Goal: Task Accomplishment & Management: Manage account settings

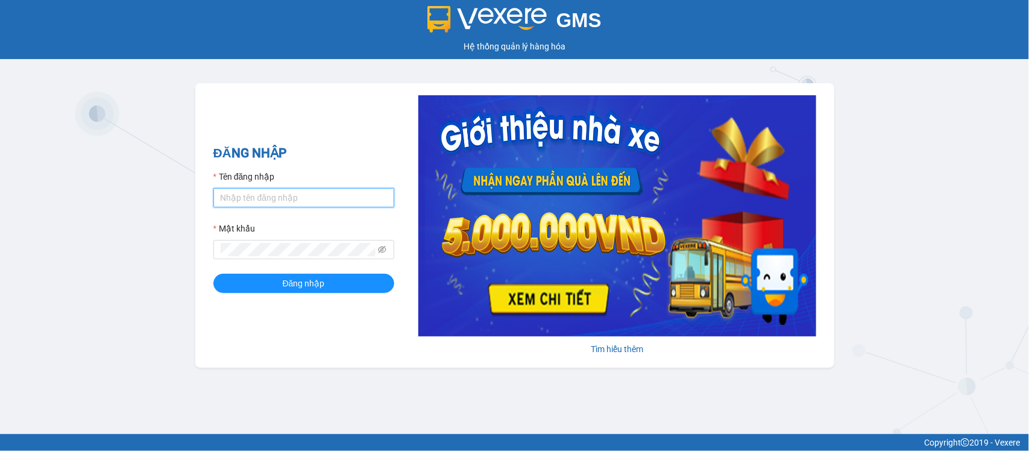
type input "nguyenthingocan.tlt"
drag, startPoint x: 0, startPoint y: 0, endPoint x: 321, endPoint y: 192, distance: 374.3
click at [321, 192] on input "nguyenthingocan.tlt" at bounding box center [303, 197] width 181 height 19
click at [320, 192] on input "nguyenthingocan.tlt" at bounding box center [303, 197] width 181 height 19
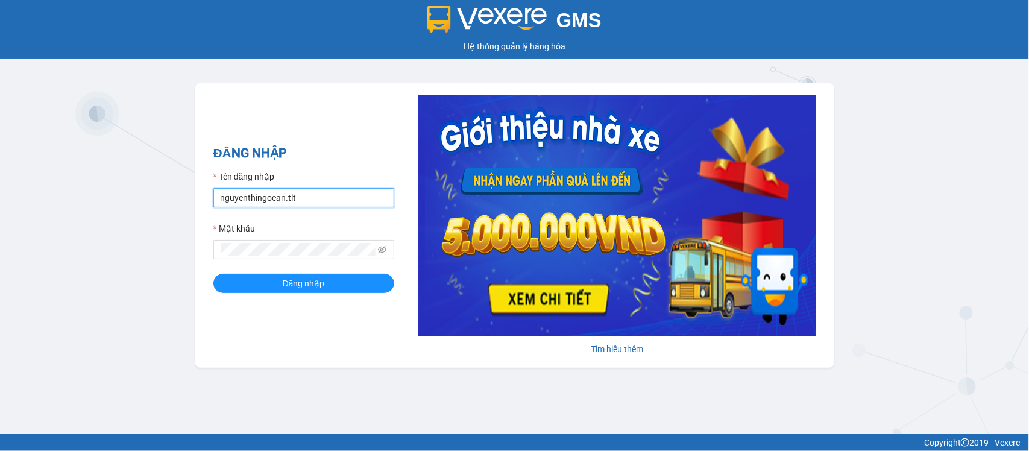
click at [320, 192] on input "nguyenthingocan.tlt" at bounding box center [303, 197] width 181 height 19
click at [327, 191] on input "nguyenthingocan.tlt" at bounding box center [303, 197] width 181 height 19
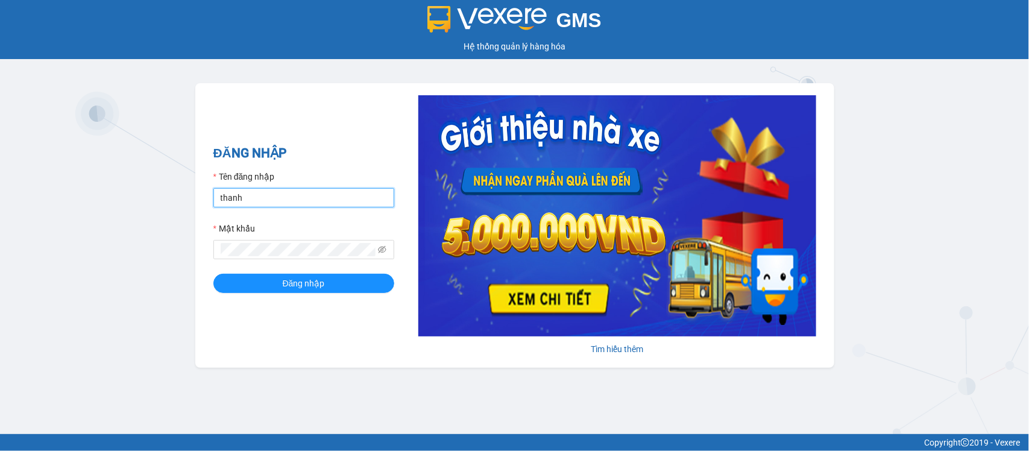
type input "thanhtam.tlt"
click at [318, 258] on span at bounding box center [303, 249] width 181 height 19
click at [213, 274] on button "Đăng nhập" at bounding box center [303, 283] width 181 height 19
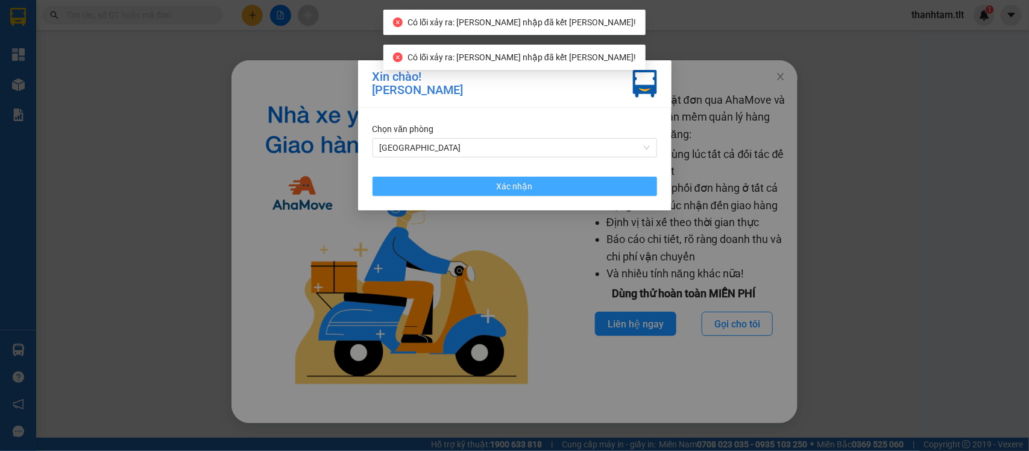
click at [511, 188] on span "Xác nhận" at bounding box center [515, 186] width 36 height 13
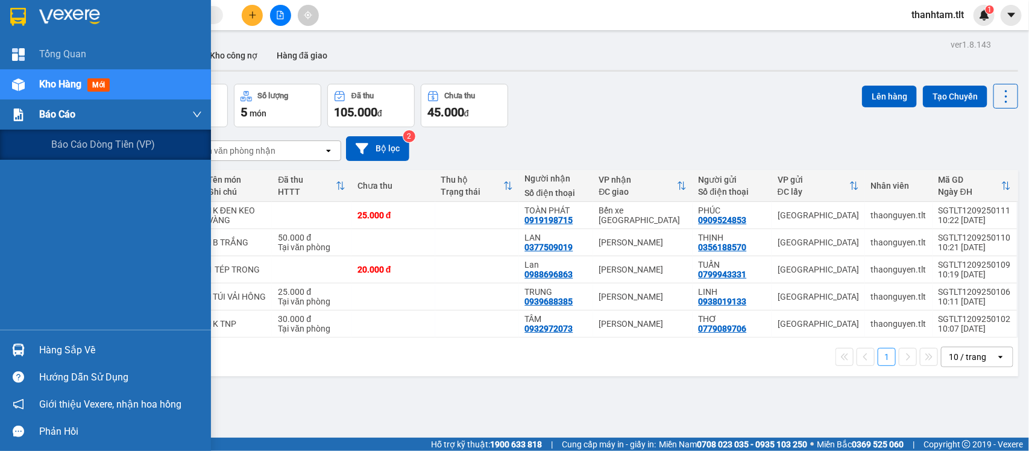
drag, startPoint x: 28, startPoint y: 103, endPoint x: 46, endPoint y: 121, distance: 24.7
click at [36, 115] on div "Báo cáo" at bounding box center [105, 115] width 211 height 30
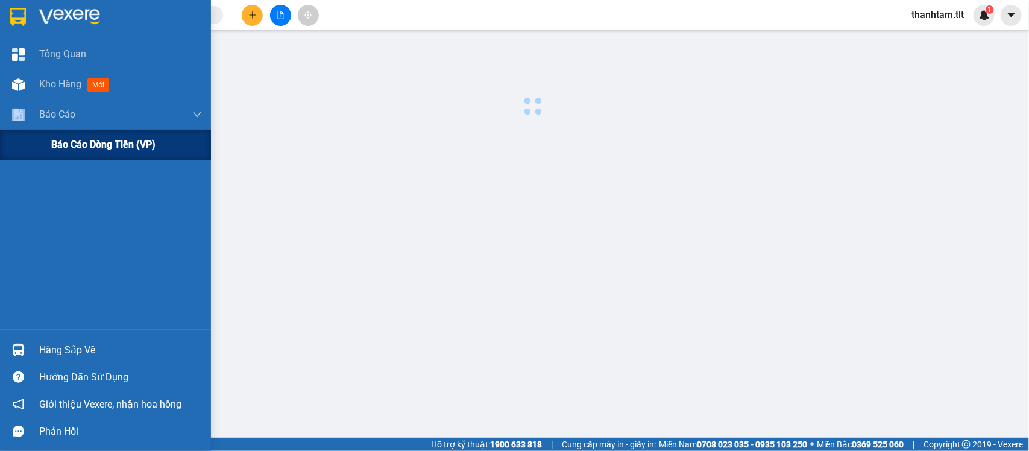
click at [85, 143] on span "Báo cáo dòng tiền (VP)" at bounding box center [103, 144] width 104 height 15
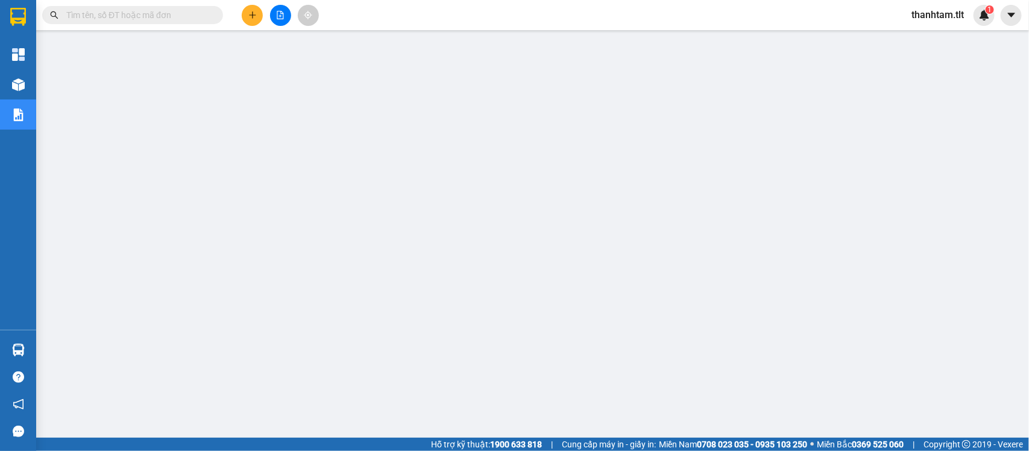
click at [259, 12] on button at bounding box center [252, 15] width 21 height 21
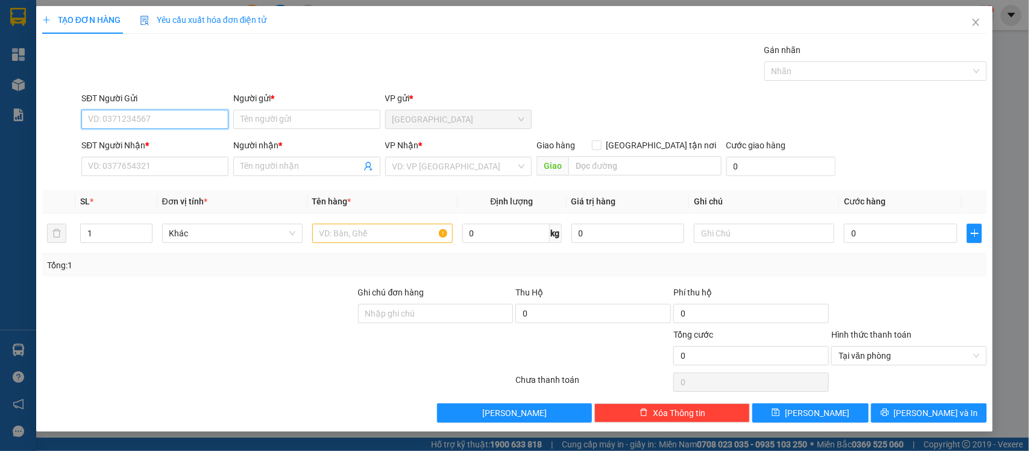
drag, startPoint x: 161, startPoint y: 125, endPoint x: 169, endPoint y: 115, distance: 12.4
click at [163, 125] on input "SĐT Người Gửi" at bounding box center [154, 119] width 147 height 19
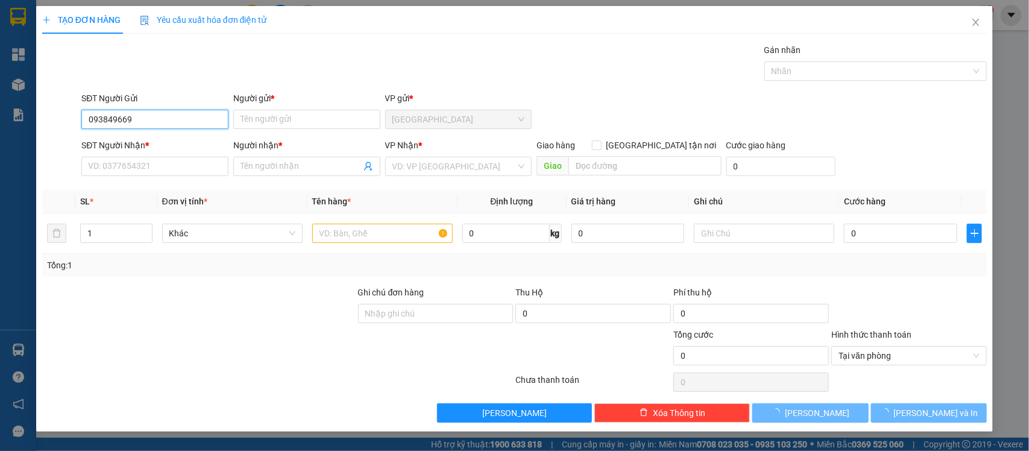
type input "0938496690"
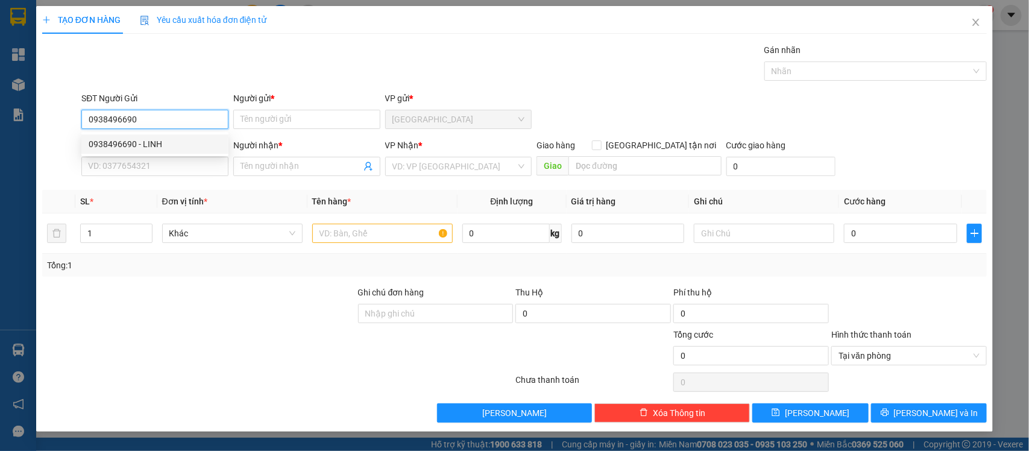
click at [172, 136] on div "0938496690 - LINH" at bounding box center [154, 143] width 147 height 19
type input "LINH"
type input "0938496690"
click at [163, 171] on input "SĐT Người Nhận *" at bounding box center [154, 166] width 147 height 19
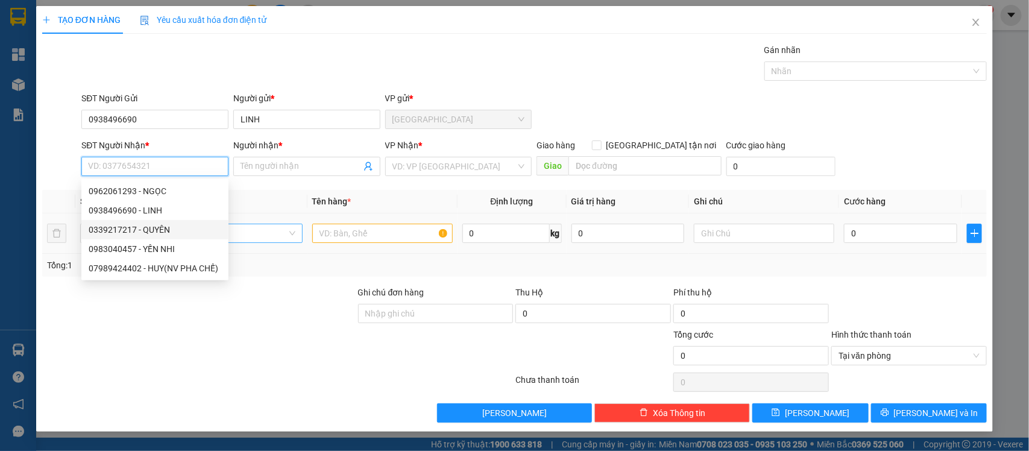
click at [164, 233] on div "0339217217 - QUYÊN" at bounding box center [155, 229] width 133 height 13
type input "0339217217"
type input "QUYÊN"
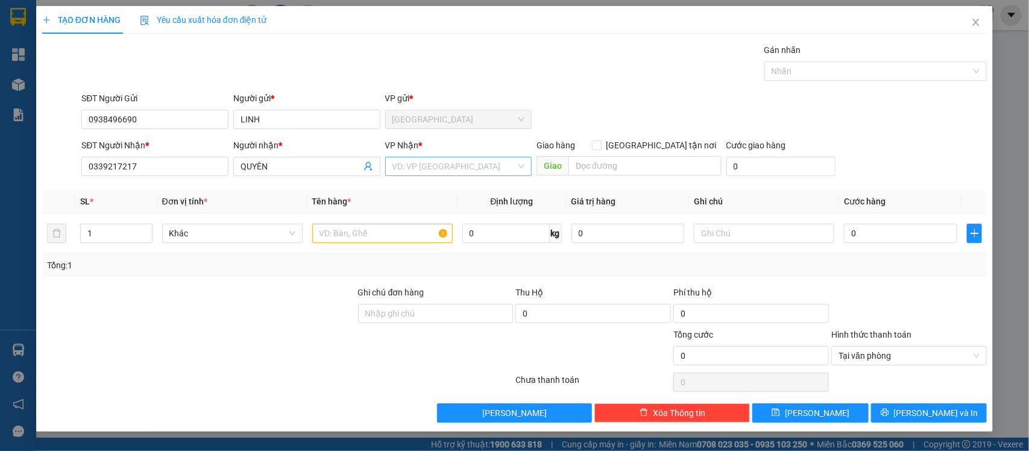
click at [440, 173] on input "search" at bounding box center [455, 166] width 124 height 18
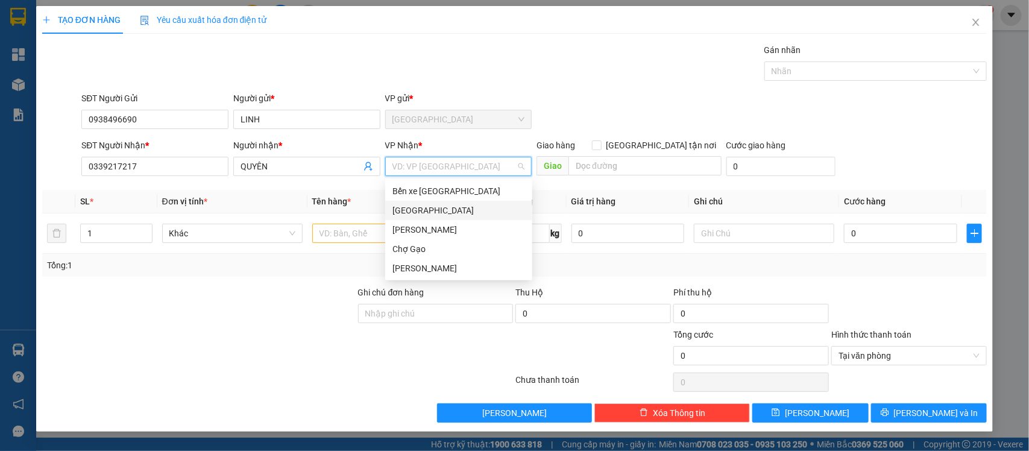
click at [435, 191] on div "Bến xe [GEOGRAPHIC_DATA]" at bounding box center [459, 191] width 133 height 13
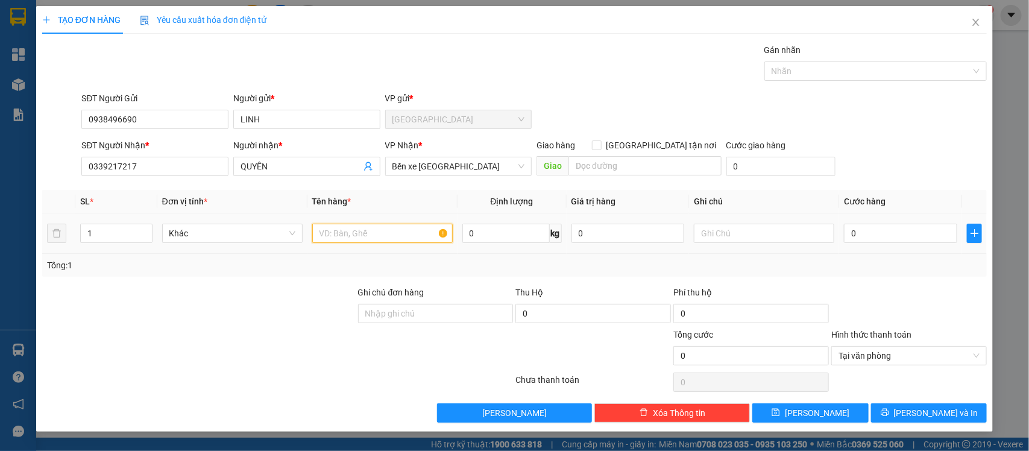
click at [371, 233] on input "text" at bounding box center [382, 233] width 141 height 19
type input "1k trong"
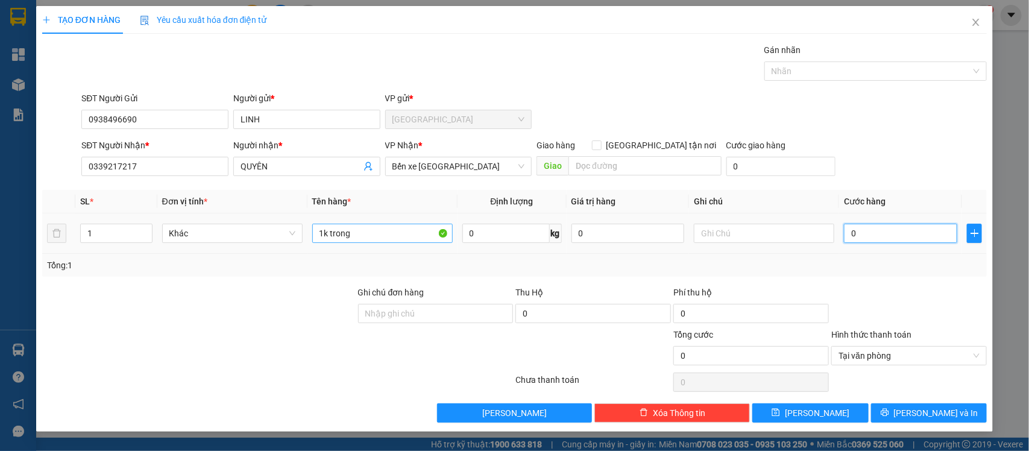
type input "2"
type input "25"
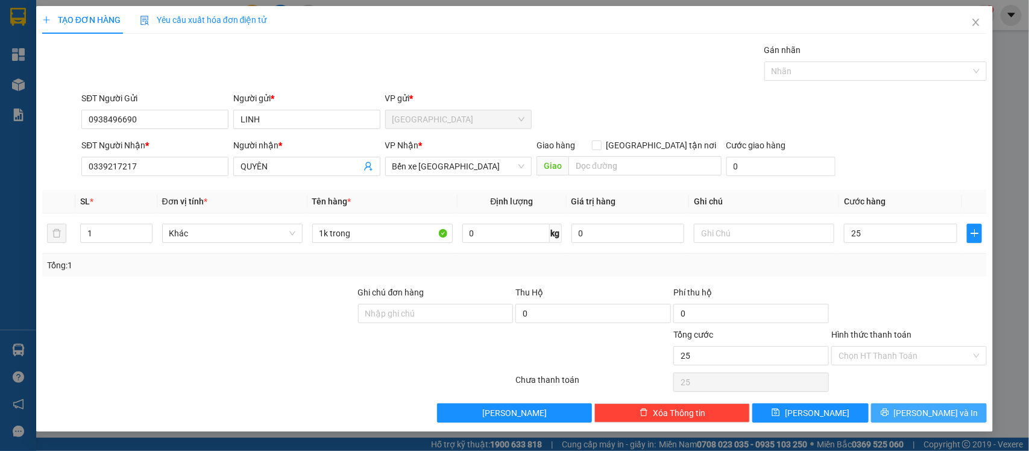
type input "25.000"
click at [941, 415] on span "Lưu và In" at bounding box center [936, 412] width 84 height 13
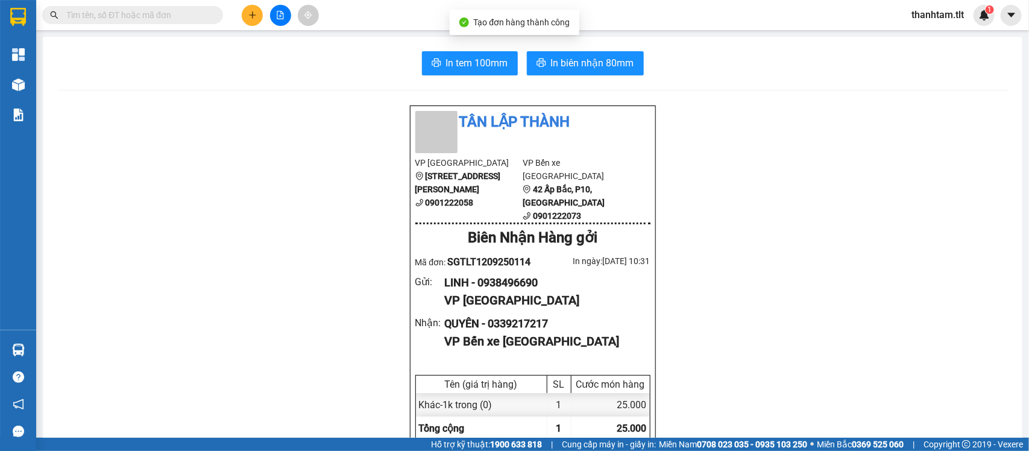
click at [540, 62] on icon "printer" at bounding box center [542, 63] width 10 height 10
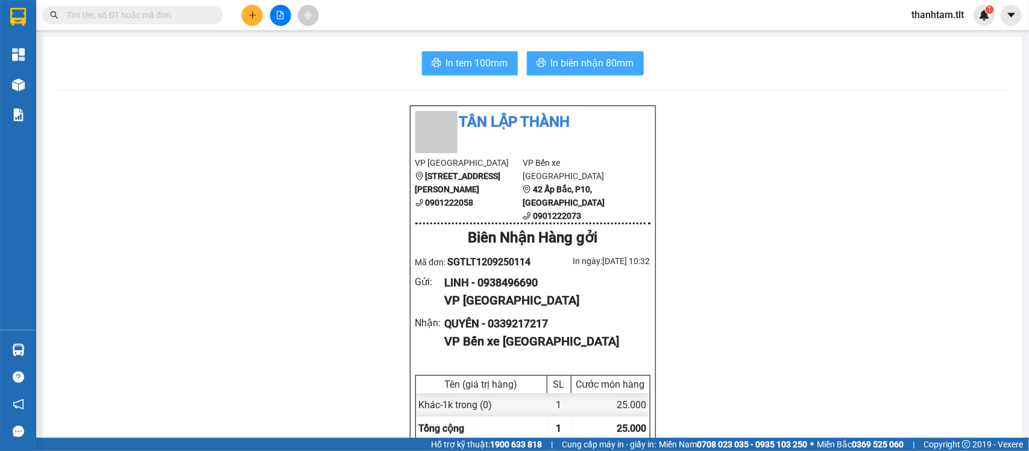
click at [481, 60] on span "In tem 100mm" at bounding box center [477, 62] width 62 height 15
drag, startPoint x: 559, startPoint y: 42, endPoint x: 563, endPoint y: 56, distance: 14.3
click at [563, 56] on span "In biên nhận 80mm" at bounding box center [592, 62] width 83 height 15
click at [527, 51] on button "In biên nhận 80mm" at bounding box center [585, 63] width 117 height 24
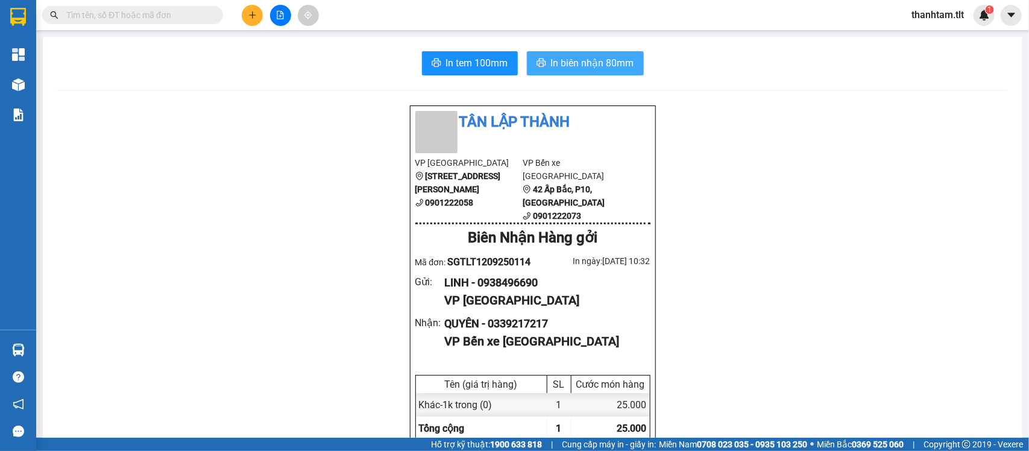
click at [527, 51] on button "In biên nhận 80mm" at bounding box center [585, 63] width 117 height 24
click at [253, 16] on icon "plus" at bounding box center [252, 15] width 8 height 8
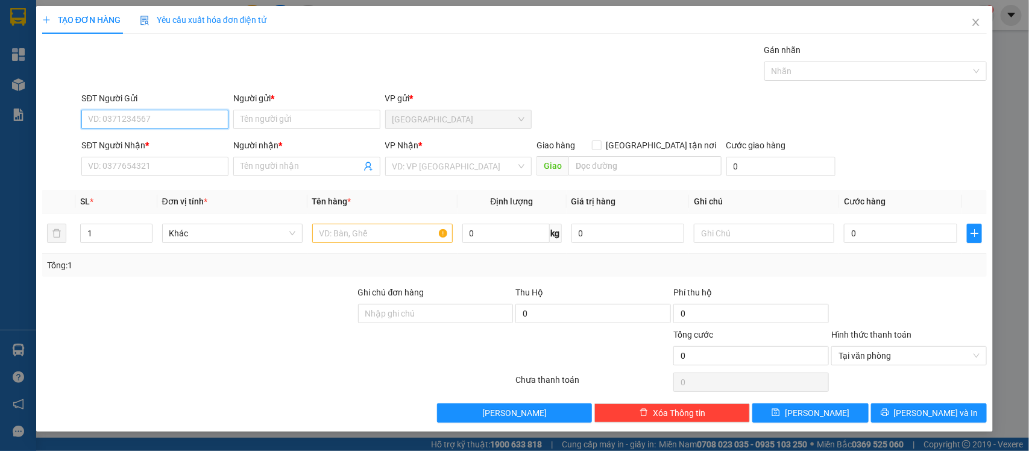
click at [160, 118] on input "SĐT Người Gửi" at bounding box center [154, 119] width 147 height 19
click at [381, 230] on input "text" at bounding box center [382, 233] width 141 height 19
type input "2k trong"
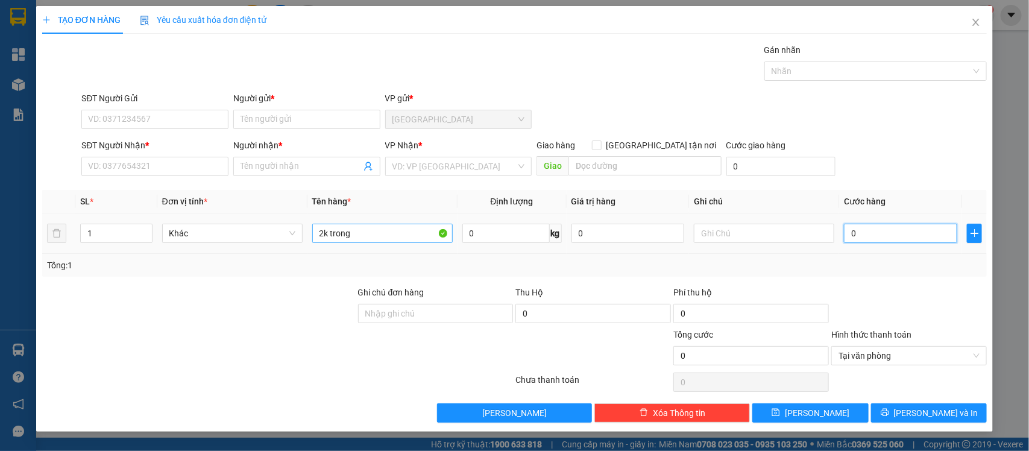
type input "7"
type input "70"
type input "70.000"
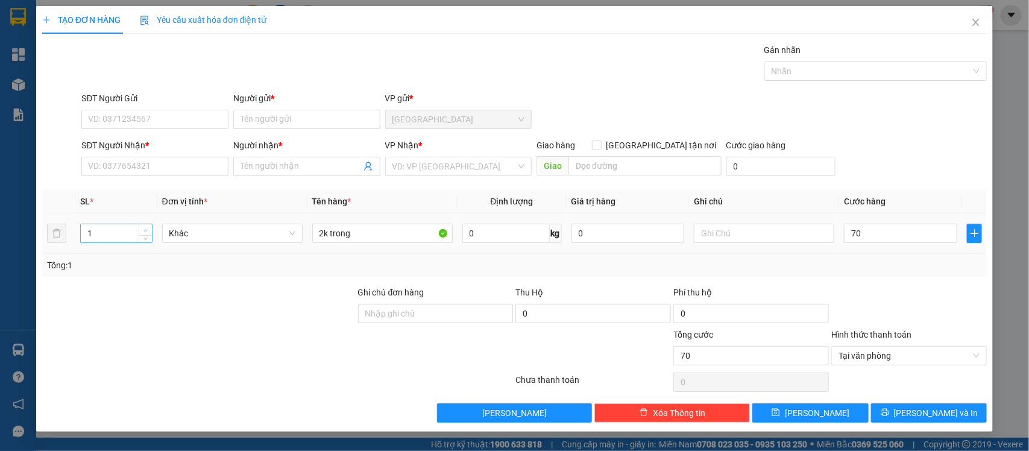
type input "70.000"
click at [145, 231] on icon "up" at bounding box center [146, 231] width 4 height 4
type input "2"
click at [151, 230] on span "Increase Value" at bounding box center [145, 229] width 13 height 11
click at [142, 122] on input "SĐT Người Gửi" at bounding box center [154, 119] width 147 height 19
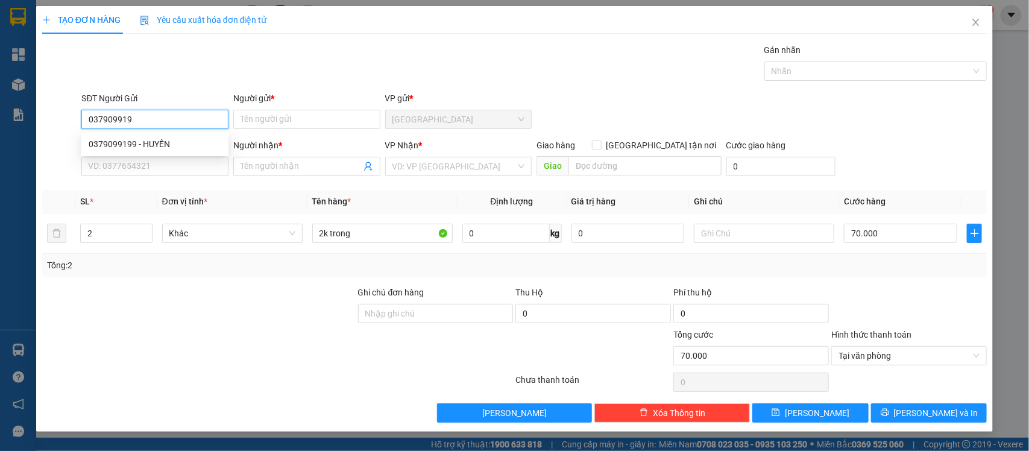
type input "0379099199"
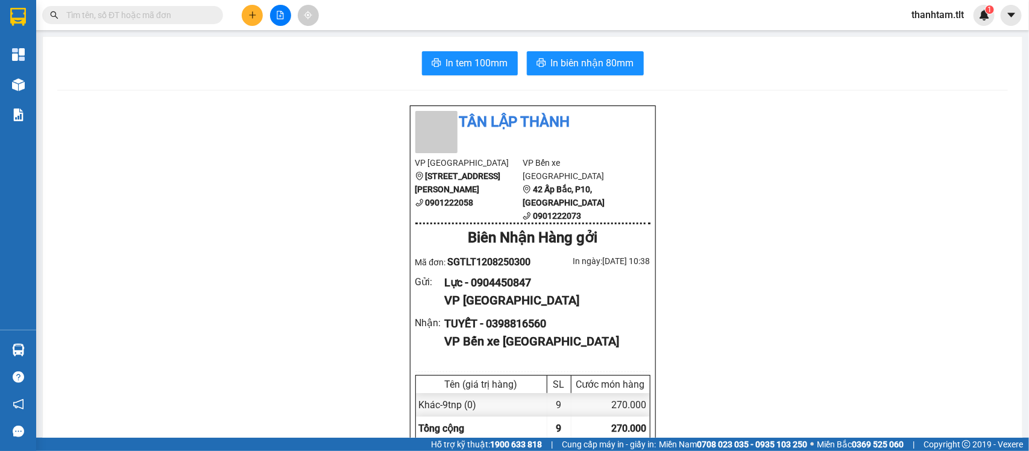
click at [253, 2] on div "Kết quả tìm kiếm ( 0 ) Bộ lọc Gửi 3 ngày gần nhất No Data thanhtam.tlt 1" at bounding box center [514, 15] width 1029 height 30
click at [254, 13] on icon "plus" at bounding box center [252, 15] width 8 height 8
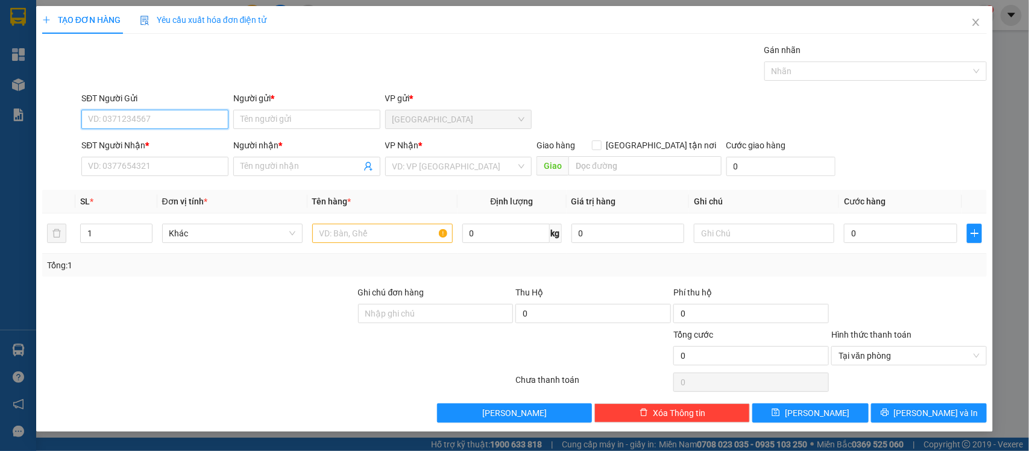
click at [156, 121] on input "SĐT Người Gửi" at bounding box center [154, 119] width 147 height 19
type input "0899886094"
click at [183, 143] on div "0899886094 - THẮNG" at bounding box center [155, 144] width 133 height 13
type input "THẮNG"
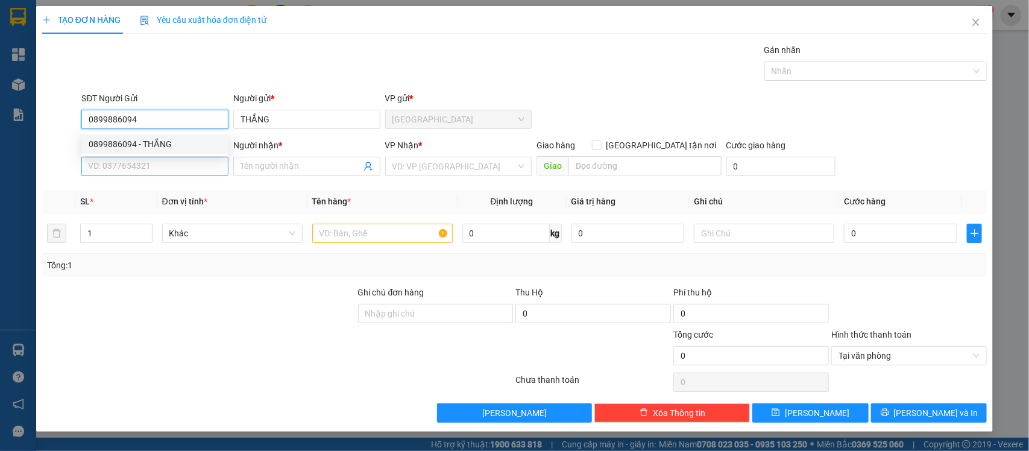
type input "0899886094"
click at [154, 172] on input "SĐT Người Nhận *" at bounding box center [154, 166] width 147 height 19
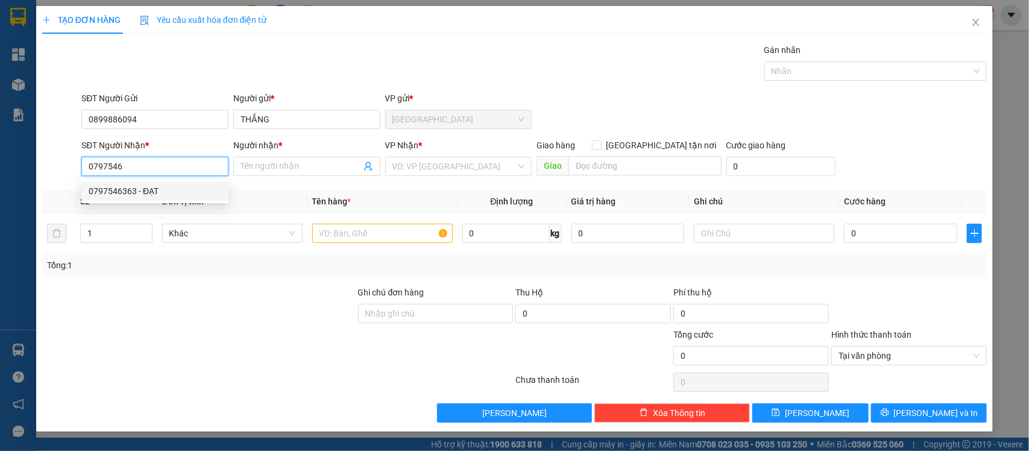
drag, startPoint x: 138, startPoint y: 190, endPoint x: 228, endPoint y: 198, distance: 90.8
click at [139, 192] on div "0797546363 - ĐẠT" at bounding box center [155, 191] width 133 height 13
type input "0797546363"
type input "ĐẠT"
type input "0797546363"
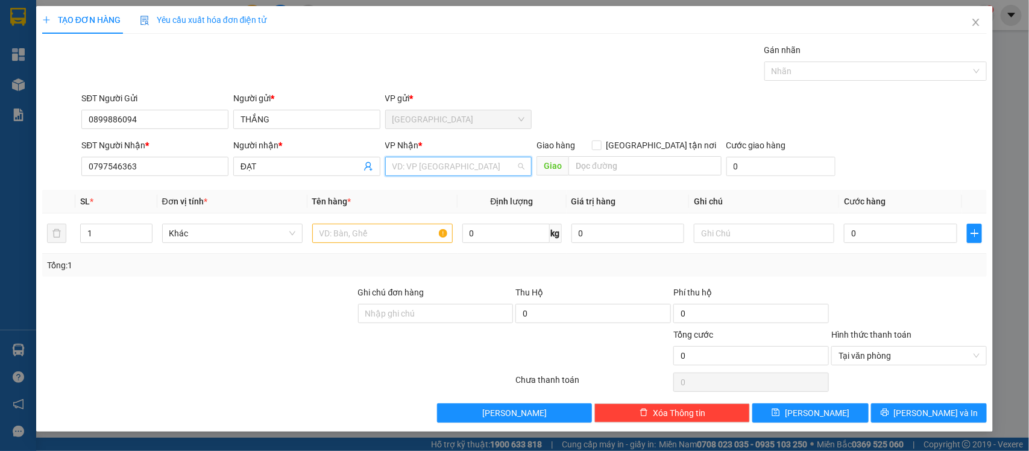
click at [430, 165] on input "search" at bounding box center [455, 166] width 124 height 18
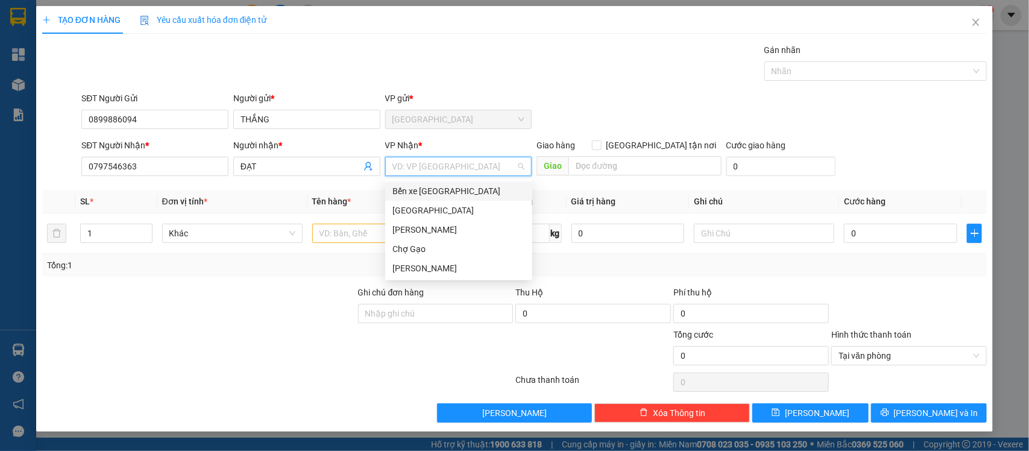
click at [450, 191] on div "Bến xe [GEOGRAPHIC_DATA]" at bounding box center [459, 191] width 133 height 13
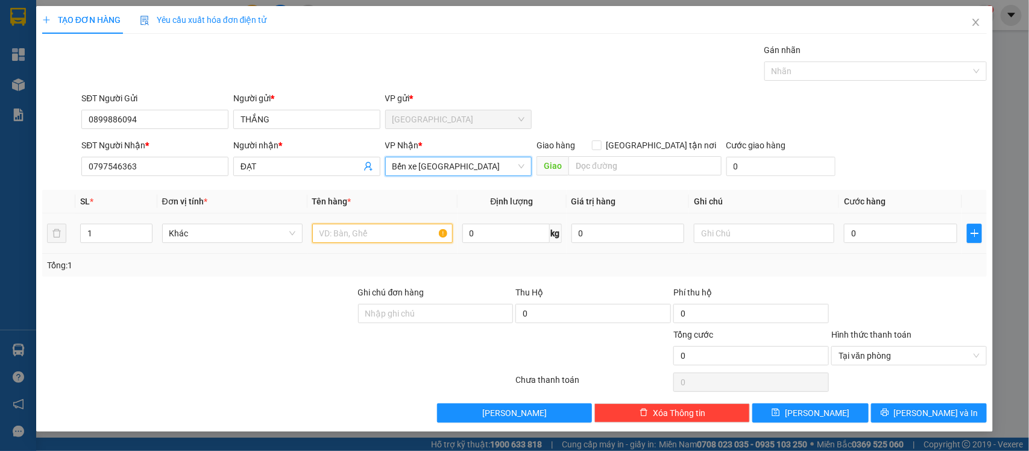
click at [372, 230] on input "text" at bounding box center [382, 233] width 141 height 19
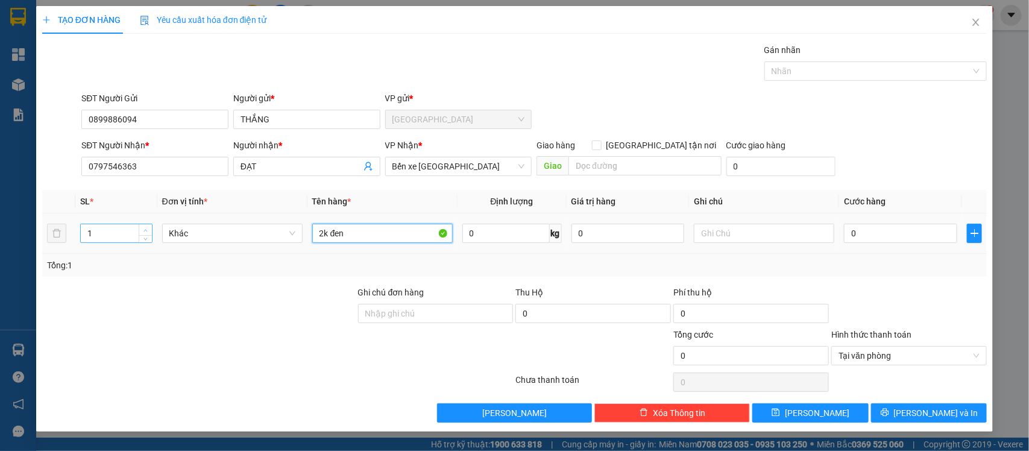
type input "2k đen"
type input "2"
click at [148, 231] on span "up" at bounding box center [145, 230] width 7 height 7
click at [873, 236] on input "0" at bounding box center [900, 233] width 113 height 19
type input "6"
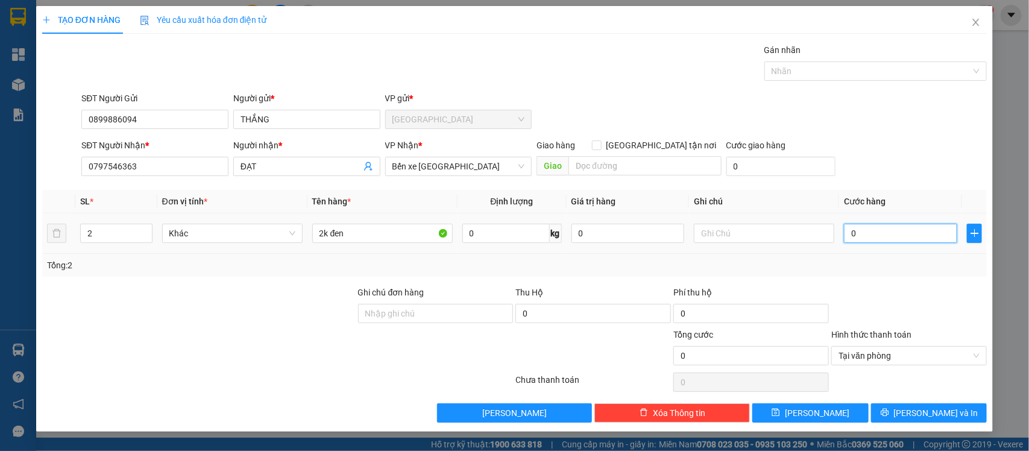
type input "6"
type input "60"
click at [983, 356] on div "Tại văn phòng" at bounding box center [910, 355] width 156 height 19
type input "60.000"
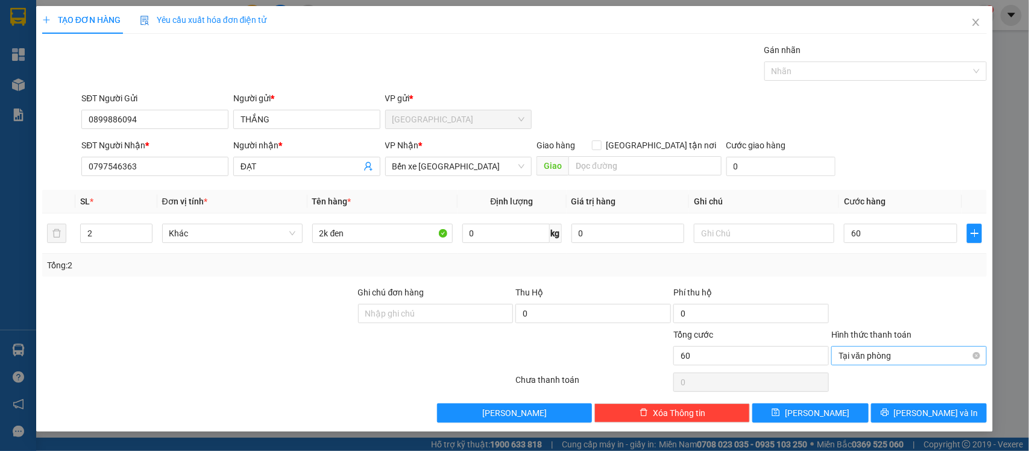
type input "60.000"
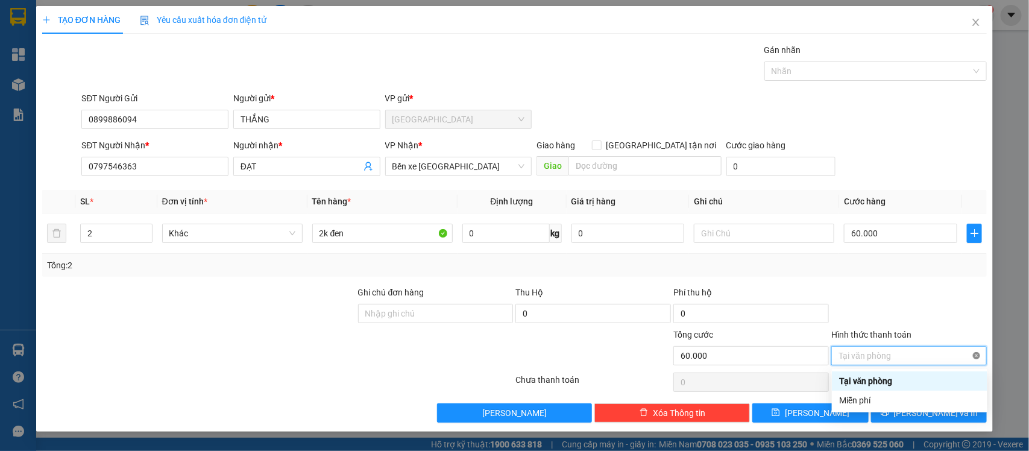
type input "60.000"
click at [962, 324] on div at bounding box center [909, 307] width 158 height 42
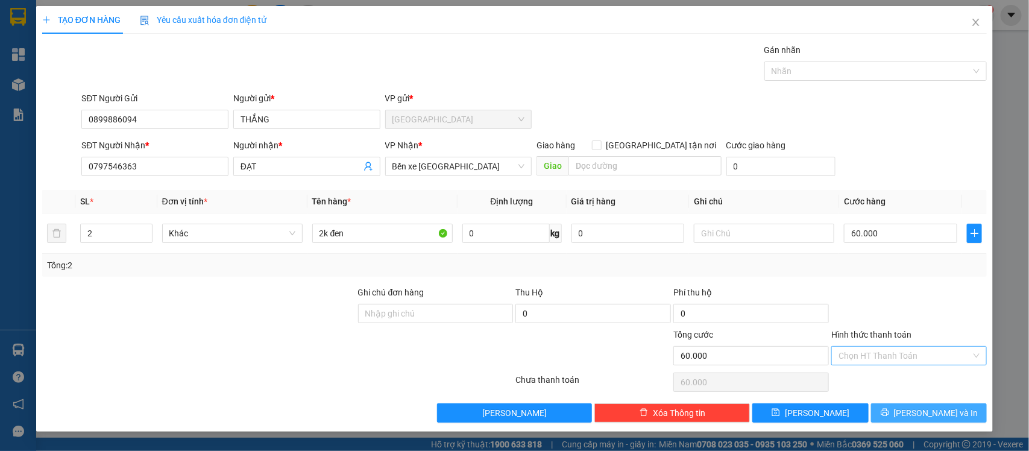
click at [935, 412] on span "Lưu và In" at bounding box center [936, 412] width 84 height 13
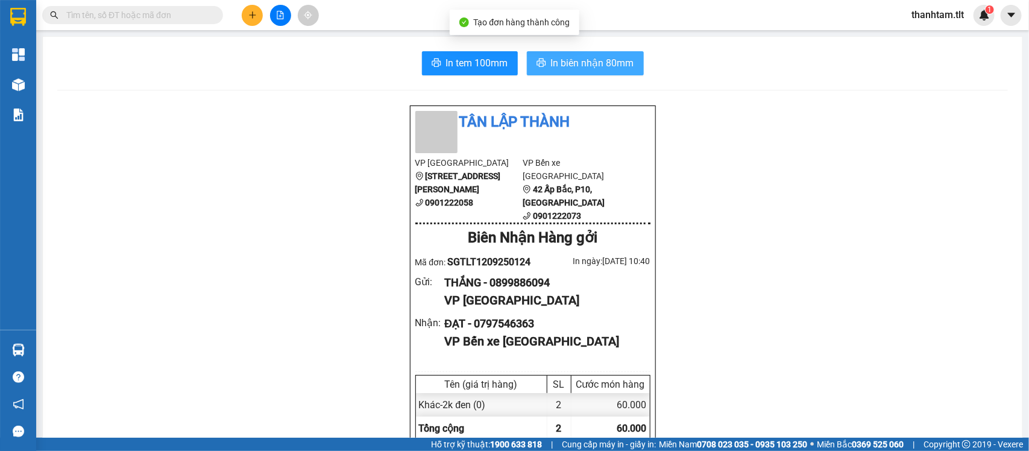
click at [573, 65] on span "In biên nhận 80mm" at bounding box center [592, 62] width 83 height 15
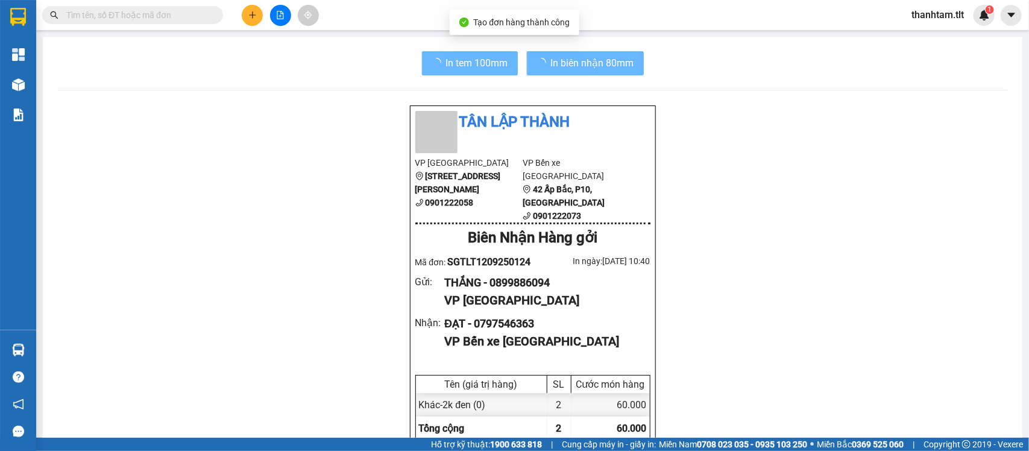
scroll to position [68, 0]
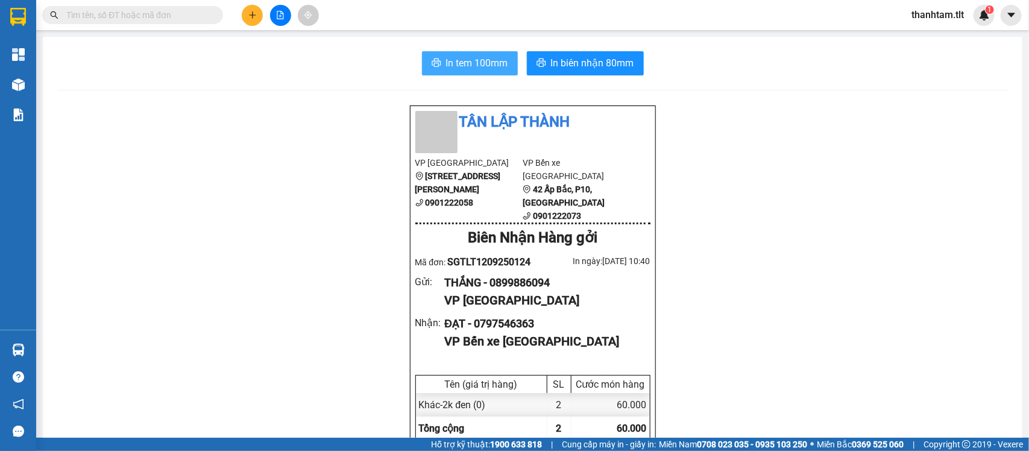
click at [457, 59] on span "In tem 100mm" at bounding box center [477, 62] width 62 height 15
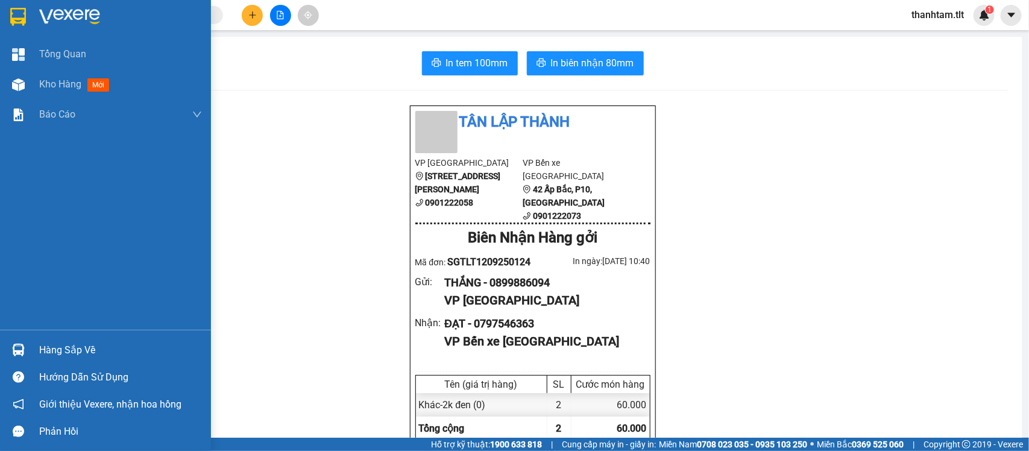
click at [30, 350] on div "Hàng sắp về" at bounding box center [105, 350] width 211 height 27
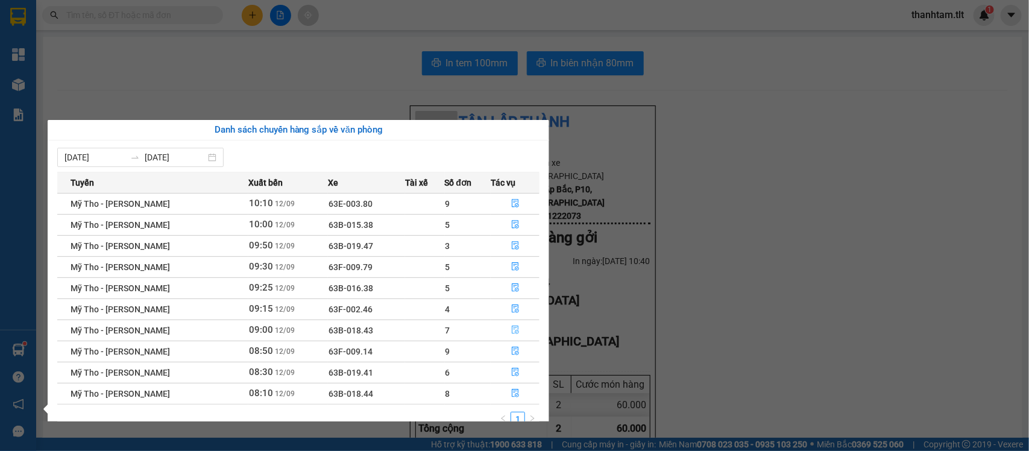
click at [517, 333] on button "button" at bounding box center [516, 330] width 48 height 19
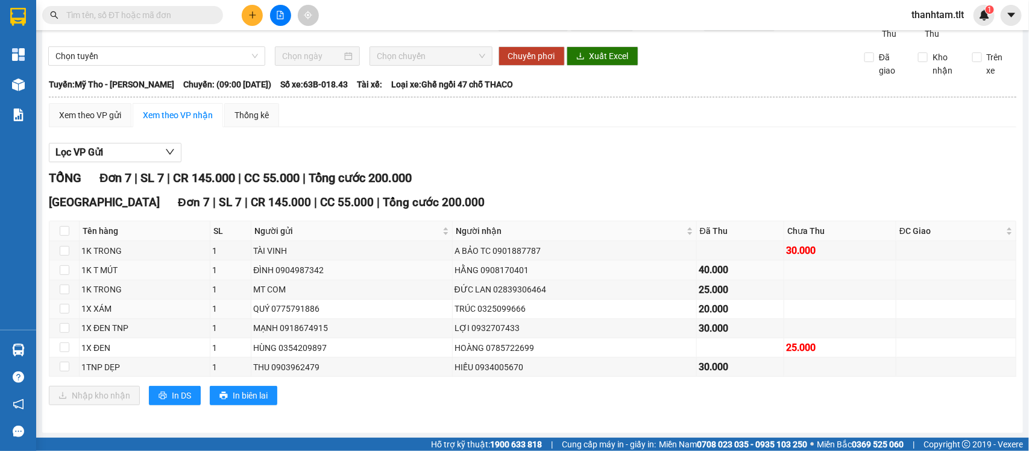
scroll to position [48, 0]
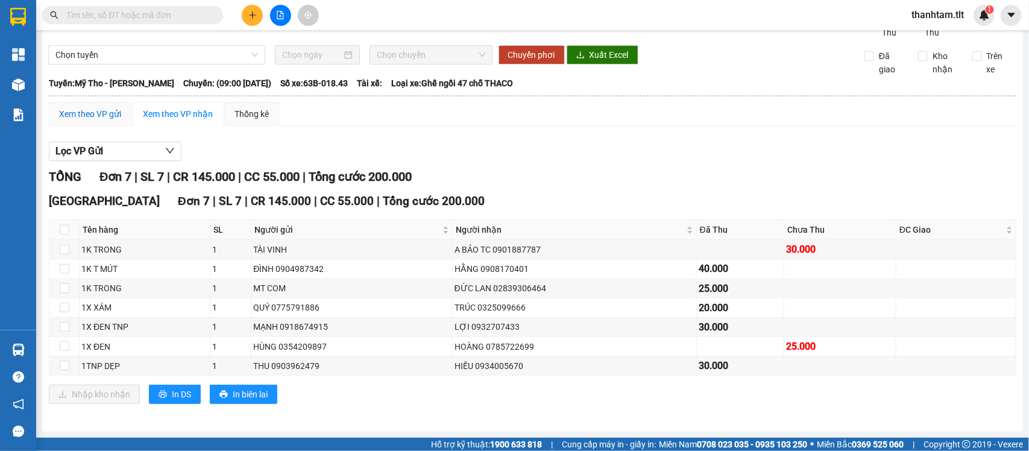
click at [98, 115] on div "Xem theo VP gửi" at bounding box center [90, 113] width 62 height 13
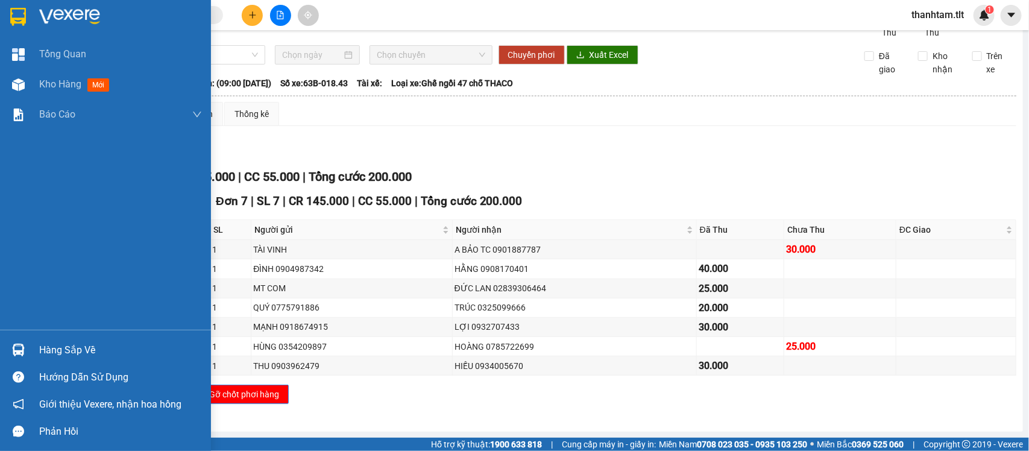
drag, startPoint x: 19, startPoint y: 341, endPoint x: 30, endPoint y: 341, distance: 11.5
click at [19, 341] on div at bounding box center [18, 350] width 21 height 21
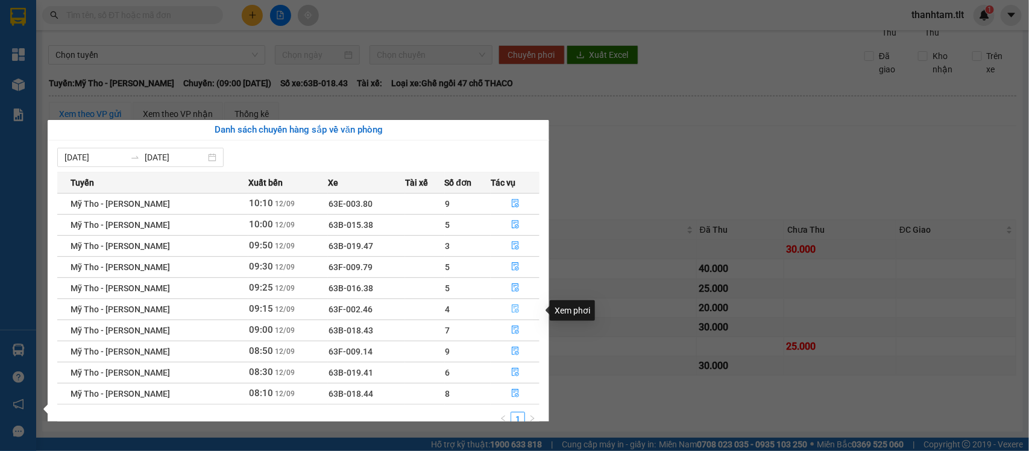
click at [516, 309] on icon "file-done" at bounding box center [515, 309] width 8 height 8
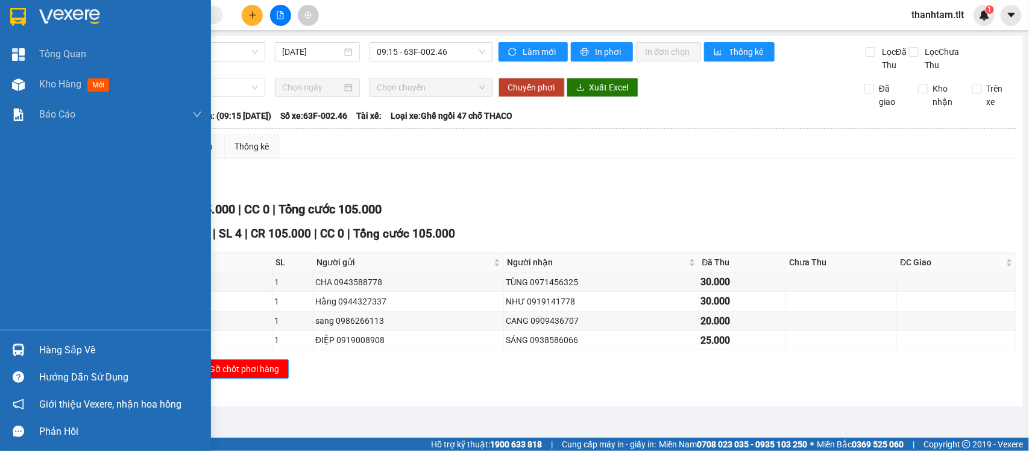
drag, startPoint x: 16, startPoint y: 359, endPoint x: 43, endPoint y: 350, distance: 28.8
click at [25, 356] on div at bounding box center [18, 350] width 21 height 21
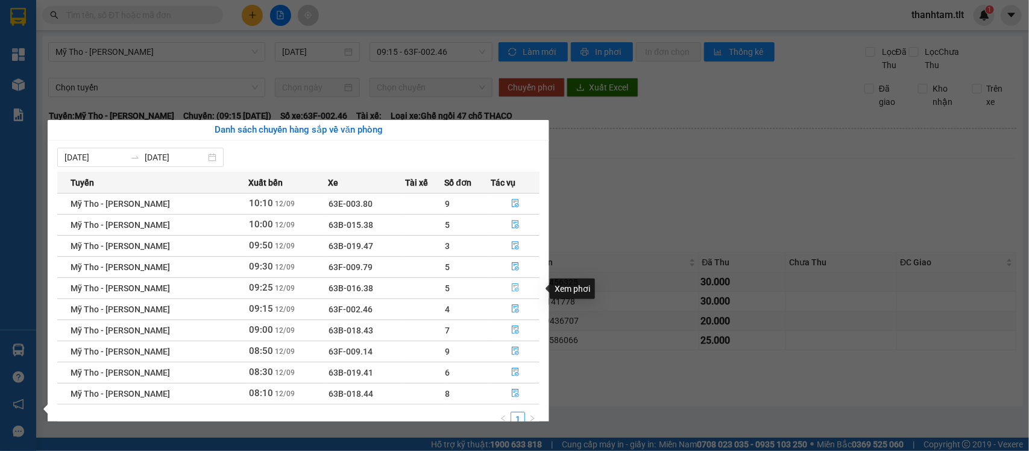
click at [513, 287] on icon "file-done" at bounding box center [515, 287] width 7 height 8
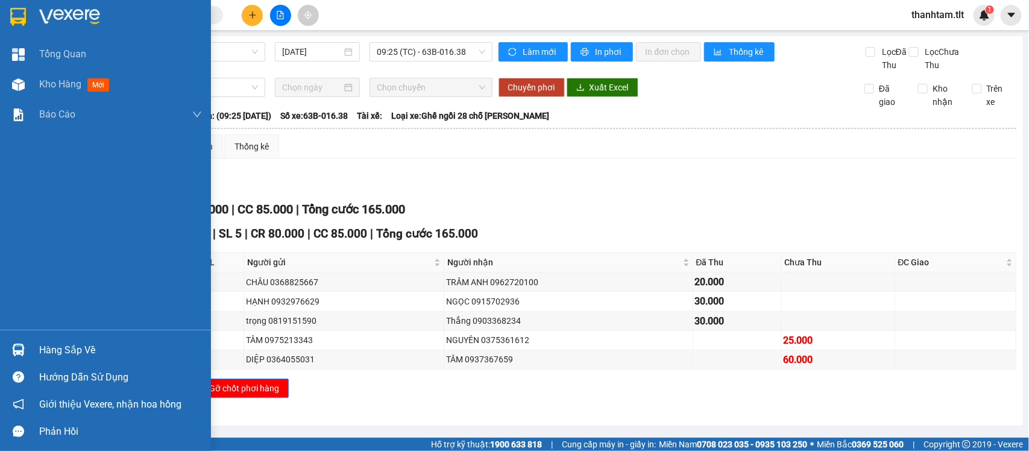
click at [25, 343] on div at bounding box center [18, 350] width 21 height 21
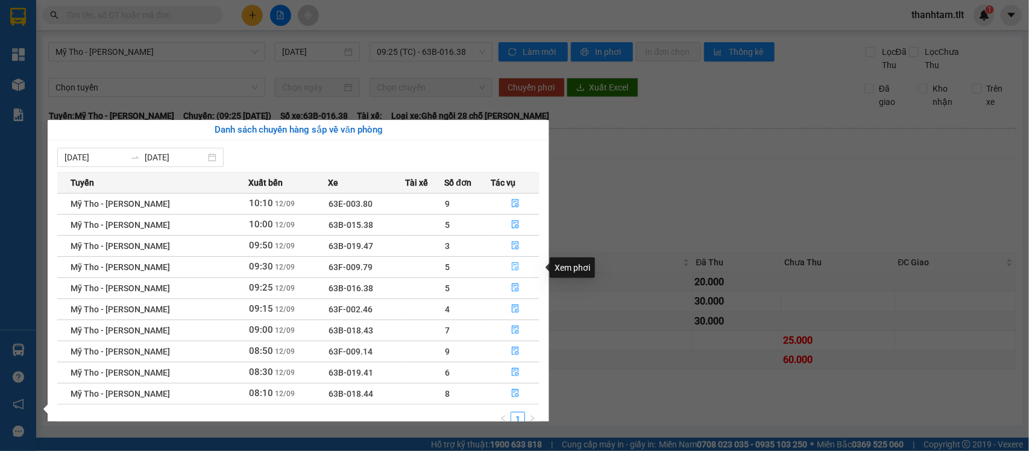
click at [517, 269] on icon "file-done" at bounding box center [515, 266] width 8 height 8
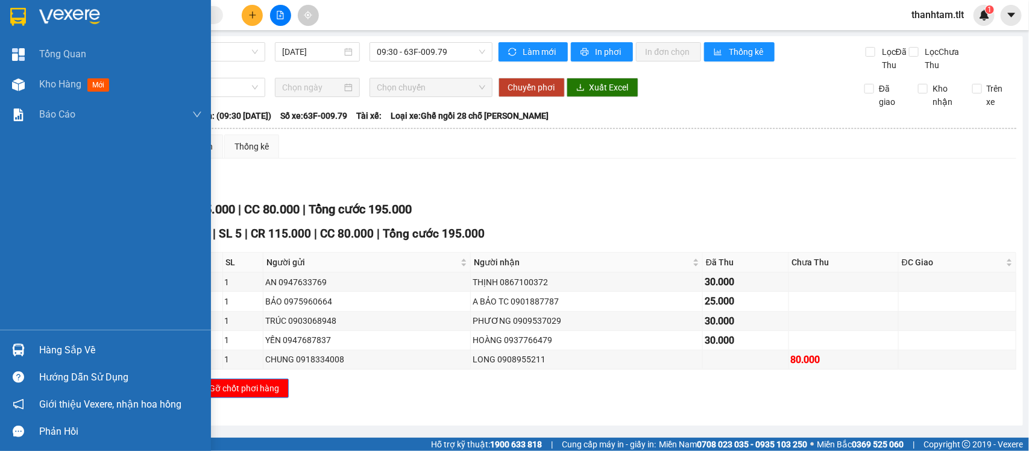
click at [31, 338] on div "Hàng sắp về" at bounding box center [105, 350] width 211 height 27
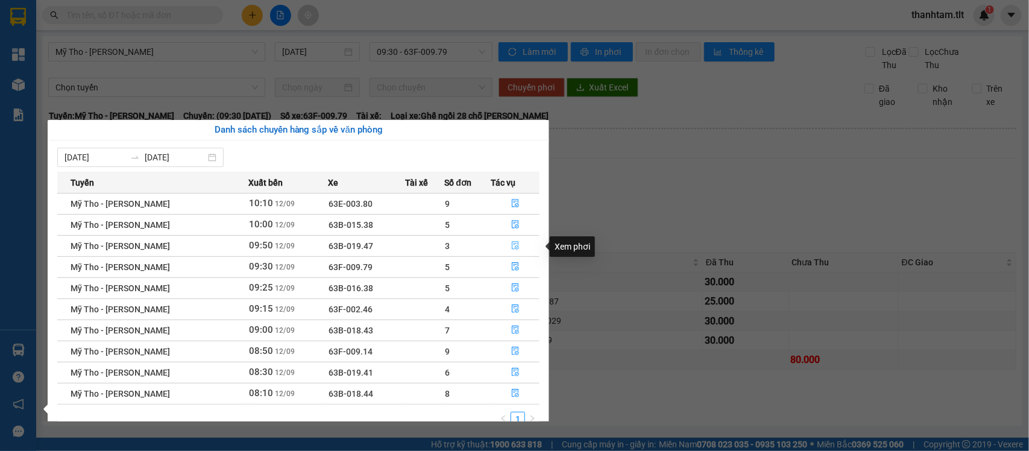
click at [516, 242] on icon "file-done" at bounding box center [515, 245] width 8 height 8
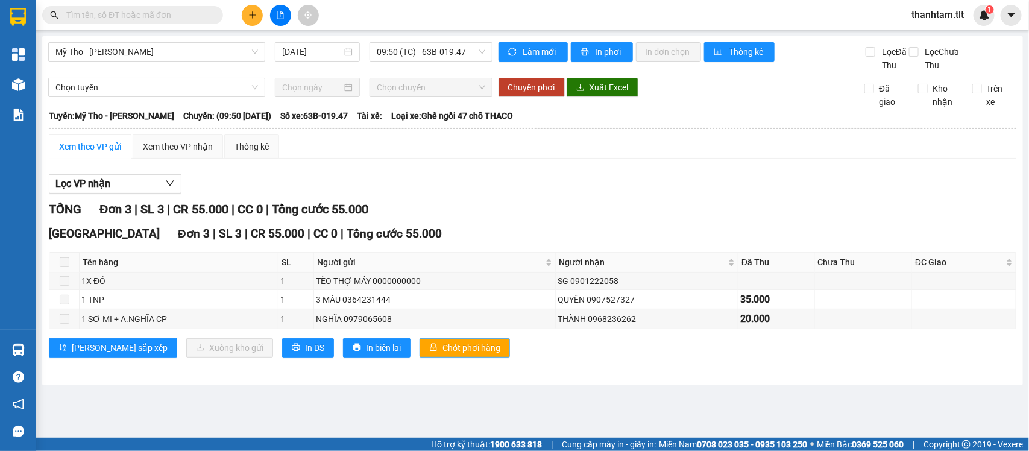
click at [443, 355] on span "Chốt phơi hàng" at bounding box center [472, 347] width 58 height 13
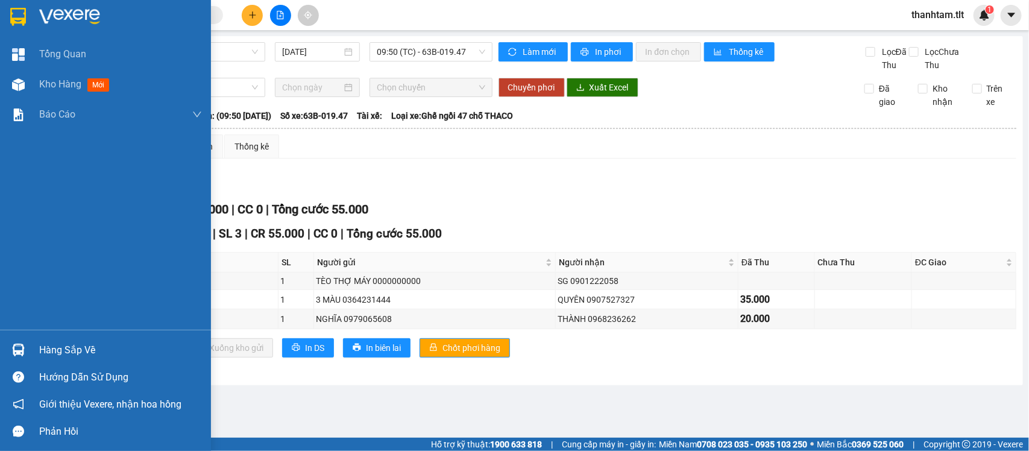
click at [15, 358] on div at bounding box center [18, 350] width 21 height 21
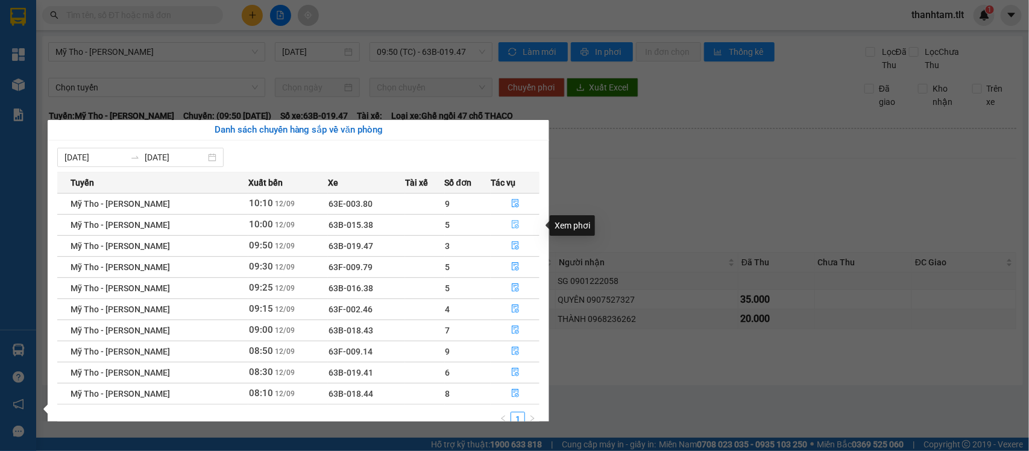
click at [513, 224] on icon "file-done" at bounding box center [515, 224] width 7 height 8
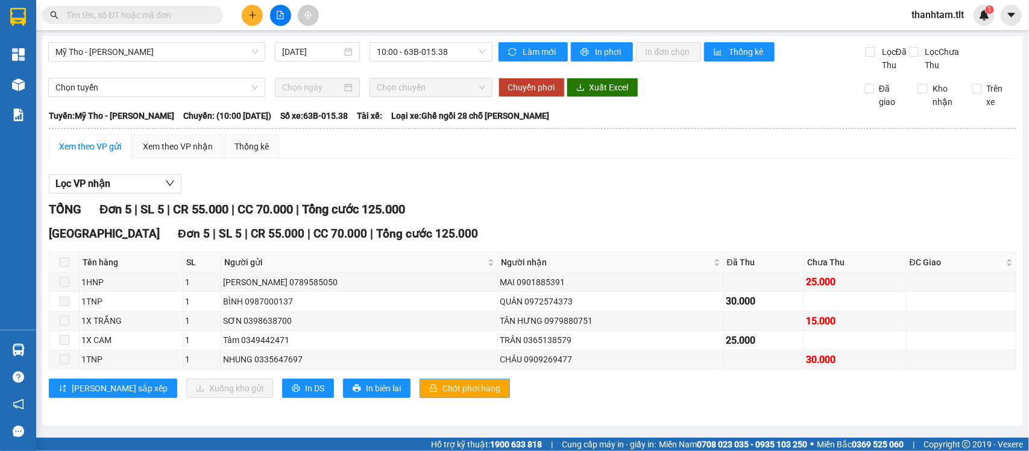
click at [443, 395] on span "Chốt phơi hàng" at bounding box center [472, 388] width 58 height 13
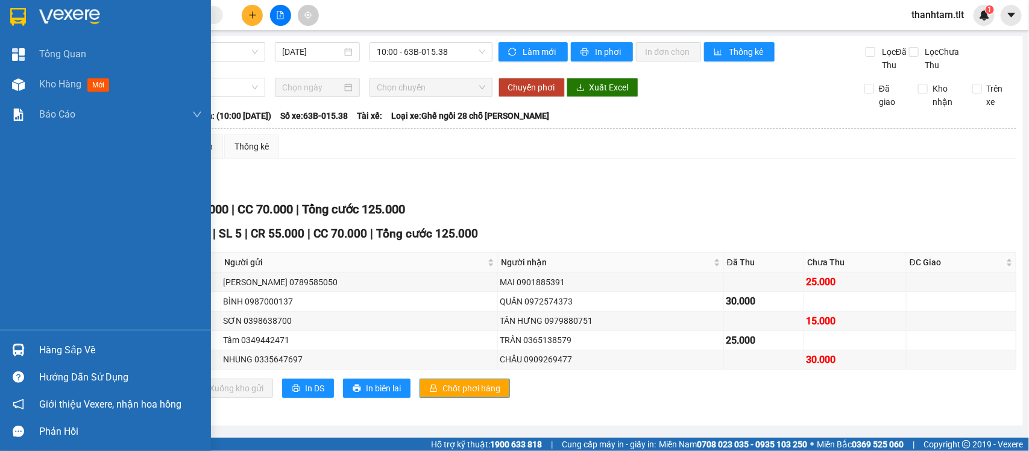
click at [15, 342] on div at bounding box center [18, 350] width 21 height 21
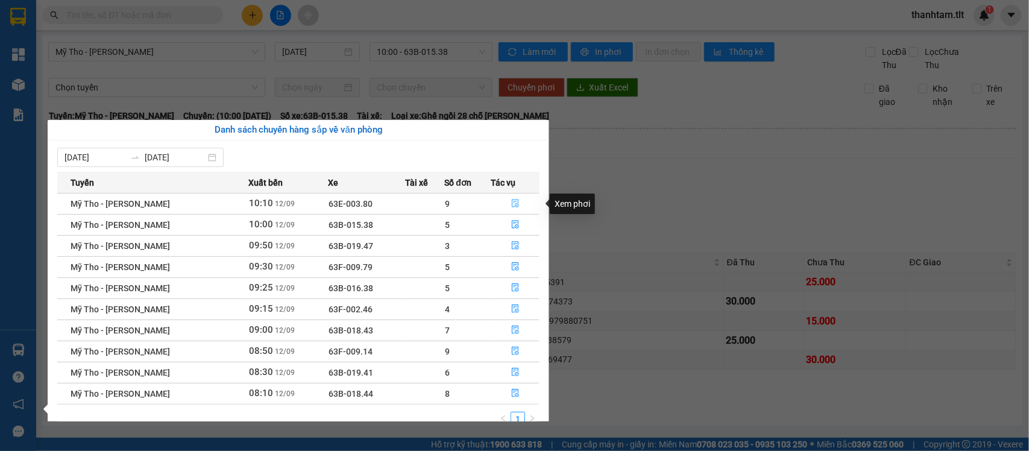
click at [511, 202] on icon "file-done" at bounding box center [515, 203] width 8 height 8
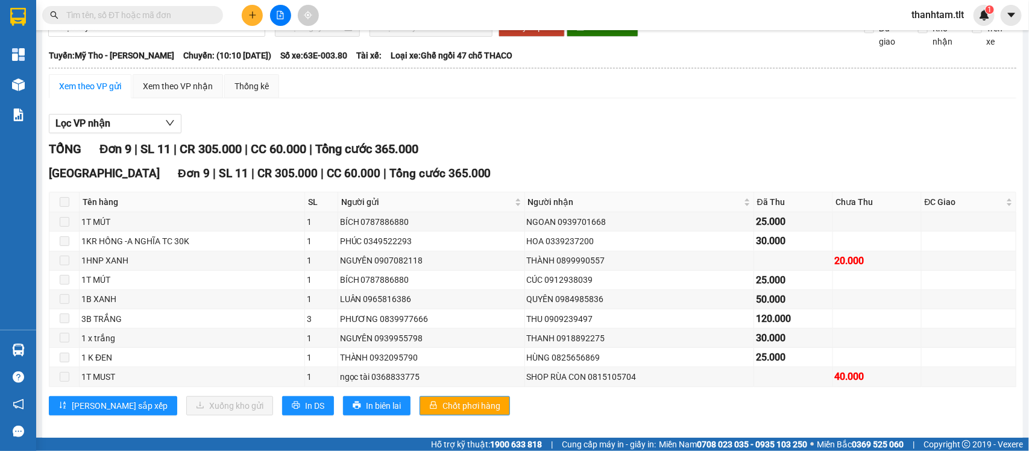
scroll to position [86, 0]
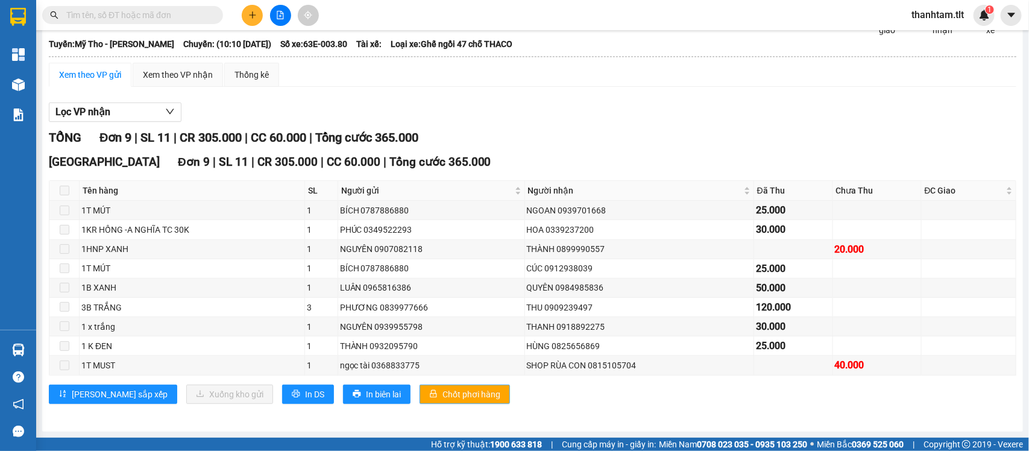
click at [443, 388] on span "Chốt phơi hàng" at bounding box center [472, 394] width 58 height 13
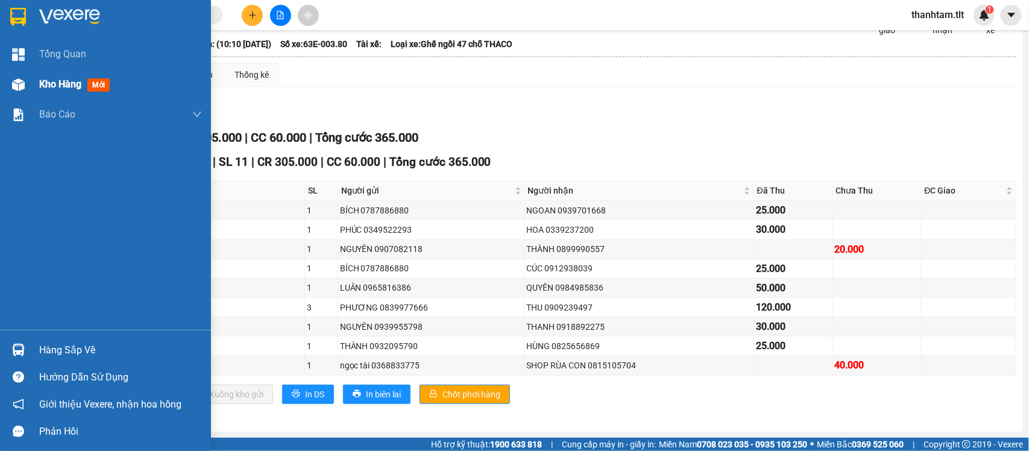
click at [10, 86] on div at bounding box center [18, 84] width 21 height 21
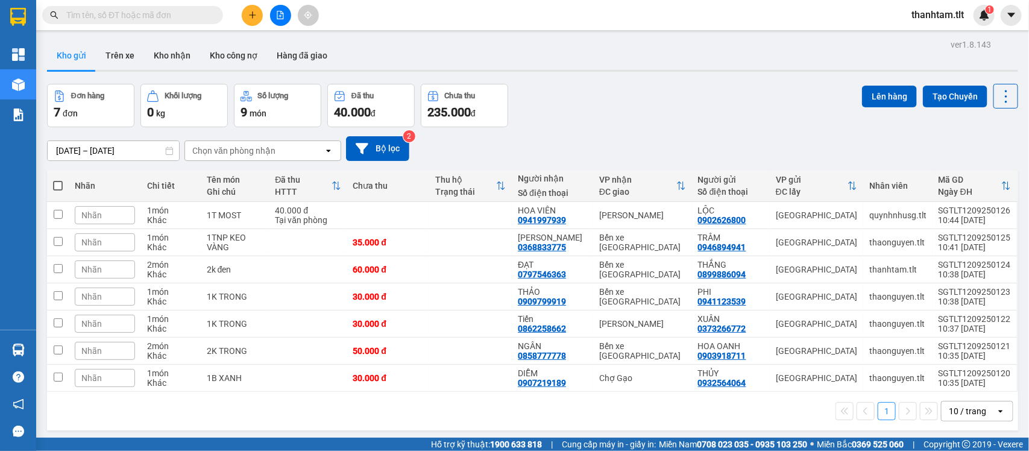
click at [264, 24] on div at bounding box center [280, 15] width 90 height 21
click at [255, 11] on icon "plus" at bounding box center [252, 15] width 8 height 8
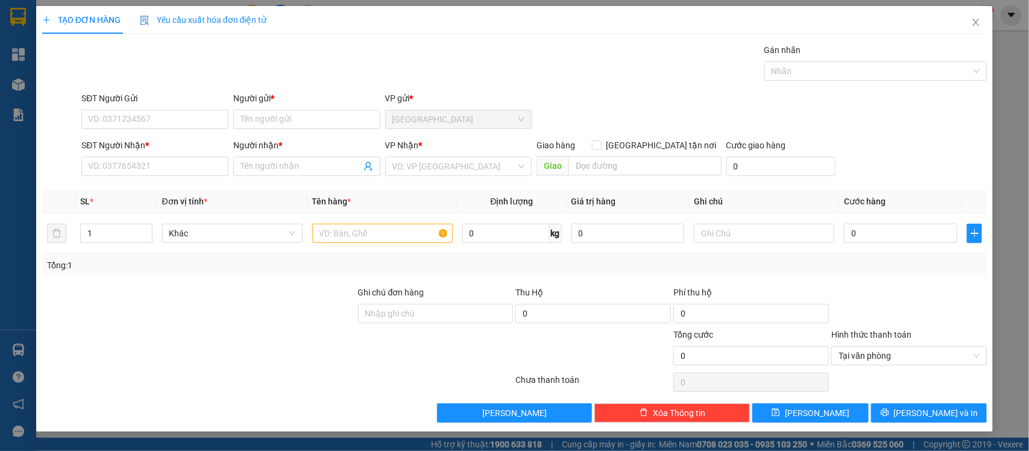
click at [172, 107] on div "SĐT Người Gửi" at bounding box center [154, 101] width 147 height 18
click at [165, 115] on input "SĐT Người Gửi" at bounding box center [154, 119] width 147 height 19
type input "0909328162"
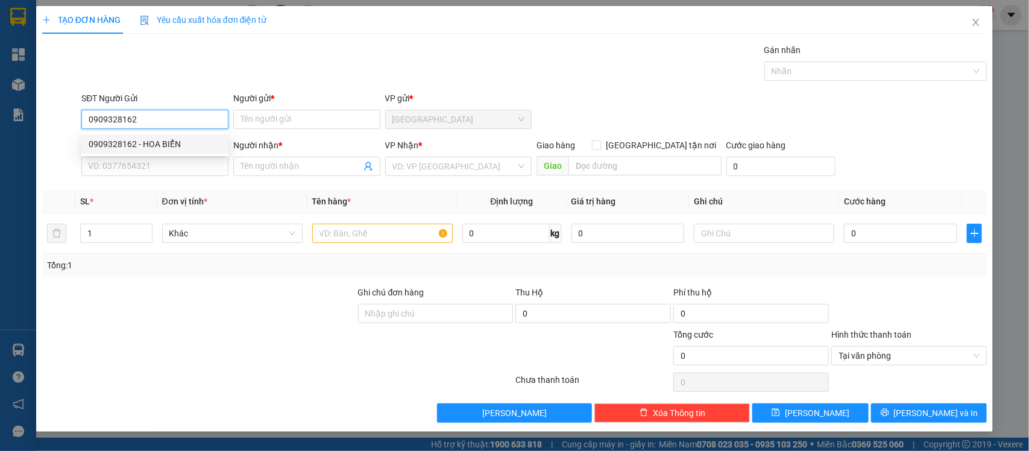
click at [224, 137] on div "0909328162 - HOA BIỂN" at bounding box center [154, 143] width 147 height 19
type input "HOA BIỂN"
drag, startPoint x: 224, startPoint y: 137, endPoint x: 207, endPoint y: 153, distance: 23.0
click at [221, 137] on div "0909328162 - HOA BIỂN" at bounding box center [154, 143] width 147 height 19
type input "0909328162"
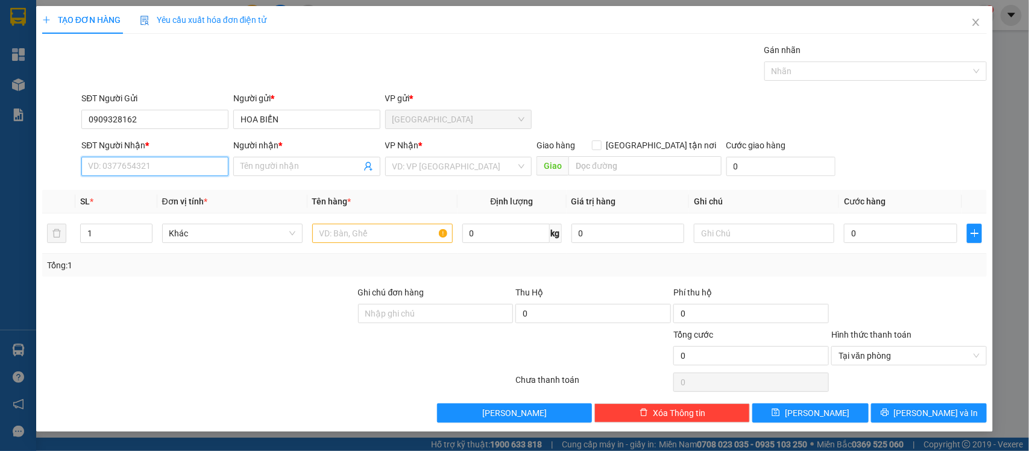
click at [168, 160] on input "SĐT Người Nhận *" at bounding box center [154, 166] width 147 height 19
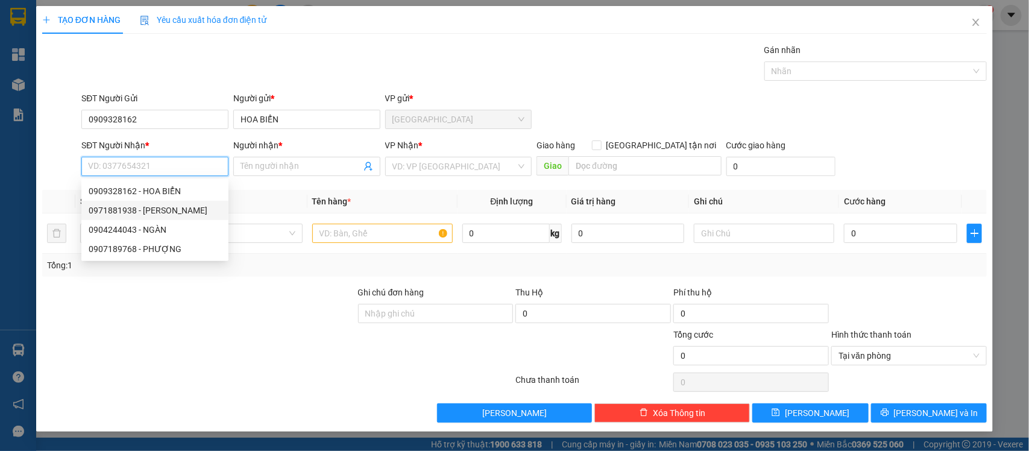
click at [158, 203] on div "0971881938 - HỒNG LÊ" at bounding box center [154, 210] width 147 height 19
type input "0971881938"
type input "HỒNG LÊ"
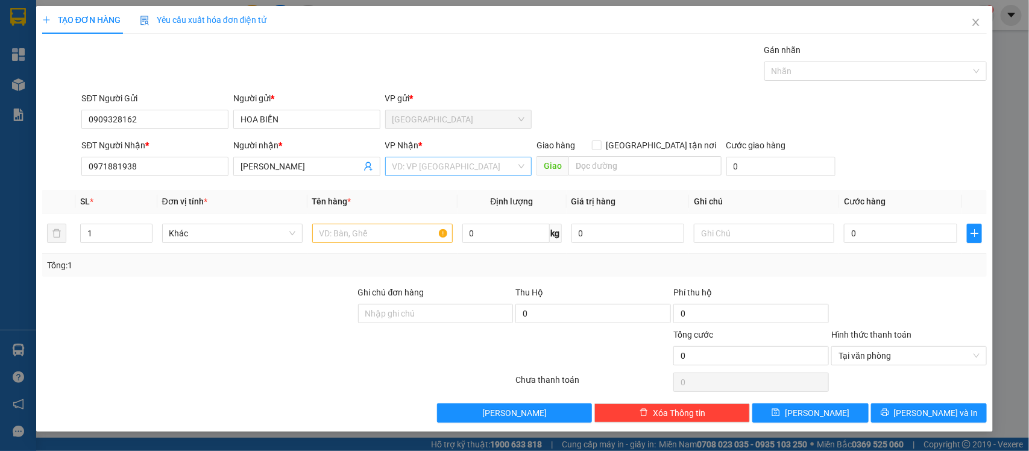
click at [464, 169] on input "search" at bounding box center [455, 166] width 124 height 18
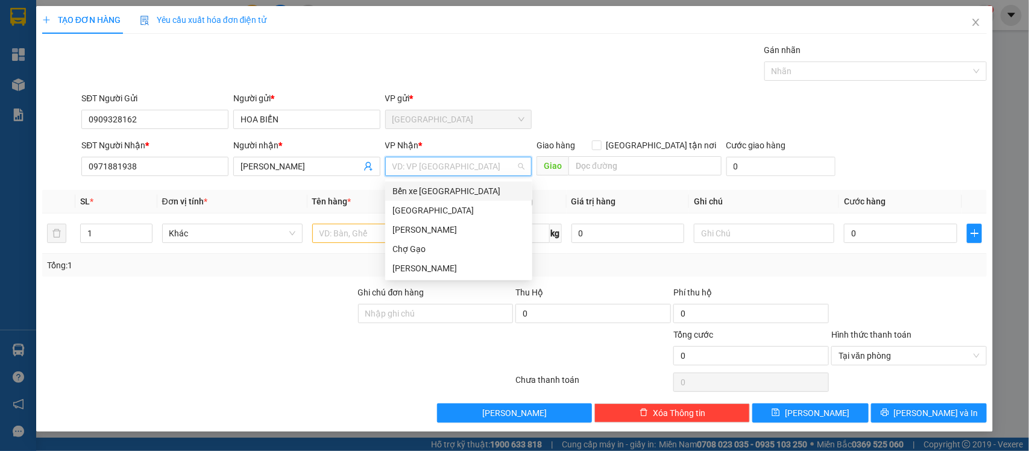
click at [457, 192] on div "Bến xe [GEOGRAPHIC_DATA]" at bounding box center [459, 191] width 133 height 13
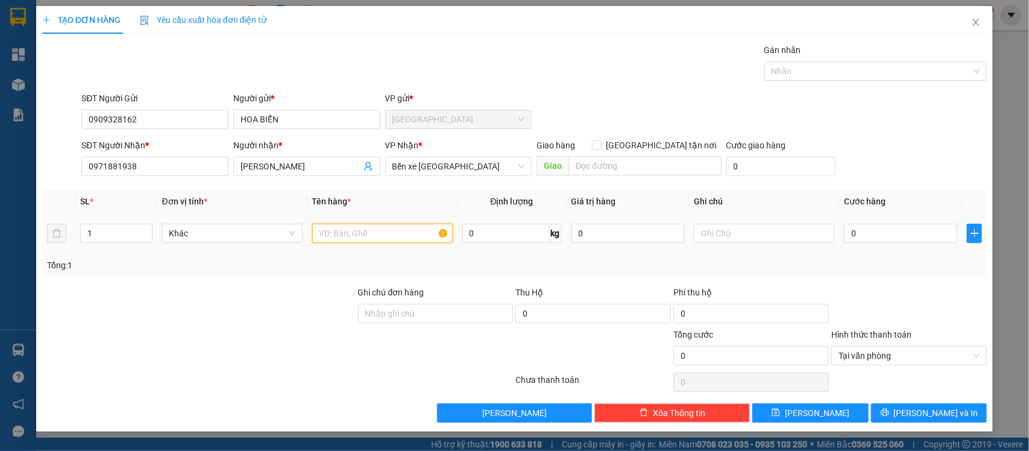
click at [368, 229] on input "text" at bounding box center [382, 233] width 141 height 19
type input "1ktrong"
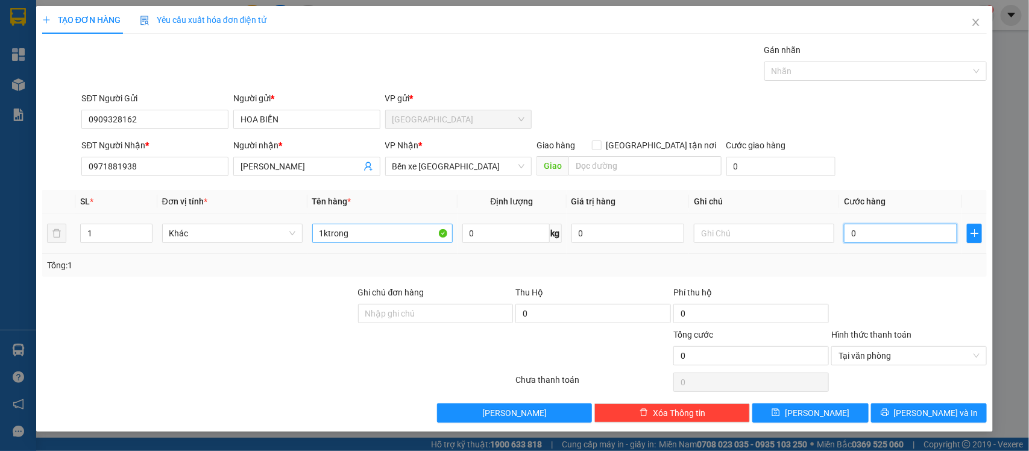
type input "3"
type input "30"
type input "30.000"
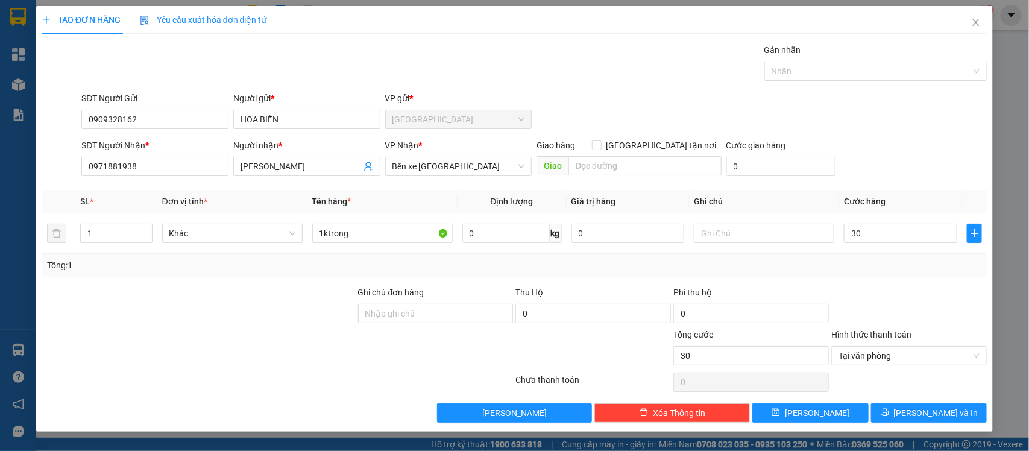
type input "30.000"
drag, startPoint x: 981, startPoint y: 345, endPoint x: 981, endPoint y: 352, distance: 6.7
click at [981, 347] on div "Hình thức thanh toán Tại văn phòng" at bounding box center [910, 349] width 156 height 42
drag, startPoint x: 981, startPoint y: 352, endPoint x: 978, endPoint y: 362, distance: 10.7
click at [979, 354] on div "Tại văn phòng" at bounding box center [910, 355] width 156 height 19
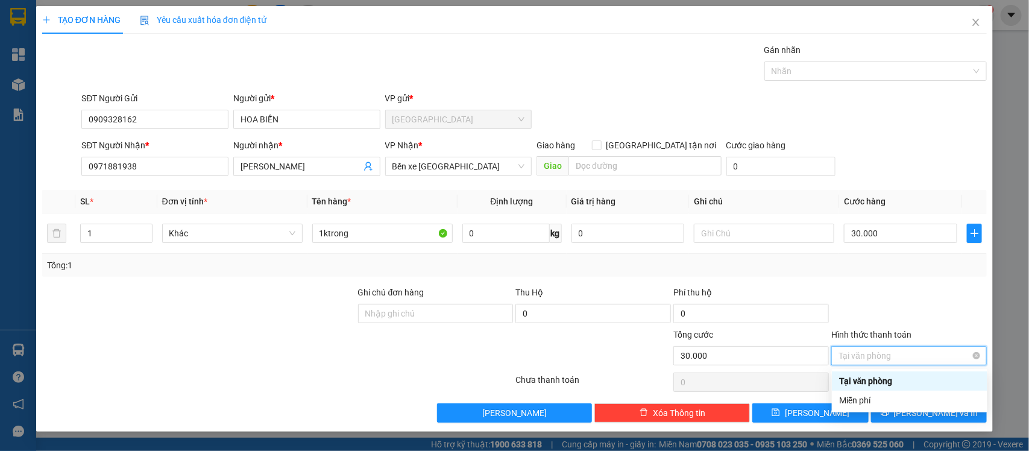
click at [981, 357] on div "Tại văn phòng" at bounding box center [910, 355] width 156 height 19
click at [975, 352] on span "Tại văn phòng" at bounding box center [909, 356] width 141 height 18
type input "30.000"
click at [945, 296] on div at bounding box center [909, 307] width 158 height 42
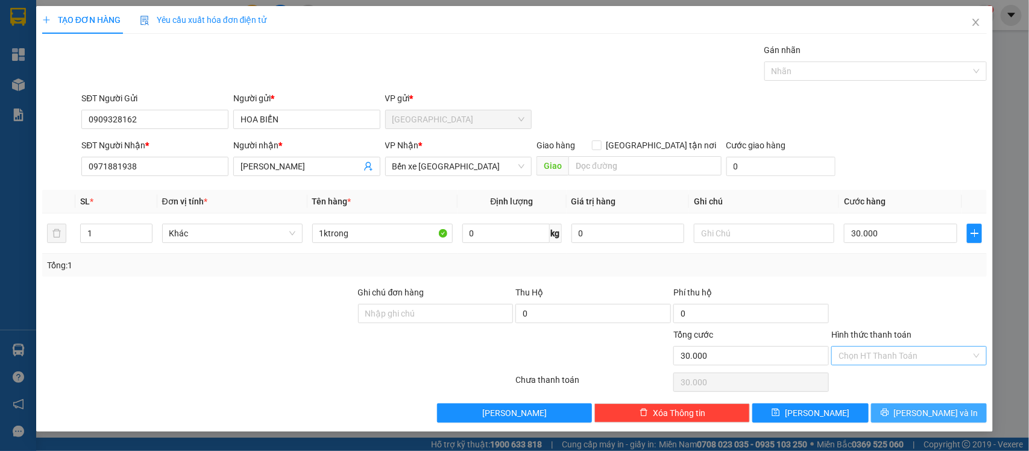
drag, startPoint x: 934, startPoint y: 411, endPoint x: 893, endPoint y: 381, distance: 50.4
click at [934, 407] on span "[PERSON_NAME] và In" at bounding box center [936, 412] width 84 height 13
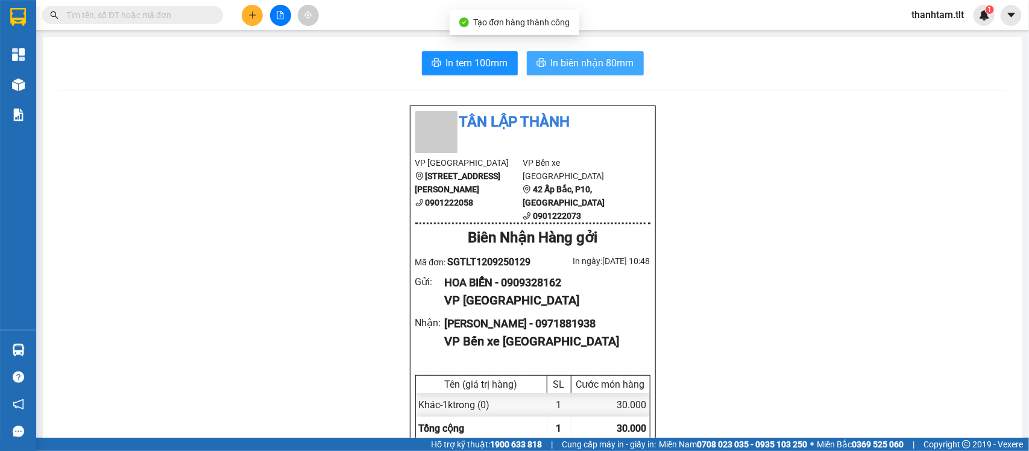
click at [589, 59] on span "In biên nhận 80mm" at bounding box center [592, 62] width 83 height 15
click at [450, 60] on span "In tem 100mm" at bounding box center [477, 62] width 62 height 15
click at [604, 58] on span "In biên nhận 80mm" at bounding box center [592, 62] width 83 height 15
click at [608, 58] on span "In biên nhận 80mm" at bounding box center [592, 62] width 83 height 15
click at [548, 55] on button "In biên nhận 80mm" at bounding box center [585, 63] width 117 height 24
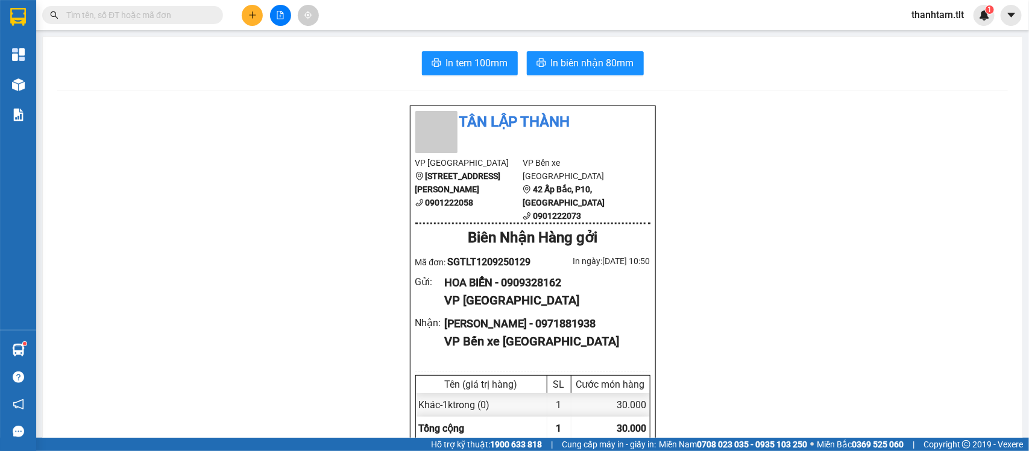
click at [122, 3] on div "Kết quả tìm kiếm ( 0 ) Bộ lọc Gửi 3 ngày gần nhất No Data thanhtam.tlt 1" at bounding box center [514, 15] width 1029 height 30
click at [130, 22] on span at bounding box center [132, 15] width 181 height 18
click at [134, 19] on input "text" at bounding box center [137, 14] width 142 height 13
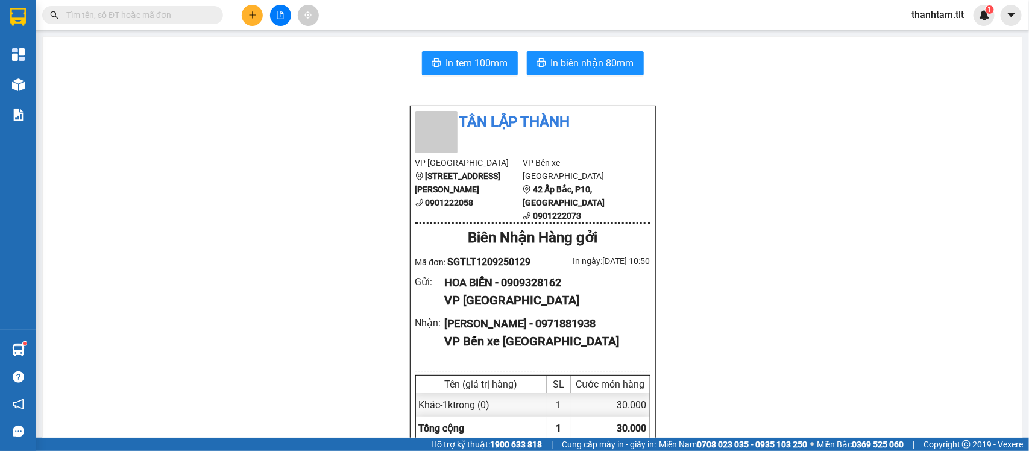
click at [140, 16] on input "text" at bounding box center [137, 14] width 142 height 13
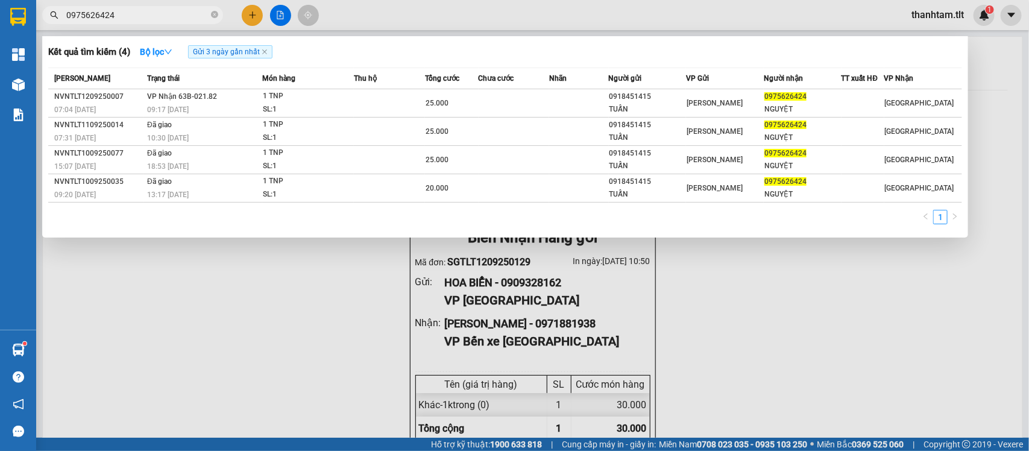
click at [130, 7] on span "0975626424" at bounding box center [132, 15] width 181 height 18
click at [130, 12] on input "0975626424" at bounding box center [137, 14] width 142 height 13
drag, startPoint x: 130, startPoint y: 12, endPoint x: 357, endPoint y: 13, distance: 227.4
click at [131, 12] on input "0975626424" at bounding box center [137, 14] width 142 height 13
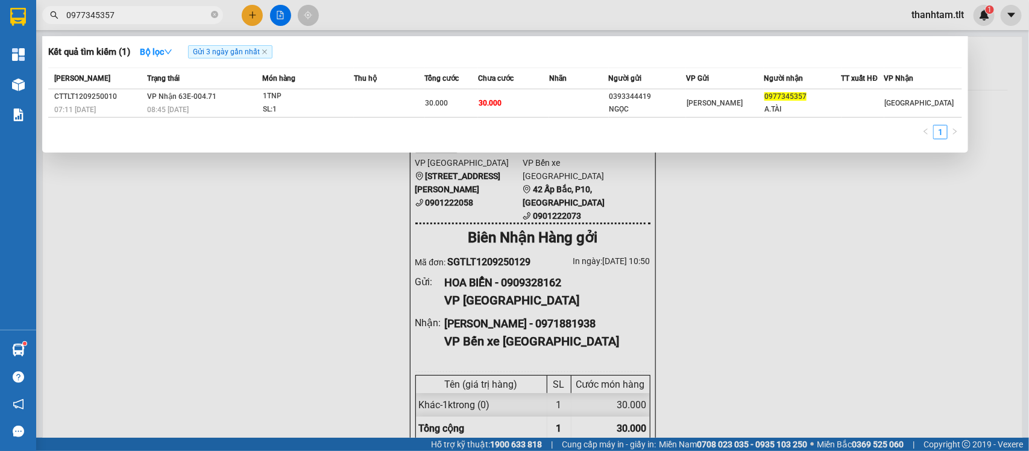
click at [133, 13] on input "0977345357" at bounding box center [137, 14] width 142 height 13
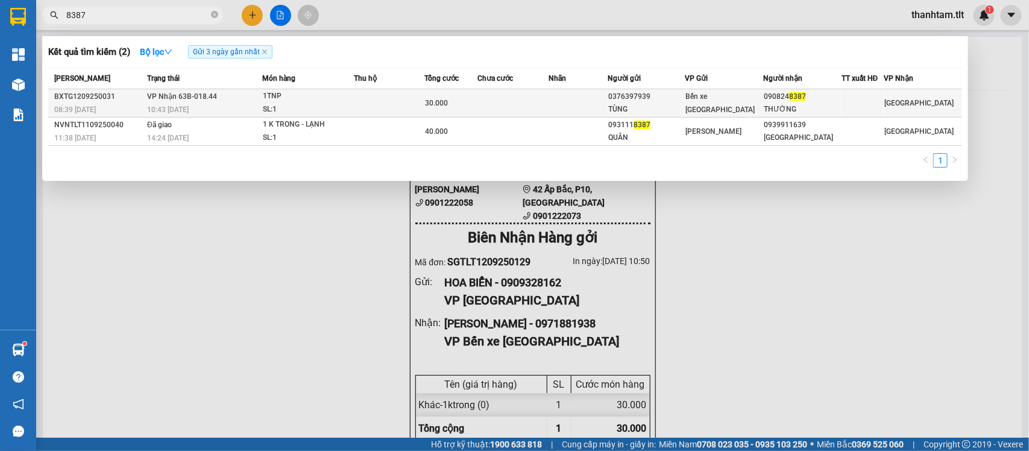
type input "8387"
click at [220, 100] on td "VP Nhận 63B-018.44 10:43 - 12/09" at bounding box center [203, 103] width 118 height 28
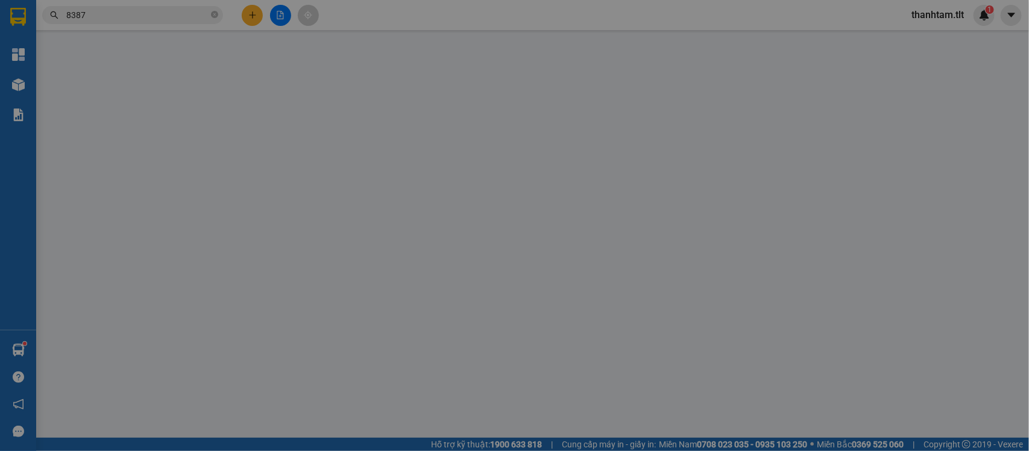
type input "0376397939"
type input "TÙNG"
type input "0908248387"
type input "THƯỜNG"
type input "30.000"
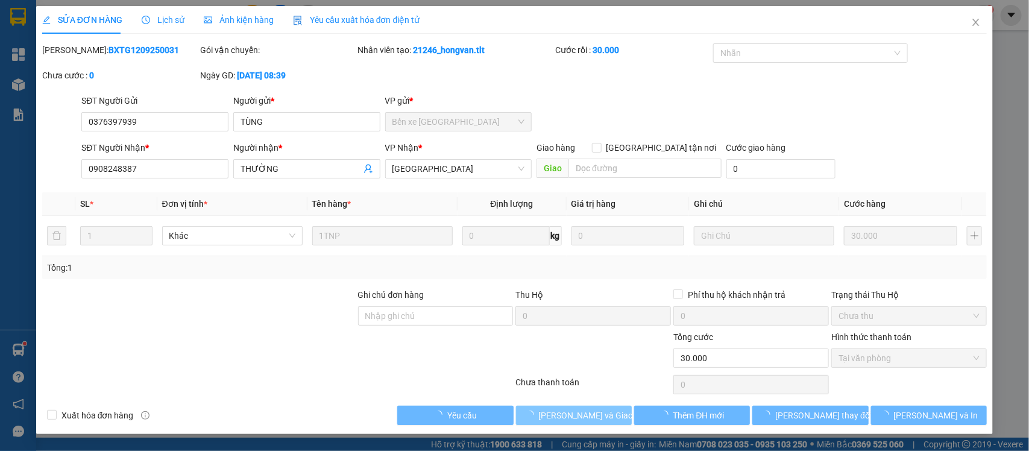
click at [565, 425] on button "Lưu và Giao hàng" at bounding box center [574, 415] width 116 height 19
click at [567, 406] on button "Lưu và Giao hàng" at bounding box center [574, 415] width 116 height 19
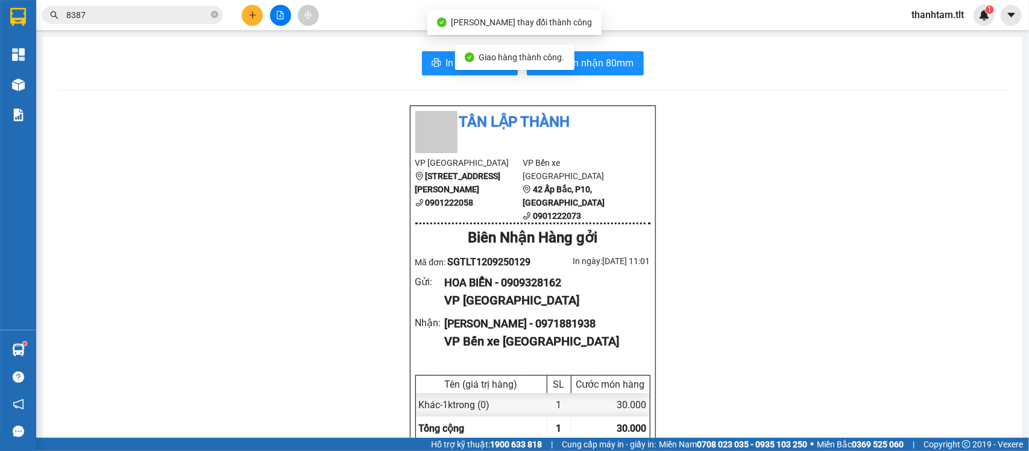
click at [245, 18] on button at bounding box center [252, 15] width 21 height 21
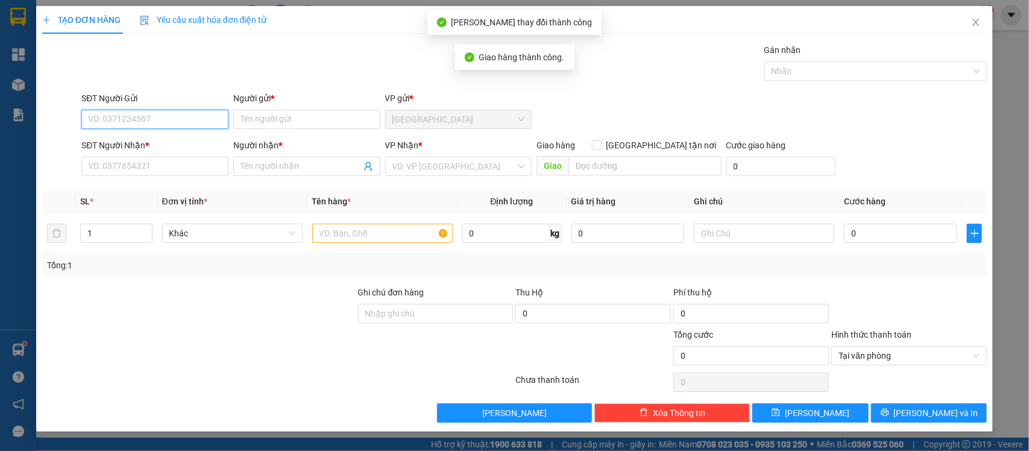
click at [176, 121] on input "SĐT Người Gửi" at bounding box center [154, 119] width 147 height 19
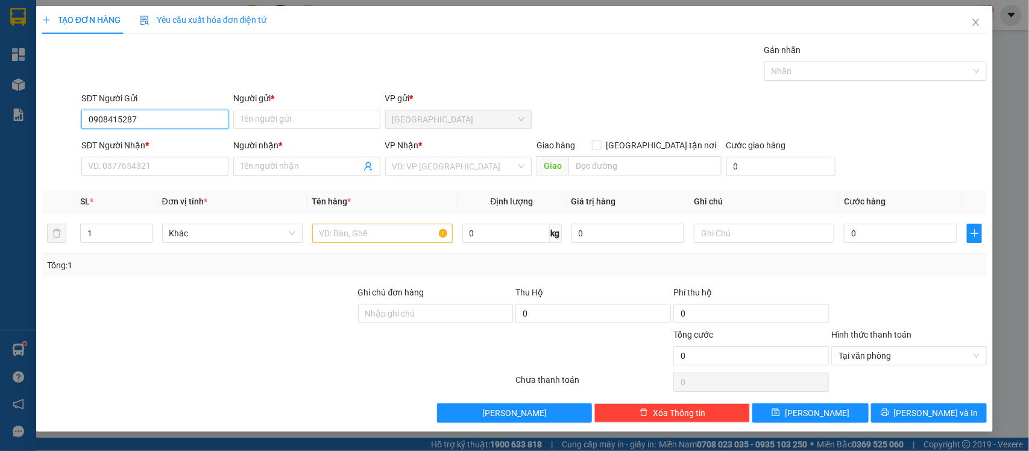
type input "0908415287"
type input "Tâm"
type input "0908102145"
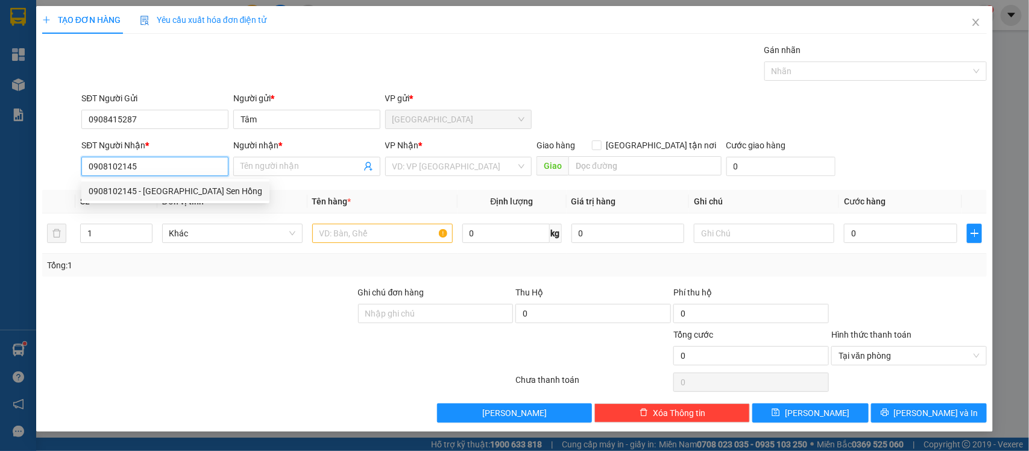
click at [174, 191] on div "0908102145 - Nhà Hàng Sen Hồng" at bounding box center [176, 191] width 174 height 13
type input "Nhà Hàng Sen Hồng"
type input "0908102145"
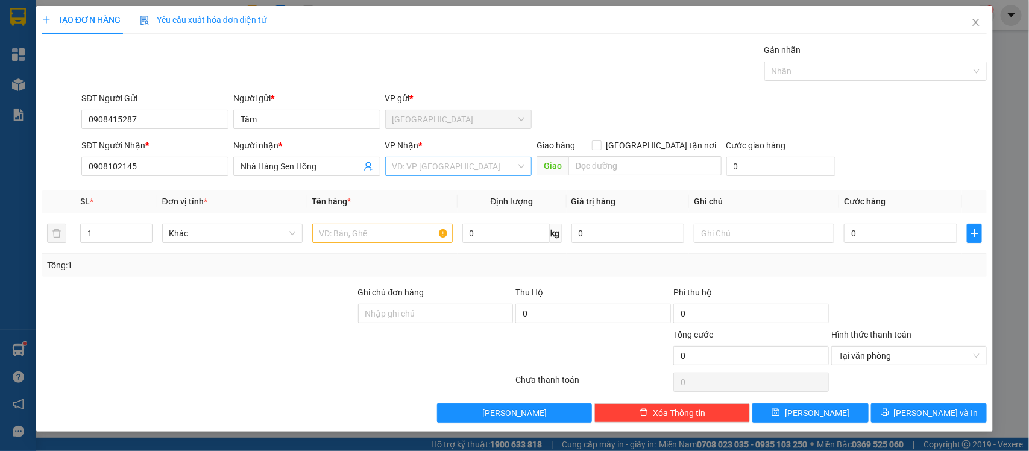
click at [447, 161] on input "search" at bounding box center [455, 166] width 124 height 18
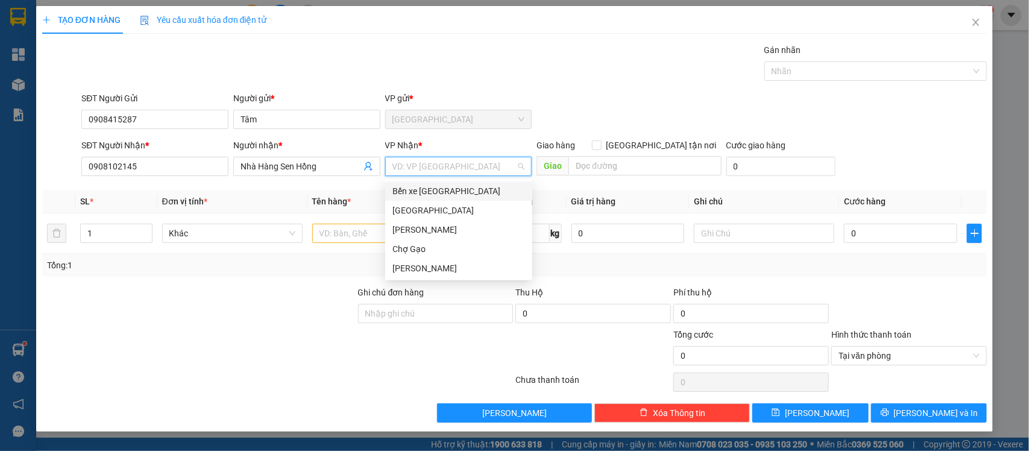
click at [423, 188] on div "Bến xe [GEOGRAPHIC_DATA]" at bounding box center [459, 191] width 133 height 13
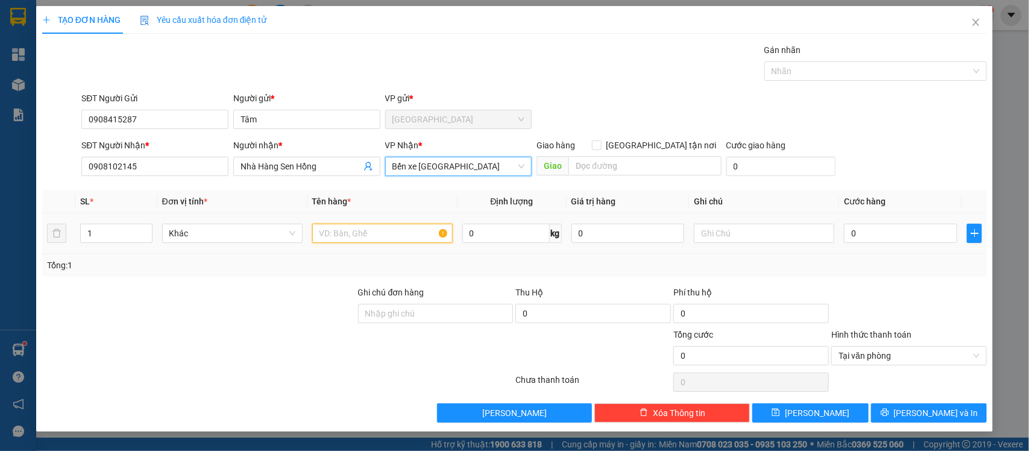
click at [376, 231] on input "text" at bounding box center [382, 233] width 141 height 19
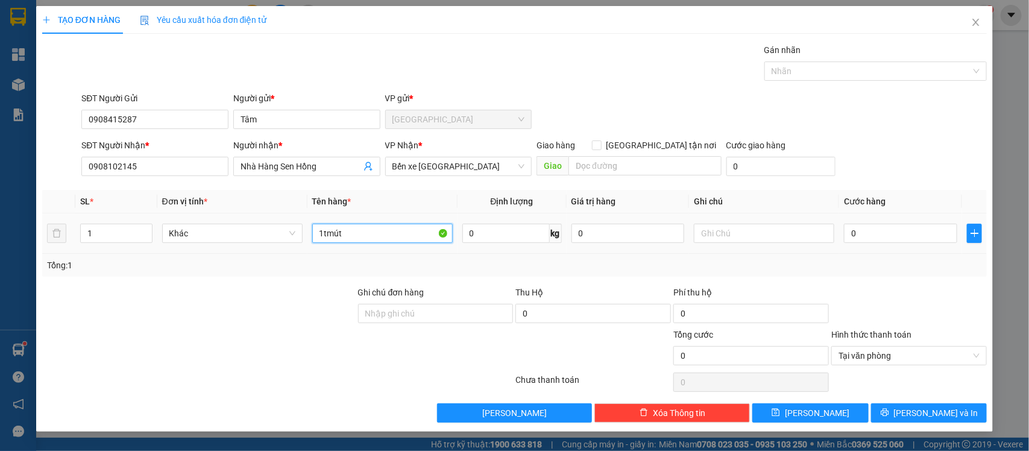
type input "1tmút"
type input "5"
type input "50"
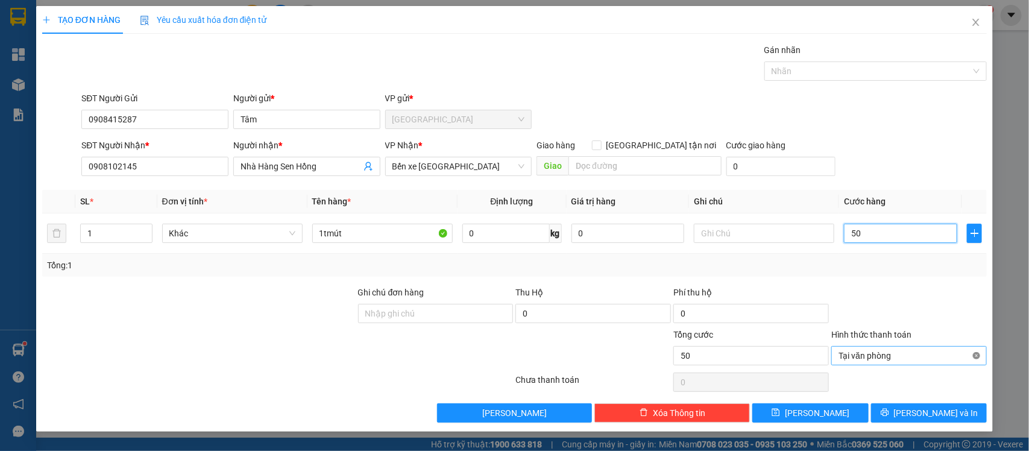
type input "50"
type input "50.000"
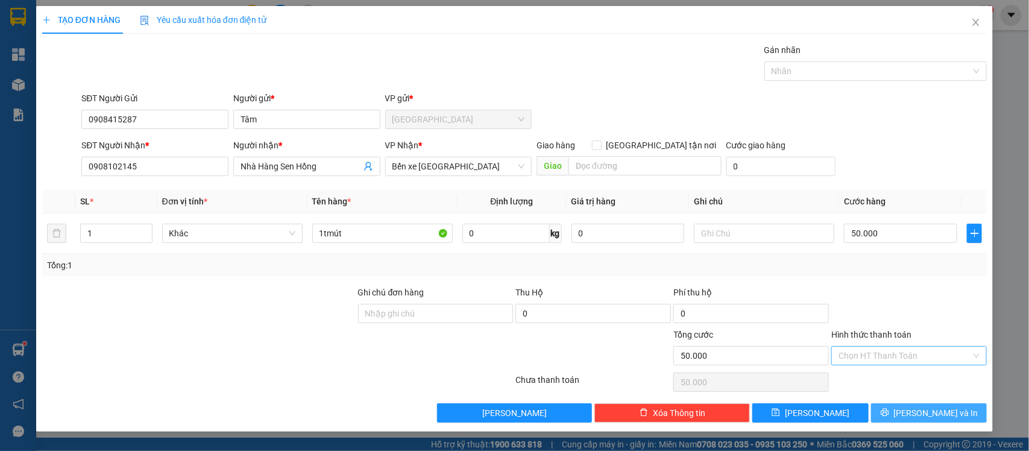
click at [947, 417] on span "[PERSON_NAME] và In" at bounding box center [936, 412] width 84 height 13
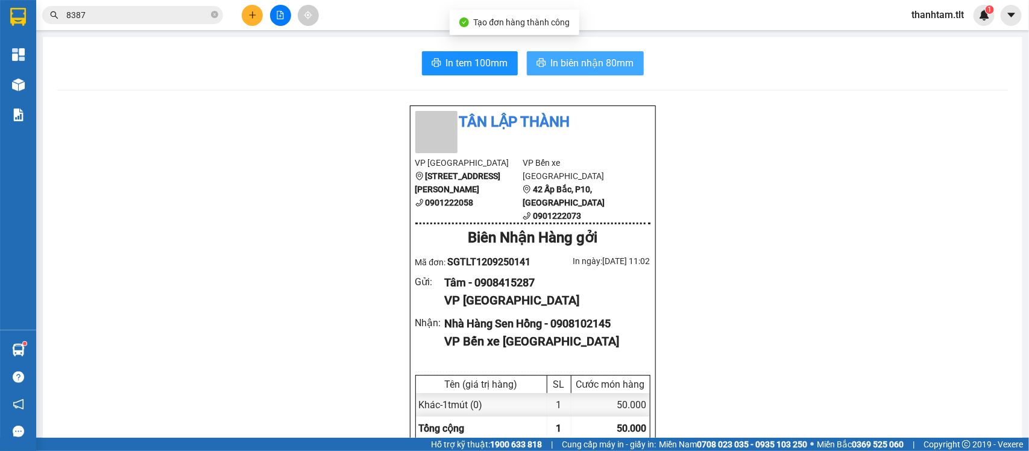
click at [601, 59] on span "In biên nhận 80mm" at bounding box center [592, 62] width 83 height 15
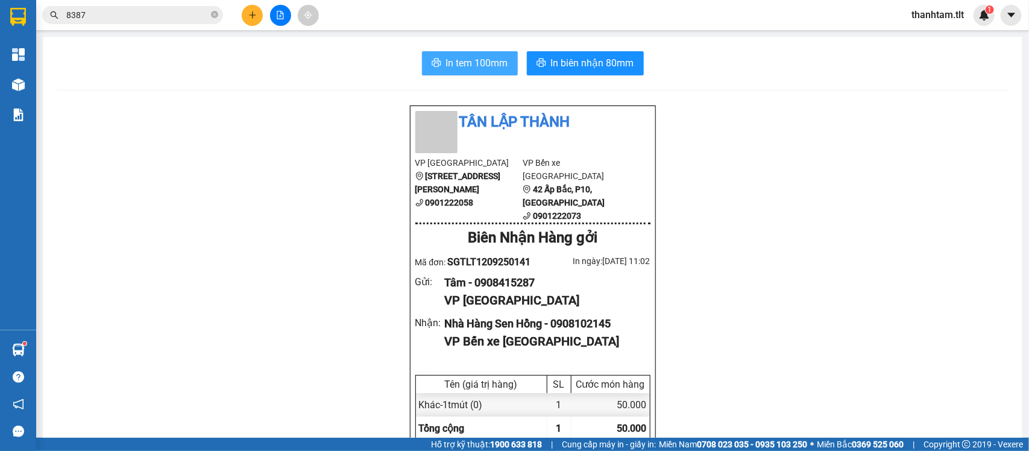
click at [451, 59] on span "In tem 100mm" at bounding box center [477, 62] width 62 height 15
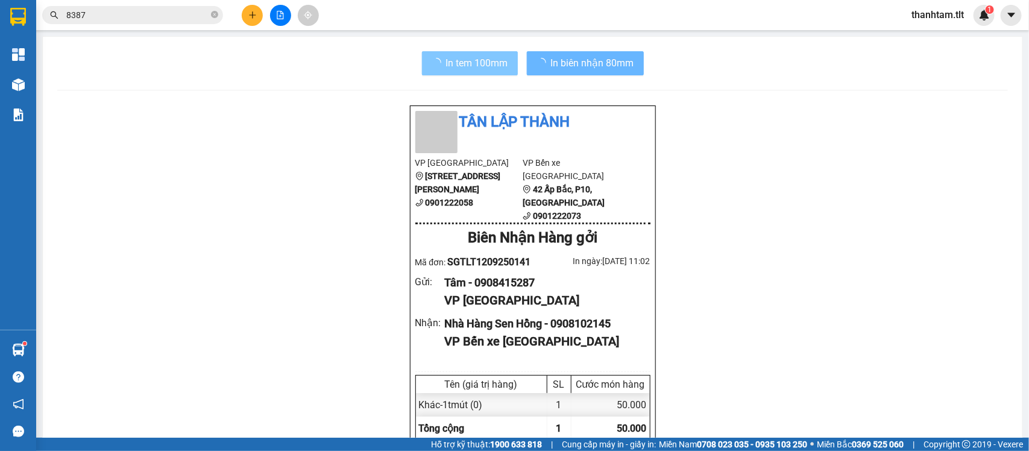
scroll to position [137, 0]
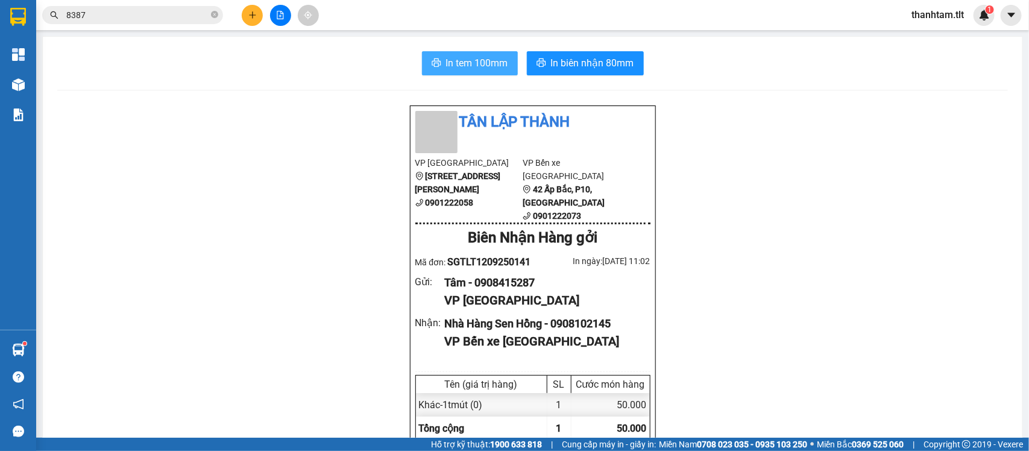
click at [451, 62] on span "In tem 100mm" at bounding box center [477, 62] width 62 height 15
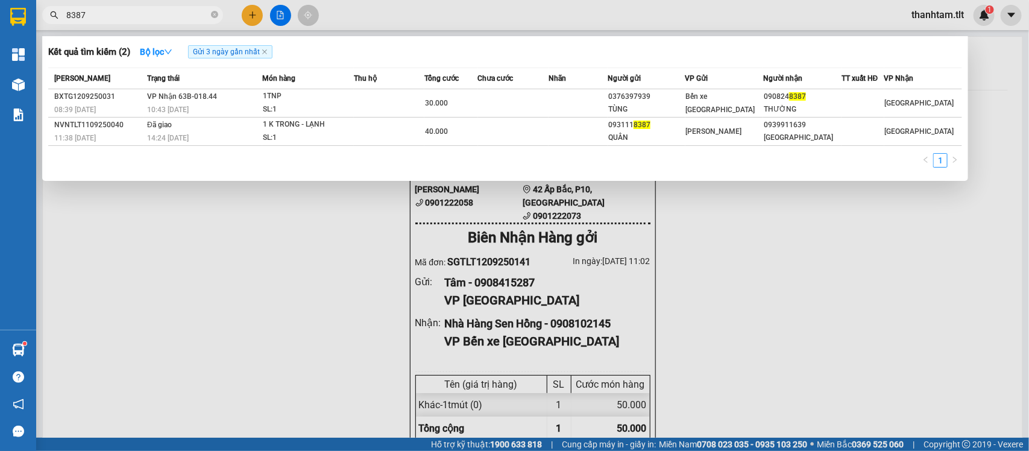
click at [178, 16] on input "8387" at bounding box center [137, 14] width 142 height 13
click at [239, 12] on div at bounding box center [514, 225] width 1029 height 451
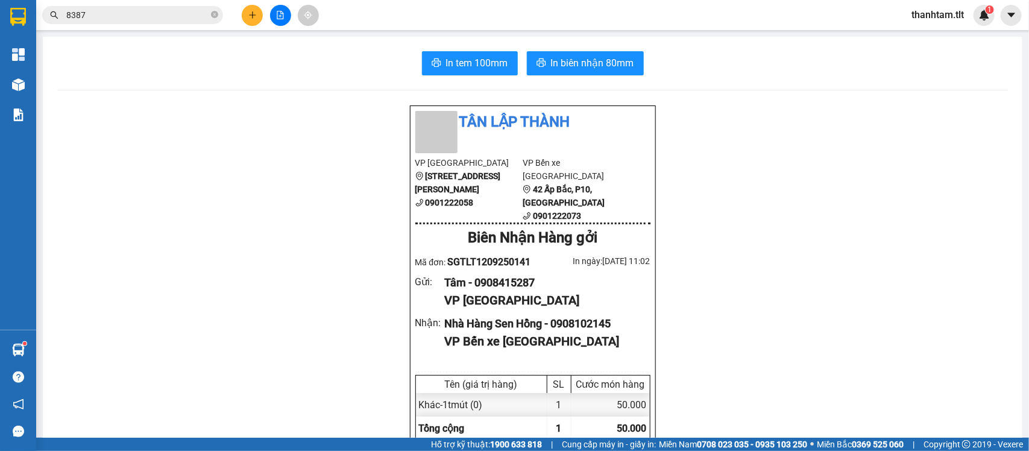
click at [259, 15] on button at bounding box center [252, 15] width 21 height 21
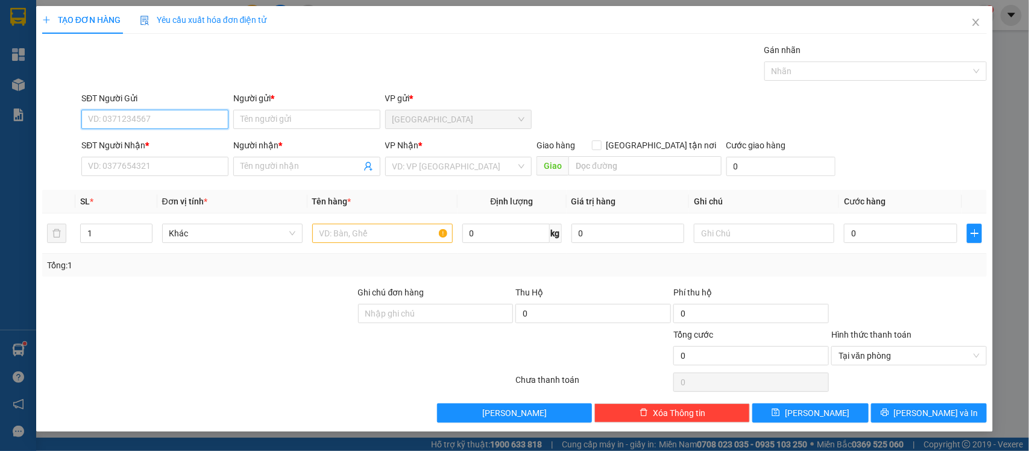
click at [155, 119] on input "SĐT Người Gửi" at bounding box center [154, 119] width 147 height 19
click at [182, 124] on input "SĐT Người Gửi" at bounding box center [154, 119] width 147 height 19
type input "0914478487"
click at [270, 125] on input "Người gửi *" at bounding box center [306, 119] width 147 height 19
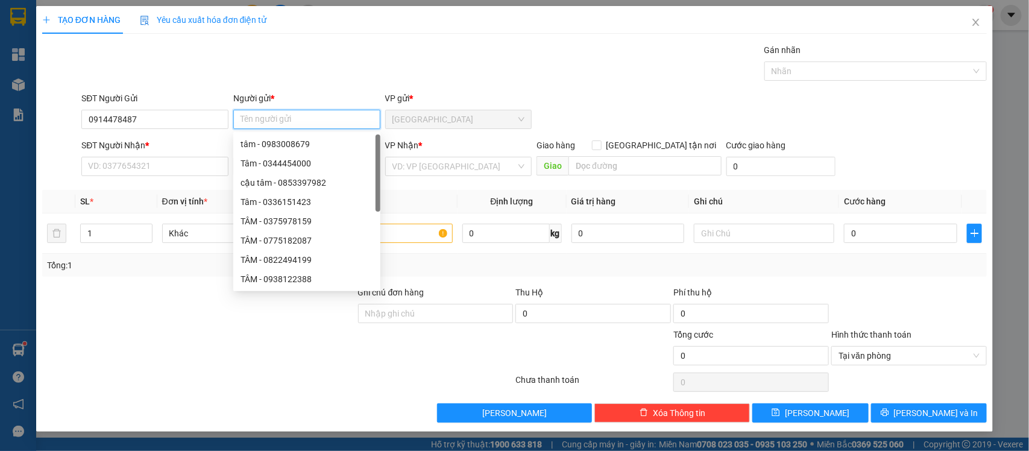
click at [273, 124] on input "Người gửi *" at bounding box center [306, 119] width 147 height 19
type input "Thư"
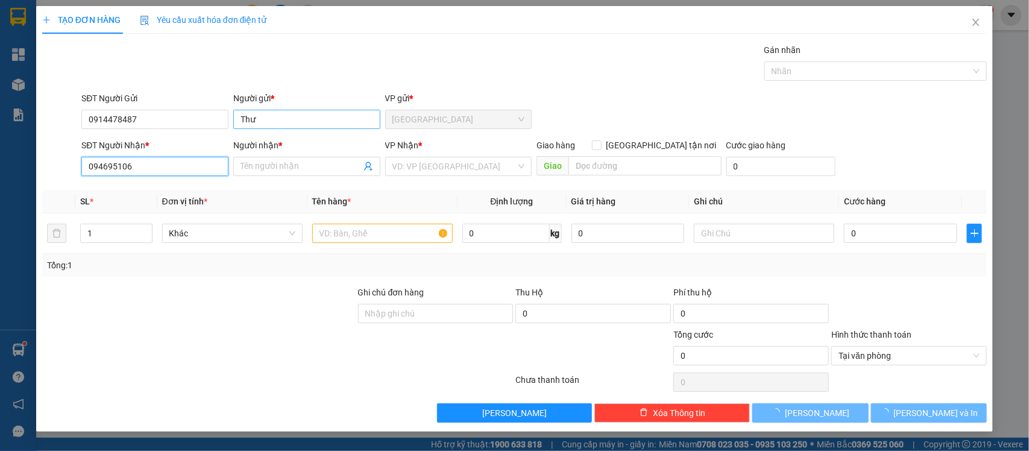
type input "0946951063"
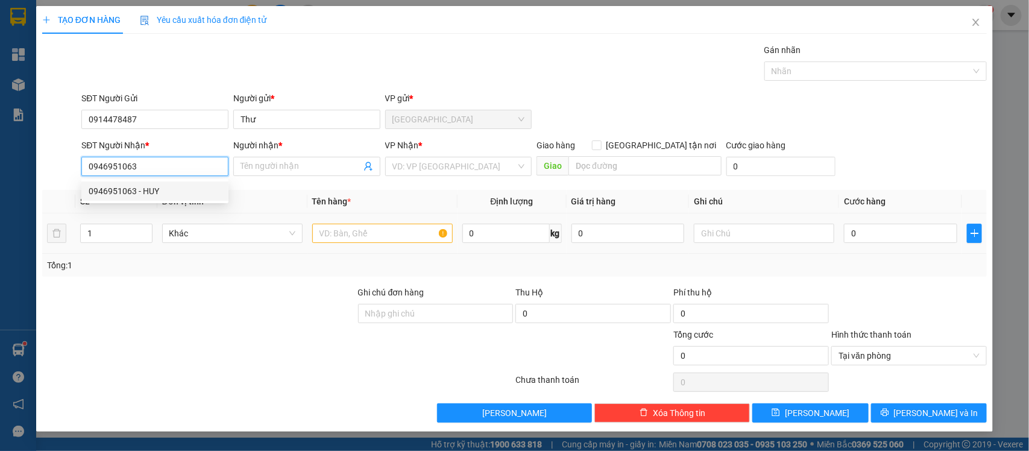
drag, startPoint x: 157, startPoint y: 191, endPoint x: 417, endPoint y: 241, distance: 264.7
click at [169, 191] on div "0946951063 - HUY" at bounding box center [155, 191] width 133 height 13
type input "HUY"
type input "0946951063"
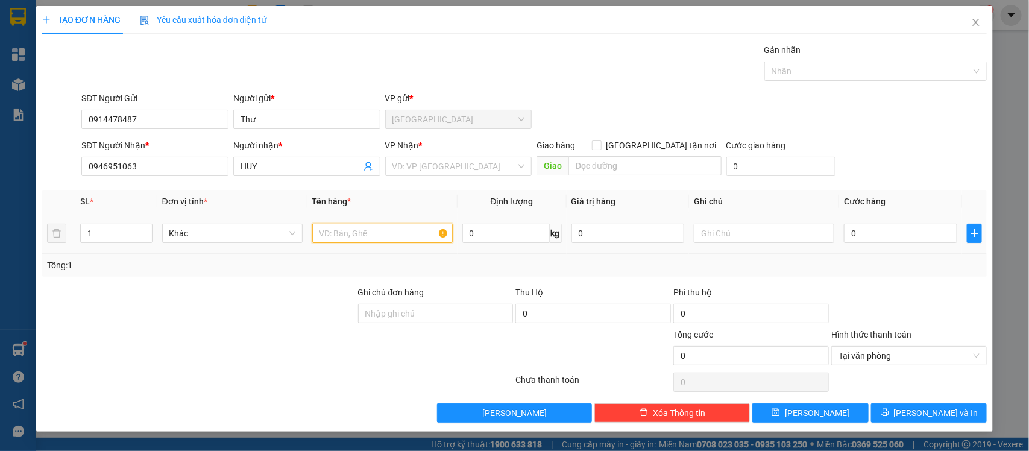
click at [379, 243] on input "text" at bounding box center [382, 233] width 141 height 19
click at [447, 166] on input "search" at bounding box center [455, 166] width 124 height 18
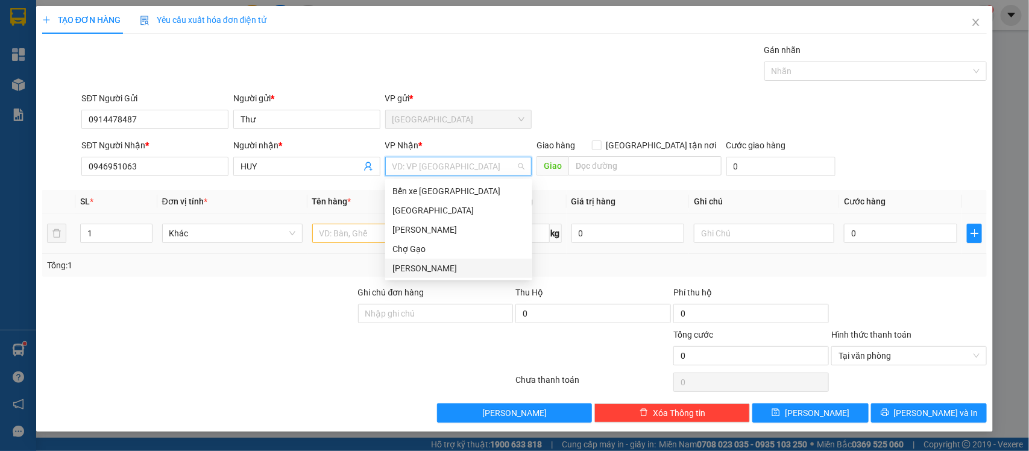
drag, startPoint x: 435, startPoint y: 268, endPoint x: 408, endPoint y: 245, distance: 35.5
click at [434, 269] on div "[PERSON_NAME]" at bounding box center [459, 268] width 133 height 13
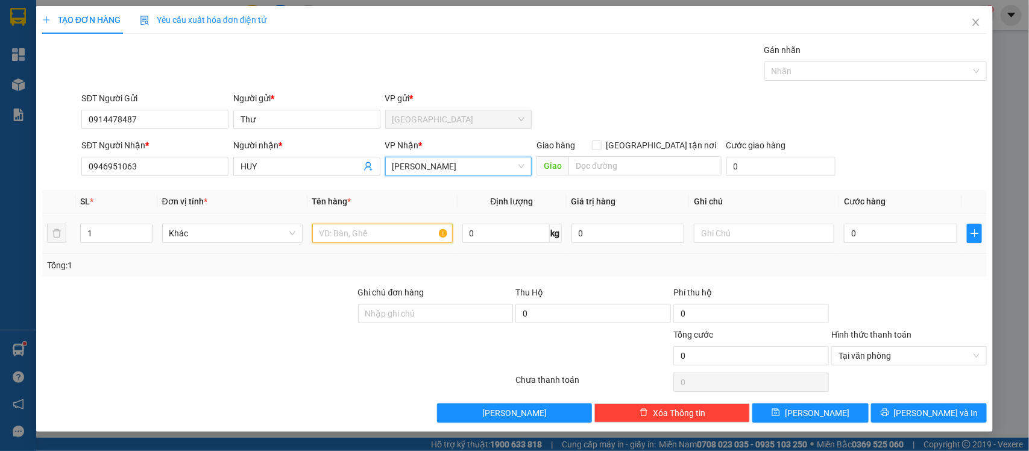
click at [392, 236] on input "text" at bounding box center [382, 233] width 141 height 19
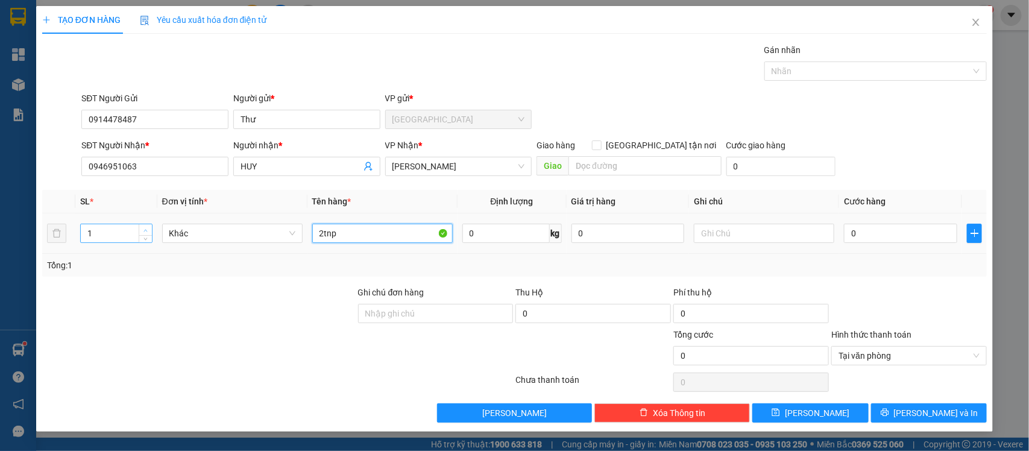
type input "2tnp"
type input "2"
click at [147, 230] on icon "up" at bounding box center [146, 231] width 4 height 4
click at [912, 234] on input "0" at bounding box center [900, 233] width 113 height 19
type input "6"
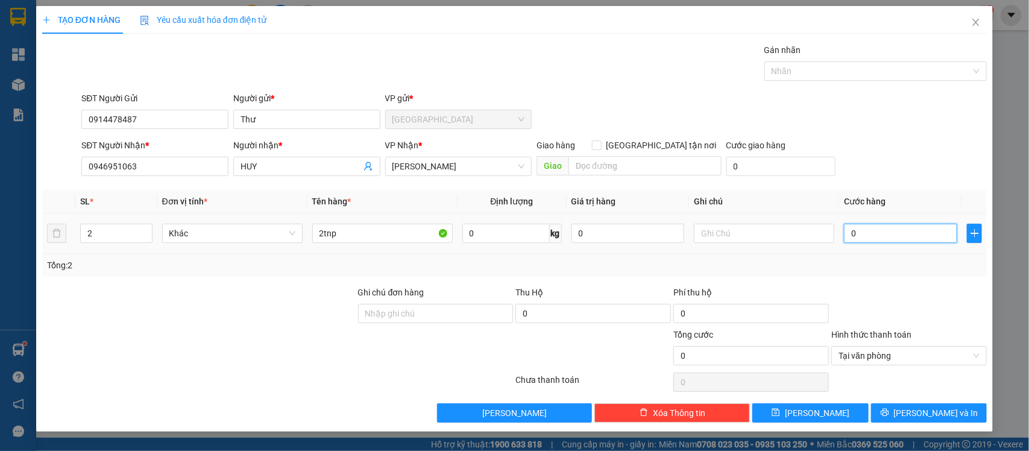
type input "6"
type input "610"
type input "61"
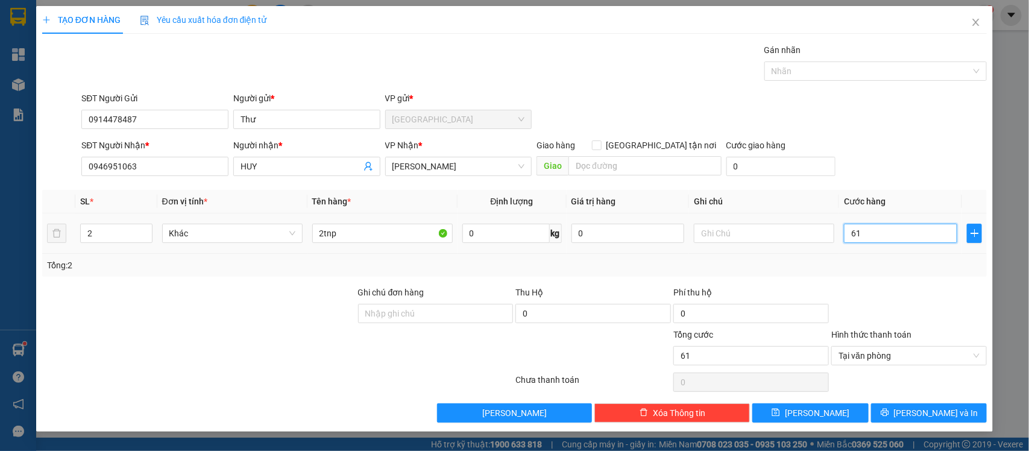
type input "6"
type input "60"
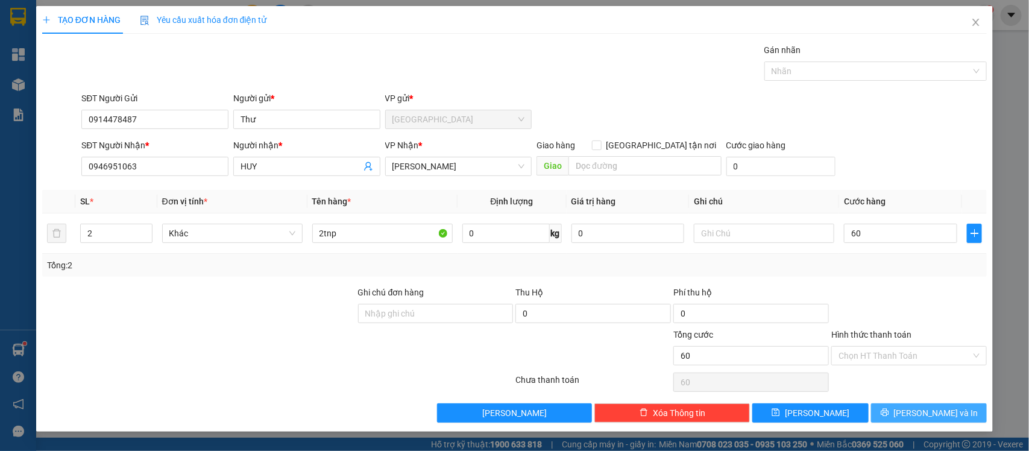
type input "60.000"
click at [960, 416] on button "Lưu và In" at bounding box center [929, 412] width 116 height 19
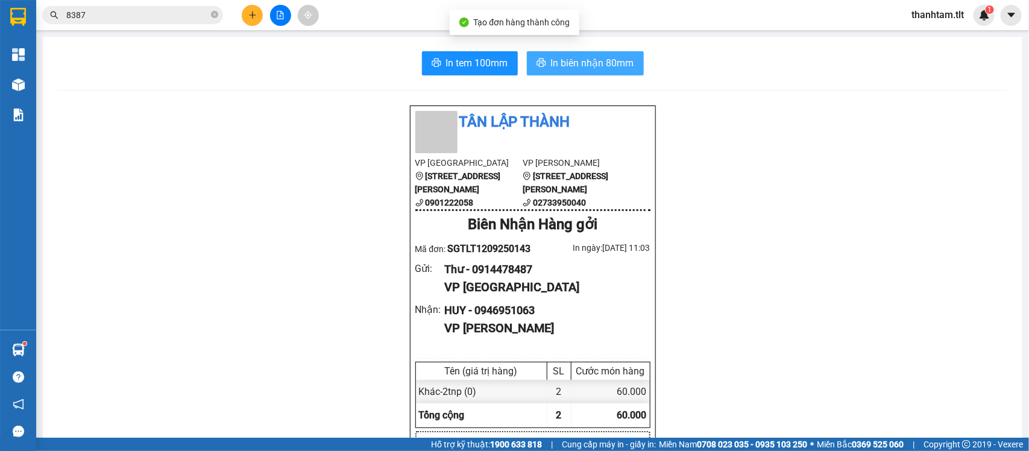
click at [562, 59] on span "In biên nhận 80mm" at bounding box center [592, 62] width 83 height 15
click at [463, 64] on span "In tem 100mm" at bounding box center [477, 62] width 62 height 15
click at [554, 69] on span "In biên nhận 80mm" at bounding box center [592, 62] width 83 height 15
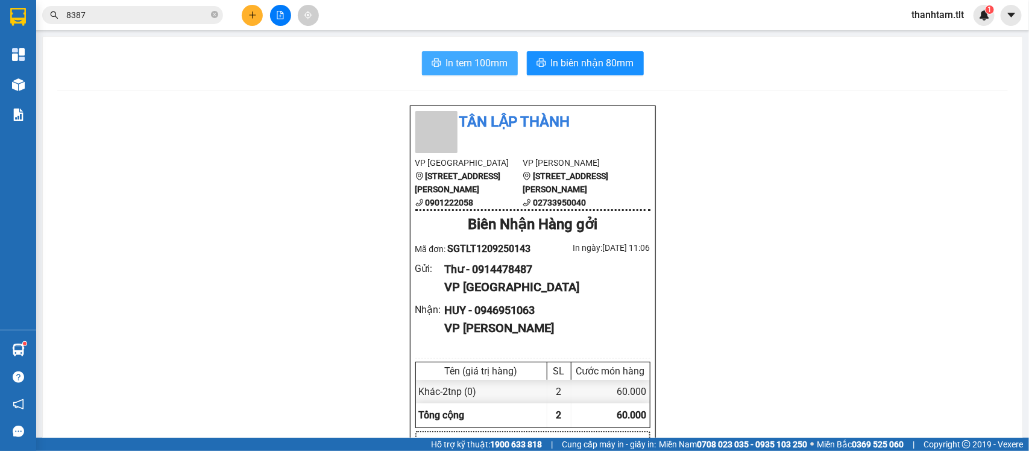
drag, startPoint x: 458, startPoint y: 49, endPoint x: 468, endPoint y: 74, distance: 26.5
click at [468, 74] on button "In tem 100mm" at bounding box center [470, 63] width 96 height 24
click at [470, 71] on button "In tem 100mm" at bounding box center [470, 63] width 96 height 24
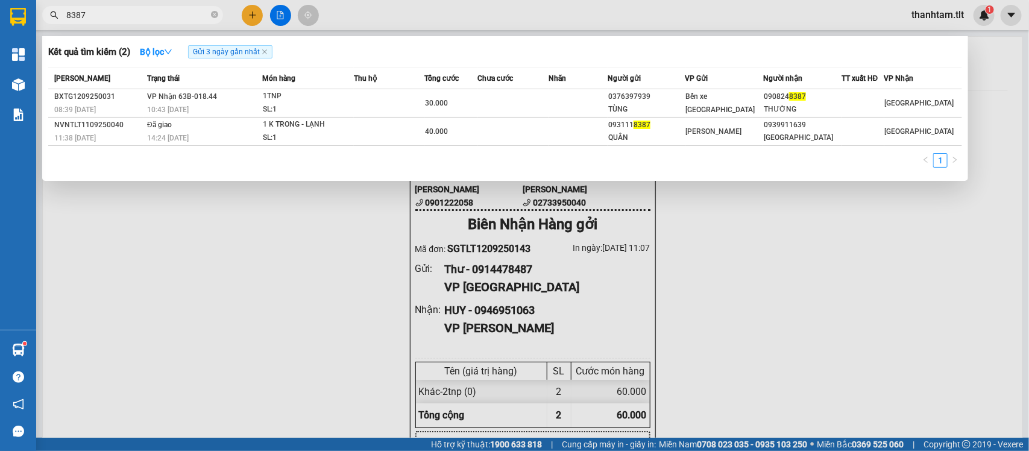
click at [190, 22] on span "8387" at bounding box center [132, 15] width 181 height 18
click at [196, 13] on input "8387" at bounding box center [137, 14] width 142 height 13
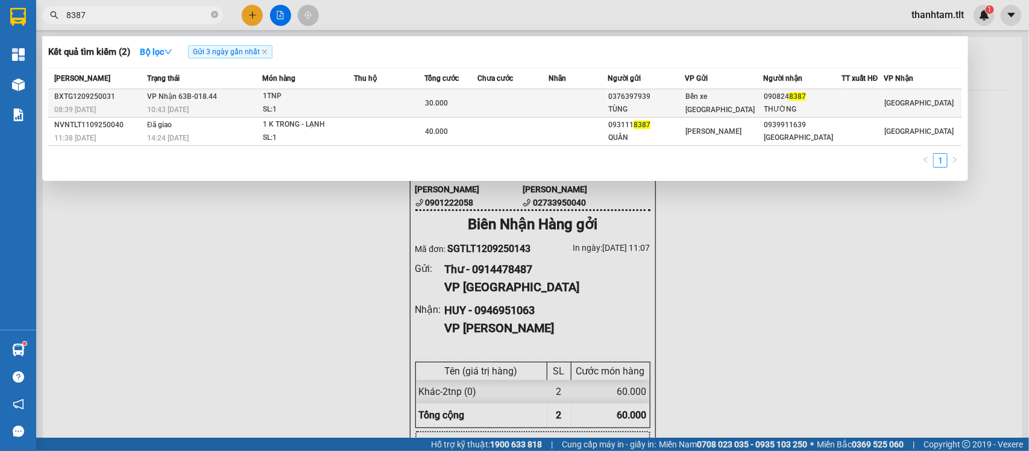
click at [424, 94] on td at bounding box center [389, 103] width 71 height 28
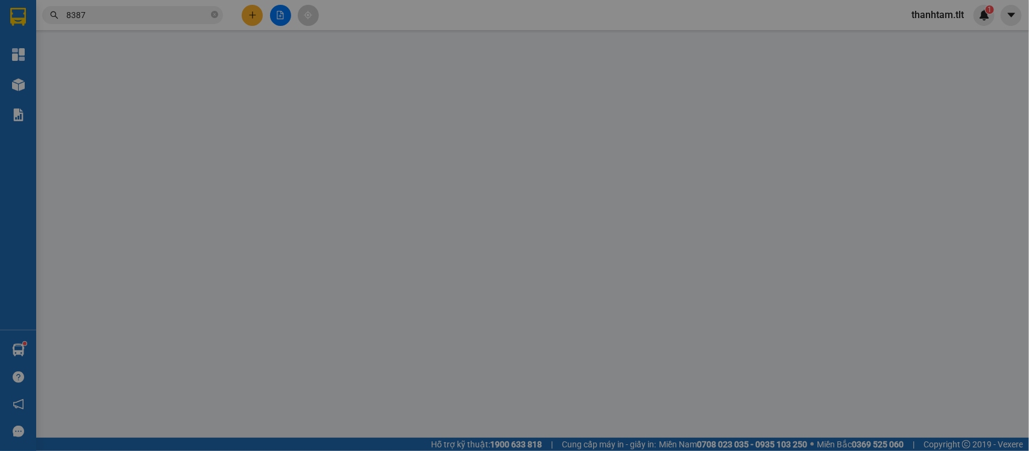
type input "0376397939"
type input "TÙNG"
type input "0908248387"
type input "THƯỜNG"
type input "30.000"
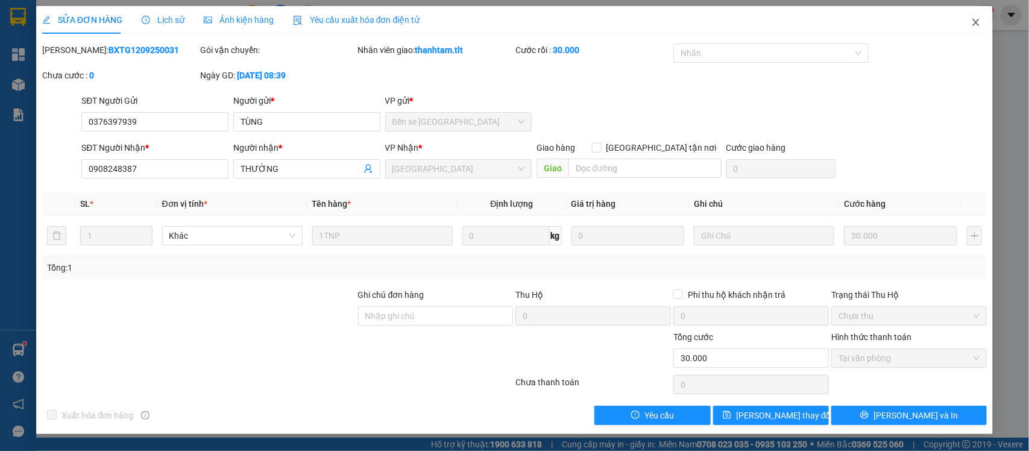
click at [981, 19] on icon "close" at bounding box center [977, 22] width 10 height 10
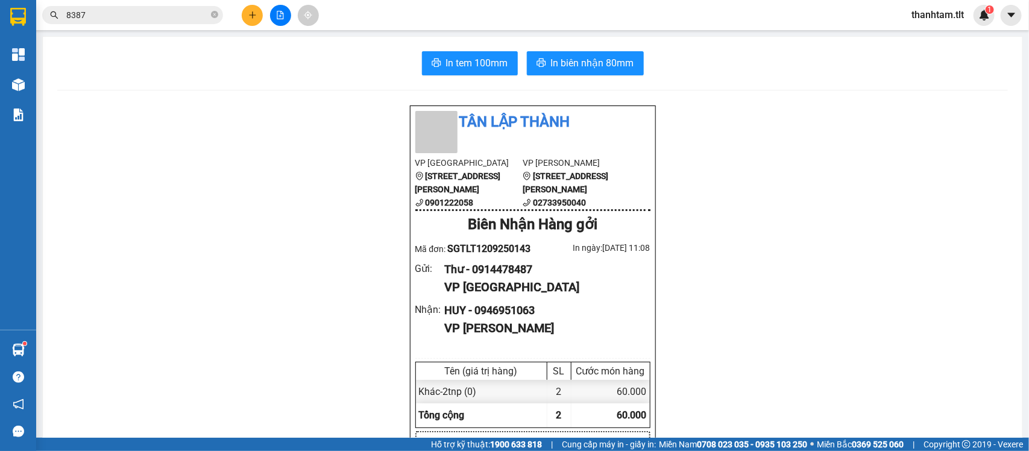
click at [215, 19] on span at bounding box center [214, 15] width 7 height 11
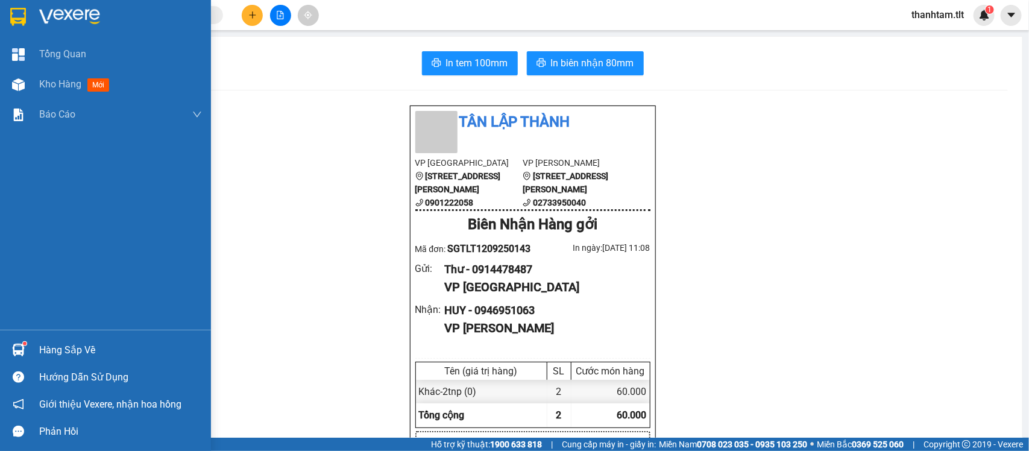
click at [19, 338] on div "Hàng sắp về" at bounding box center [105, 350] width 211 height 27
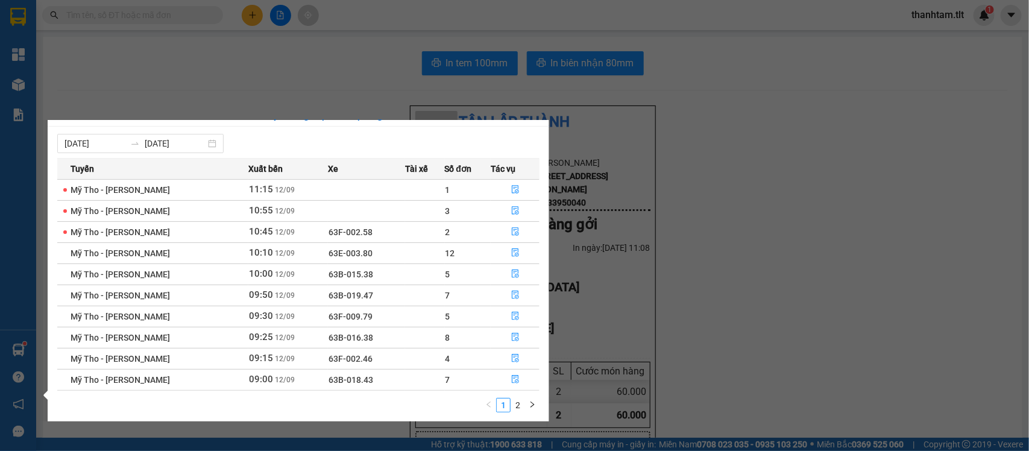
scroll to position [21, 0]
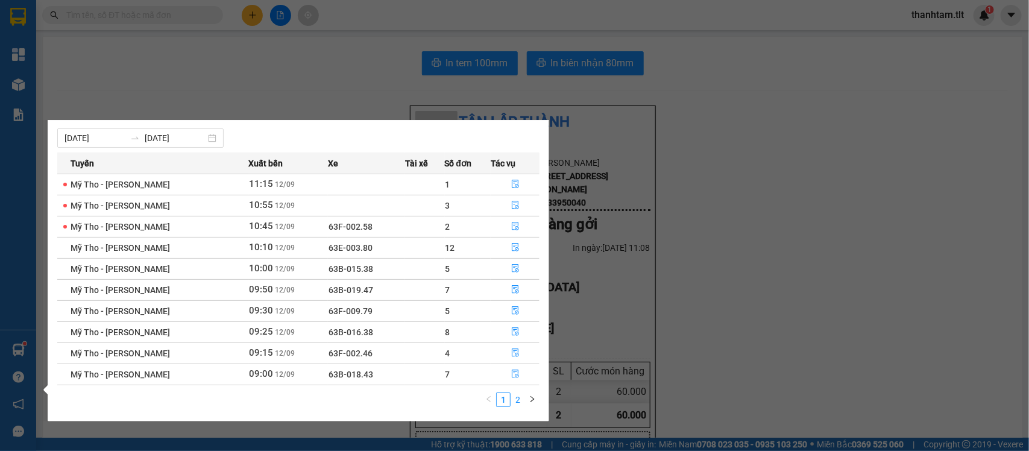
click at [516, 394] on link "2" at bounding box center [517, 399] width 13 height 13
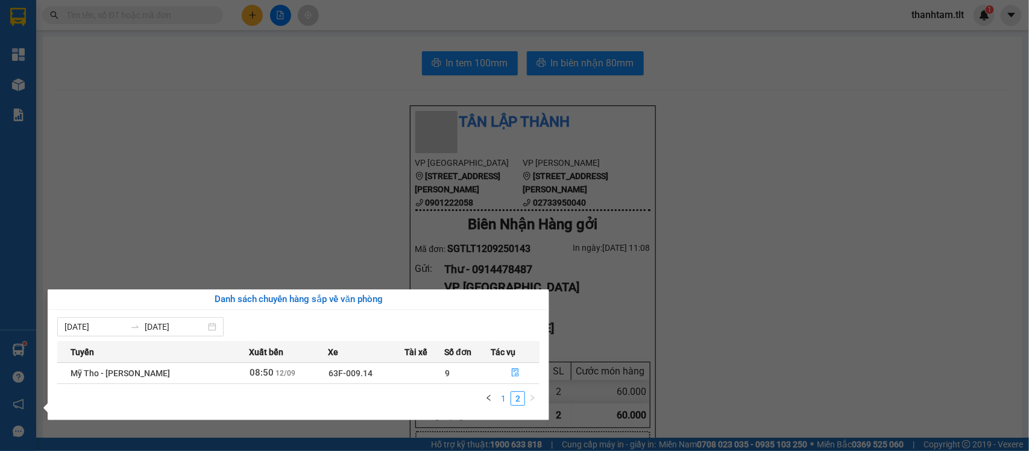
click at [505, 400] on link "1" at bounding box center [503, 398] width 13 height 13
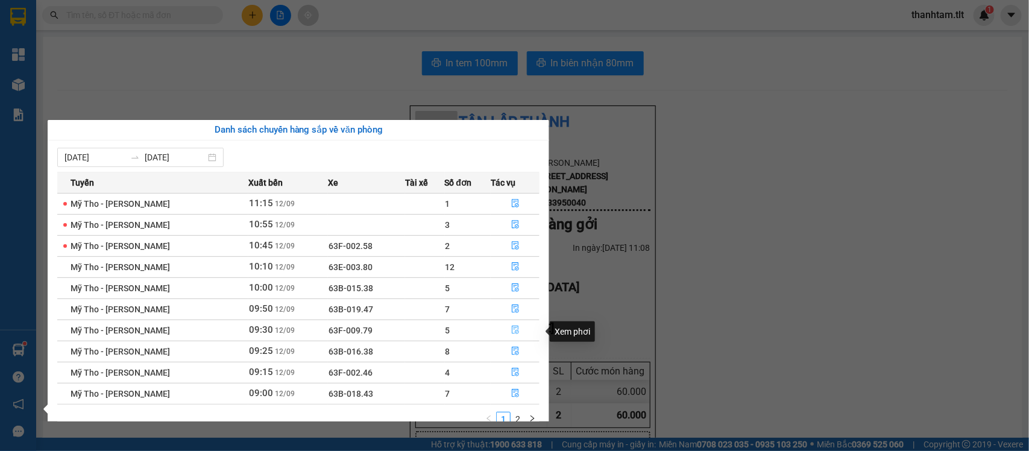
click at [514, 330] on icon "file-done" at bounding box center [515, 330] width 8 height 8
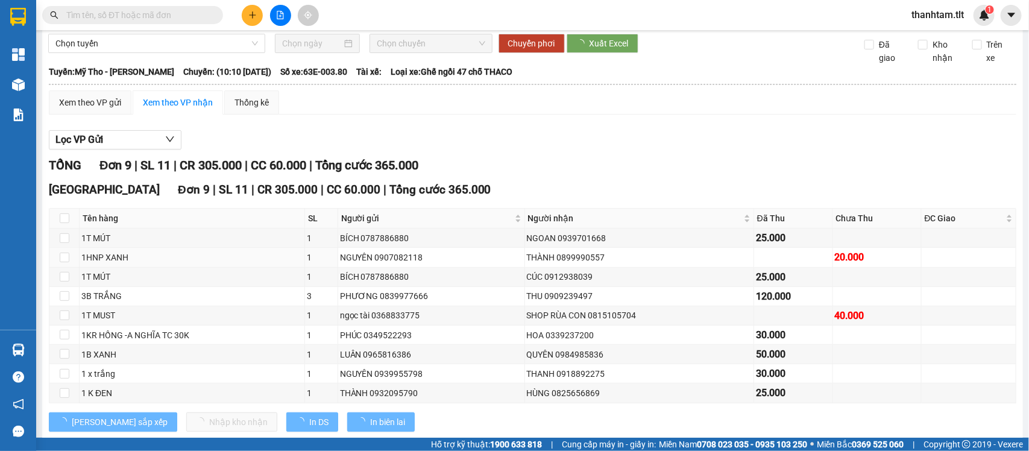
scroll to position [9, 0]
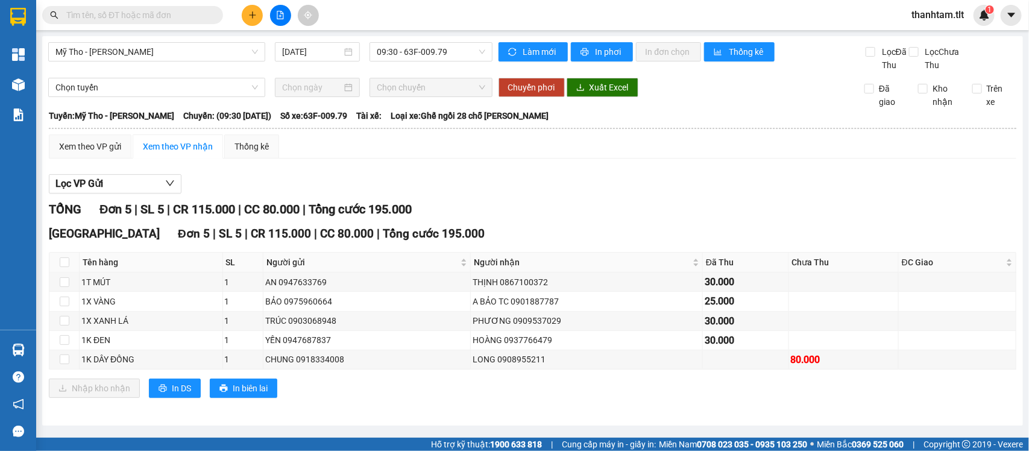
click at [134, 148] on div "Xem theo VP gửi Xem theo VP nhận Thống kê" at bounding box center [164, 146] width 230 height 24
click at [101, 153] on div "Xem theo VP gửi" at bounding box center [90, 146] width 62 height 13
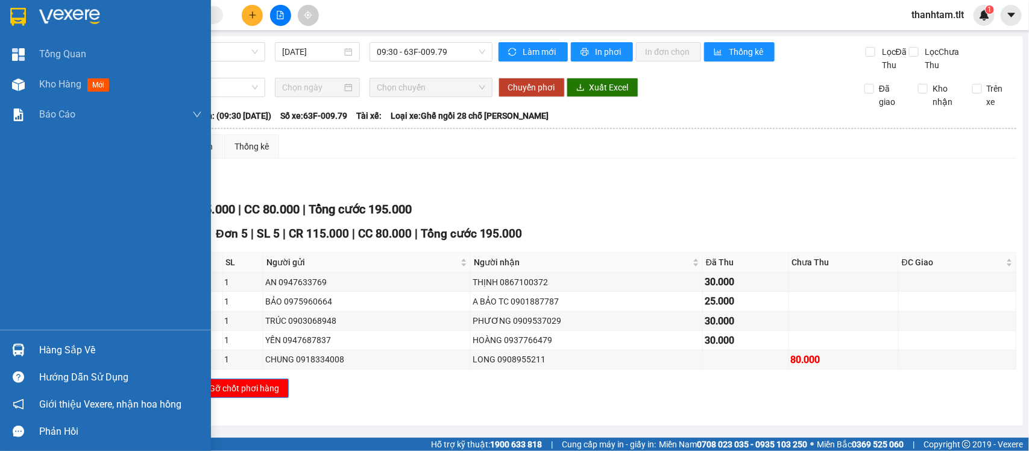
drag, startPoint x: 17, startPoint y: 350, endPoint x: 77, endPoint y: 342, distance: 60.8
click at [17, 349] on img at bounding box center [18, 350] width 13 height 13
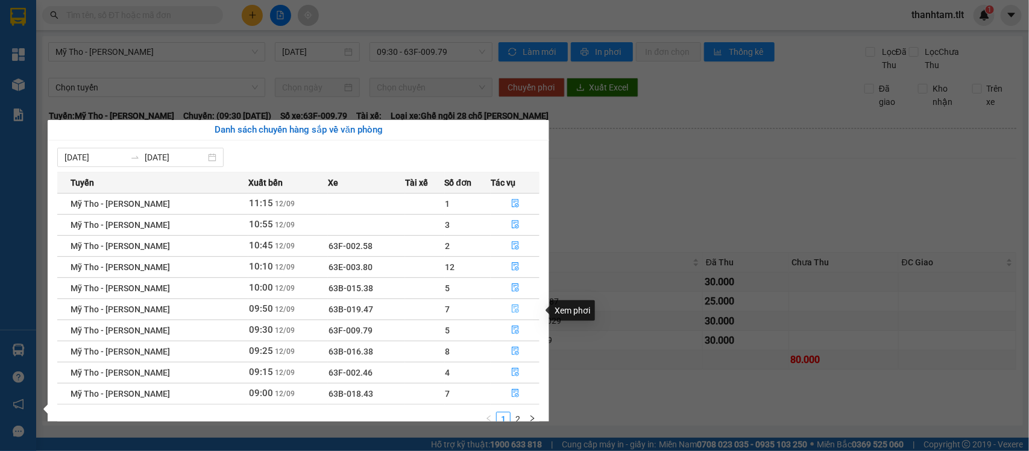
click at [511, 311] on icon "file-done" at bounding box center [515, 309] width 8 height 8
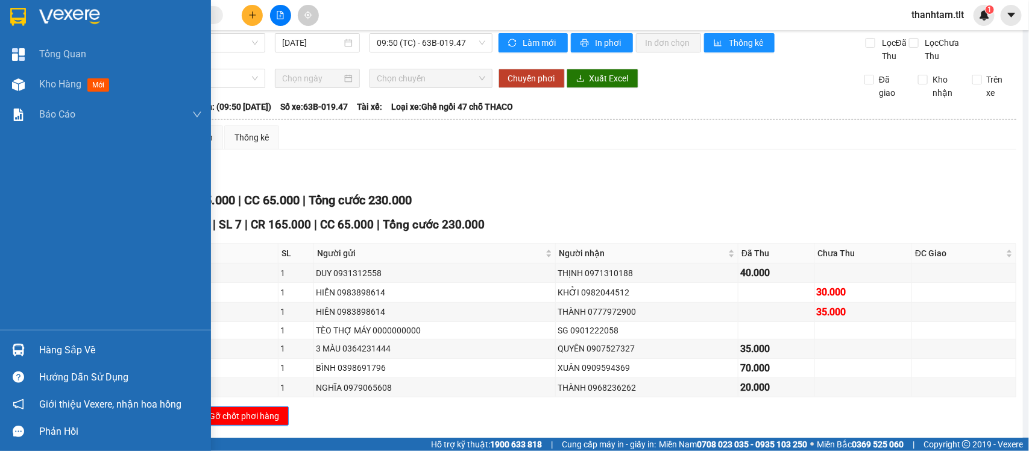
drag, startPoint x: 0, startPoint y: 349, endPoint x: 9, endPoint y: 345, distance: 9.7
click at [4, 347] on div "Hàng sắp về" at bounding box center [105, 350] width 211 height 27
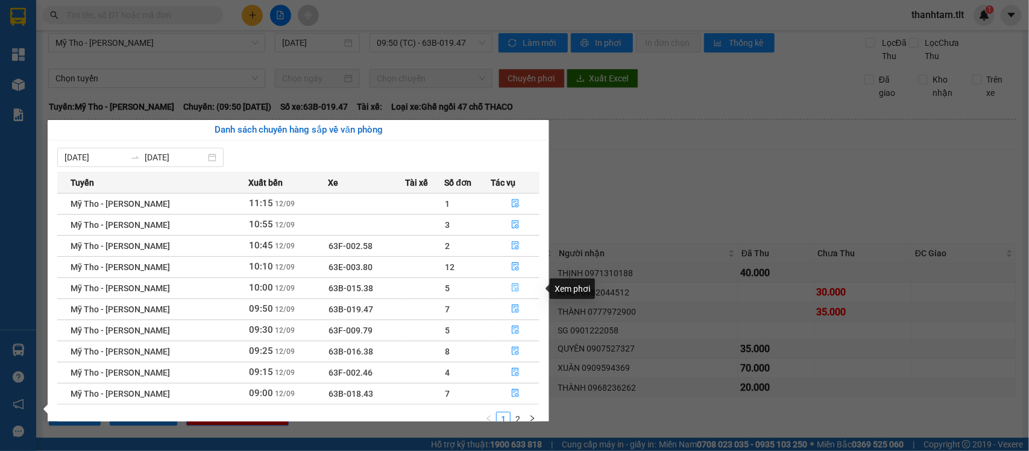
click at [516, 288] on icon "file-done" at bounding box center [515, 287] width 8 height 8
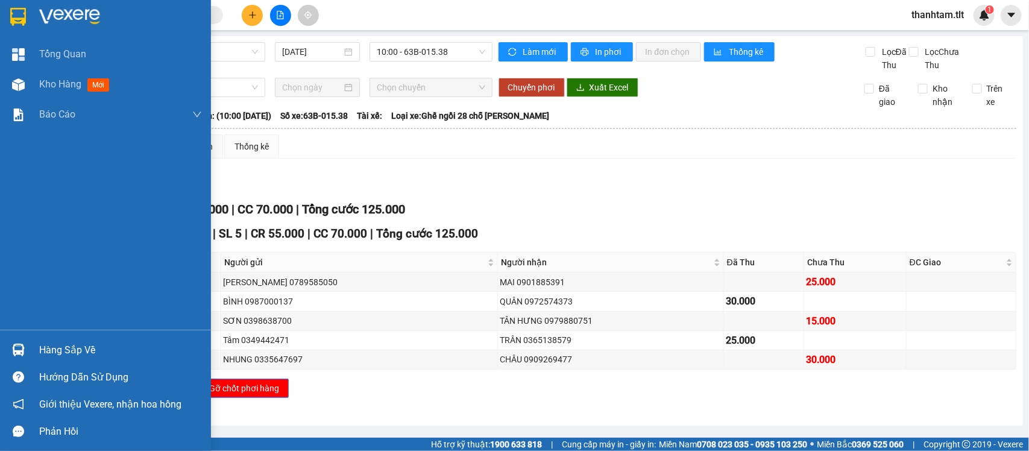
click at [18, 339] on div "Hàng sắp về" at bounding box center [105, 350] width 211 height 27
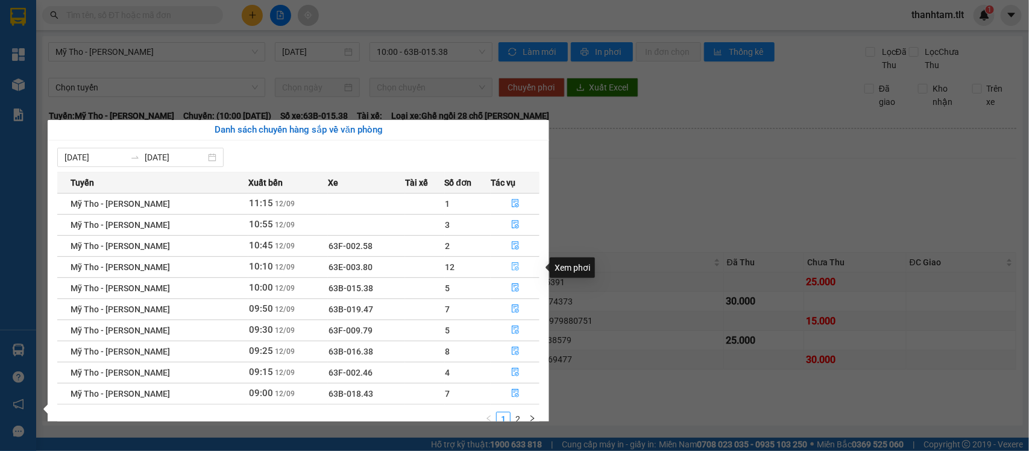
click at [517, 270] on icon "file-done" at bounding box center [515, 266] width 8 height 8
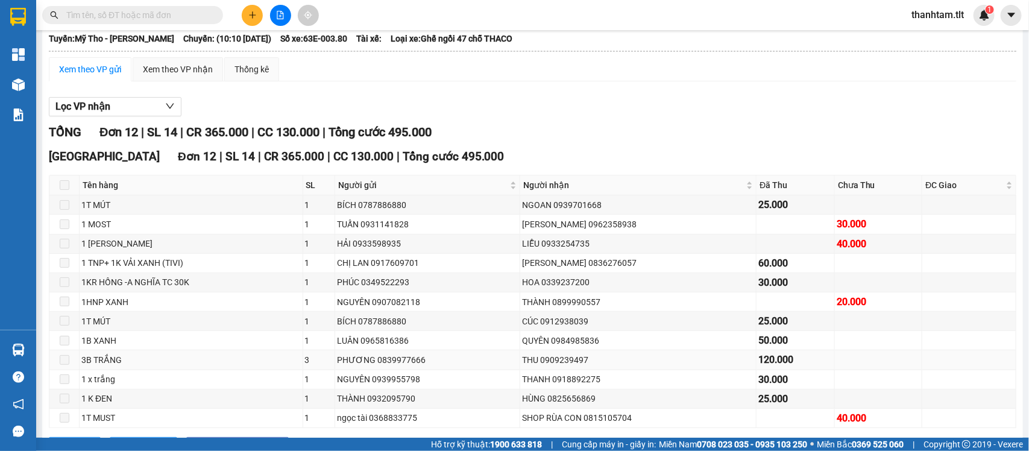
scroll to position [145, 0]
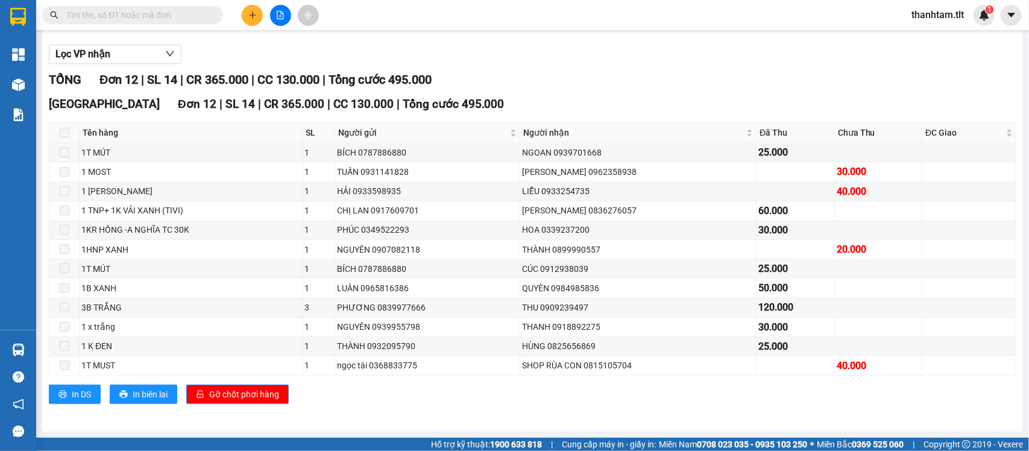
click at [261, 7] on div at bounding box center [280, 15] width 90 height 21
click at [262, 17] on button at bounding box center [252, 15] width 21 height 21
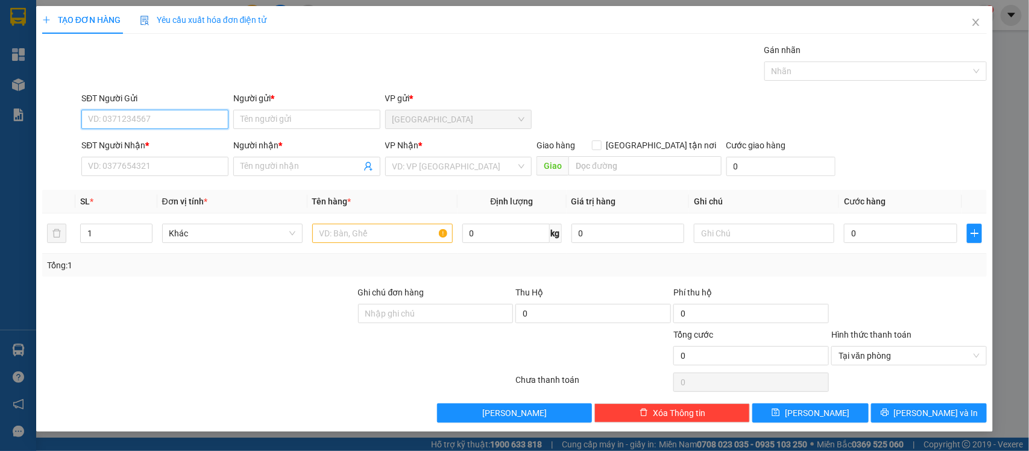
click at [199, 119] on input "SĐT Người Gửi" at bounding box center [154, 119] width 147 height 19
click at [194, 119] on input "SĐT Người Gửi" at bounding box center [154, 119] width 147 height 19
type input "0916300900"
click at [163, 140] on div "0916300900 - NAM SA PA" at bounding box center [173, 144] width 168 height 13
type input "NAM SA PA"
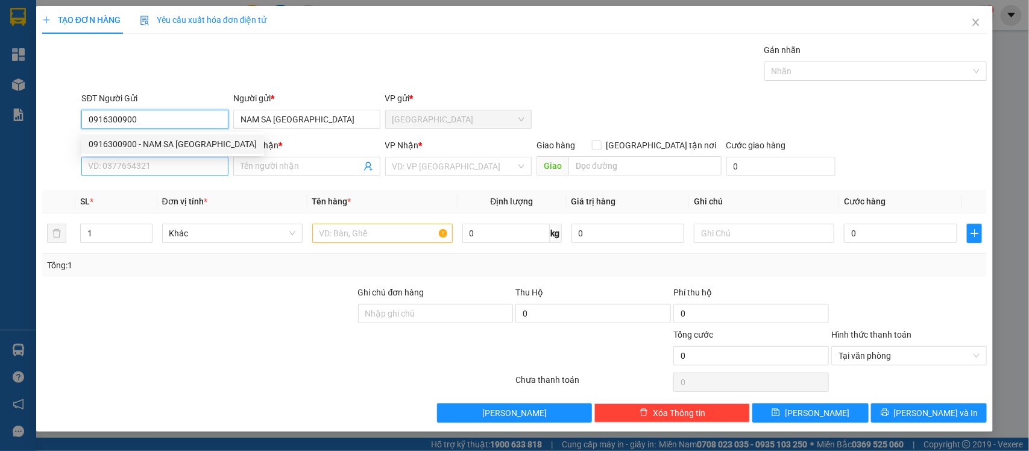
type input "0916300900"
drag, startPoint x: 145, startPoint y: 170, endPoint x: 154, endPoint y: 185, distance: 17.1
click at [145, 171] on input "SĐT Người Nhận *" at bounding box center [154, 166] width 147 height 19
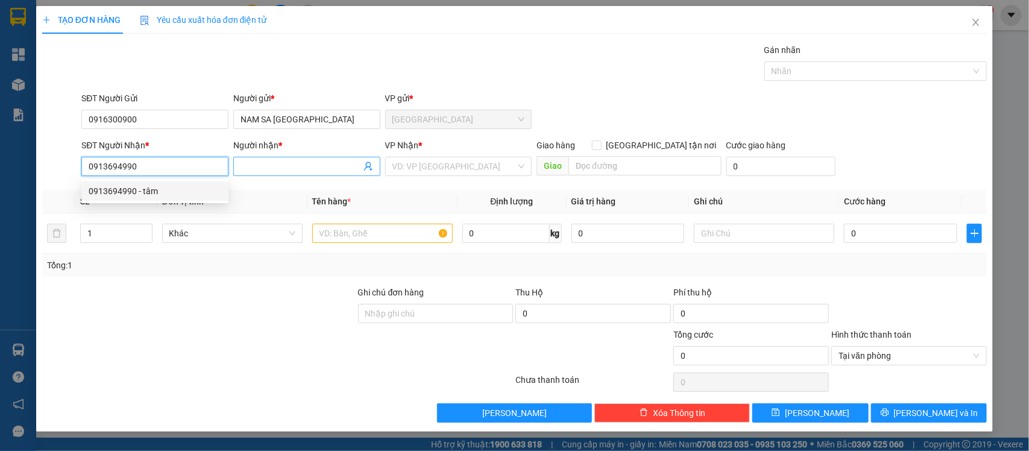
type input "0913694990"
click at [296, 162] on input "Người nhận *" at bounding box center [301, 166] width 121 height 13
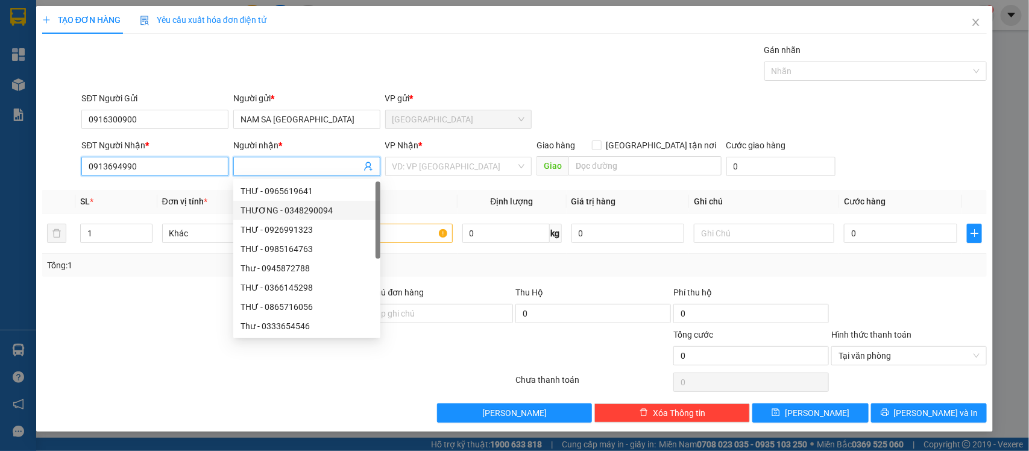
click at [148, 162] on input "0913694990" at bounding box center [154, 166] width 147 height 19
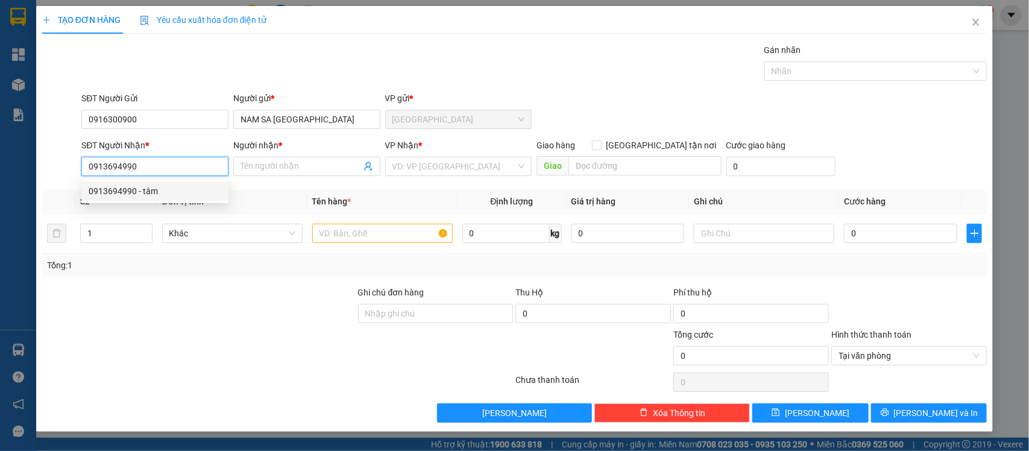
click at [151, 186] on div "0913694990 - tâm" at bounding box center [155, 191] width 133 height 13
type input "tâm"
click at [146, 166] on input "0913694990" at bounding box center [154, 166] width 147 height 19
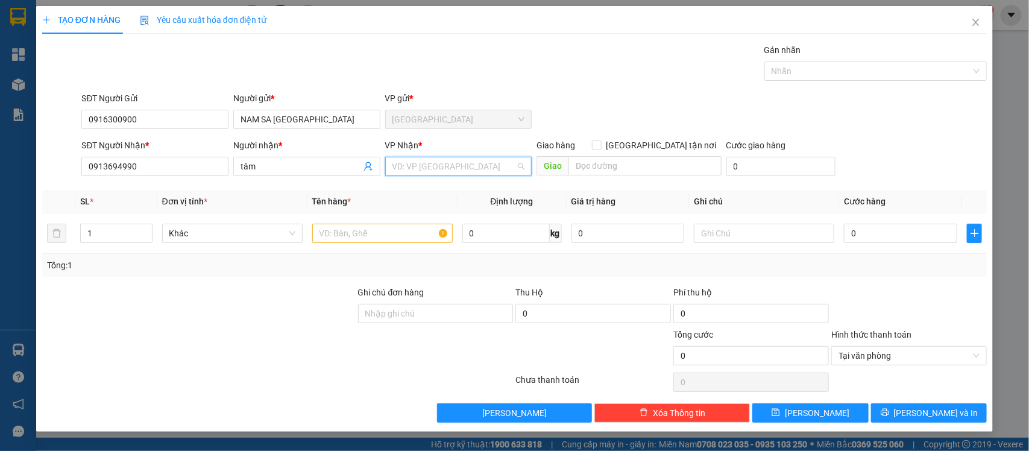
click at [411, 166] on input "search" at bounding box center [455, 166] width 124 height 18
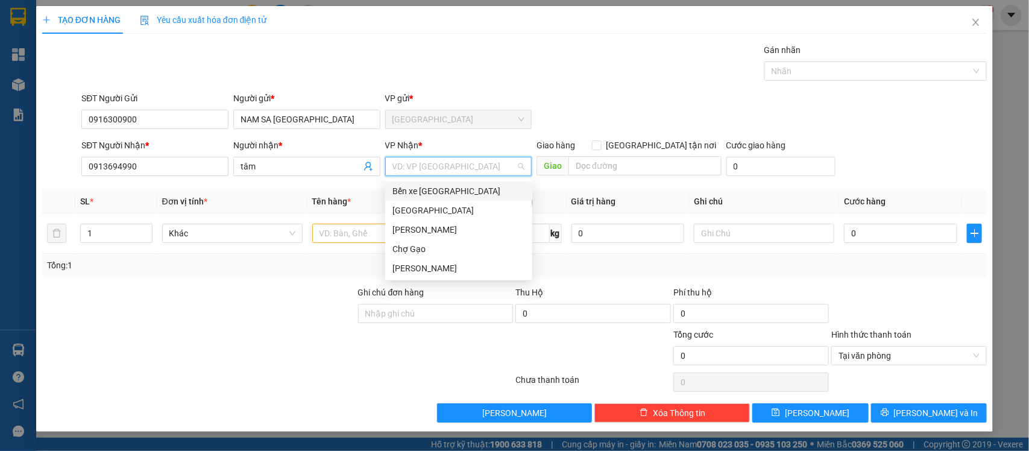
drag, startPoint x: 430, startPoint y: 182, endPoint x: 420, endPoint y: 189, distance: 12.1
click at [429, 182] on div "Bến xe Tiền Giang" at bounding box center [458, 191] width 147 height 19
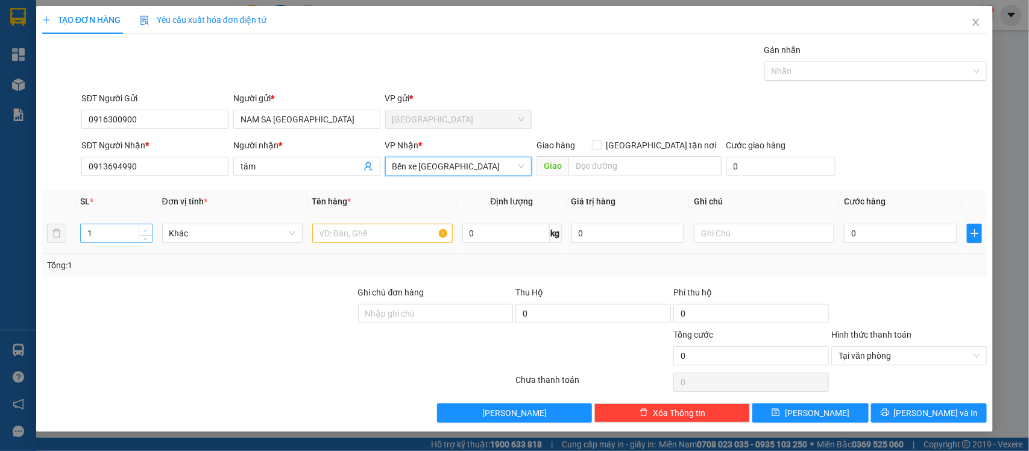
type input "2"
click at [142, 227] on span "up" at bounding box center [145, 230] width 7 height 7
drag, startPoint x: 356, startPoint y: 223, endPoint x: 357, endPoint y: 230, distance: 6.7
click at [357, 230] on div at bounding box center [382, 233] width 141 height 24
drag, startPoint x: 357, startPoint y: 230, endPoint x: 366, endPoint y: 223, distance: 11.2
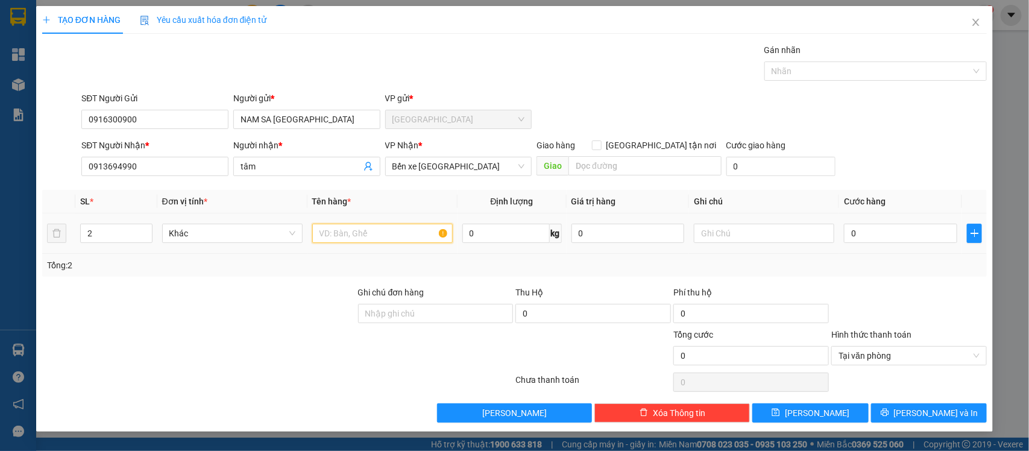
click at [362, 227] on input "text" at bounding box center [382, 233] width 141 height 19
type input "2TNP"
type input "8"
type input "80"
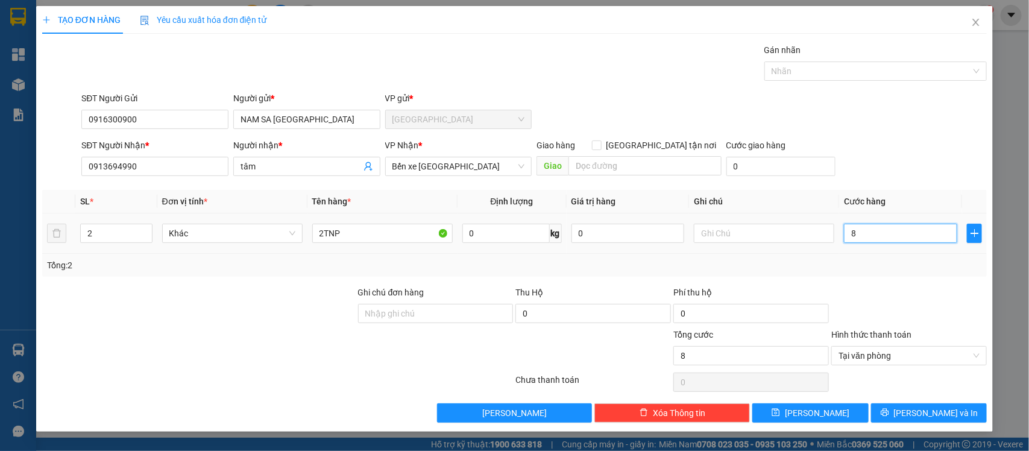
type input "80"
type input "80.000"
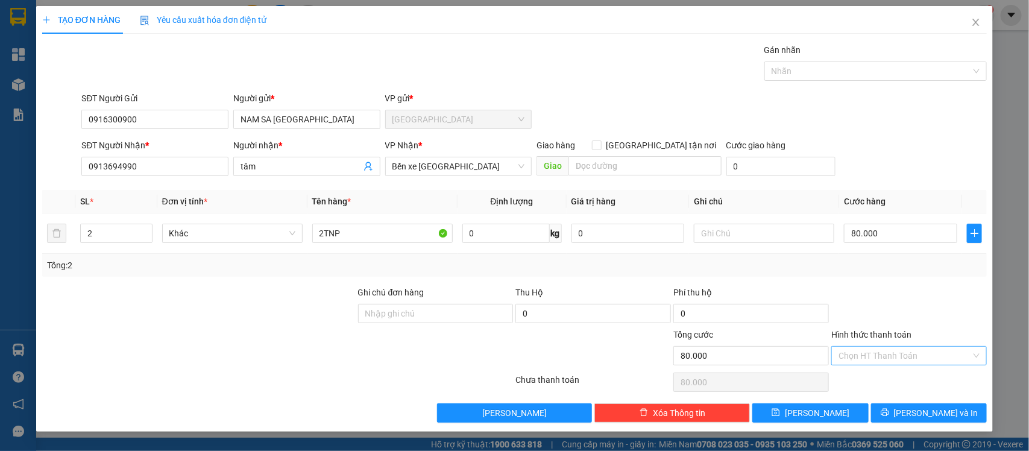
click at [953, 426] on div "TẠO ĐƠN HÀNG Yêu cầu xuất hóa đơn điện tử Transit Pickup Surcharge Ids Transit …" at bounding box center [515, 219] width 958 height 426
click at [951, 417] on span "Lưu và In" at bounding box center [936, 412] width 84 height 13
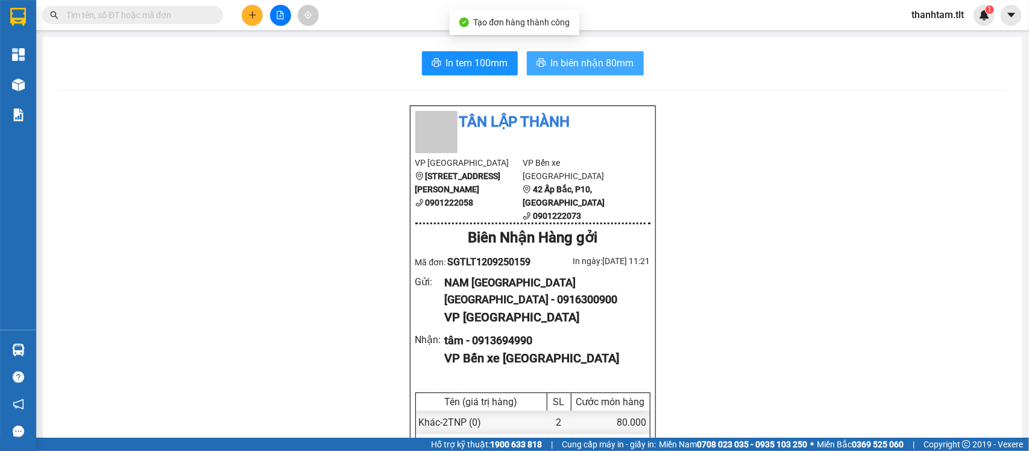
click at [584, 73] on button "In biên nhận 80mm" at bounding box center [585, 63] width 117 height 24
drag, startPoint x: 452, startPoint y: 55, endPoint x: 479, endPoint y: 38, distance: 32.0
click at [466, 51] on button "In tem 100mm" at bounding box center [470, 63] width 96 height 24
drag, startPoint x: 219, startPoint y: 151, endPoint x: 231, endPoint y: 147, distance: 12.8
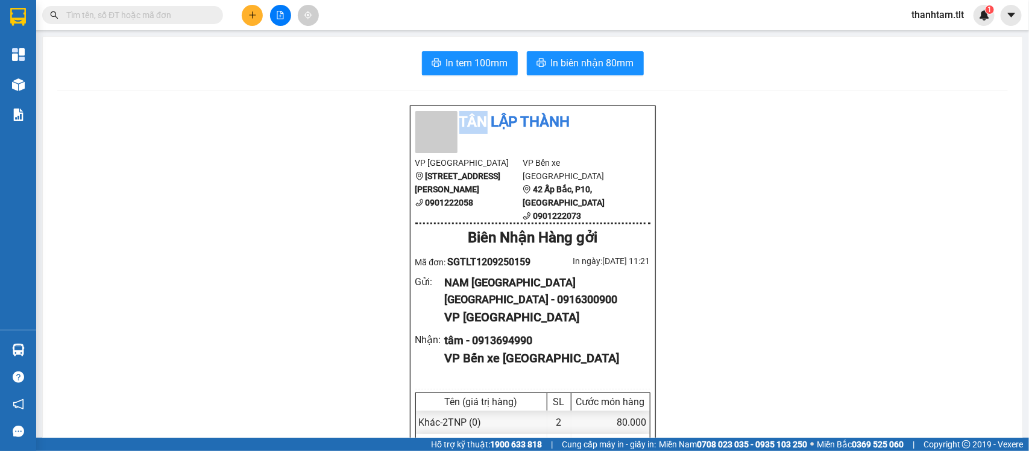
click at [974, 13] on div "thanhtam.tlt 1" at bounding box center [948, 15] width 93 height 21
click at [980, 18] on img at bounding box center [984, 15] width 11 height 11
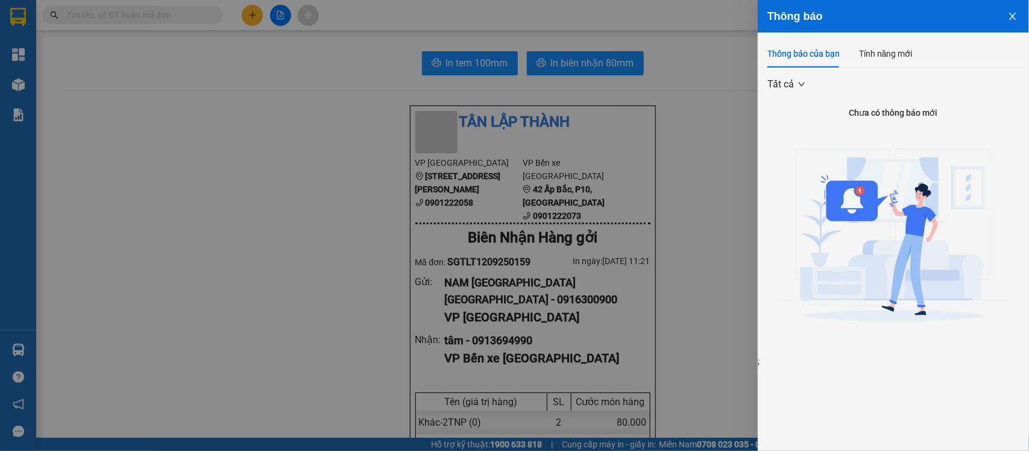
click at [999, 16] on button "Close" at bounding box center [1013, 15] width 33 height 31
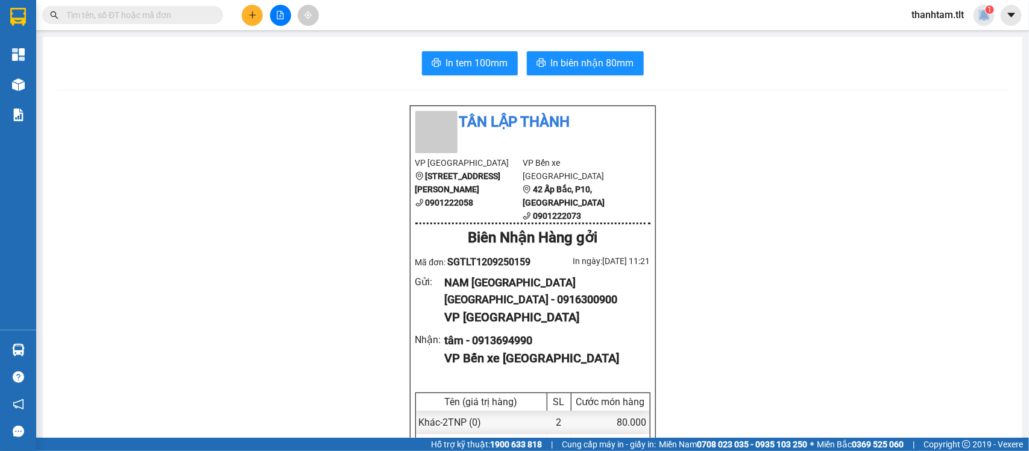
click at [250, 20] on button at bounding box center [252, 15] width 21 height 21
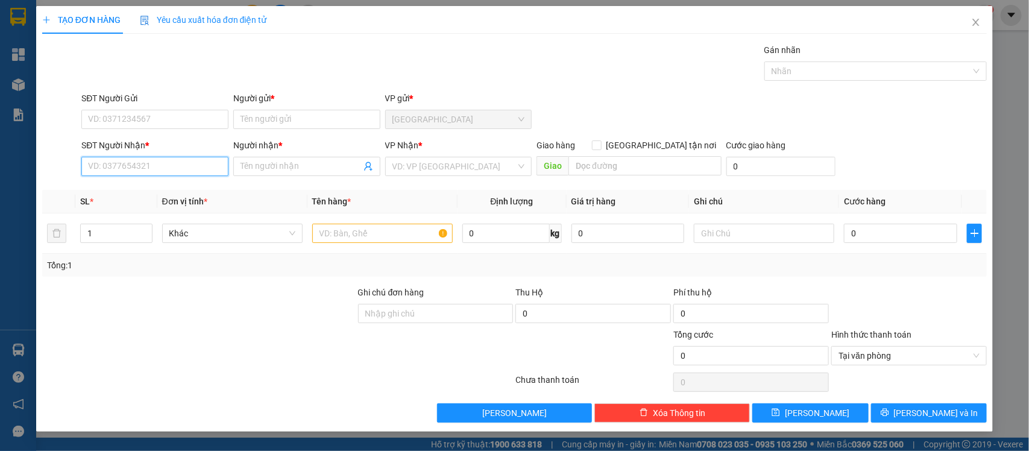
click at [166, 172] on input "SĐT Người Nhận *" at bounding box center [154, 166] width 147 height 19
click at [139, 121] on input "SĐT Người Gửi" at bounding box center [154, 119] width 147 height 19
click at [109, 167] on input "0983393145" at bounding box center [154, 166] width 147 height 19
type input "0989393145"
click at [143, 86] on div "Transit Pickup Surcharge Ids Transit Deliver Surcharge Ids Transit Deliver Surc…" at bounding box center [515, 232] width 946 height 379
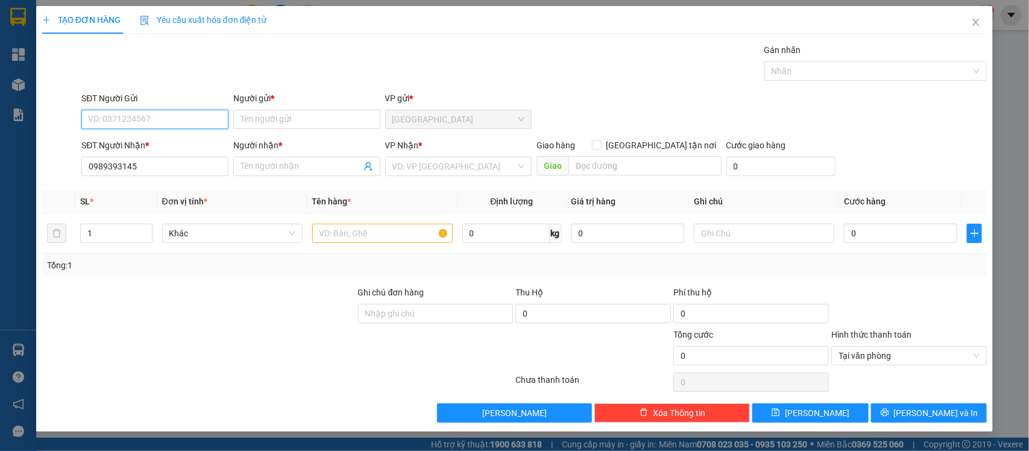
click at [133, 119] on input "SĐT Người Gửi" at bounding box center [154, 119] width 147 height 19
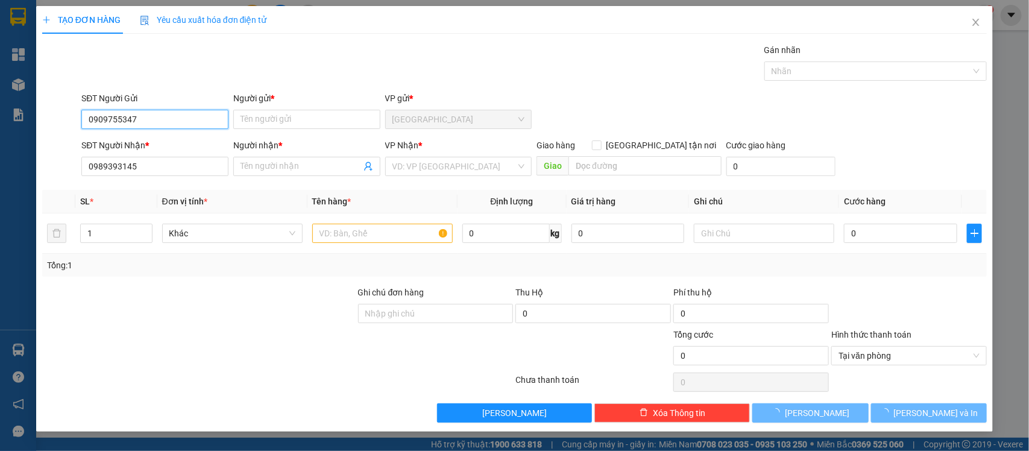
type input "0909755347"
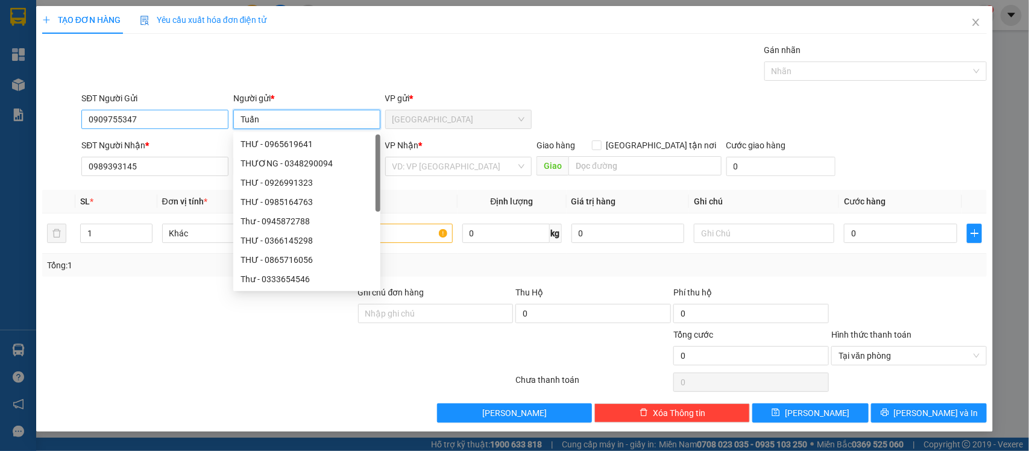
type input "Tuấn"
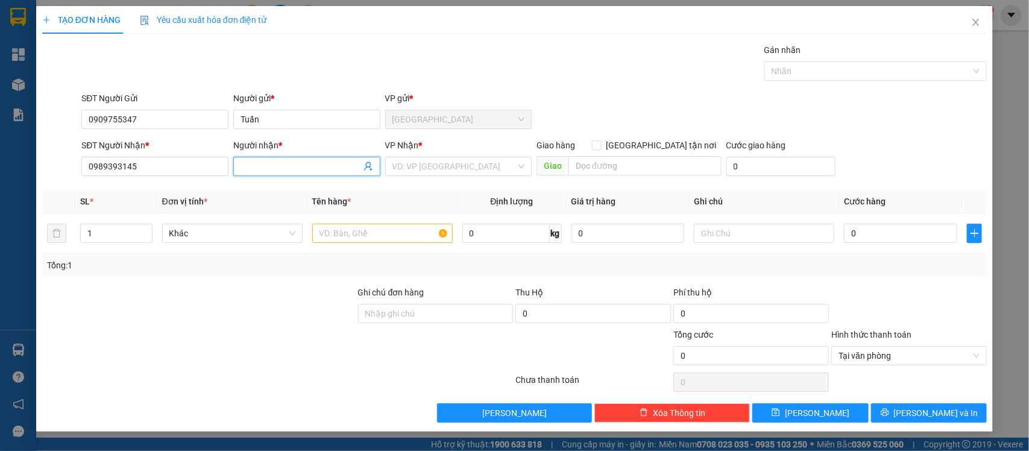
drag, startPoint x: 320, startPoint y: 170, endPoint x: 326, endPoint y: 169, distance: 6.1
click at [321, 170] on input "Người nhận *" at bounding box center [301, 166] width 121 height 13
type input "lứa"
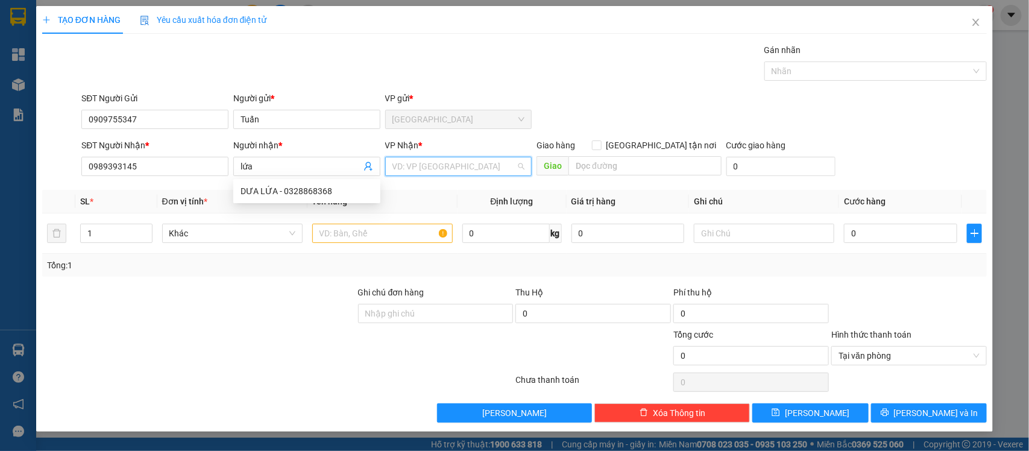
click at [457, 171] on input "search" at bounding box center [455, 166] width 124 height 18
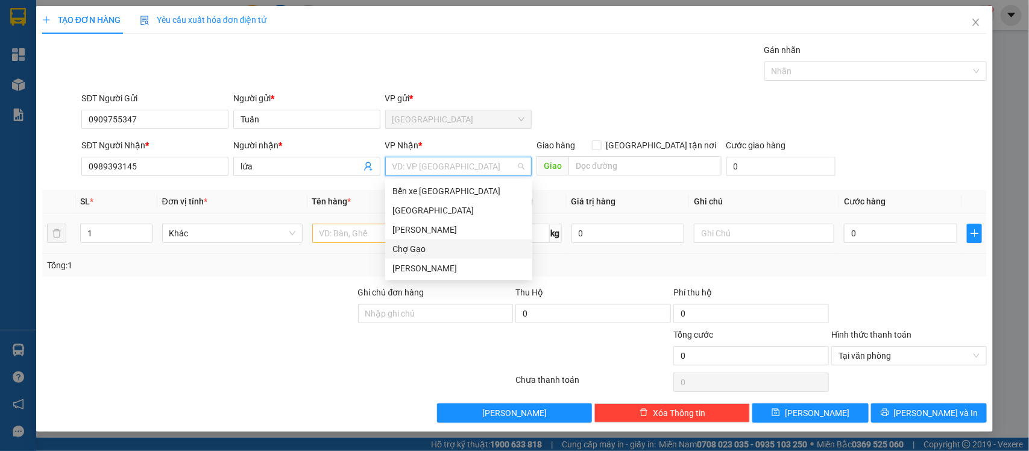
click at [422, 250] on div "Chợ Gạo" at bounding box center [459, 248] width 133 height 13
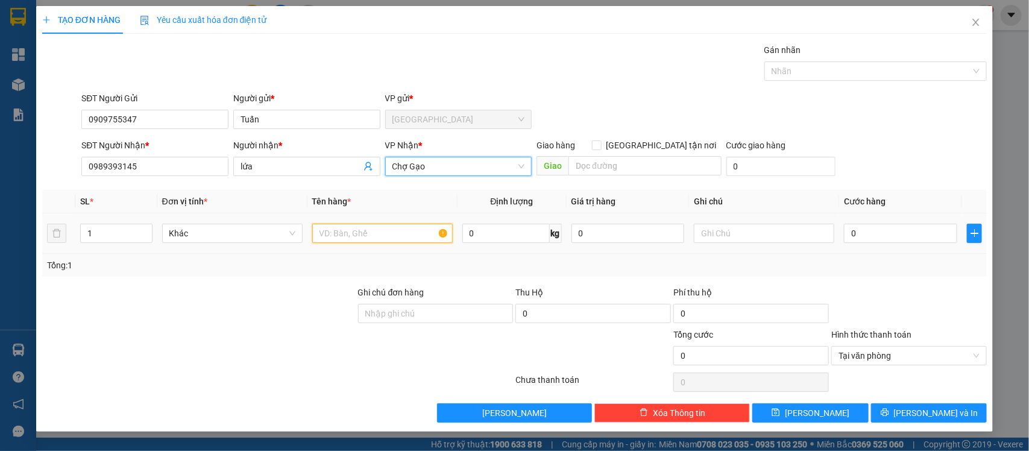
click at [402, 234] on input "text" at bounding box center [382, 233] width 141 height 19
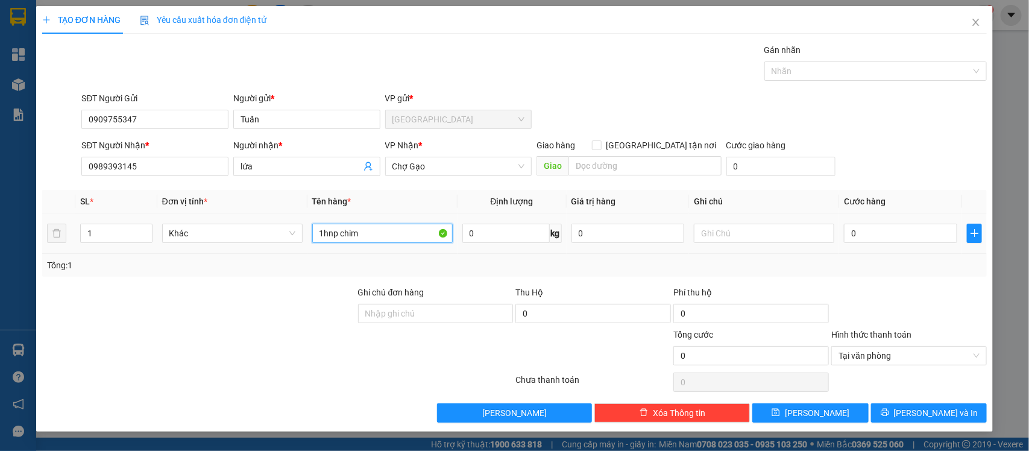
type input "1hnp chim"
type input "1"
type input "10"
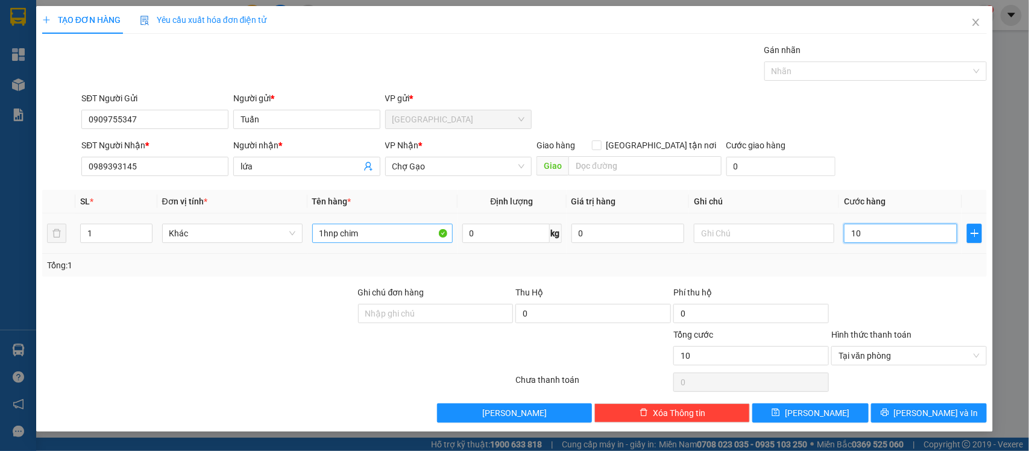
type input "100"
type input "100.000"
click at [771, 232] on input "text" at bounding box center [764, 233] width 141 height 19
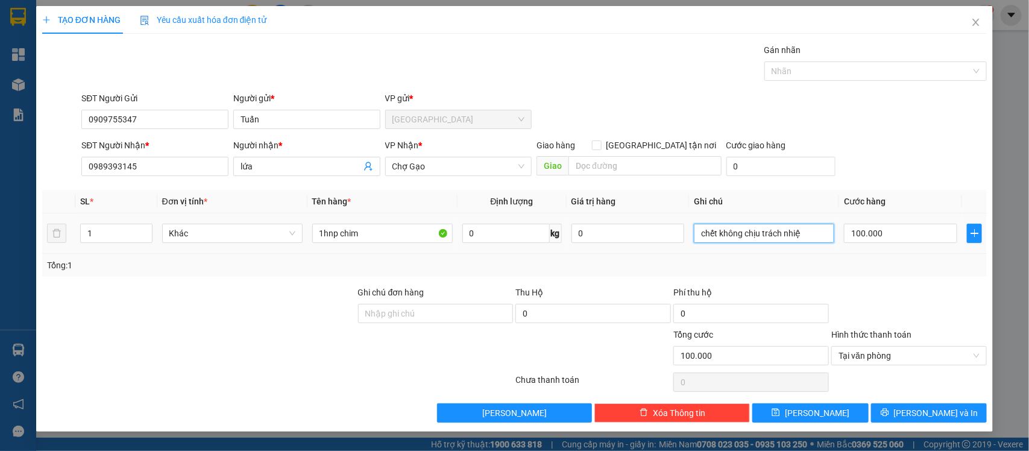
type input "chết không chịu trách nhiệm"
type input "100.000"
type input "chết không chịu trách nhiệm"
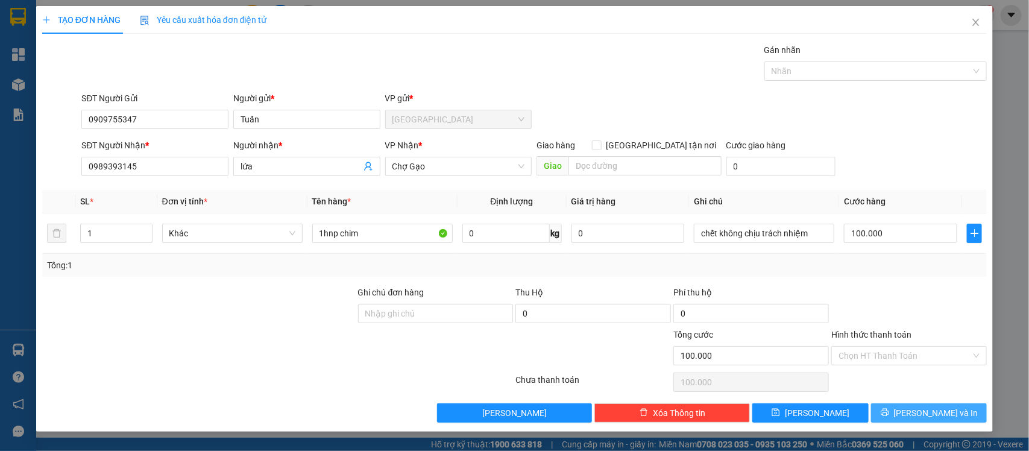
drag, startPoint x: 957, startPoint y: 407, endPoint x: 937, endPoint y: 420, distance: 23.9
click at [957, 408] on button "Lưu và In" at bounding box center [929, 412] width 116 height 19
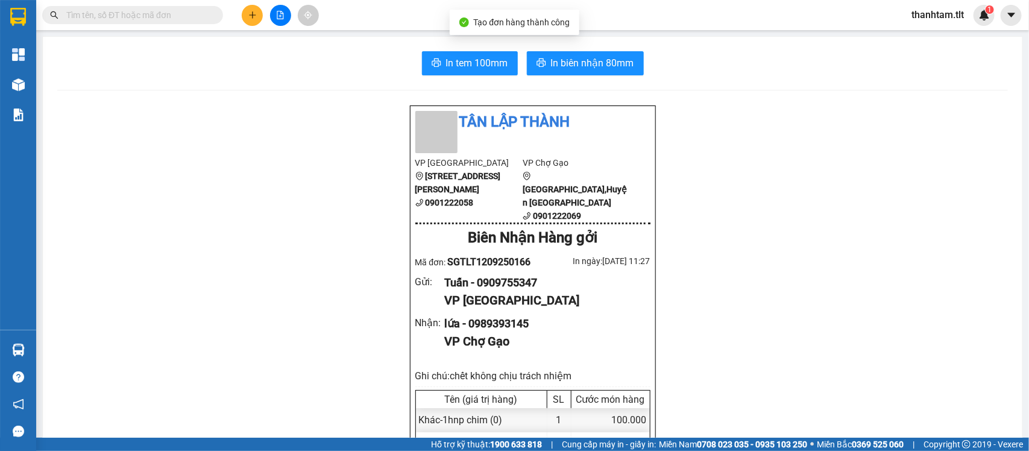
click at [589, 59] on span "In biên nhận 80mm" at bounding box center [592, 62] width 83 height 15
click at [466, 69] on span "In tem 100mm" at bounding box center [477, 62] width 62 height 15
click at [251, 13] on icon "plus" at bounding box center [252, 15] width 8 height 8
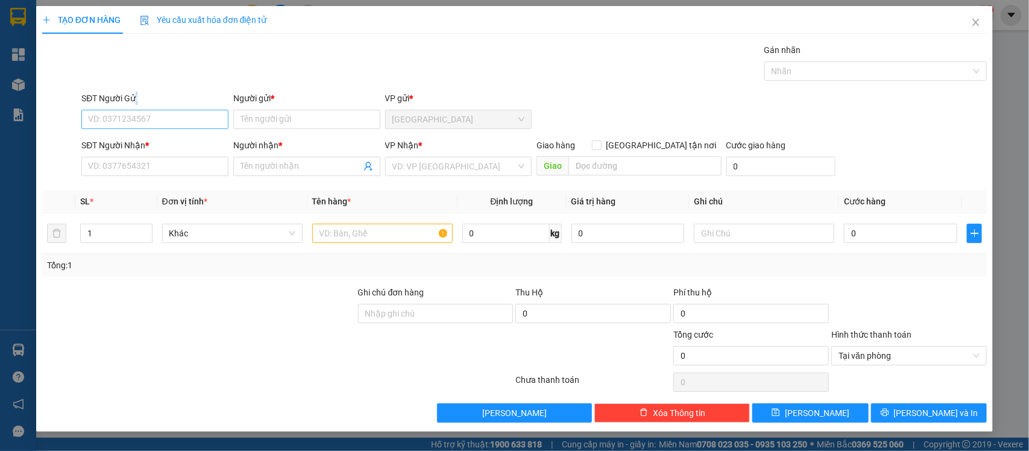
click at [136, 107] on div "SĐT Người Gửi" at bounding box center [154, 101] width 147 height 18
click at [136, 121] on input "SĐT Người Gửi" at bounding box center [154, 119] width 147 height 19
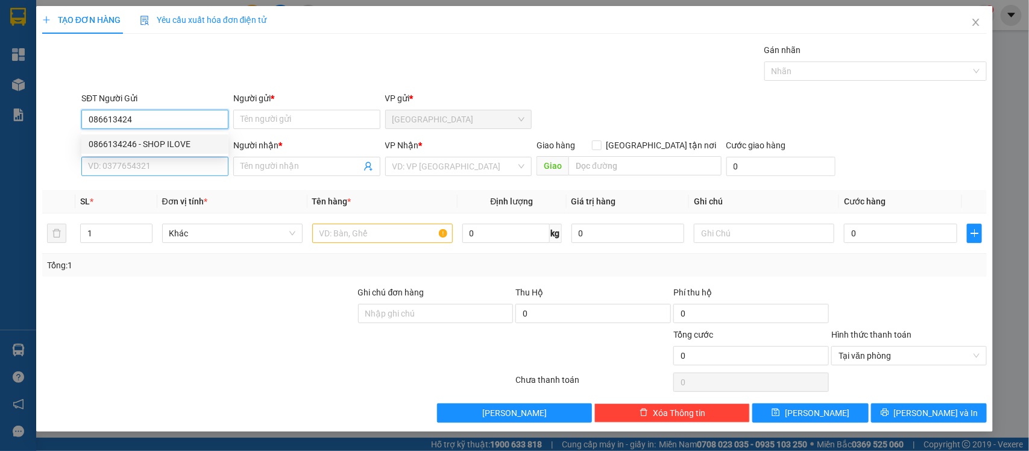
drag, startPoint x: 203, startPoint y: 144, endPoint x: 194, endPoint y: 169, distance: 27.5
click at [203, 148] on div "0866134246 - SHOP ILOVE" at bounding box center [155, 144] width 133 height 13
type input "0866134246"
type input "SHOP ILOVE"
type input "0866134246"
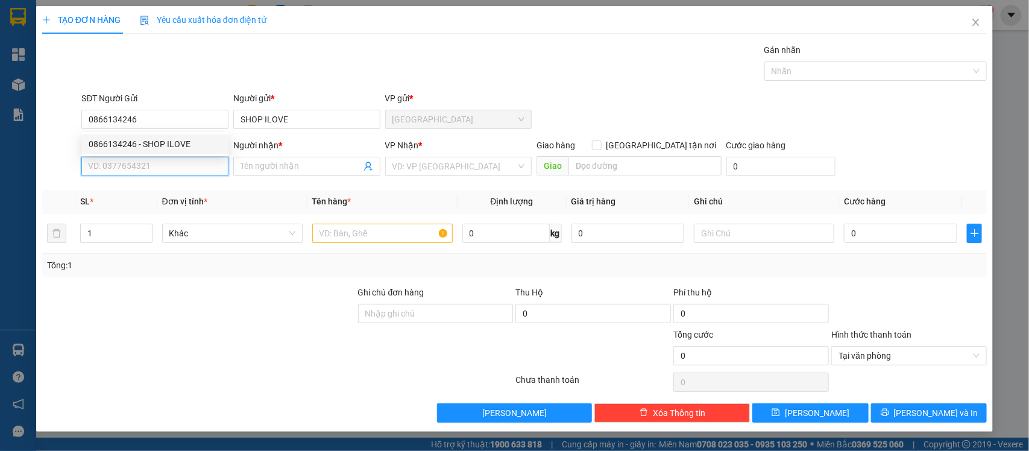
click at [194, 171] on input "SĐT Người Nhận *" at bounding box center [154, 166] width 147 height 19
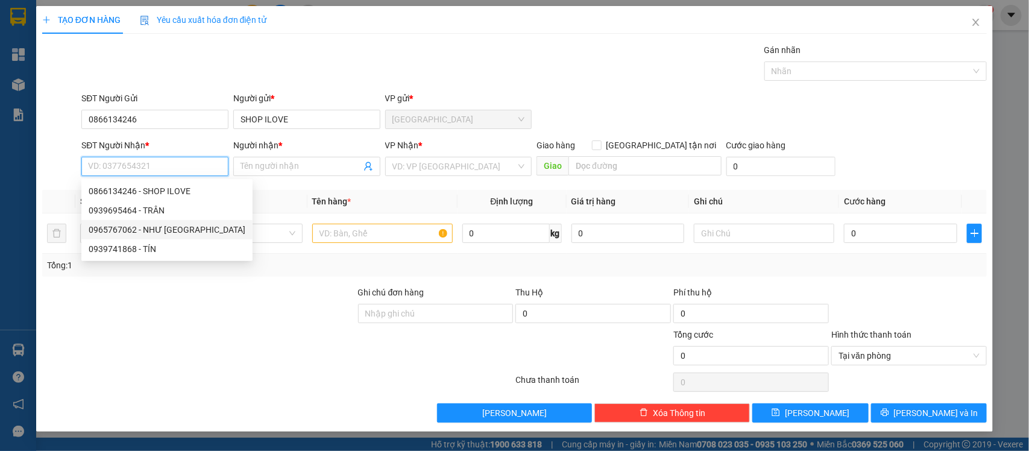
drag, startPoint x: 154, startPoint y: 228, endPoint x: 350, endPoint y: 193, distance: 199.1
click at [156, 228] on div "0965767062 - NHƯ Ý" at bounding box center [167, 229] width 157 height 13
type input "0965767062"
type input "NHƯ Ý"
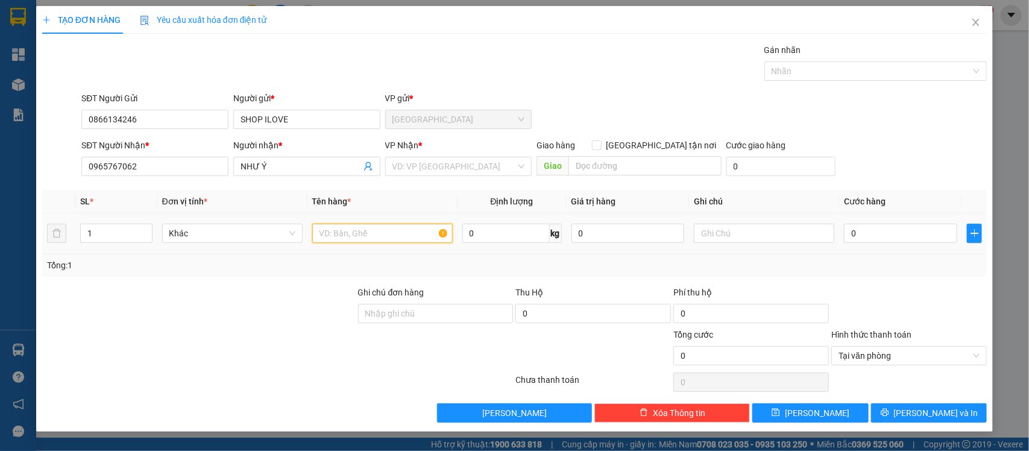
click at [326, 237] on input "text" at bounding box center [382, 233] width 141 height 19
type input "1tmút"
type input "63"
type input "630"
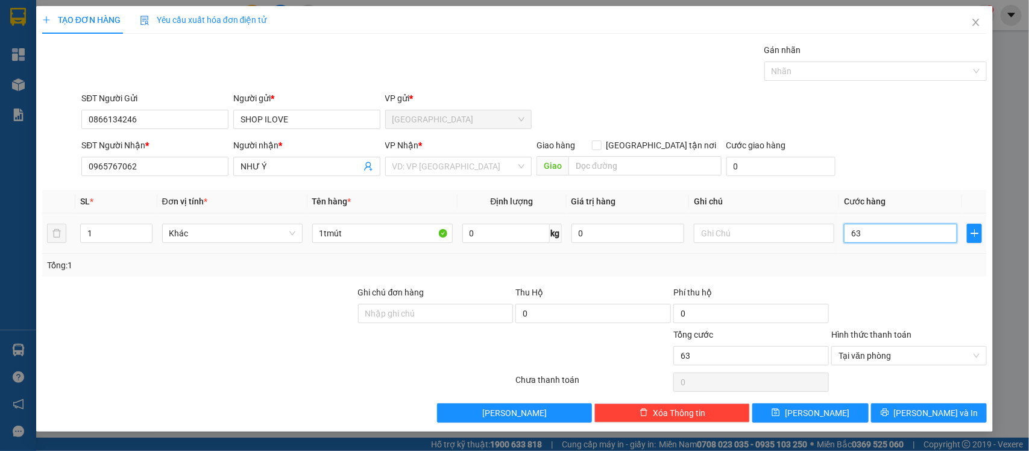
type input "630"
type input "63"
type input "6"
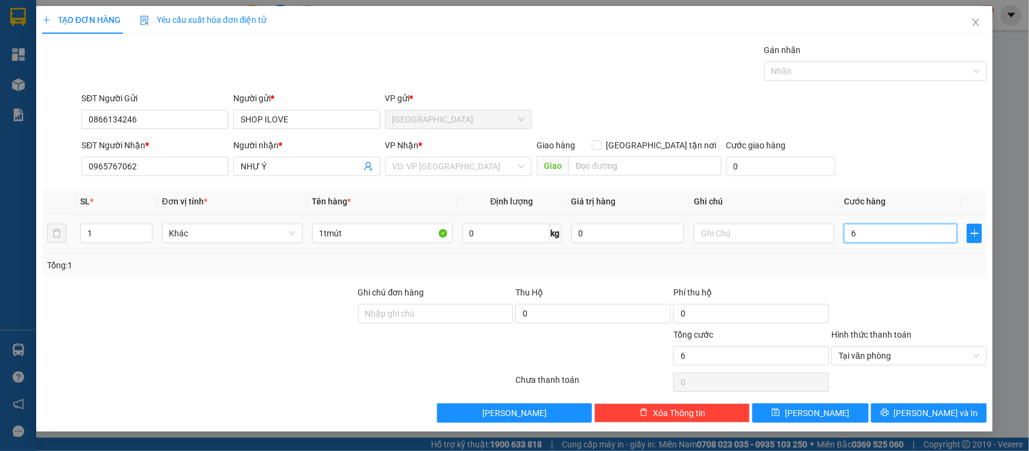
type input "0"
type input "03"
type input "3"
type input "030"
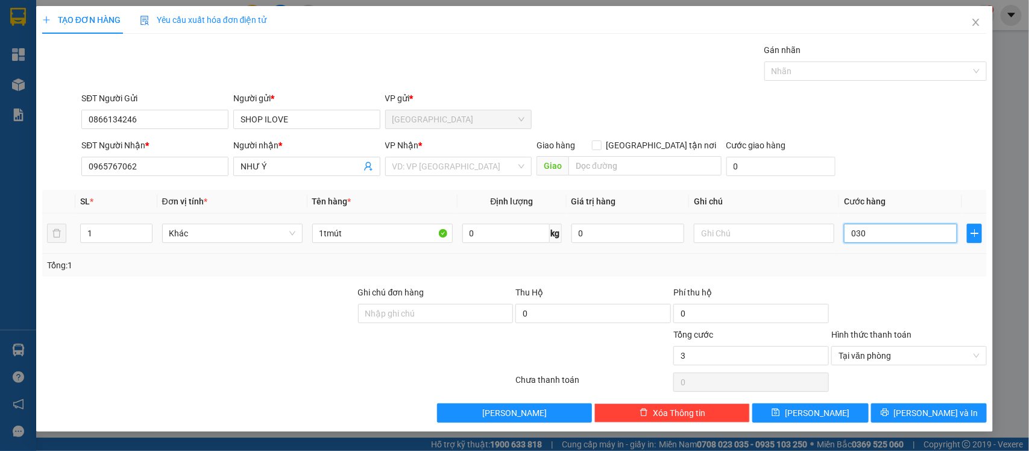
type input "30"
type input "30.000"
click at [435, 156] on div "VP Nhận *" at bounding box center [458, 148] width 147 height 18
click at [426, 176] on div "VD: VP Sài Gòn" at bounding box center [458, 166] width 147 height 19
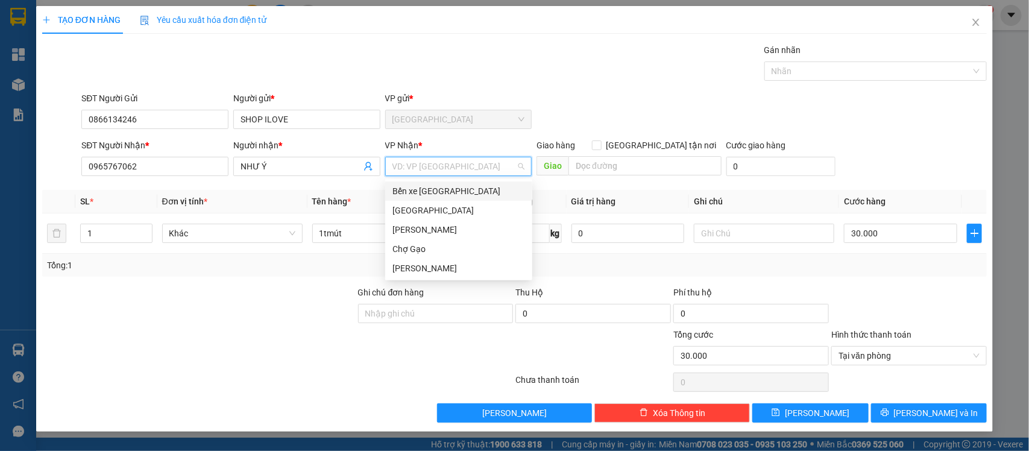
click at [451, 194] on div "Bến xe Tiền Giang" at bounding box center [459, 191] width 133 height 13
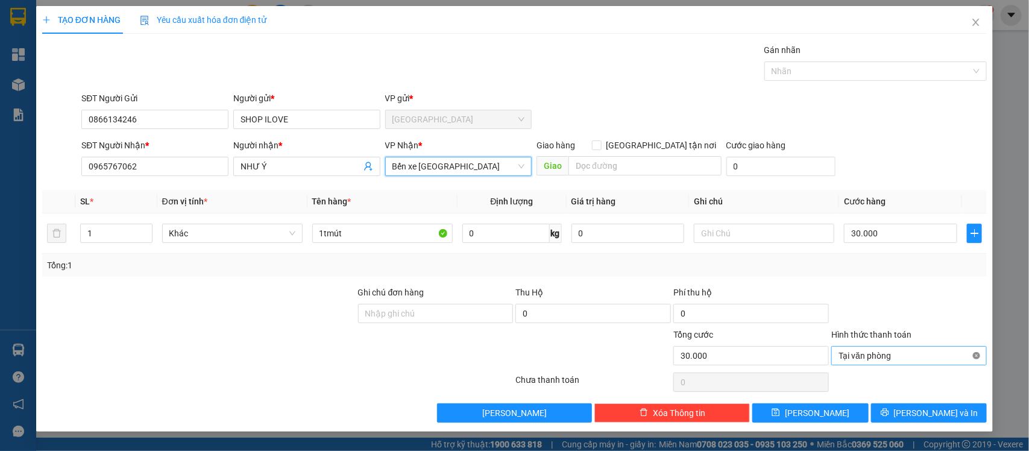
type input "30.000"
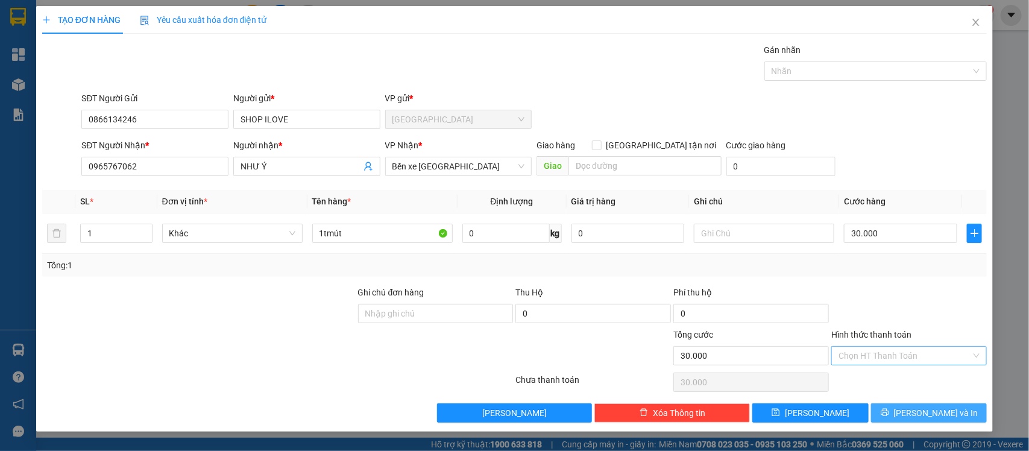
click at [950, 412] on span "Lưu và In" at bounding box center [936, 412] width 84 height 13
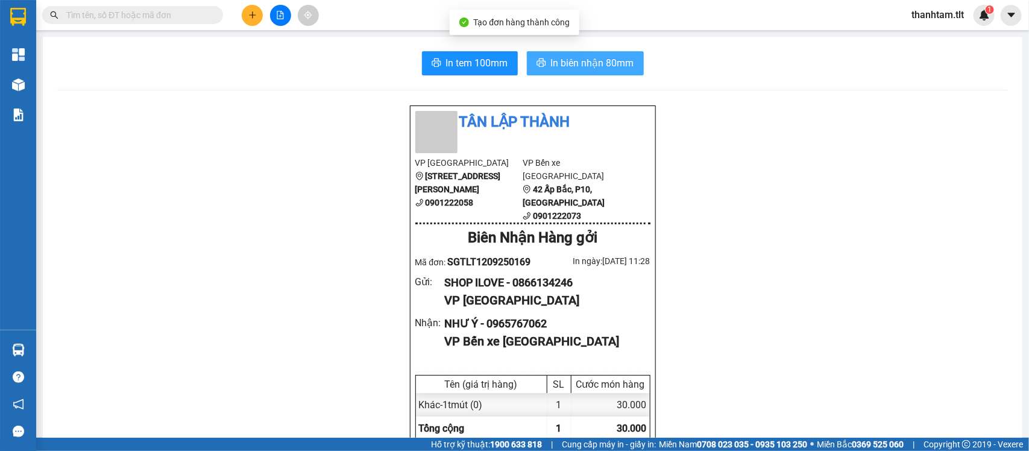
click at [579, 61] on span "In biên nhận 80mm" at bounding box center [592, 62] width 83 height 15
click at [481, 63] on span "In tem 100mm" at bounding box center [477, 62] width 62 height 15
click at [251, 24] on button at bounding box center [252, 15] width 21 height 21
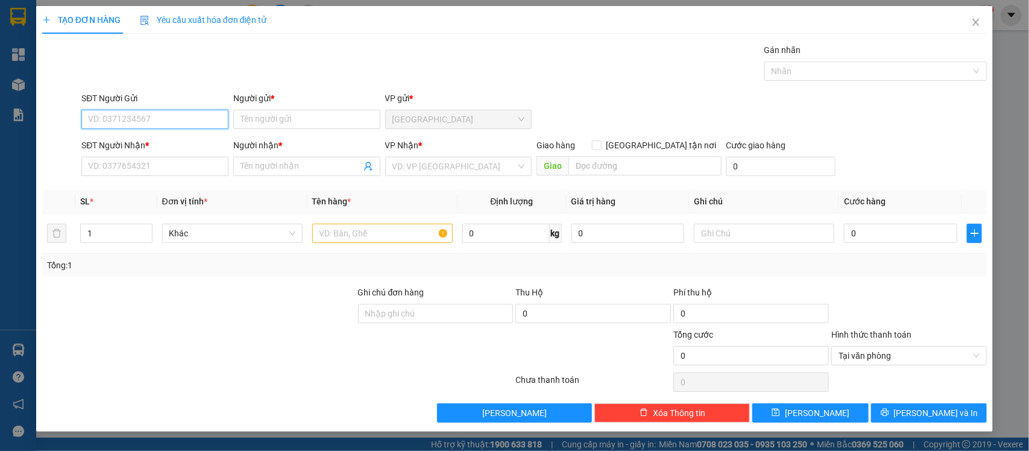
click at [160, 112] on input "SĐT Người Gửi" at bounding box center [154, 119] width 147 height 19
type input "0908300968"
click at [303, 121] on input "Người gửi *" at bounding box center [306, 119] width 147 height 19
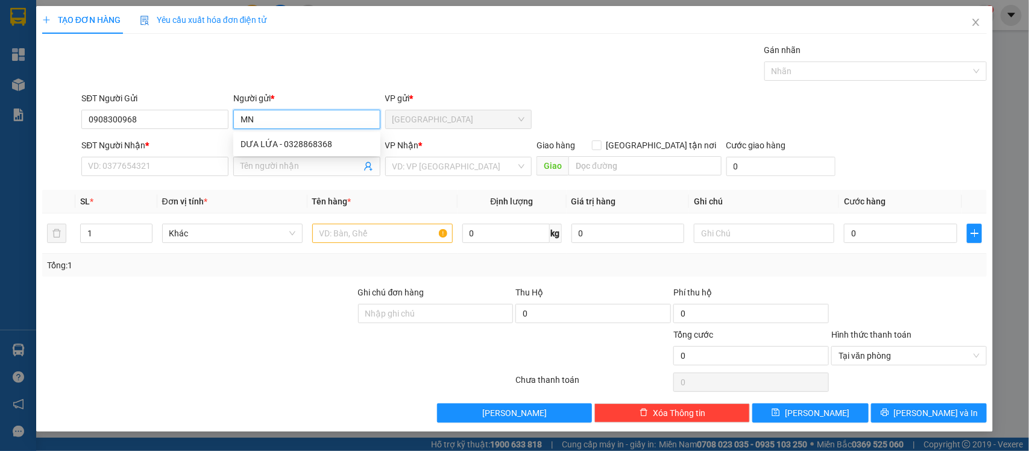
type input "M"
type input "Nguyên Quang"
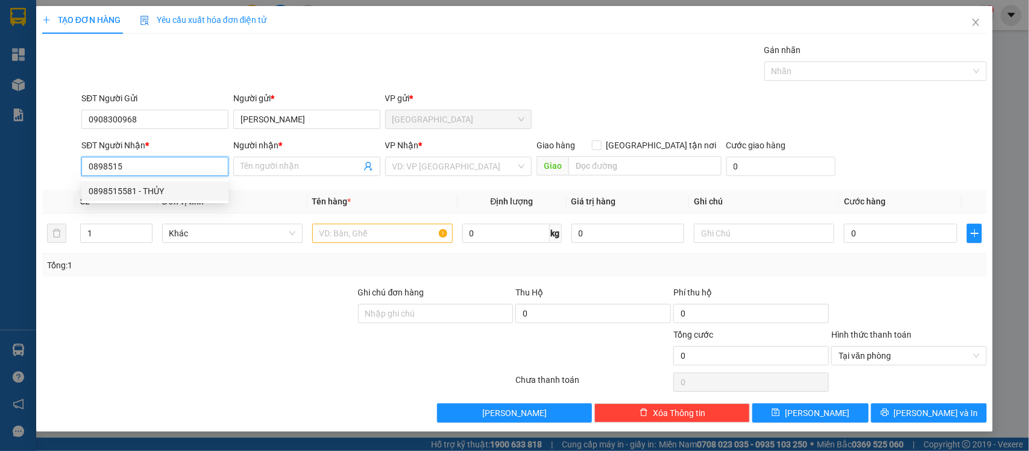
click at [178, 193] on div "0898515581 - THỦY" at bounding box center [155, 191] width 133 height 13
type input "0898515581"
type input "THỦY"
type input "0898515581"
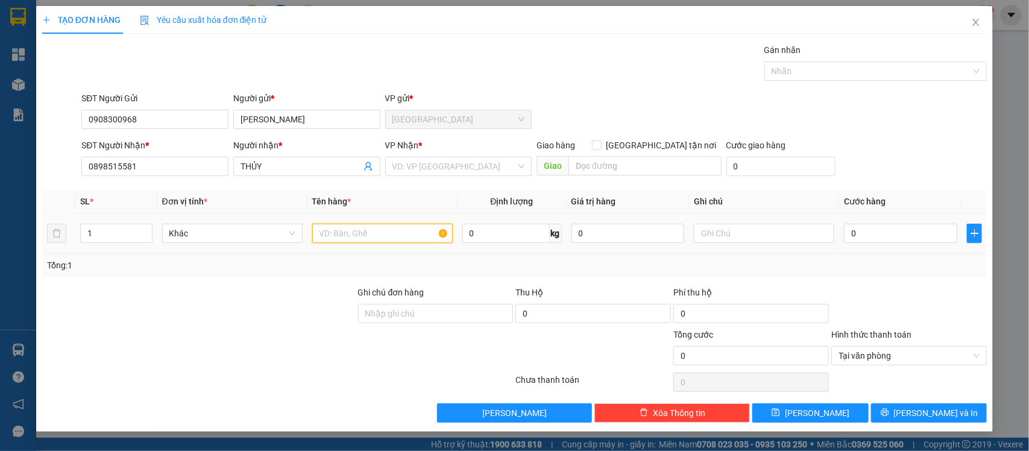
click at [387, 232] on input "text" at bounding box center [382, 233] width 141 height 19
type input "1tnp"
type input "3"
type input "30"
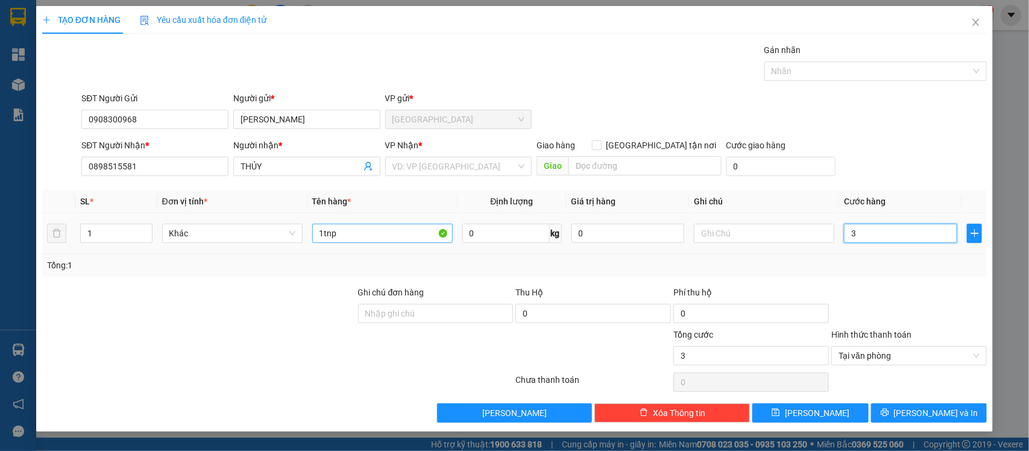
type input "30"
type input "30.000"
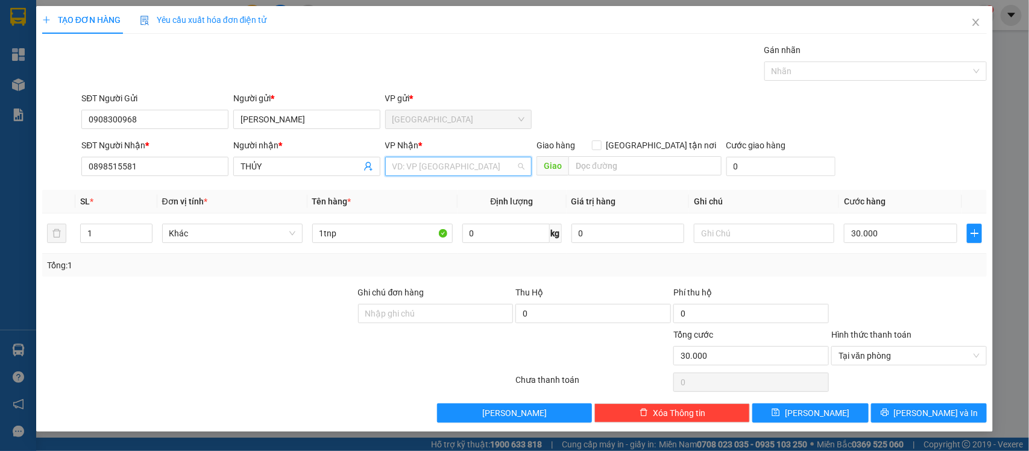
click at [438, 172] on input "search" at bounding box center [455, 166] width 124 height 18
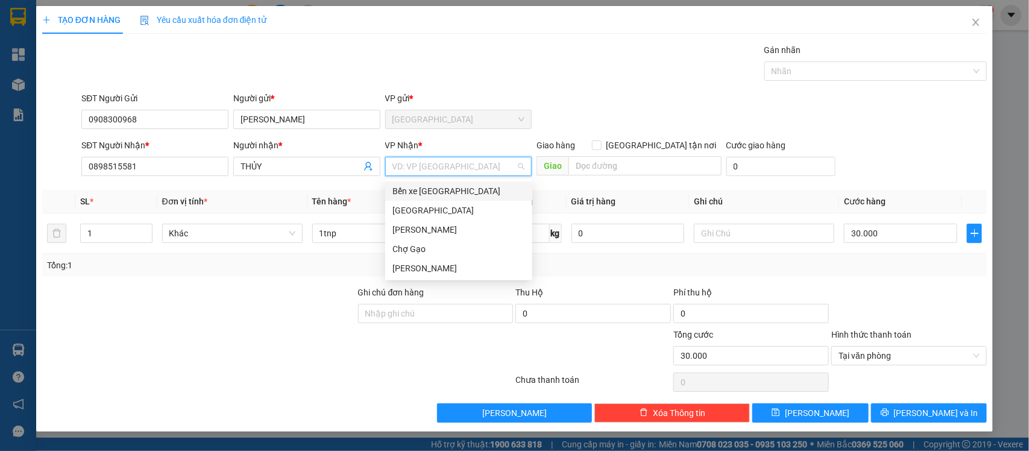
drag, startPoint x: 392, startPoint y: 193, endPoint x: 406, endPoint y: 194, distance: 13.9
click at [393, 193] on div "Bến xe Tiền Giang" at bounding box center [459, 191] width 133 height 13
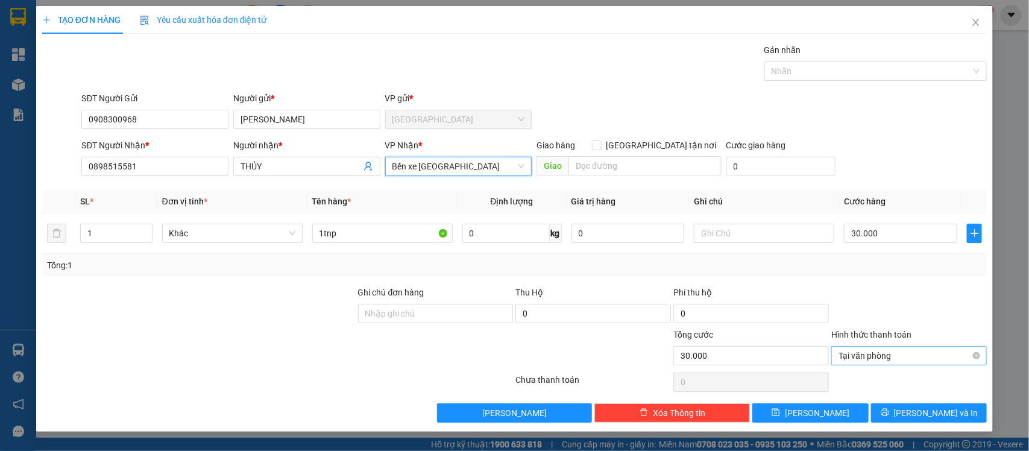
type input "30.000"
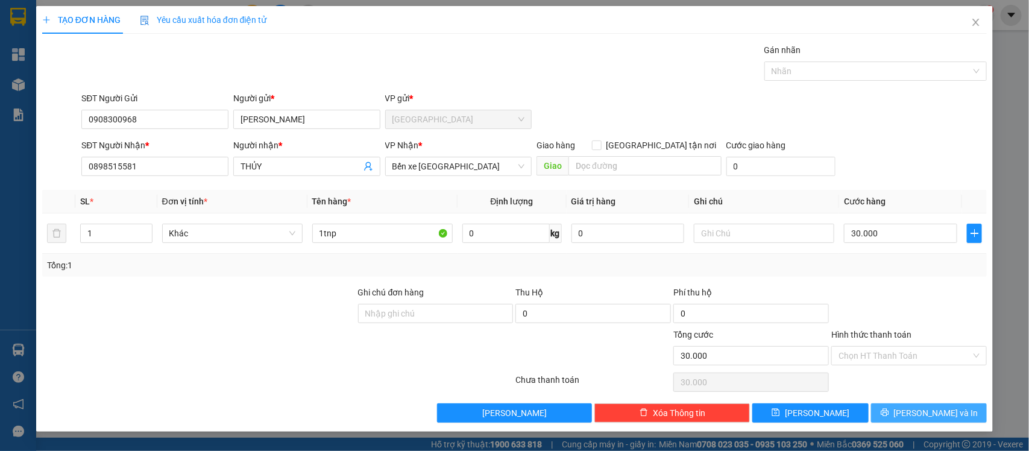
click at [947, 419] on span "Lưu và In" at bounding box center [936, 412] width 84 height 13
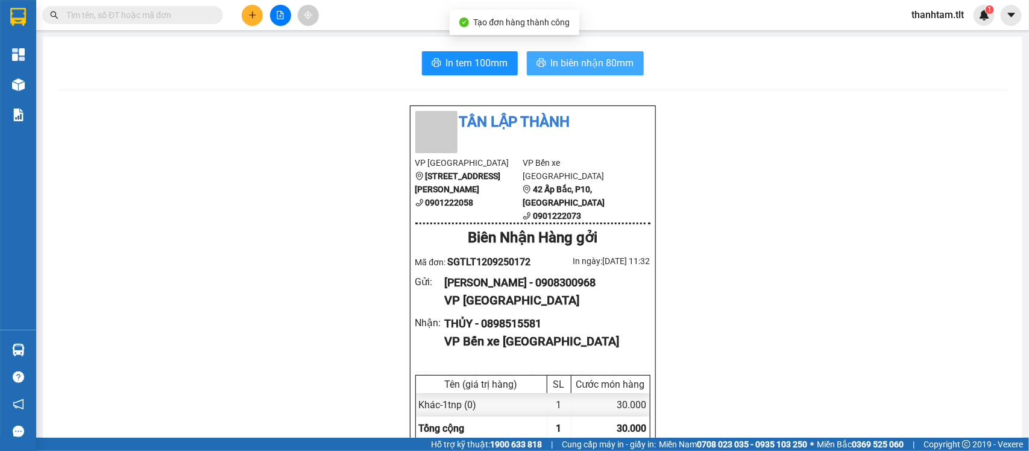
click at [578, 57] on span "In biên nhận 80mm" at bounding box center [592, 62] width 83 height 15
click at [457, 59] on span "In tem 100mm" at bounding box center [477, 62] width 62 height 15
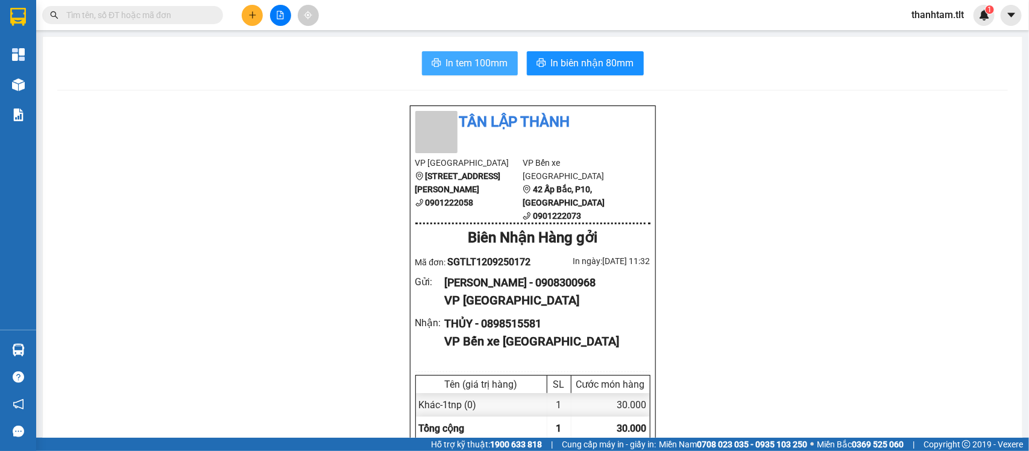
scroll to position [137, 0]
click at [251, 11] on icon "plus" at bounding box center [252, 15] width 8 height 8
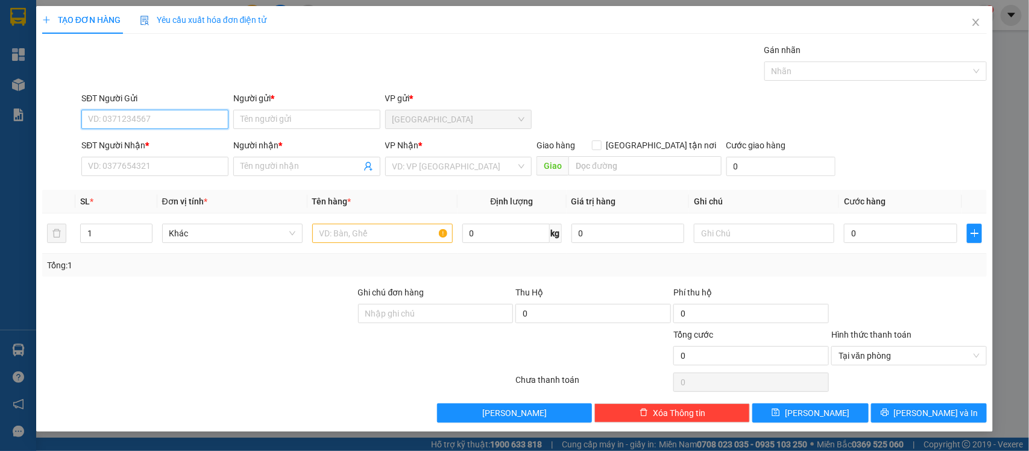
drag, startPoint x: 154, startPoint y: 122, endPoint x: 163, endPoint y: 119, distance: 10.1
click at [154, 122] on input "SĐT Người Gửi" at bounding box center [154, 119] width 147 height 19
click at [181, 138] on div "0332465410 - NGÂN" at bounding box center [155, 144] width 133 height 13
type input "0332465410"
type input "NGÂN"
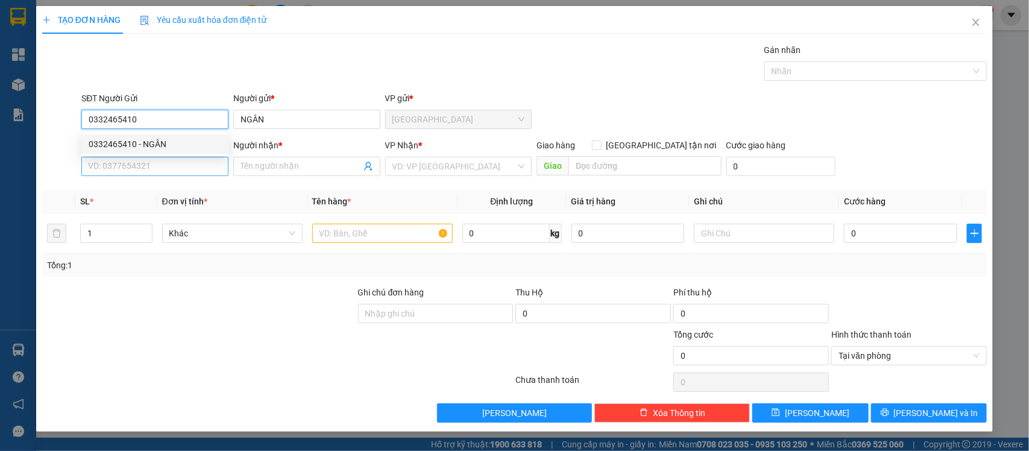
type input "0332465410"
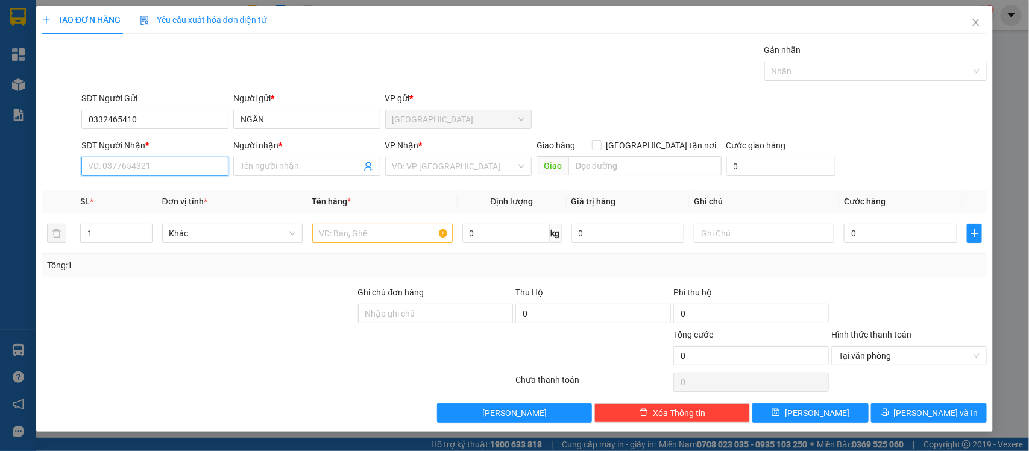
drag, startPoint x: 171, startPoint y: 164, endPoint x: 186, endPoint y: 141, distance: 27.9
click at [170, 165] on input "SĐT Người Nhận *" at bounding box center [154, 166] width 147 height 19
click at [169, 195] on div "0357914622 - HUỆ" at bounding box center [155, 191] width 133 height 13
type input "0357914622"
type input "HUỆ"
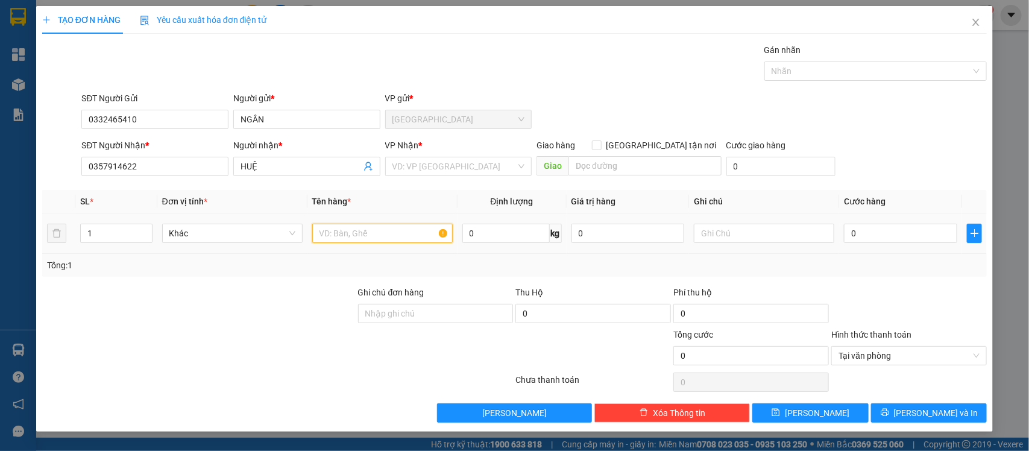
click at [381, 232] on input "text" at bounding box center [382, 233] width 141 height 19
type input "1x trắng"
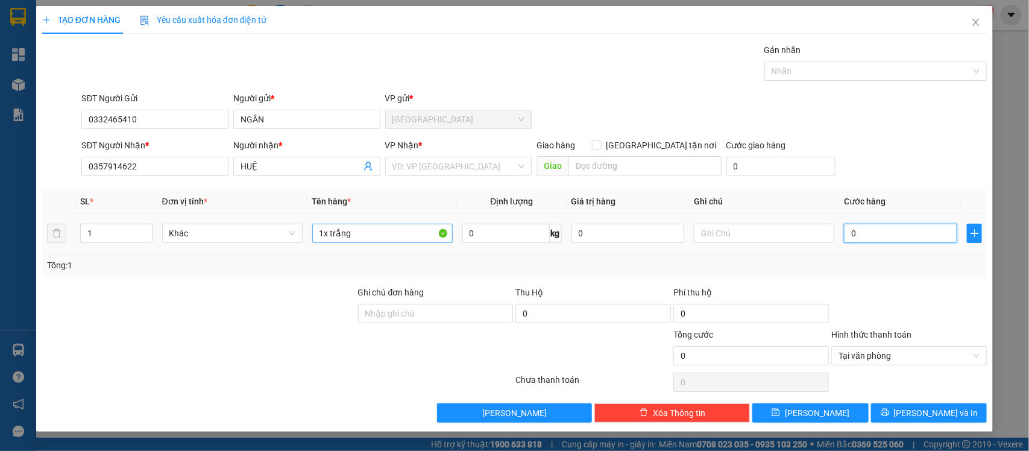
type input "2"
type input "25"
type input "25.000"
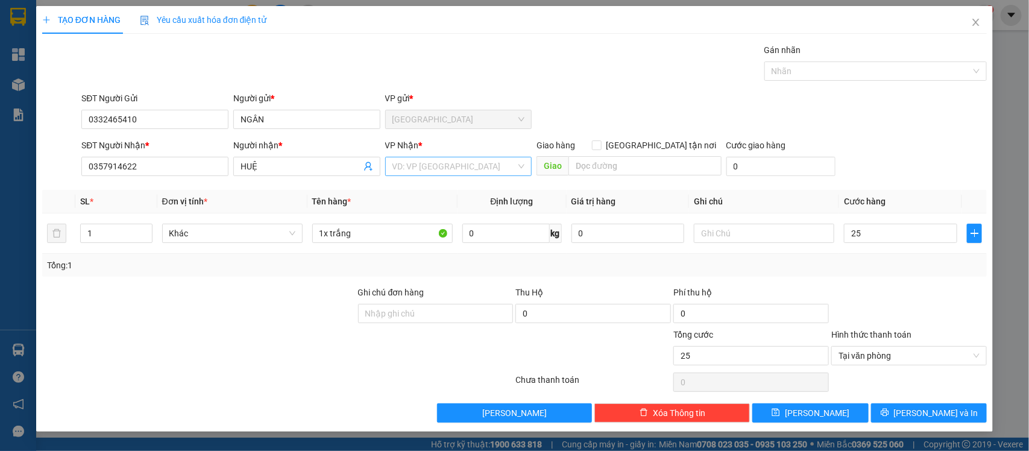
type input "25.000"
click at [484, 168] on input "search" at bounding box center [455, 166] width 124 height 18
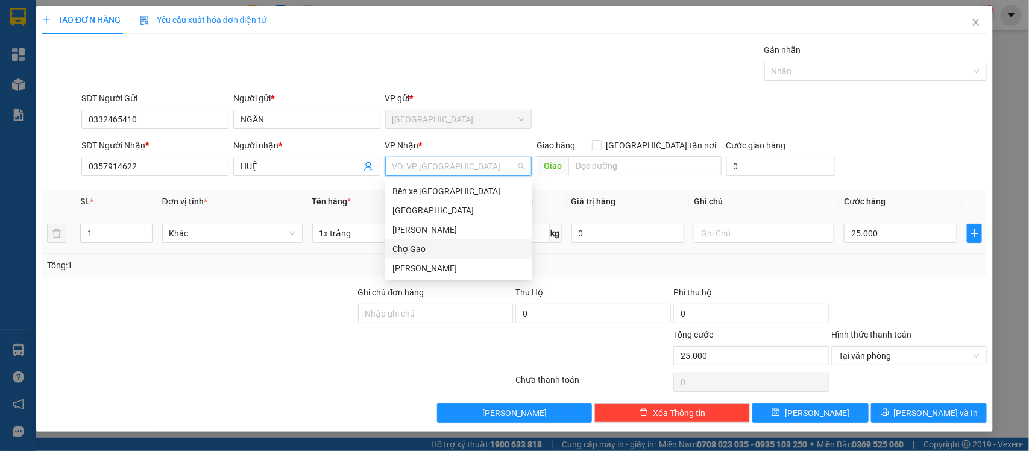
drag, startPoint x: 417, startPoint y: 248, endPoint x: 441, endPoint y: 247, distance: 24.1
click at [421, 247] on div "Chợ Gạo" at bounding box center [459, 248] width 133 height 13
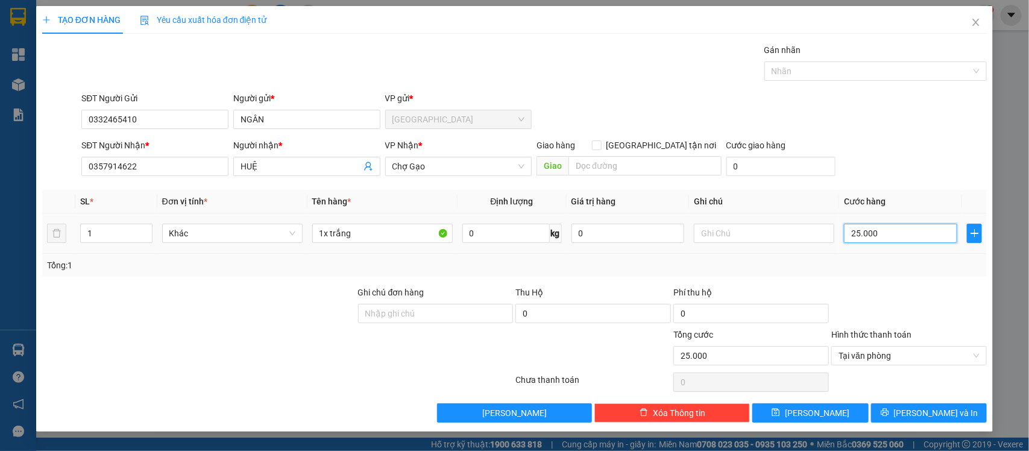
type input "2"
type input "20"
type input "20.000"
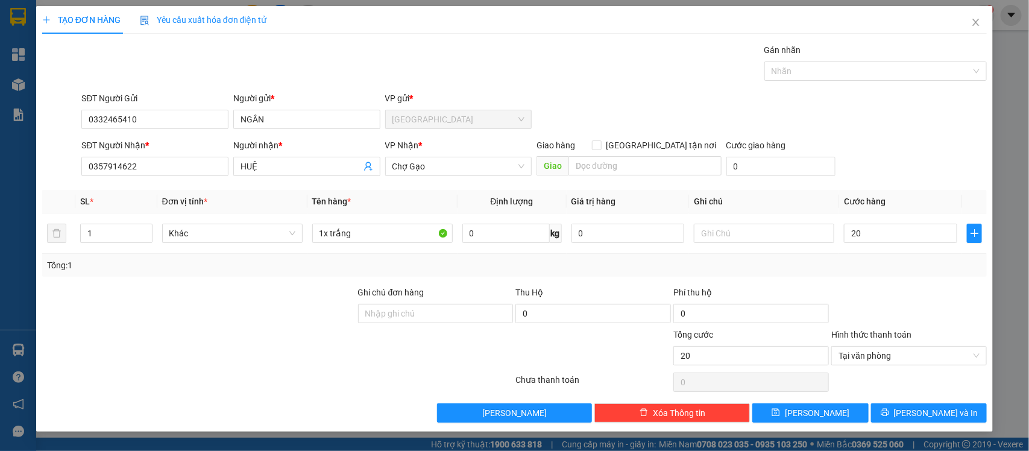
type input "20.000"
click at [920, 302] on div at bounding box center [909, 307] width 158 height 42
click at [887, 405] on button "Lưu và In" at bounding box center [929, 412] width 116 height 19
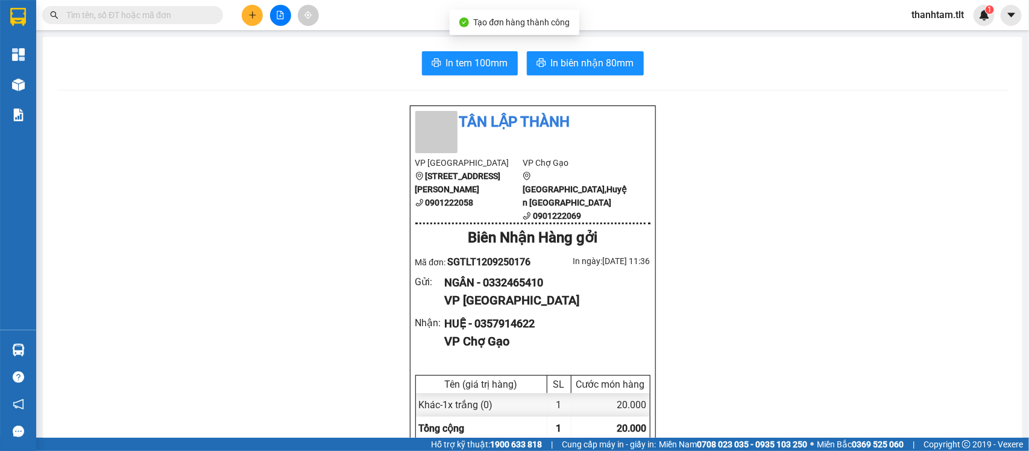
click at [579, 67] on span "In biên nhận 80mm" at bounding box center [592, 62] width 83 height 15
click at [458, 53] on button "In tem 100mm" at bounding box center [470, 63] width 96 height 24
click at [254, 17] on icon "plus" at bounding box center [252, 15] width 8 height 8
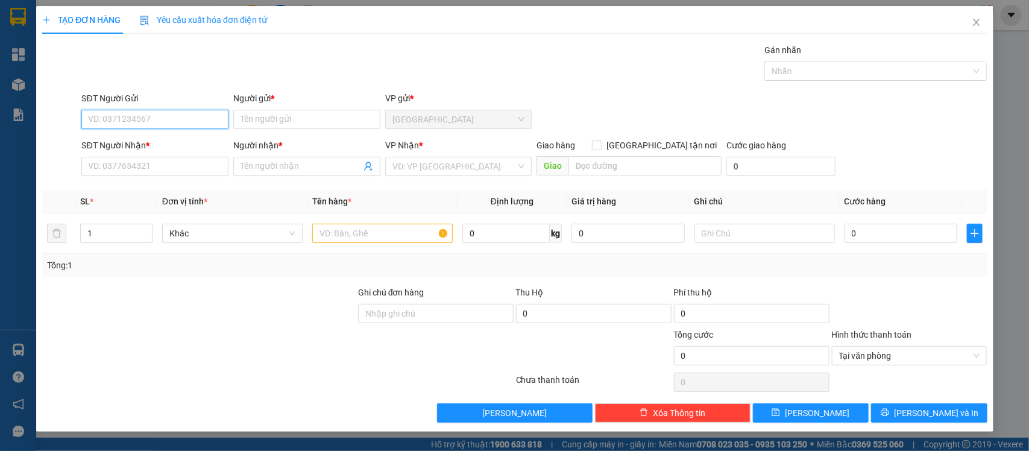
click at [169, 119] on input "SĐT Người Gửi" at bounding box center [154, 119] width 147 height 19
type input "0938028286"
click at [174, 145] on div "0938028286 - CHUNG" at bounding box center [155, 144] width 133 height 13
type input "CHUNG"
type input "0938028286"
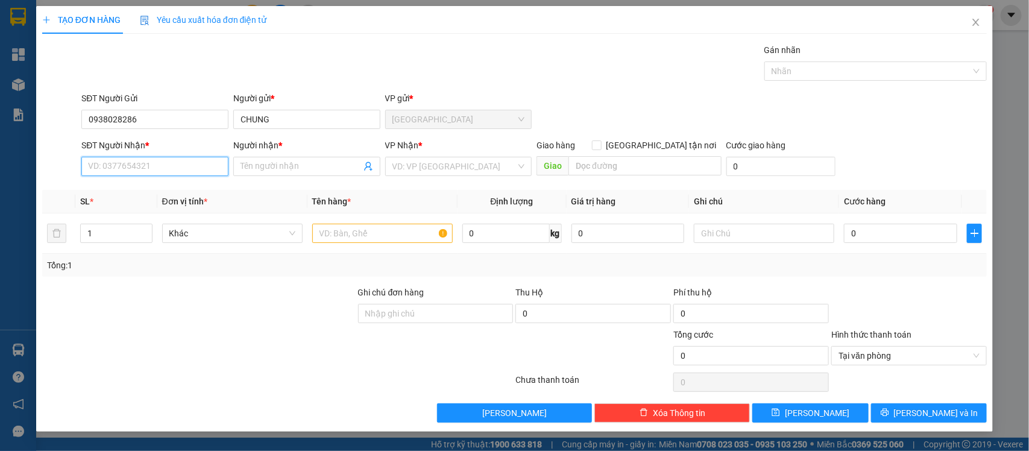
click at [184, 170] on input "SĐT Người Nhận *" at bounding box center [154, 166] width 147 height 19
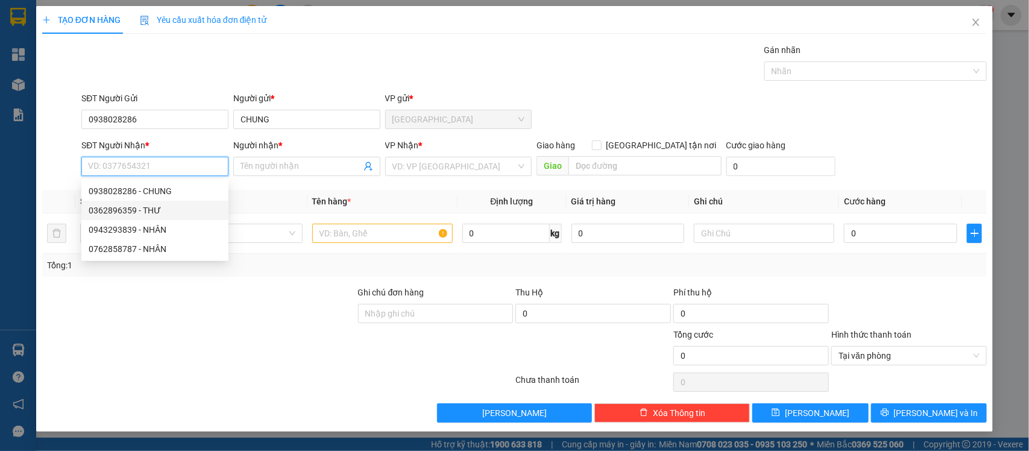
click at [166, 211] on div "0362896359 - THƯ" at bounding box center [155, 210] width 133 height 13
type input "0362896359"
type input "THƯ"
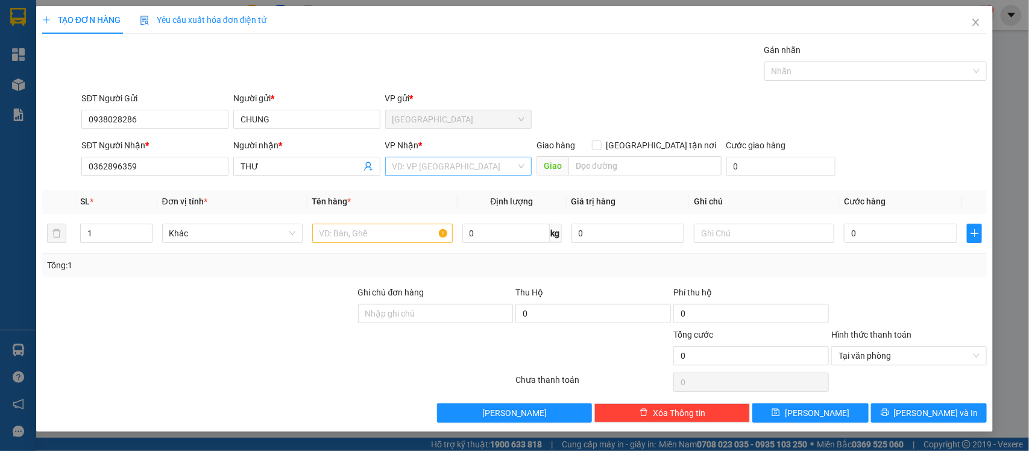
click at [418, 167] on input "search" at bounding box center [455, 166] width 124 height 18
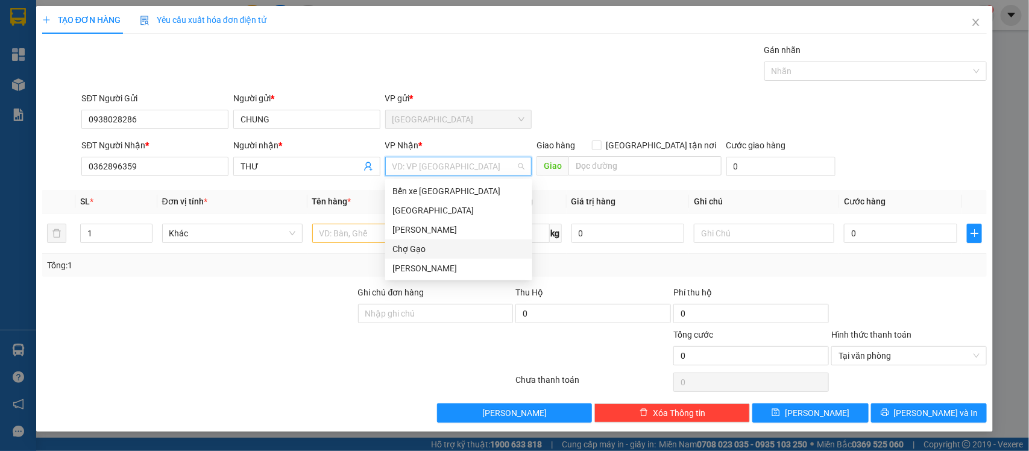
click at [404, 250] on div "Chợ Gạo" at bounding box center [459, 248] width 133 height 13
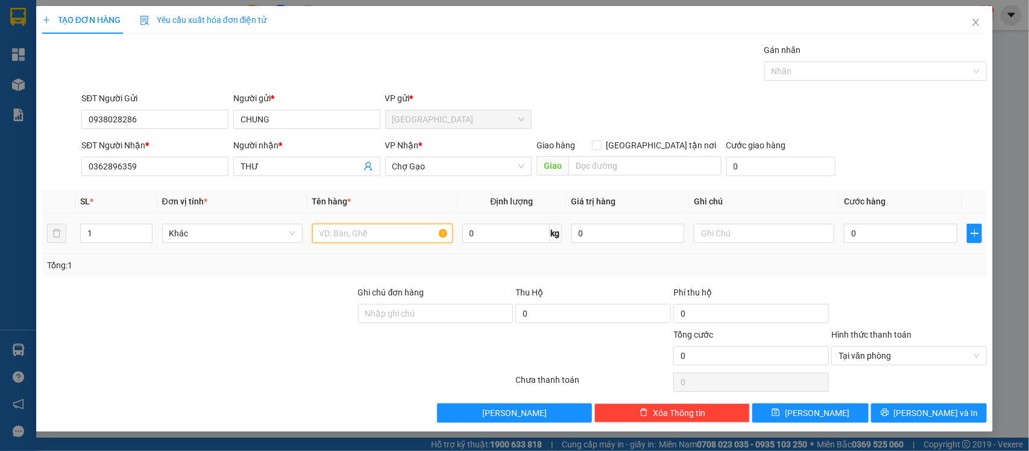
drag, startPoint x: 370, startPoint y: 236, endPoint x: 367, endPoint y: 231, distance: 6.2
click at [369, 232] on input "text" at bounding box center [382, 233] width 141 height 19
type input "1hs"
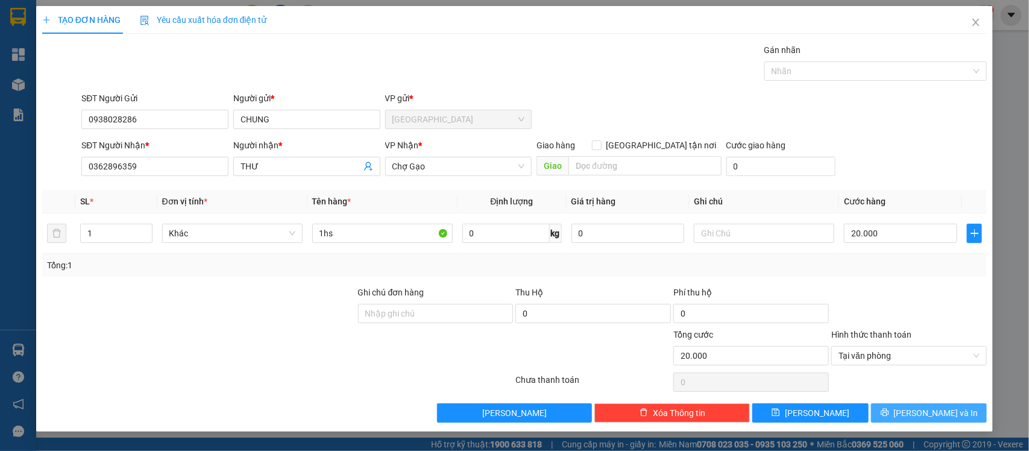
click at [941, 415] on span "Lưu và In" at bounding box center [936, 412] width 84 height 13
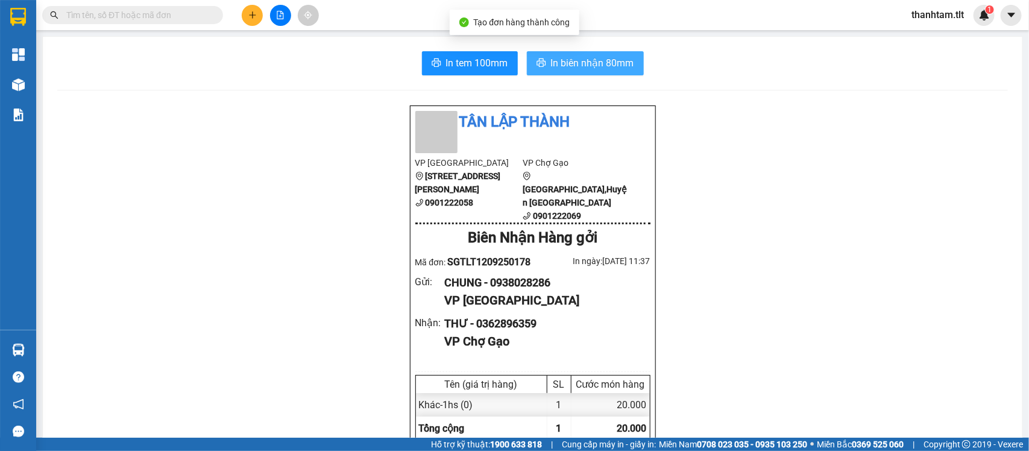
click at [590, 65] on span "In biên nhận 80mm" at bounding box center [592, 62] width 83 height 15
drag, startPoint x: 454, startPoint y: 58, endPoint x: 468, endPoint y: 53, distance: 14.7
click at [461, 58] on span "In tem 100mm" at bounding box center [477, 62] width 62 height 15
click at [159, 7] on span at bounding box center [132, 15] width 181 height 18
click at [157, 23] on span at bounding box center [132, 15] width 181 height 18
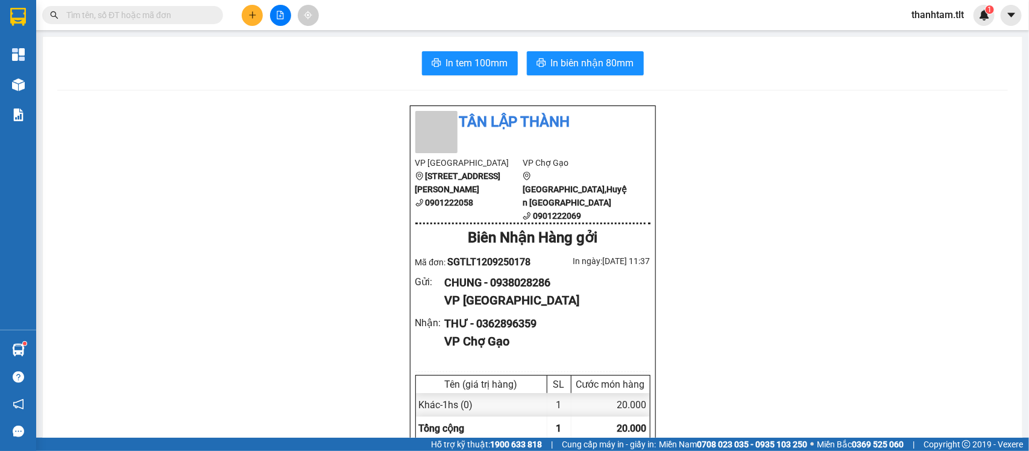
click at [166, 19] on input "text" at bounding box center [137, 14] width 142 height 13
click at [170, 19] on input "text" at bounding box center [137, 14] width 142 height 13
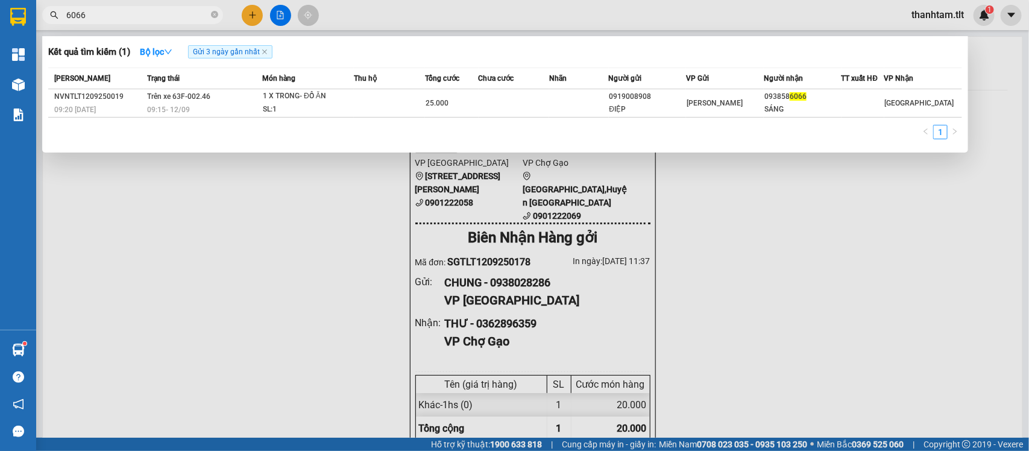
type input "6066"
click at [258, 19] on div at bounding box center [514, 225] width 1029 height 451
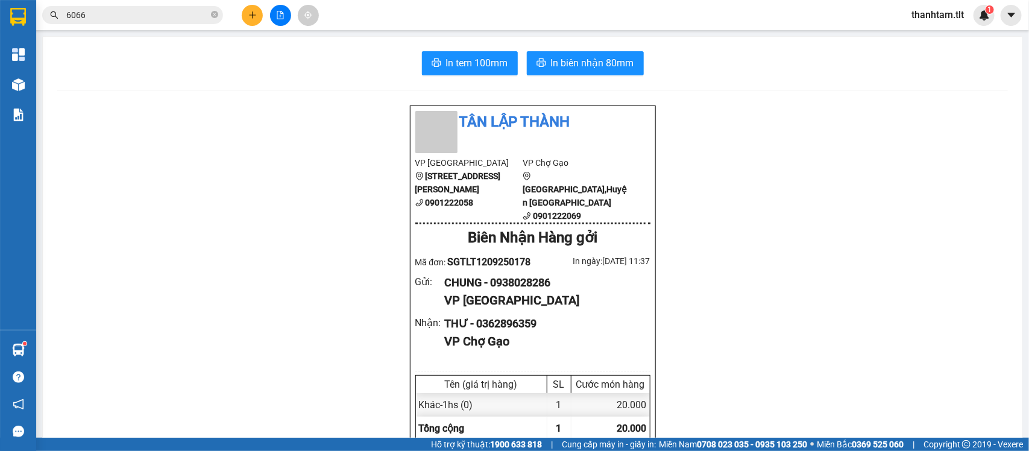
click at [258, 19] on button at bounding box center [252, 15] width 21 height 21
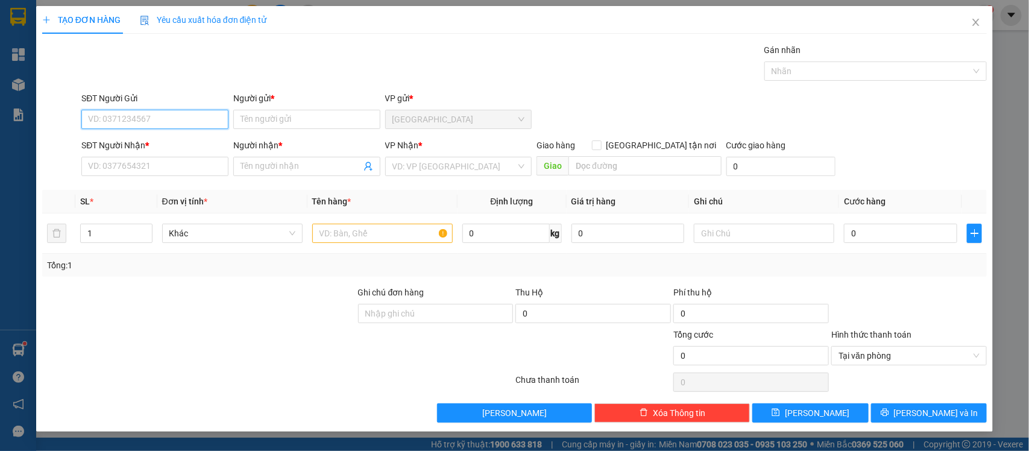
drag, startPoint x: 161, startPoint y: 121, endPoint x: 175, endPoint y: 119, distance: 14.1
click at [162, 121] on input "SĐT Người Gửi" at bounding box center [154, 119] width 147 height 19
type input "0938081503"
click at [193, 138] on div "0938081503 - CTY HOA VIỆT" at bounding box center [155, 144] width 133 height 13
type input "CTY HOA VIỆT"
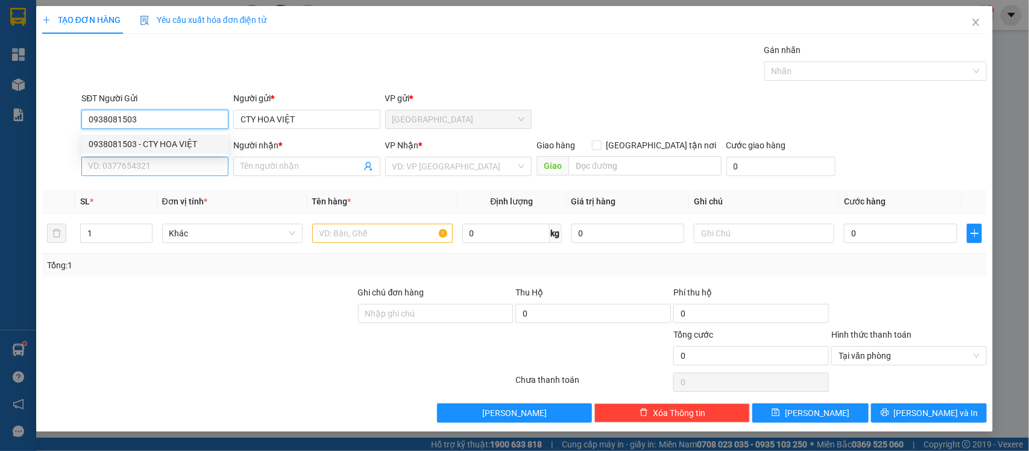
type input "0938081503"
drag, startPoint x: 174, startPoint y: 160, endPoint x: 172, endPoint y: 178, distance: 18.1
click at [174, 160] on input "SĐT Người Nhận *" at bounding box center [154, 166] width 147 height 19
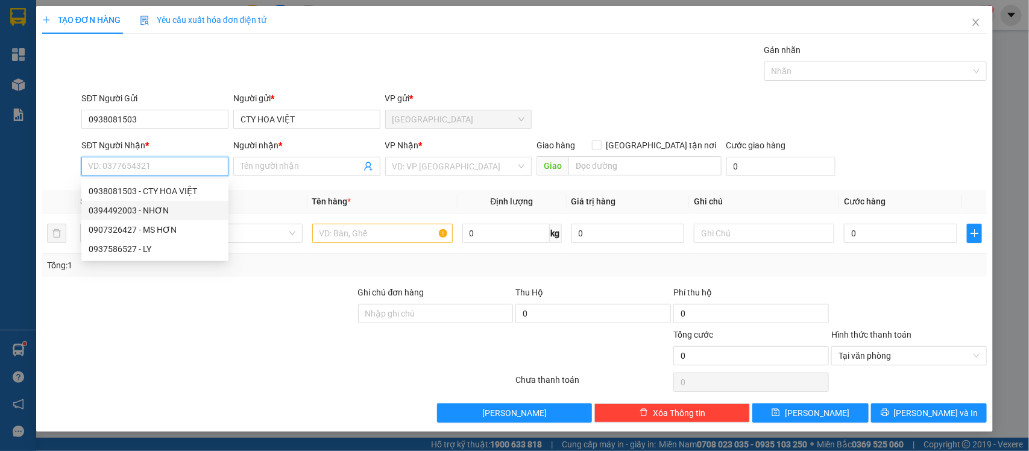
drag, startPoint x: 163, startPoint y: 205, endPoint x: 422, endPoint y: 182, distance: 260.3
click at [165, 206] on div "0394492003 - NHƠN" at bounding box center [155, 210] width 133 height 13
type input "0394492003"
type input "NHƠN"
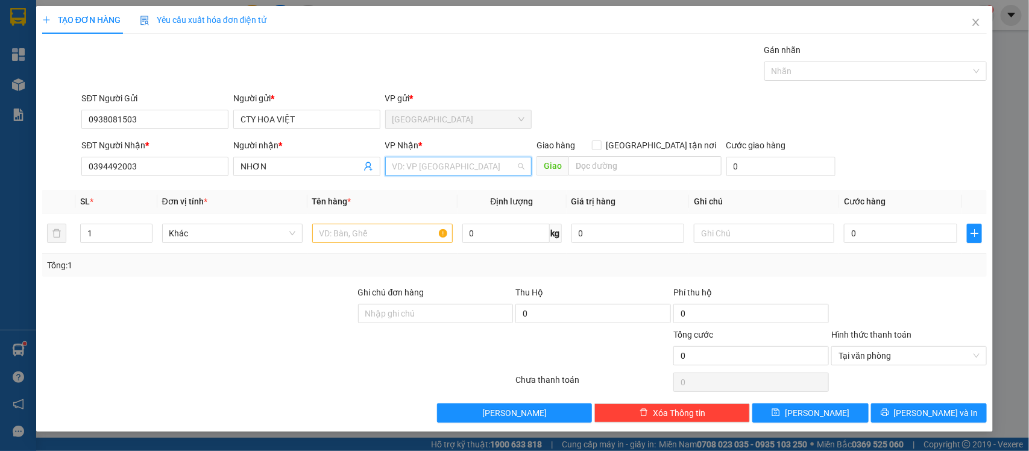
click at [436, 166] on input "search" at bounding box center [455, 166] width 124 height 18
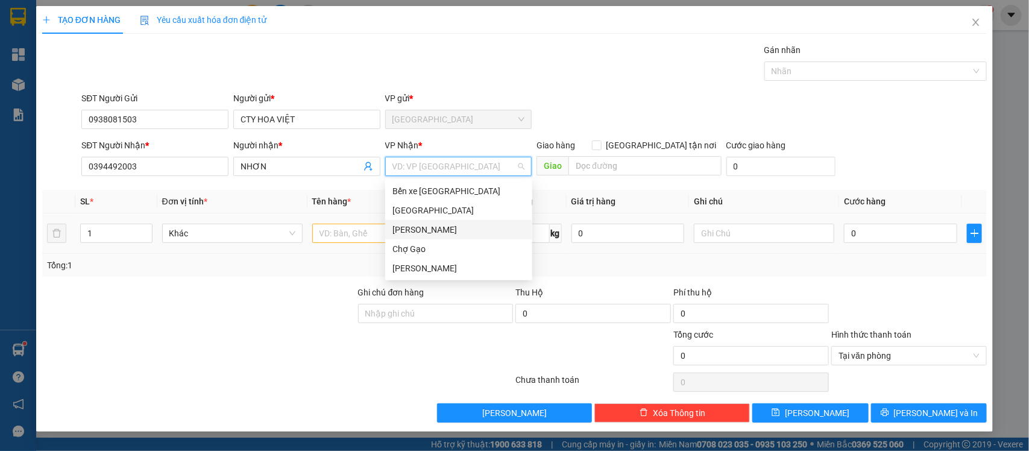
drag, startPoint x: 411, startPoint y: 232, endPoint x: 402, endPoint y: 236, distance: 9.4
click at [411, 232] on div "Cao Tốc" at bounding box center [459, 229] width 133 height 13
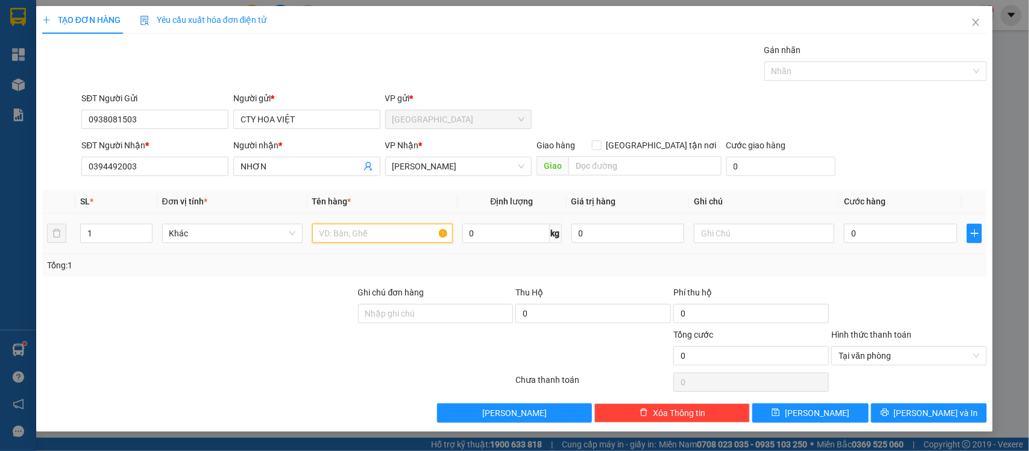
click at [356, 236] on input "text" at bounding box center [382, 233] width 141 height 19
drag, startPoint x: 980, startPoint y: 22, endPoint x: 963, endPoint y: 27, distance: 18.3
click at [979, 22] on icon "close" at bounding box center [977, 22] width 10 height 10
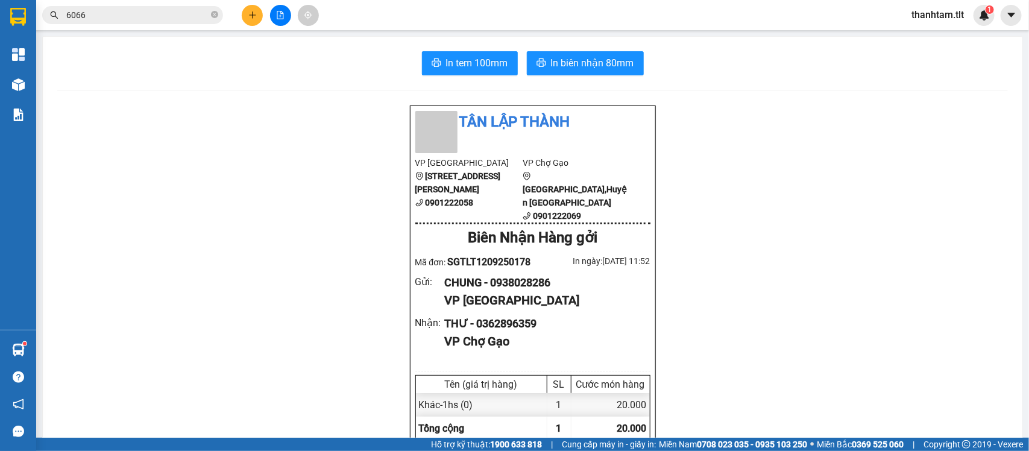
click at [130, 16] on input "6066" at bounding box center [137, 14] width 142 height 13
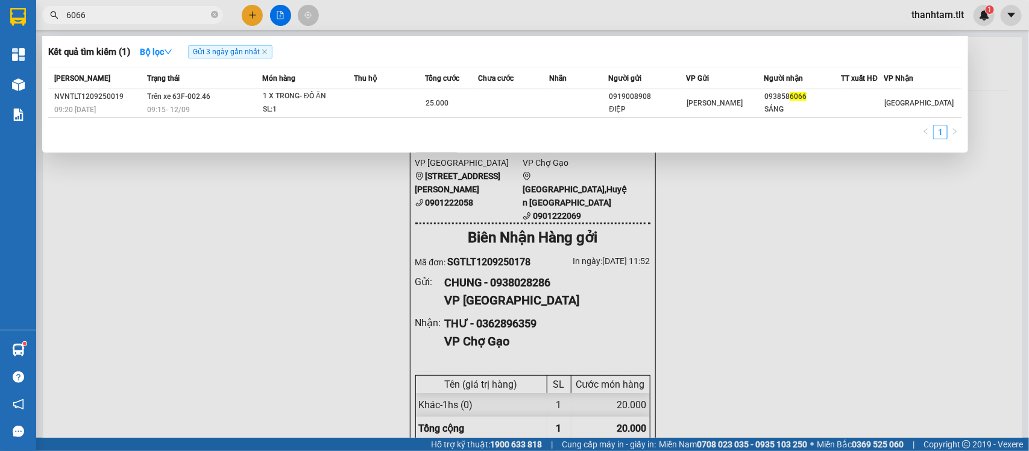
click at [130, 16] on input "6066" at bounding box center [137, 14] width 142 height 13
type input "0373883322"
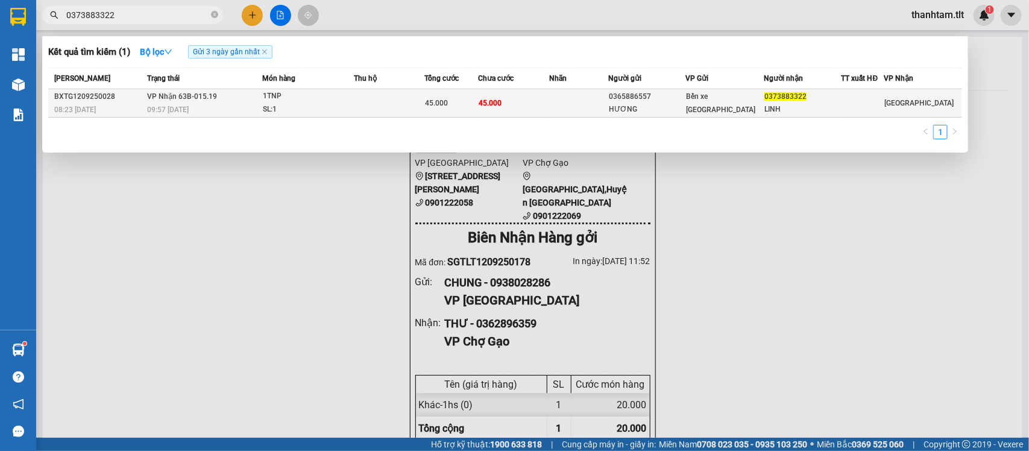
click at [578, 103] on td at bounding box center [578, 103] width 59 height 28
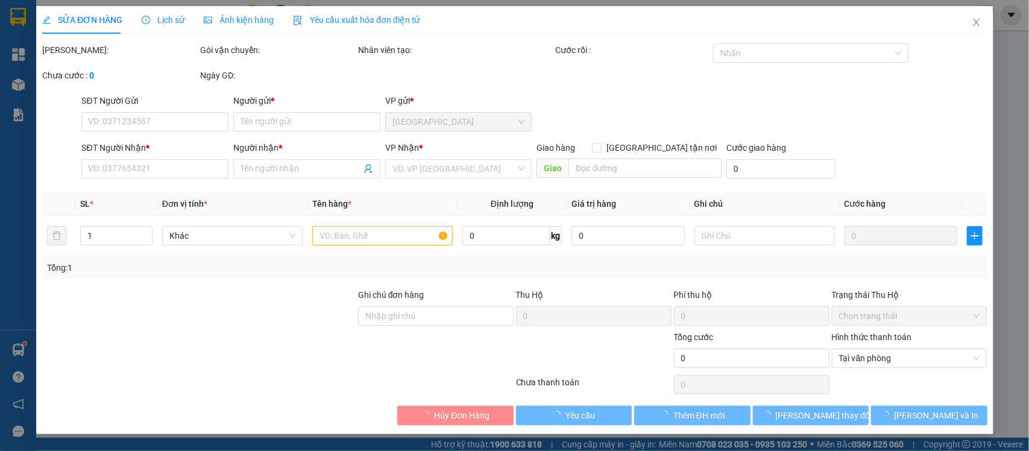
type input "0365886557"
type input "HƯƠNG"
type input "0373883322"
type input "LINH"
type input "45.000"
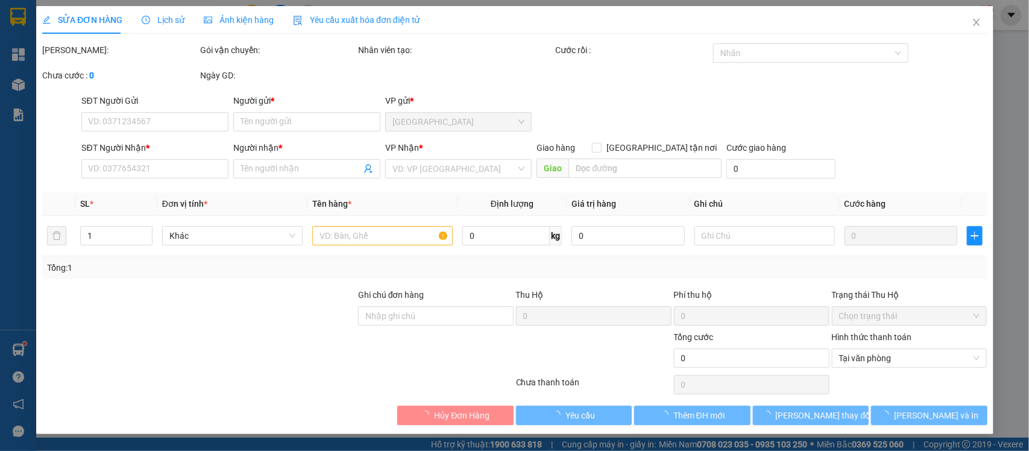
type input "45.000"
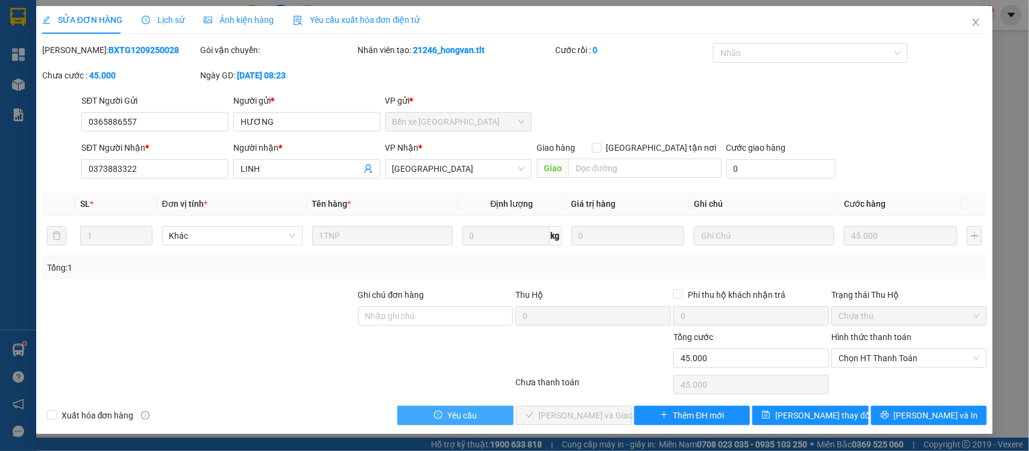
click at [435, 414] on icon "exclamation-circle" at bounding box center [438, 415] width 8 height 8
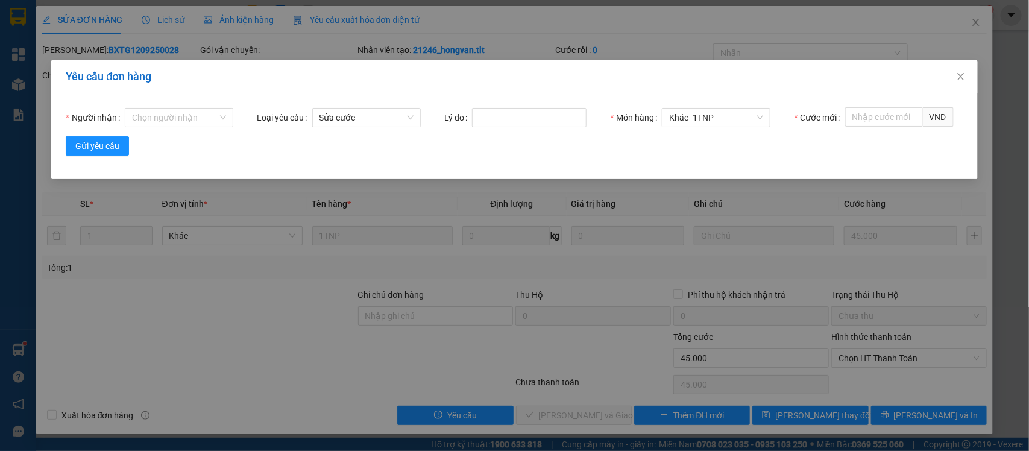
click at [215, 103] on div "Người nhận Chọn người nhận Loại yêu cầu Sửa cước Lý do Món hàng Khác - 1TNP Cướ…" at bounding box center [514, 136] width 926 height 86
drag, startPoint x: 209, startPoint y: 107, endPoint x: 197, endPoint y: 122, distance: 19.7
click at [207, 110] on div "Người nhận Chọn người nhận Loại yêu cầu Sửa cước Lý do Món hàng Khác - 1TNP Cướ…" at bounding box center [514, 136] width 926 height 86
click at [197, 122] on input "Người nhận" at bounding box center [175, 118] width 86 height 18
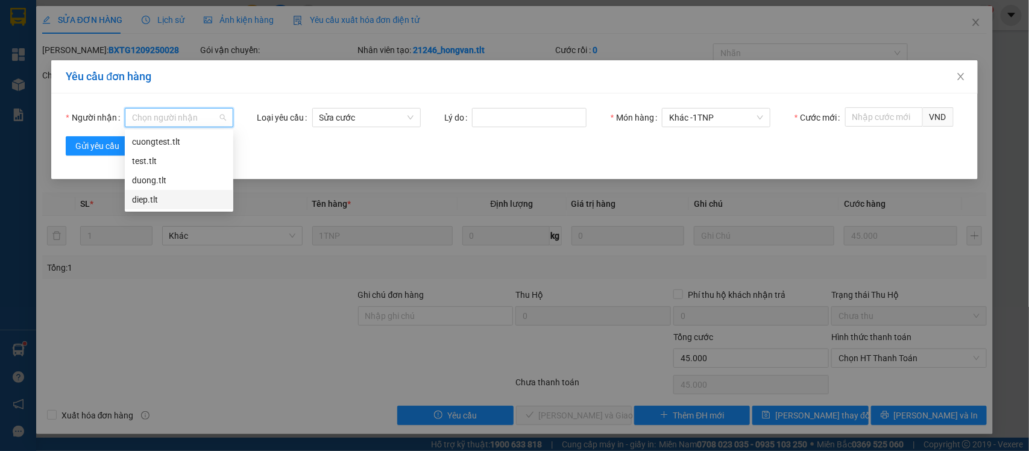
click at [153, 202] on div "diep.tlt" at bounding box center [179, 199] width 94 height 13
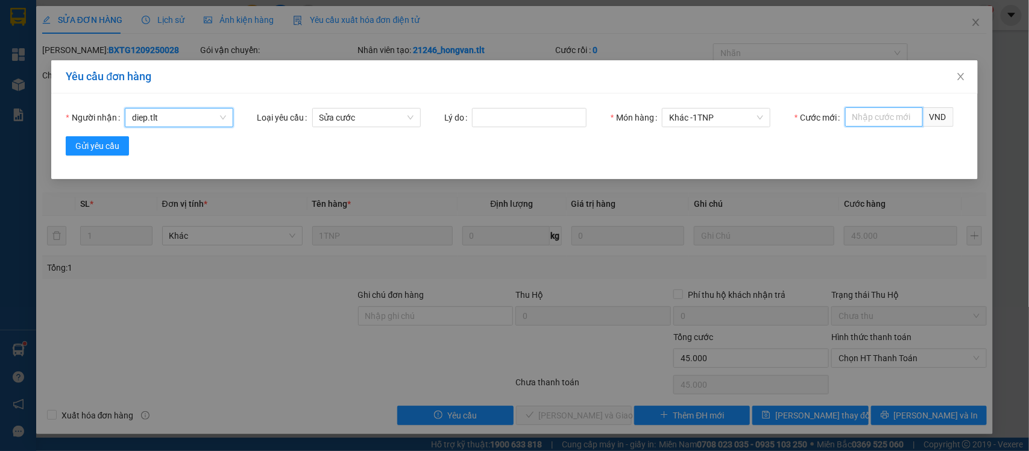
click at [860, 119] on input "Cước mới" at bounding box center [885, 116] width 78 height 19
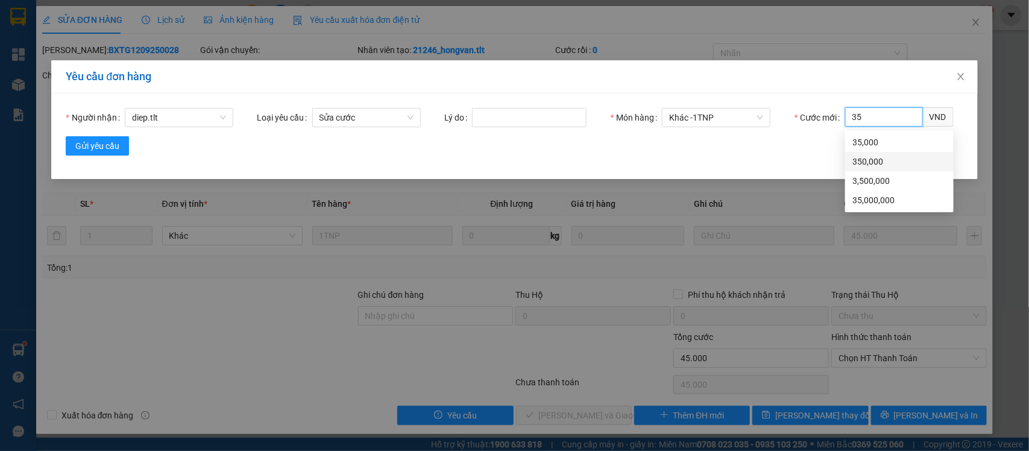
click at [893, 153] on div "350,000" at bounding box center [900, 161] width 109 height 19
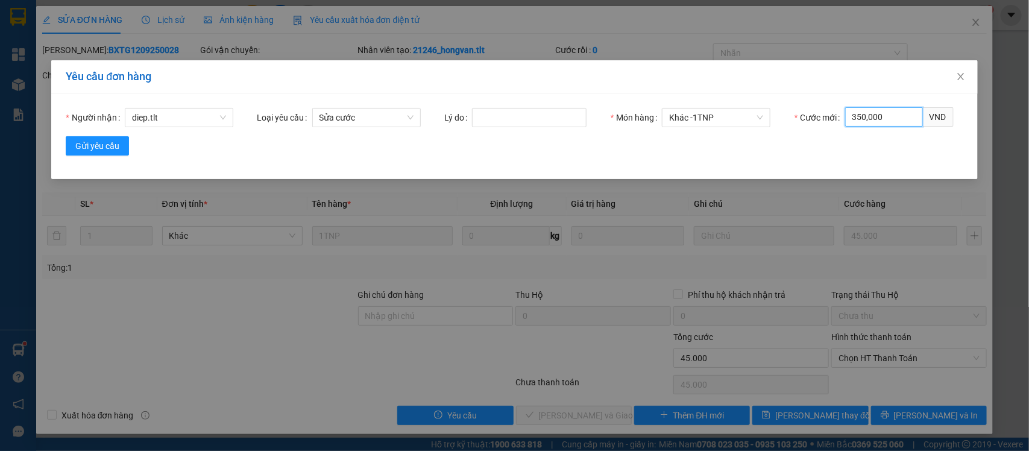
click at [875, 122] on input "350,000" at bounding box center [885, 116] width 78 height 19
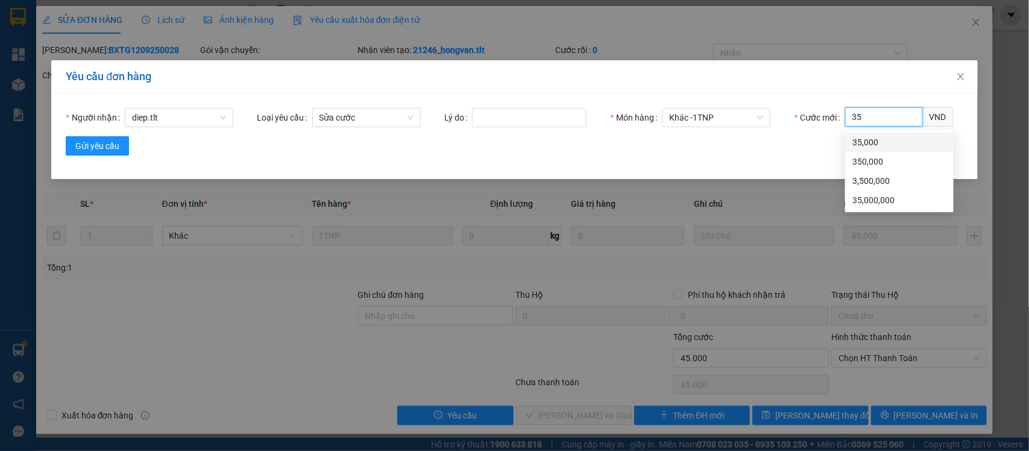
click at [878, 136] on div "35,000" at bounding box center [900, 142] width 94 height 13
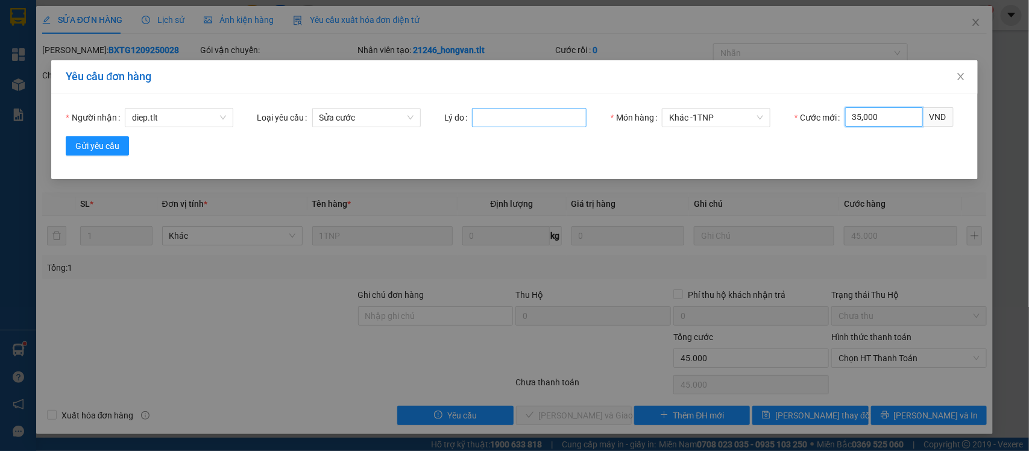
type input "35,000"
click at [540, 119] on input "Lý do" at bounding box center [529, 117] width 115 height 19
type input "HÀNG HƠN NHỎ BỚT 10 NGÀN"
click at [103, 134] on form "Người nhận diep.tlt Loại yêu cầu Sửa cước Lý do HÀNG HƠN NHỎ BỚT 10 NGÀN Món hà…" at bounding box center [514, 136] width 897 height 57
click at [106, 140] on span "Gửi yêu cầu" at bounding box center [97, 145] width 44 height 13
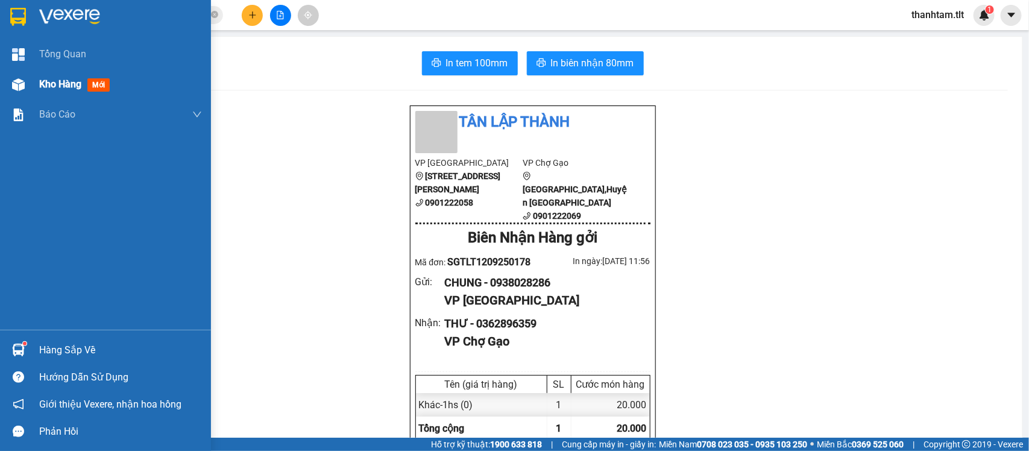
click at [42, 77] on div "Kho hàng mới" at bounding box center [76, 84] width 75 height 15
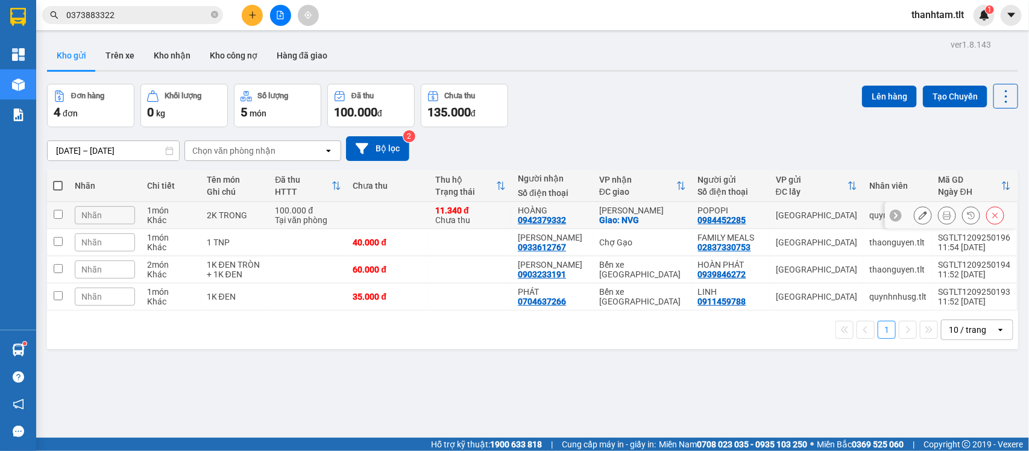
click at [388, 218] on td at bounding box center [388, 215] width 83 height 27
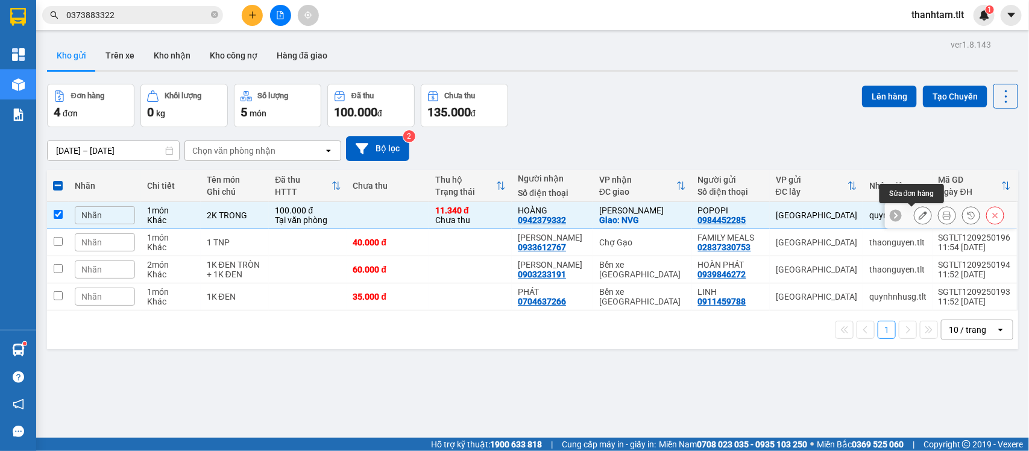
click at [915, 211] on button at bounding box center [923, 215] width 17 height 21
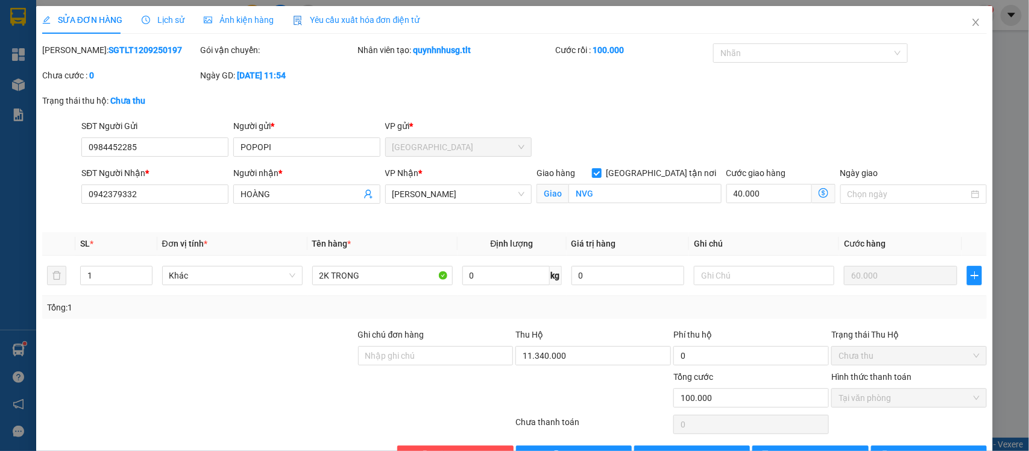
click at [1000, 16] on div "SỬA ĐƠN HÀNG Lịch sử Ảnh kiện hàng Yêu cầu xuất hóa đơn điện tử Total Paid Fee …" at bounding box center [514, 225] width 1029 height 451
click at [991, 16] on div "SỬA ĐƠN HÀNG Lịch sử Ảnh kiện hàng Yêu cầu xuất hóa đơn điện tử Total Paid Fee …" at bounding box center [514, 225] width 1029 height 451
click at [972, 16] on span "Close" at bounding box center [977, 23] width 34 height 34
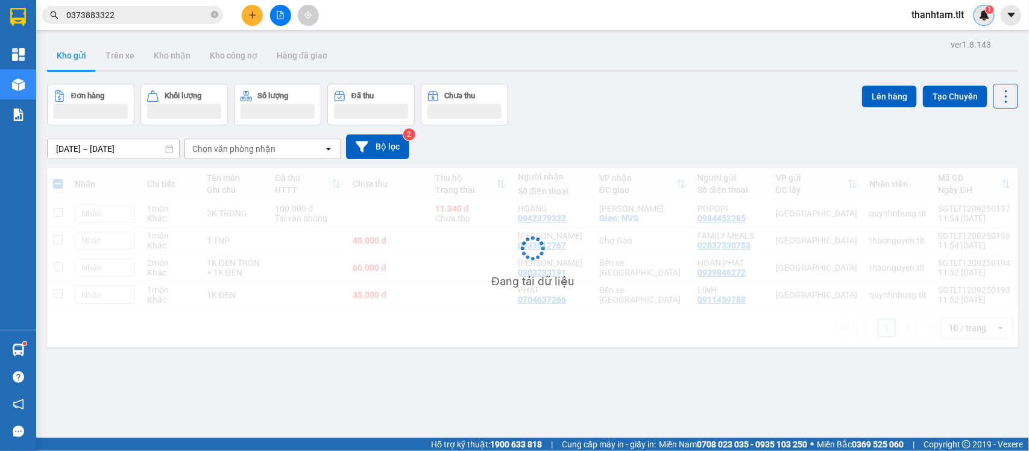
click at [978, 17] on div "1" at bounding box center [984, 15] width 21 height 21
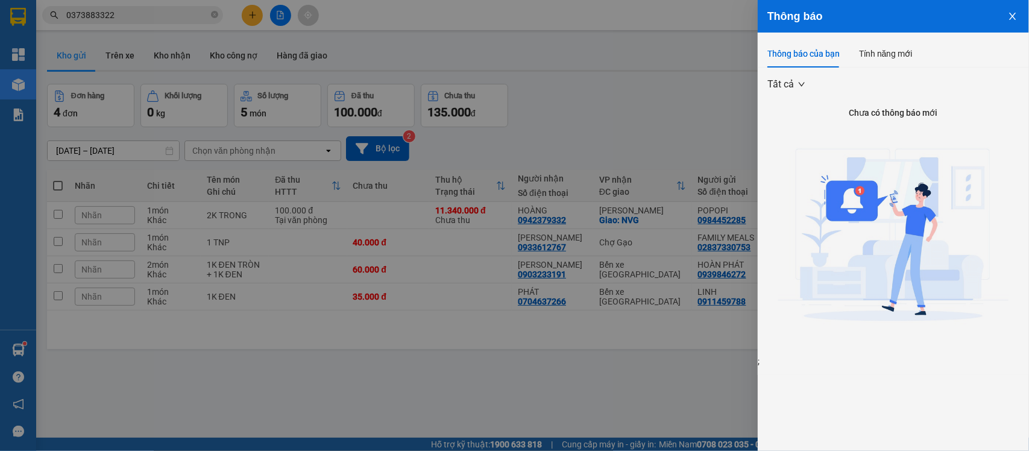
click at [1004, 13] on button "Close" at bounding box center [1013, 15] width 33 height 31
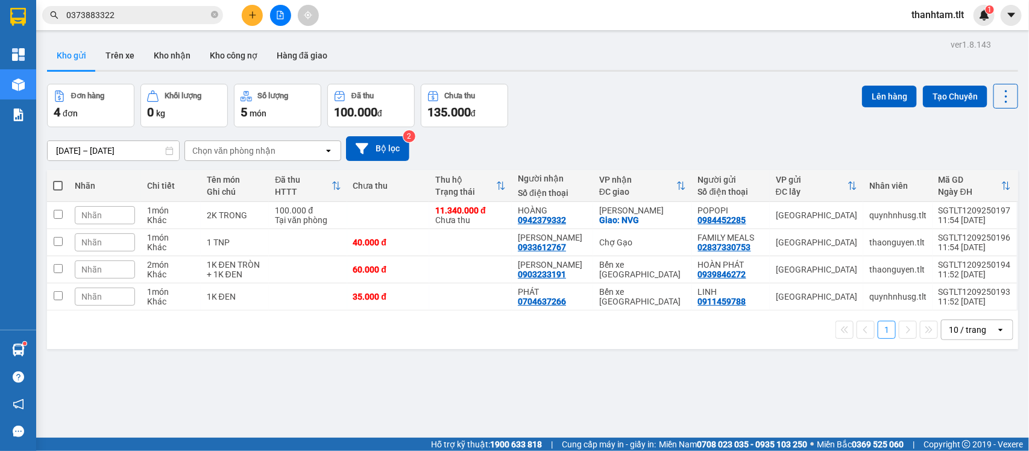
click at [979, 84] on div "Lên hàng Tạo Chuyến" at bounding box center [940, 105] width 156 height 43
click at [986, 16] on img at bounding box center [984, 15] width 11 height 11
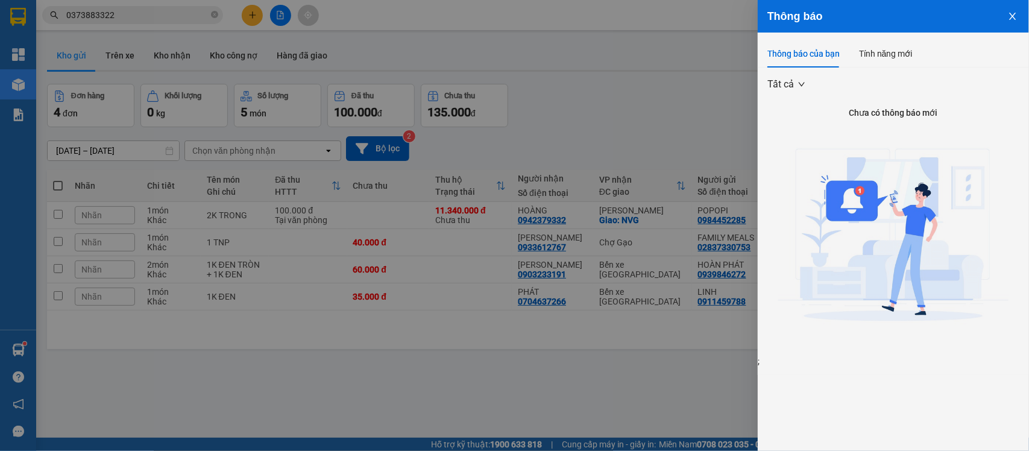
click at [1009, 24] on button "Close" at bounding box center [1013, 15] width 33 height 31
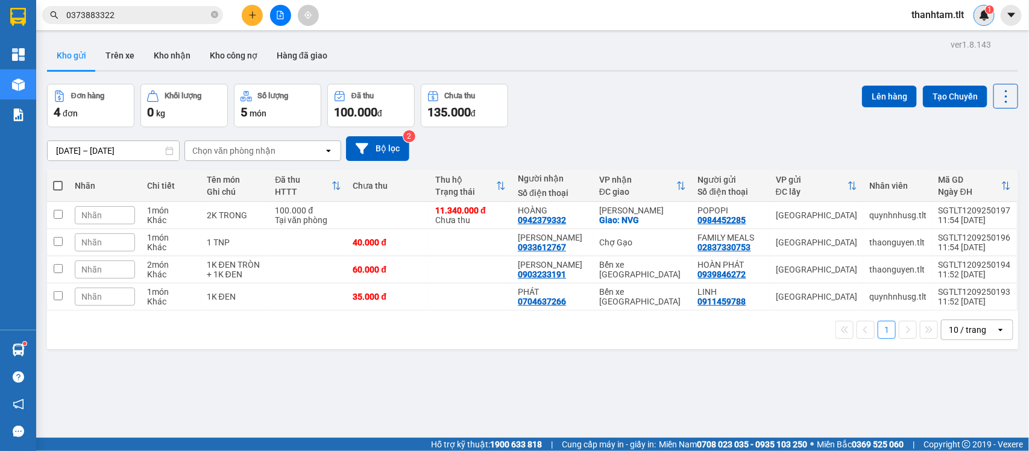
click at [986, 14] on img at bounding box center [984, 15] width 11 height 11
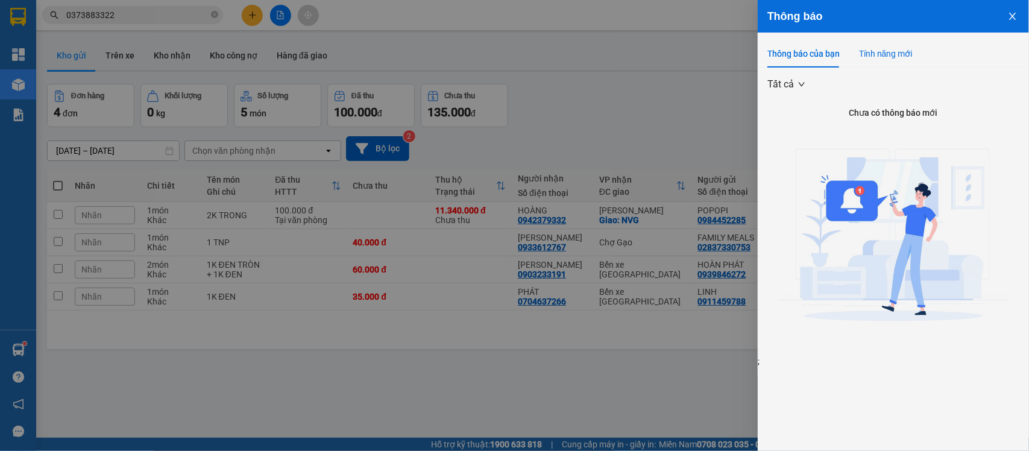
click at [888, 52] on div "Tính năng mới" at bounding box center [886, 53] width 54 height 13
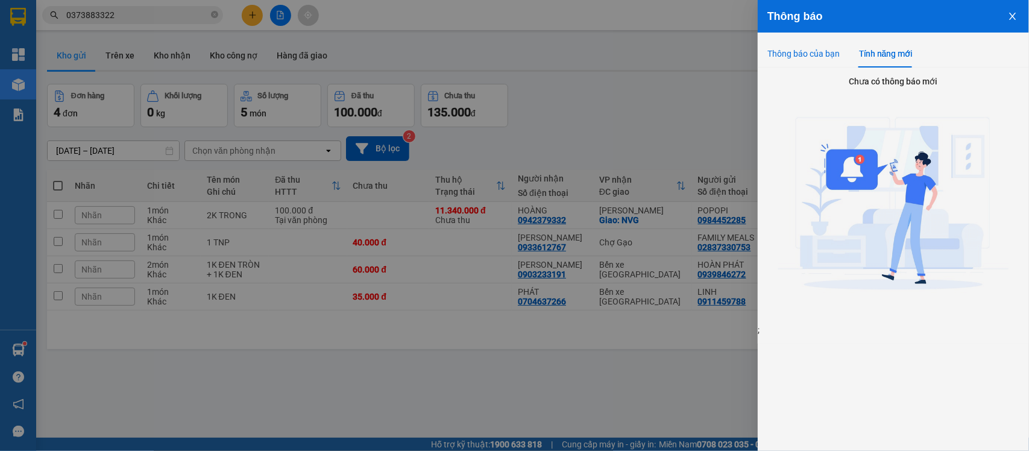
click at [818, 55] on div "Thông báo của bạn" at bounding box center [804, 53] width 72 height 13
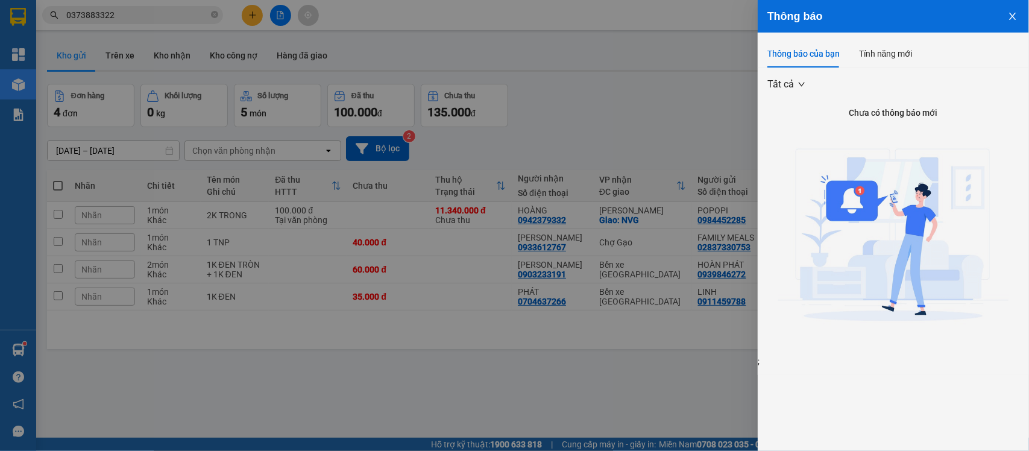
click at [999, 16] on button "Close" at bounding box center [1013, 15] width 33 height 31
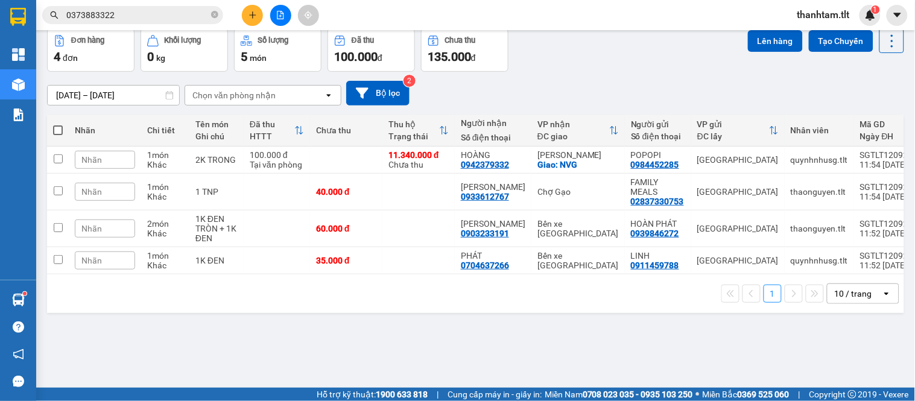
scroll to position [137, 0]
drag, startPoint x: 1020, startPoint y: 0, endPoint x: 633, endPoint y: 71, distance: 393.6
click at [641, 77] on div "10/09/2025 – 12/09/2025 Press the down arrow key to interact with the calendar …" at bounding box center [475, 93] width 857 height 43
click at [875, 22] on div "1" at bounding box center [869, 15] width 21 height 21
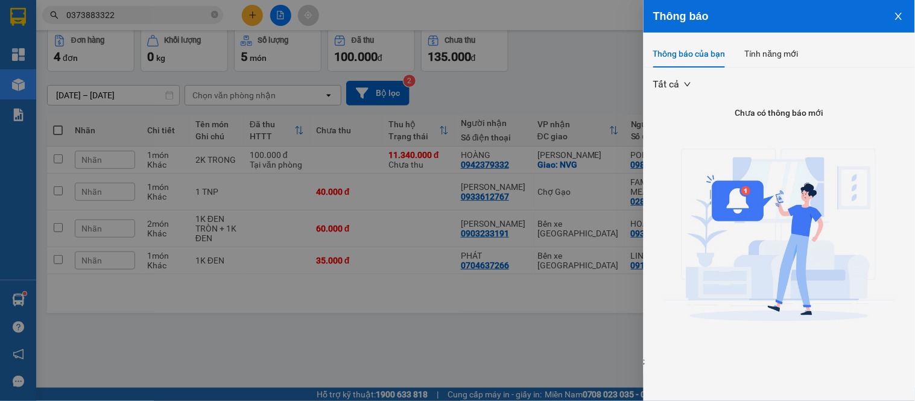
click at [884, 27] on button "Close" at bounding box center [898, 15] width 33 height 31
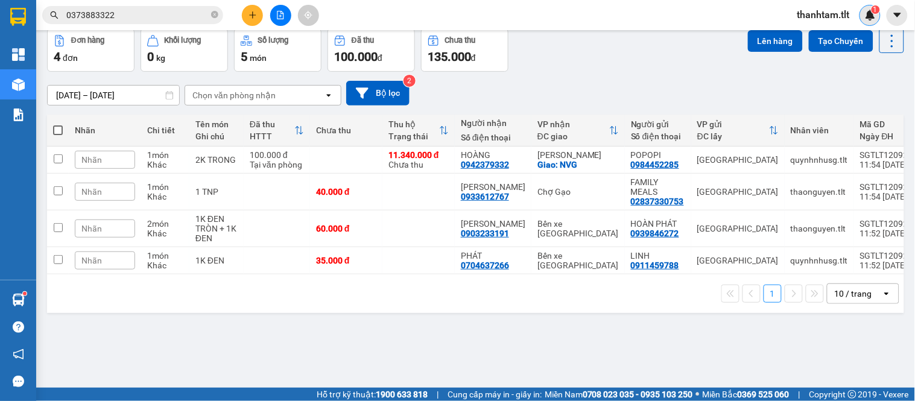
click at [870, 16] on img at bounding box center [870, 15] width 11 height 11
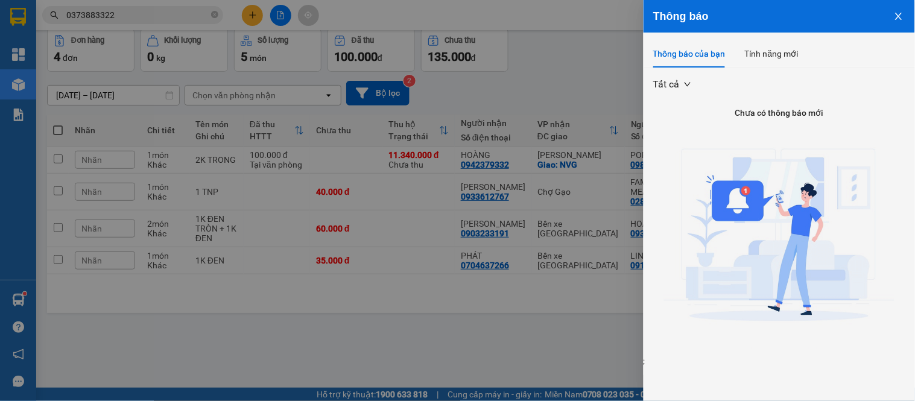
click at [908, 13] on button "Close" at bounding box center [898, 15] width 33 height 31
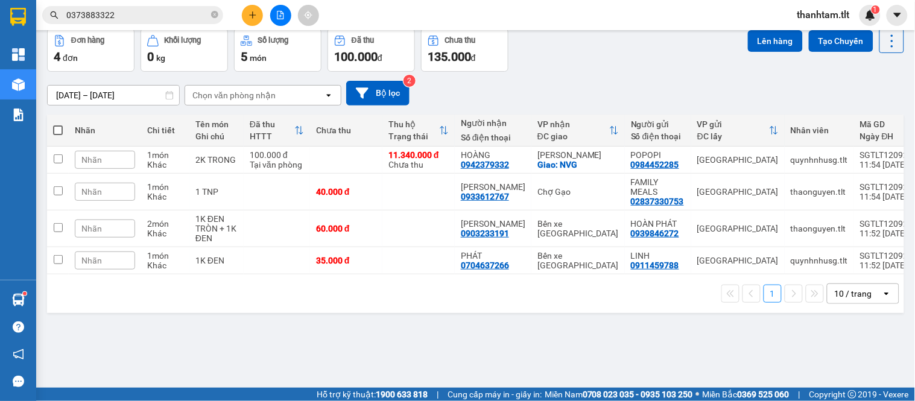
click at [133, 15] on input "0373883322" at bounding box center [137, 14] width 142 height 13
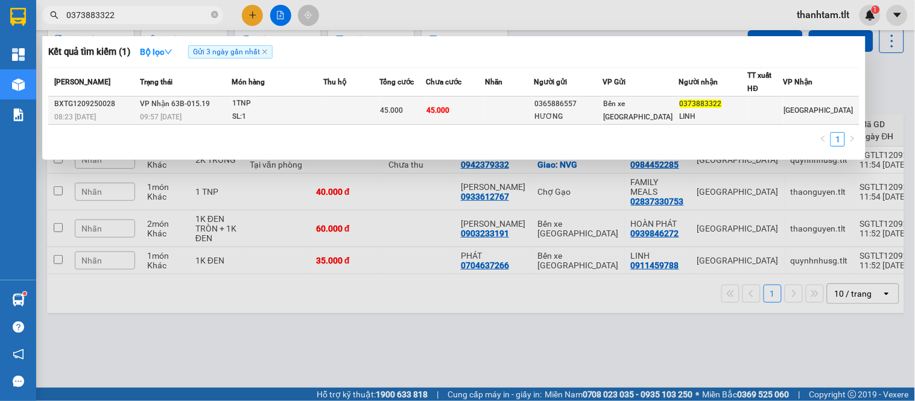
click at [335, 106] on td at bounding box center [351, 110] width 56 height 28
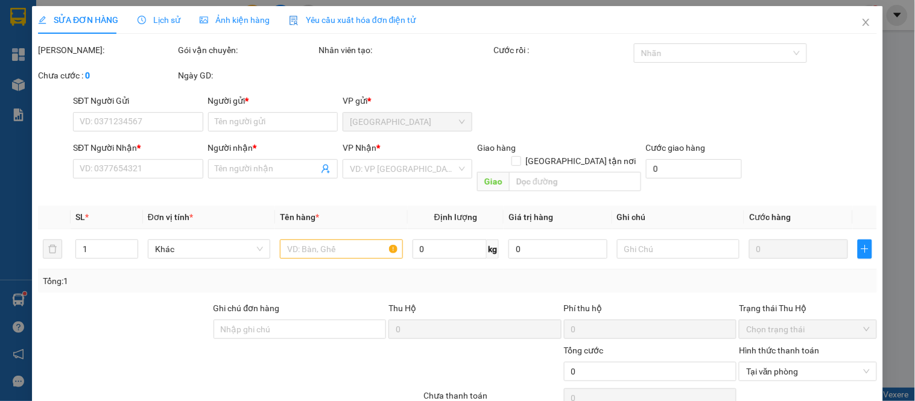
type input "0365886557"
type input "HƯƠNG"
type input "0373883322"
type input "LINH"
type input "45.000"
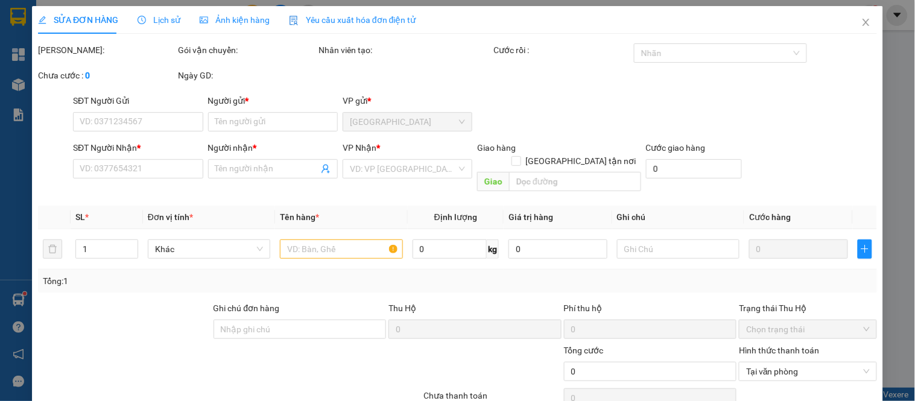
type input "45.000"
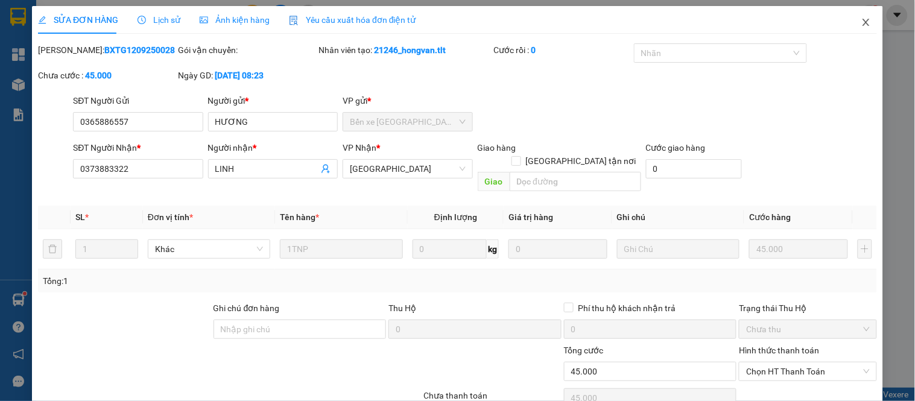
click at [861, 22] on icon "close" at bounding box center [866, 22] width 10 height 10
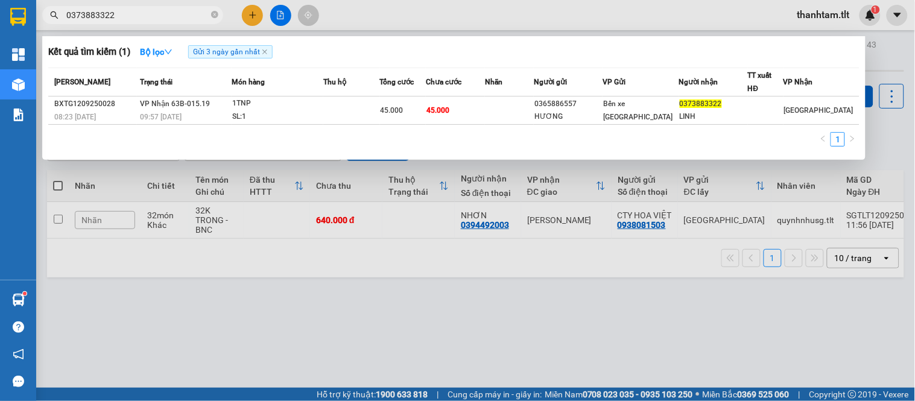
click at [142, 16] on input "0373883322" at bounding box center [137, 14] width 142 height 13
click at [885, 104] on div at bounding box center [457, 200] width 915 height 401
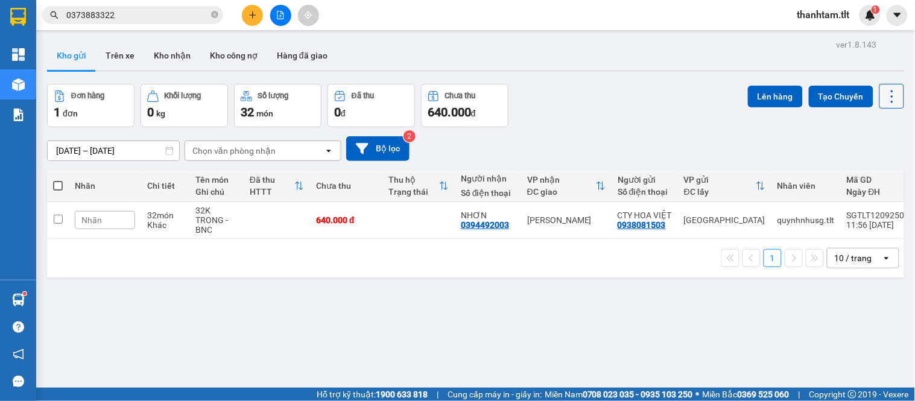
click at [887, 92] on icon at bounding box center [892, 96] width 17 height 17
click at [247, 10] on button at bounding box center [252, 15] width 21 height 21
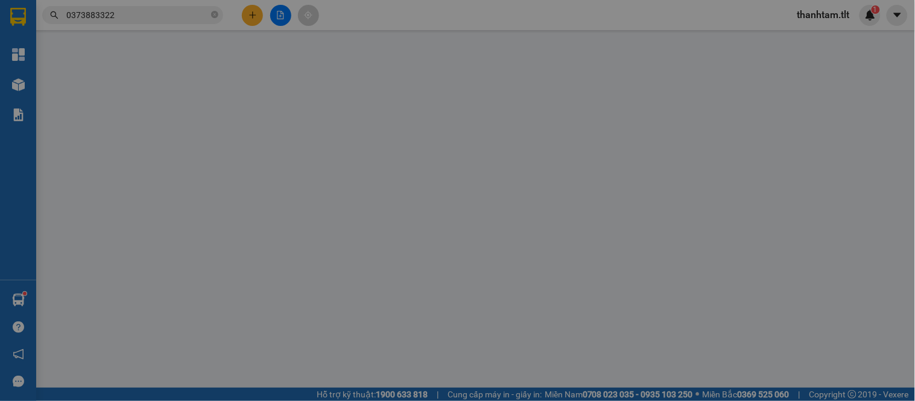
click at [247, 10] on div "Yêu cầu xuất hóa đơn điện tử" at bounding box center [199, 20] width 127 height 28
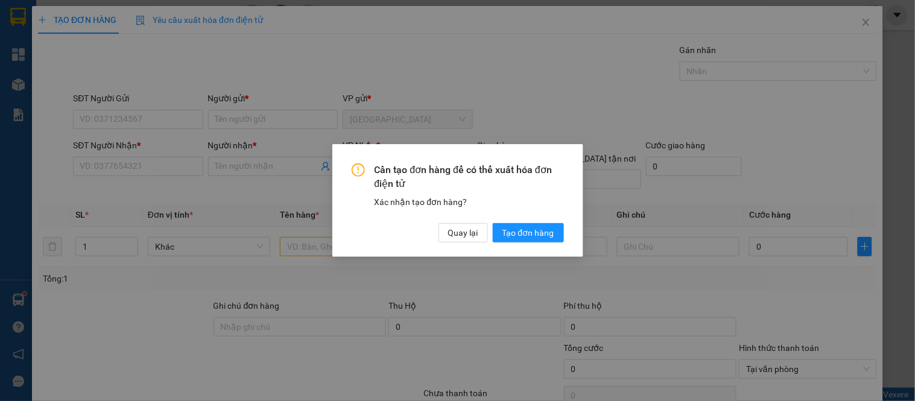
click at [130, 115] on div "Cần tạo đơn hàng để có thể xuất hóa đơn điện tử Xác nhận tạo đơn hàng? Quay lại…" at bounding box center [457, 200] width 915 height 401
click at [134, 115] on div "Cần tạo đơn hàng để có thể xuất hóa đơn điện tử Xác nhận tạo đơn hàng? Quay lại…" at bounding box center [457, 200] width 915 height 401
click at [484, 224] on button "Quay lại" at bounding box center [462, 232] width 49 height 19
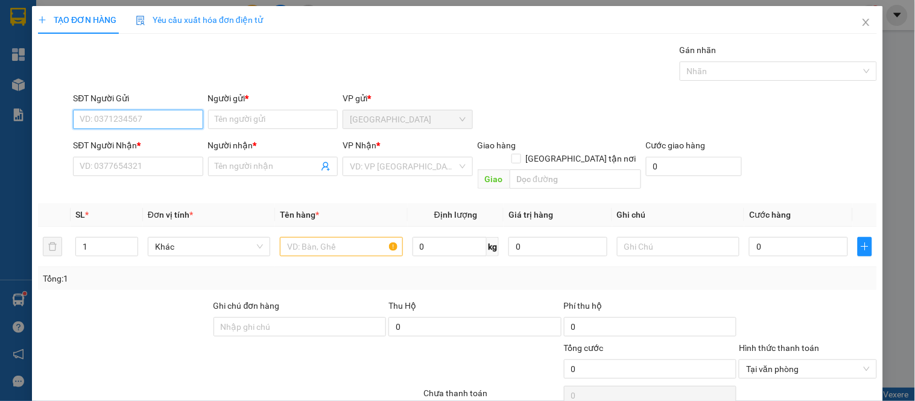
click at [167, 124] on input "SĐT Người Gửi" at bounding box center [138, 119] width 130 height 19
type input "0931159015"
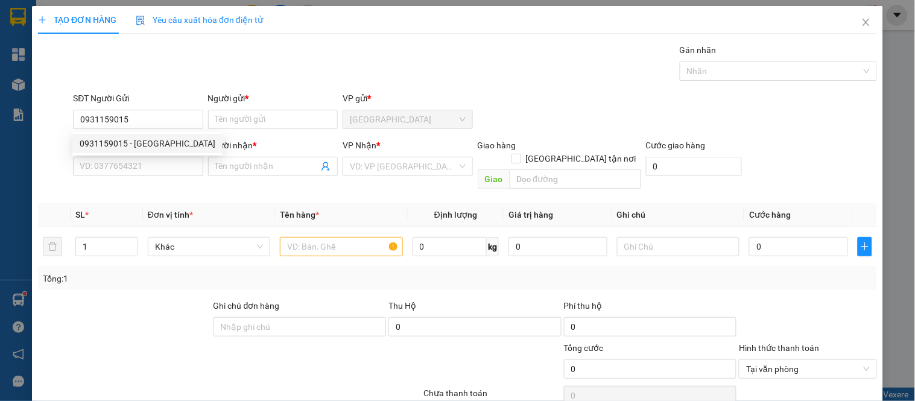
click at [184, 134] on div "0931159015 0931159015 - LỘC" at bounding box center [147, 143] width 150 height 24
click at [161, 154] on div "SĐT Người Nhận *" at bounding box center [138, 148] width 130 height 18
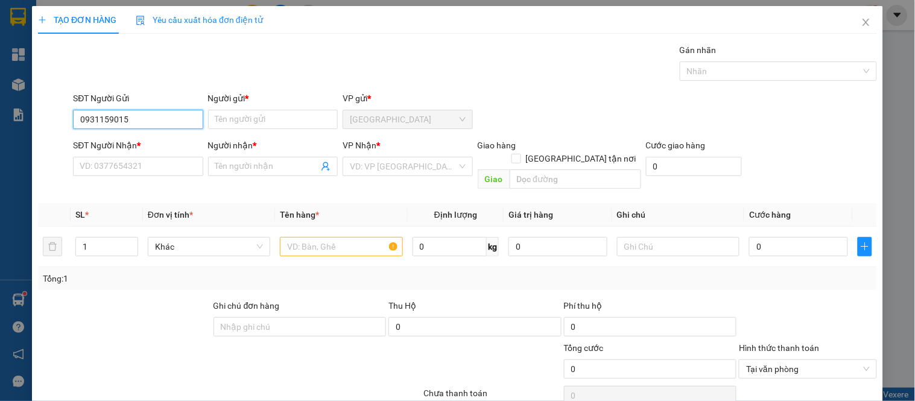
drag, startPoint x: 157, startPoint y: 110, endPoint x: 154, endPoint y: 128, distance: 18.3
click at [157, 110] on input "0931159015" at bounding box center [138, 119] width 130 height 19
click at [146, 140] on div "0931159015 - LỘC" at bounding box center [148, 143] width 136 height 13
type input "LỘC"
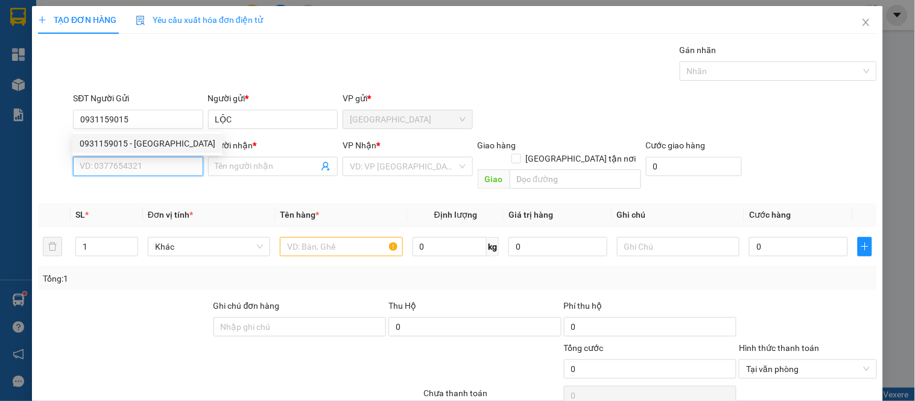
click at [128, 171] on input "SĐT Người Nhận *" at bounding box center [138, 166] width 130 height 19
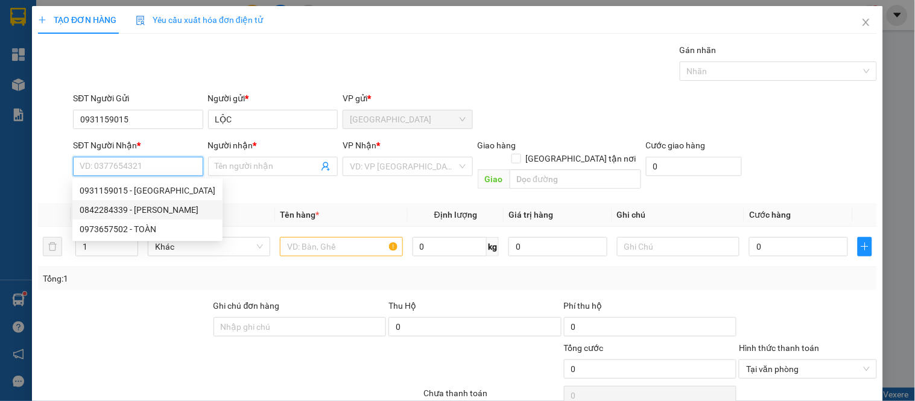
drag, startPoint x: 159, startPoint y: 212, endPoint x: 171, endPoint y: 207, distance: 13.0
click at [160, 211] on div "0842284339 - TUẤN ANH" at bounding box center [148, 209] width 136 height 13
type input "0842284339"
type input "TUẤN ANH"
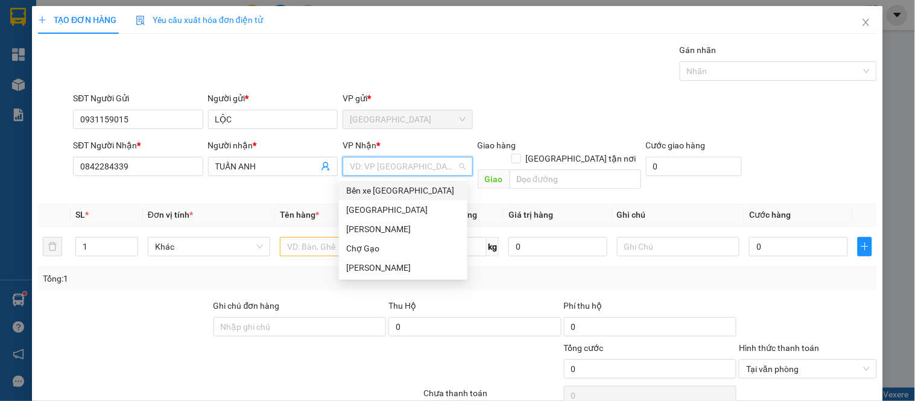
click at [350, 171] on input "search" at bounding box center [403, 166] width 107 height 18
click at [372, 261] on div "Nguyễn Văn Nguyễn" at bounding box center [403, 267] width 114 height 13
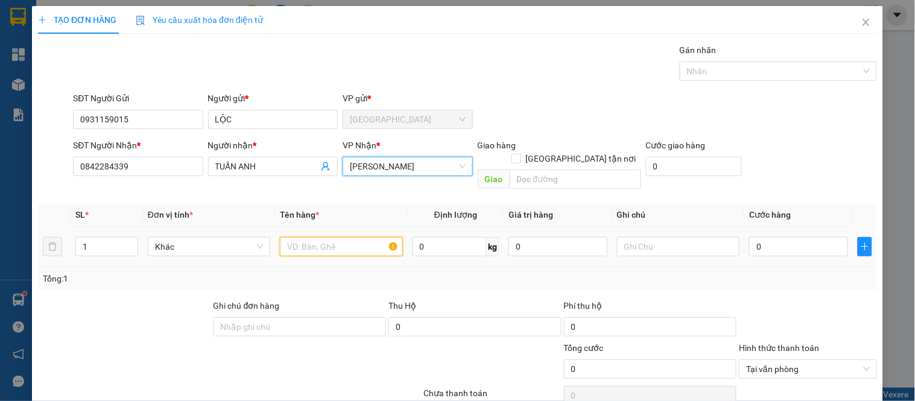
click at [314, 239] on input "text" at bounding box center [341, 246] width 122 height 19
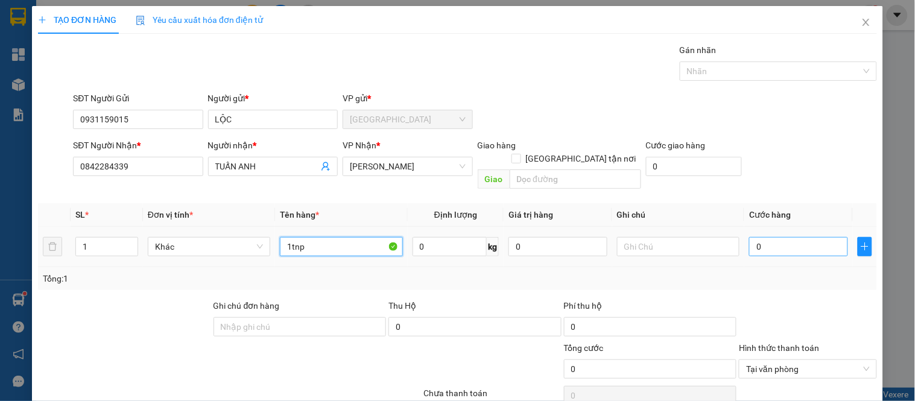
type input "1tnp"
click at [792, 237] on input "0" at bounding box center [798, 246] width 99 height 19
type input "4"
type input "40"
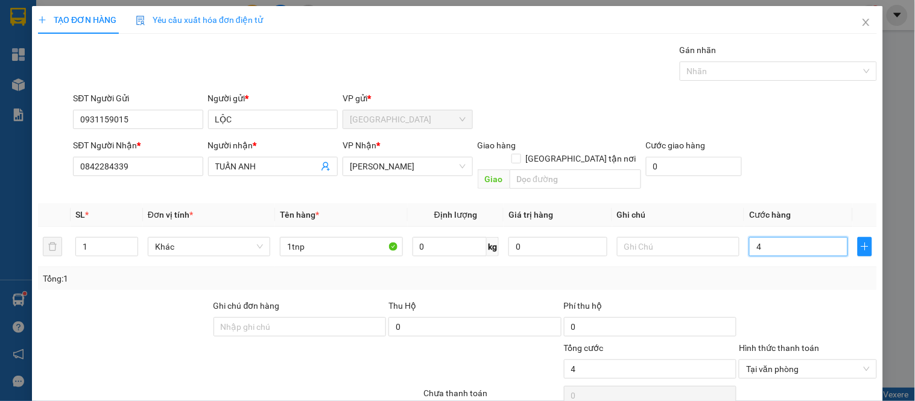
type input "40"
type input "40.000"
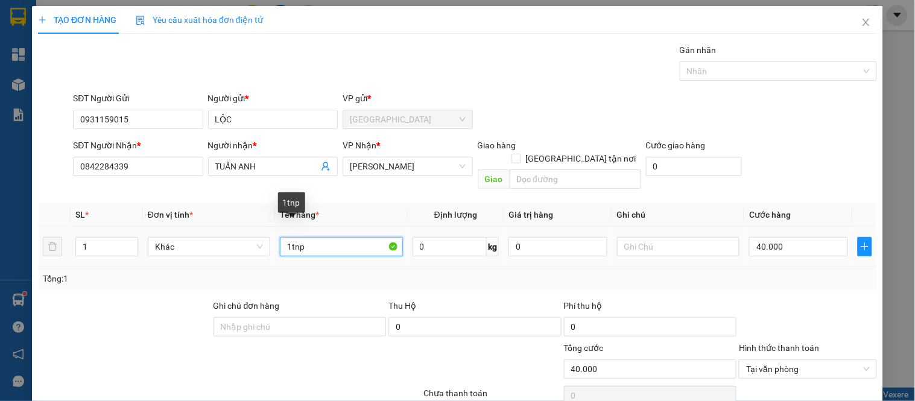
drag, startPoint x: 312, startPoint y: 237, endPoint x: 293, endPoint y: 240, distance: 19.5
click at [293, 240] on input "1tnp" at bounding box center [341, 246] width 122 height 19
type input "1tmút"
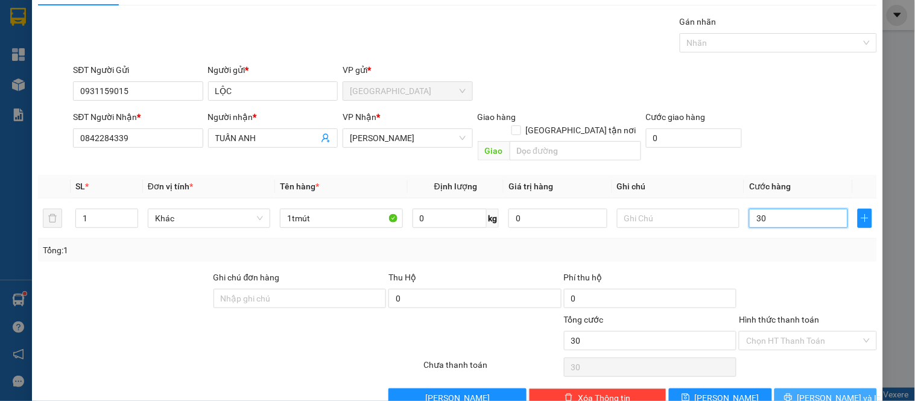
scroll to position [45, 0]
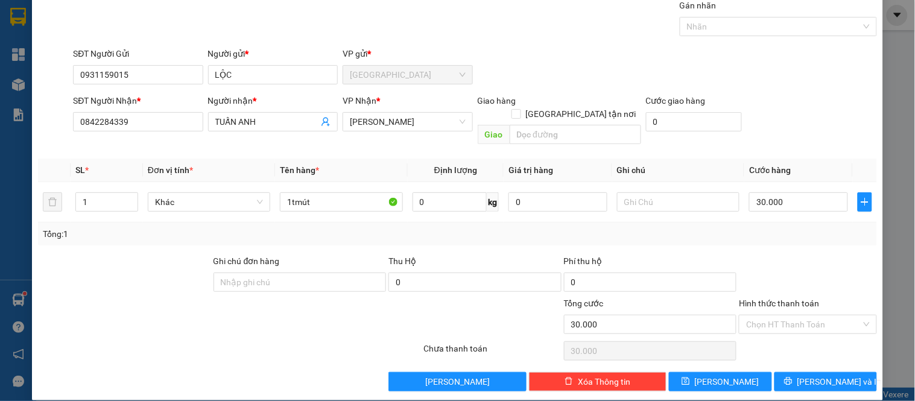
click at [811, 357] on div "Transit Pickup Surcharge Ids Transit Deliver Surcharge Ids Transit Deliver Surc…" at bounding box center [457, 195] width 839 height 393
drag, startPoint x: 802, startPoint y: 365, endPoint x: 793, endPoint y: 352, distance: 16.6
click at [802, 372] on button "Lưu và In" at bounding box center [825, 381] width 103 height 19
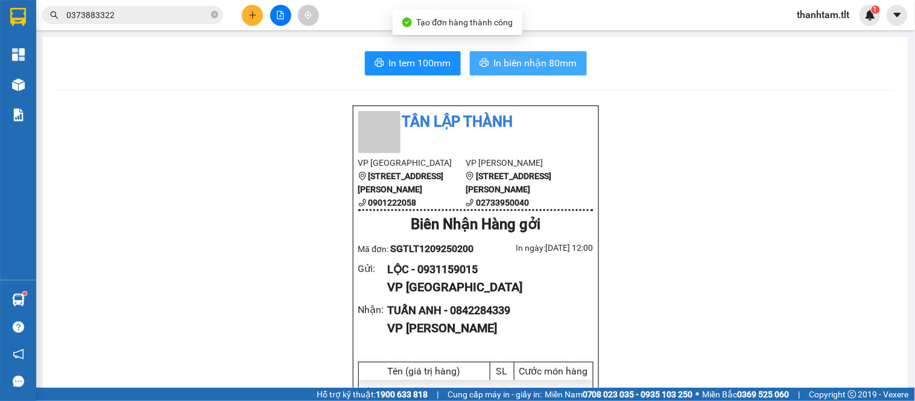
click at [525, 62] on span "In biên nhận 80mm" at bounding box center [535, 62] width 83 height 15
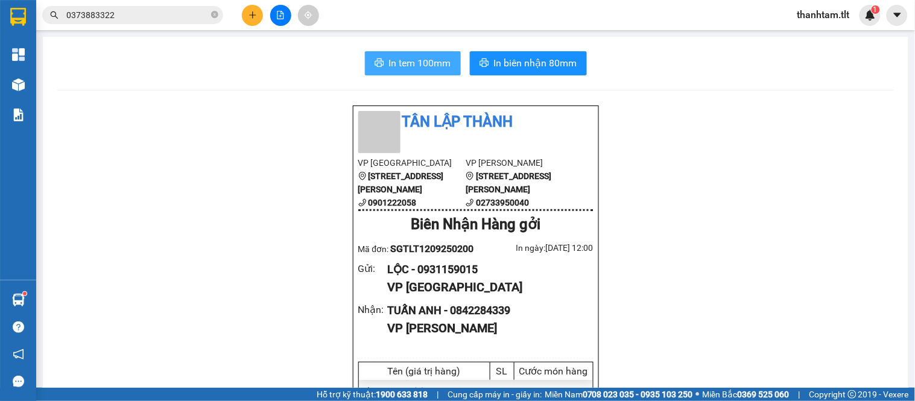
click at [389, 62] on span "In tem 100mm" at bounding box center [420, 62] width 62 height 15
click at [862, 13] on div "1" at bounding box center [869, 15] width 21 height 21
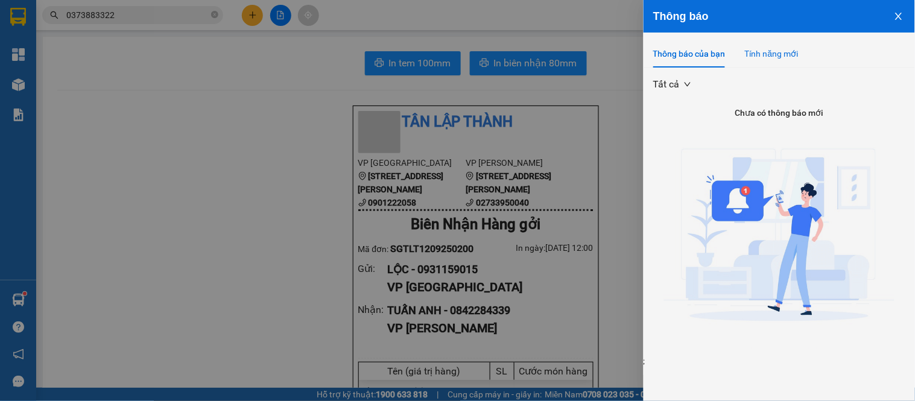
click at [764, 47] on div "Tính năng mới" at bounding box center [772, 53] width 54 height 13
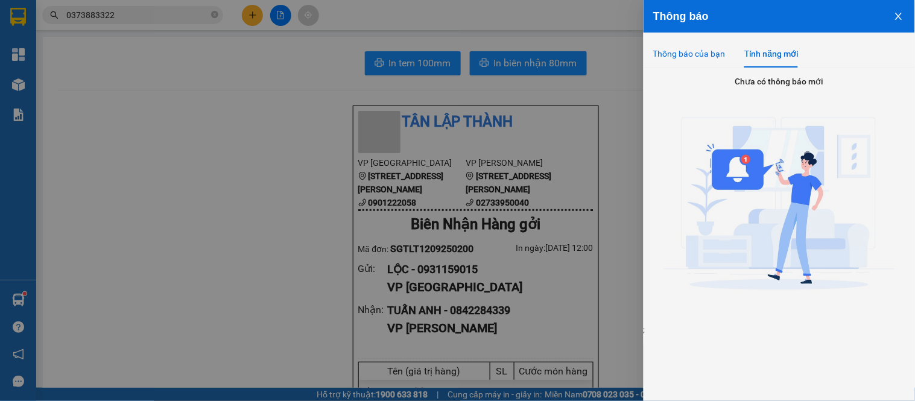
click at [686, 49] on div "Thông báo của bạn" at bounding box center [689, 53] width 72 height 13
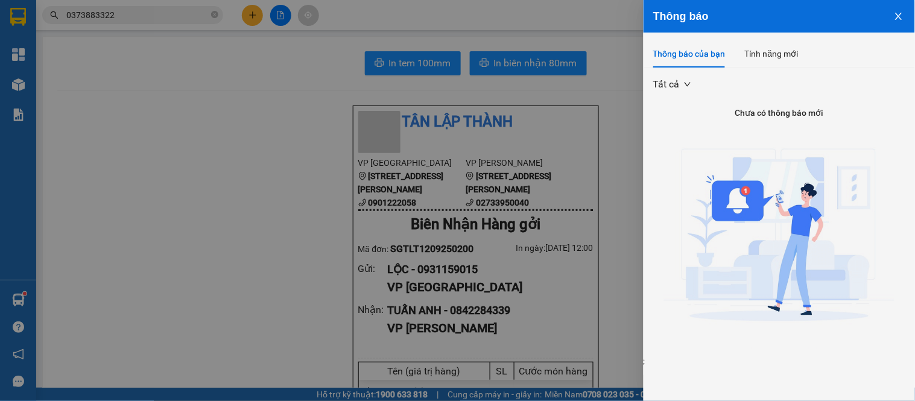
drag, startPoint x: 901, startPoint y: 7, endPoint x: 894, endPoint y: 17, distance: 12.2
click at [900, 8] on button "Close" at bounding box center [898, 15] width 33 height 31
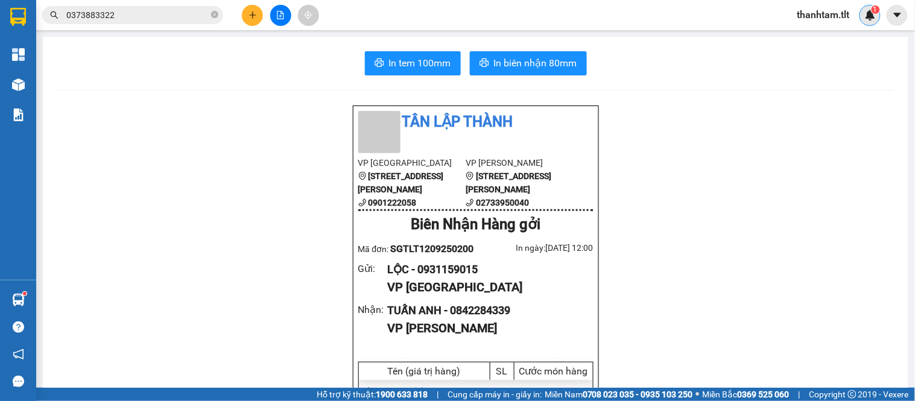
click at [877, 14] on div "1" at bounding box center [869, 15] width 21 height 21
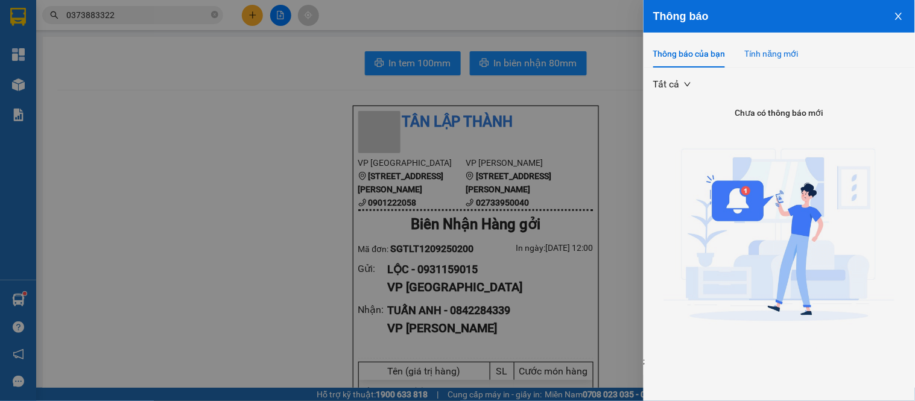
click at [773, 57] on div "Tính năng mới" at bounding box center [772, 53] width 54 height 13
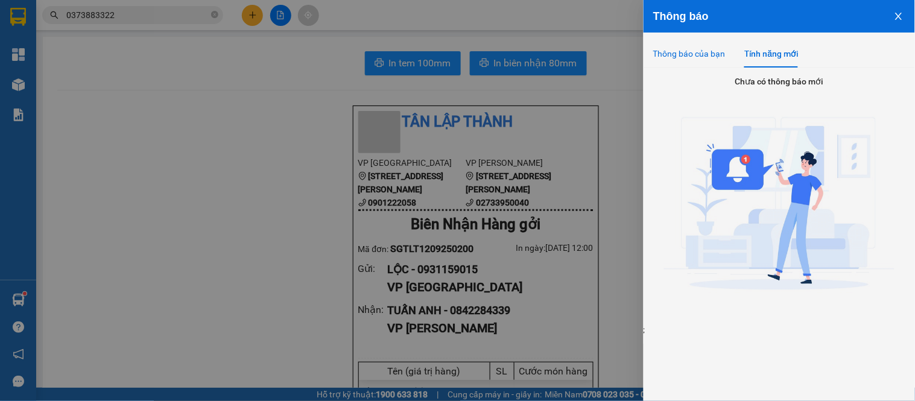
click at [676, 55] on div "Thông báo của bạn" at bounding box center [689, 53] width 72 height 13
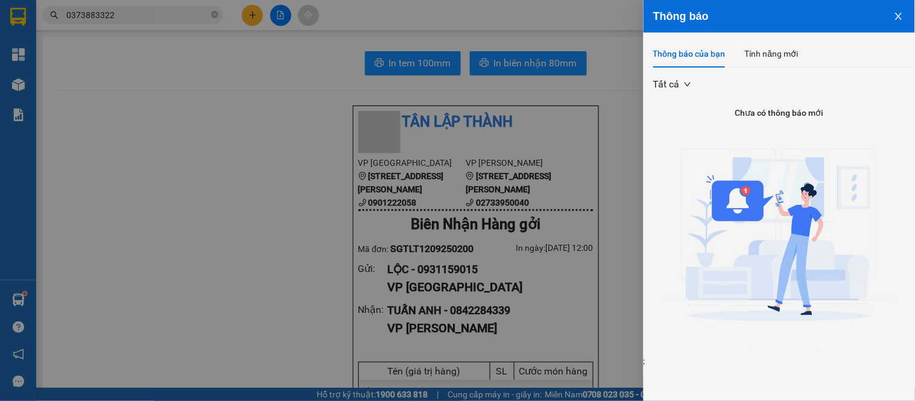
click at [905, 13] on button "Close" at bounding box center [898, 15] width 33 height 31
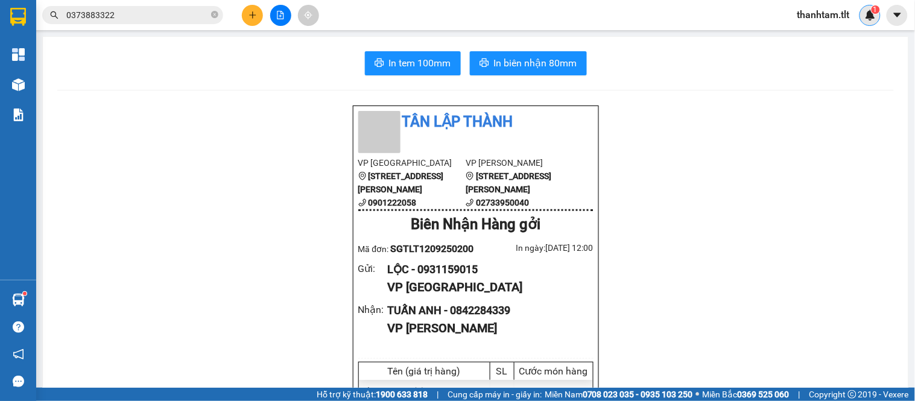
click at [869, 10] on img at bounding box center [870, 15] width 11 height 11
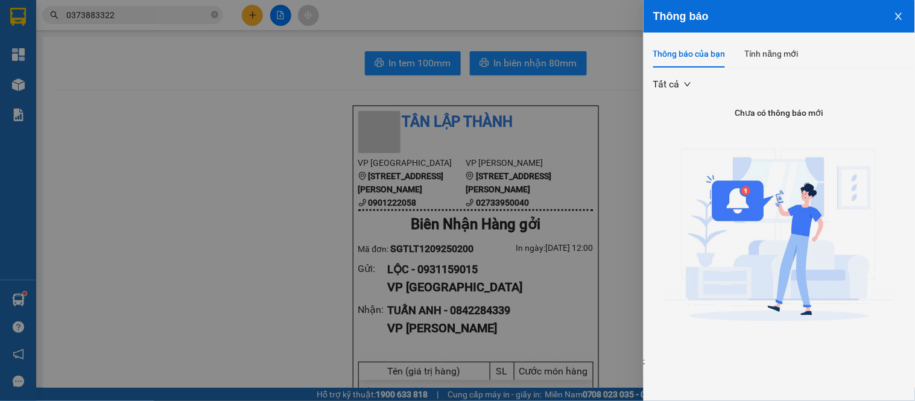
click at [899, 17] on icon "close" at bounding box center [898, 16] width 7 height 7
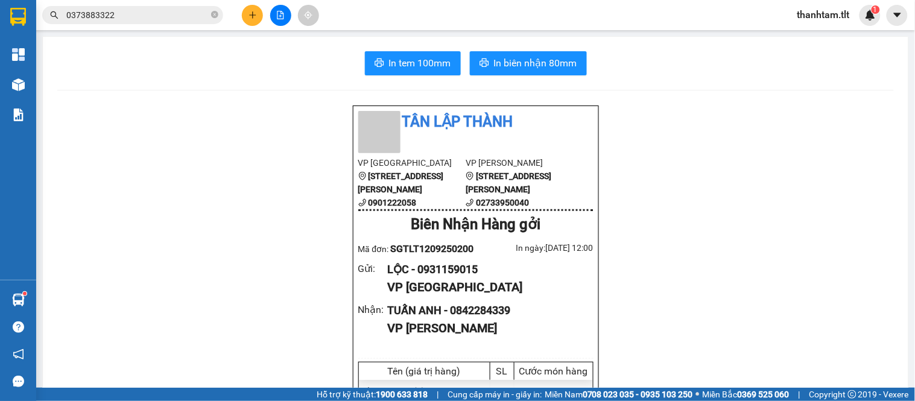
click at [858, 16] on span "thanhtam.tlt" at bounding box center [824, 14] width 72 height 15
click at [873, 17] on img at bounding box center [870, 15] width 11 height 11
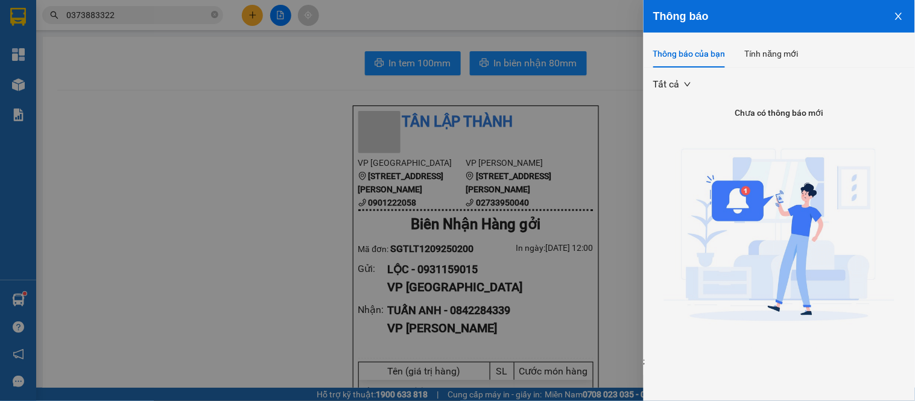
click at [592, 57] on div at bounding box center [457, 200] width 915 height 401
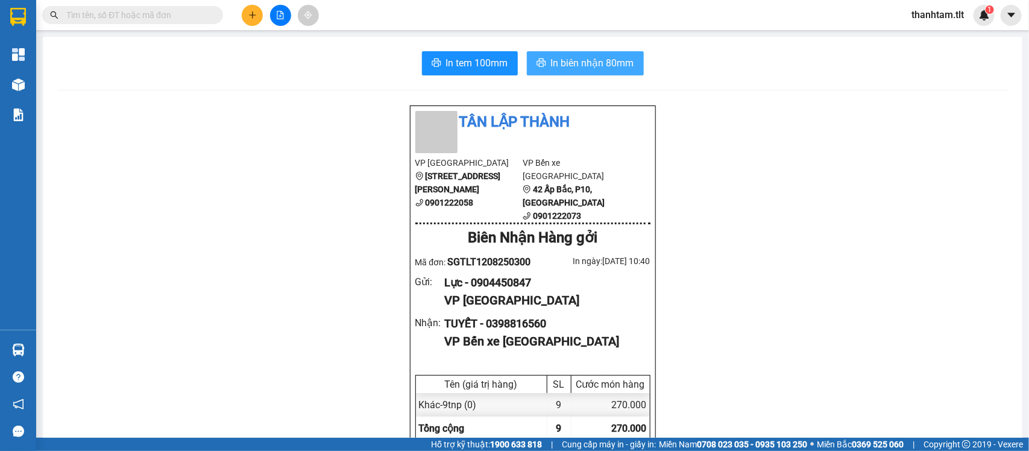
click at [551, 65] on span "In biên nhận 80mm" at bounding box center [592, 62] width 83 height 15
click at [577, 65] on span "In biên nhận 80mm" at bounding box center [592, 62] width 83 height 15
click at [594, 64] on span "In biên nhận 80mm" at bounding box center [592, 62] width 83 height 15
click at [600, 68] on span "In biên nhận 80mm" at bounding box center [592, 62] width 83 height 15
click at [206, 17] on input "text" at bounding box center [137, 14] width 142 height 13
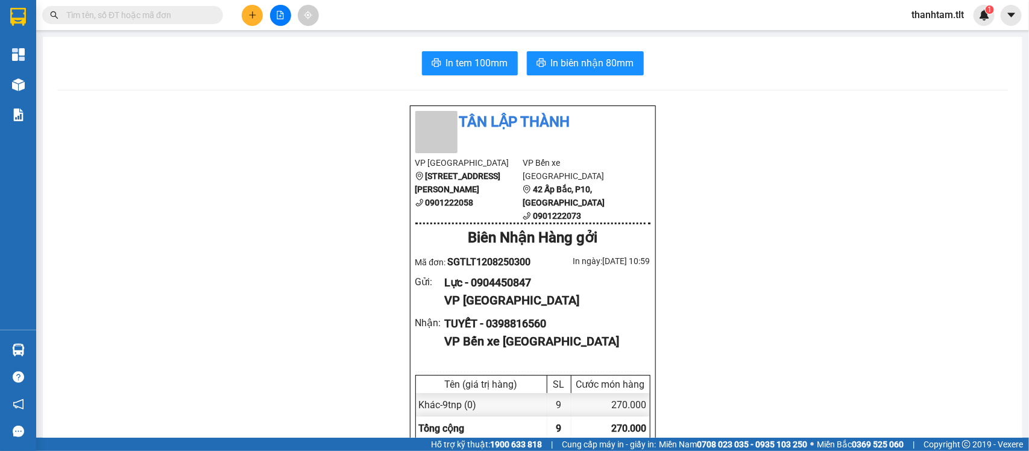
click at [206, 17] on input "text" at bounding box center [137, 14] width 142 height 13
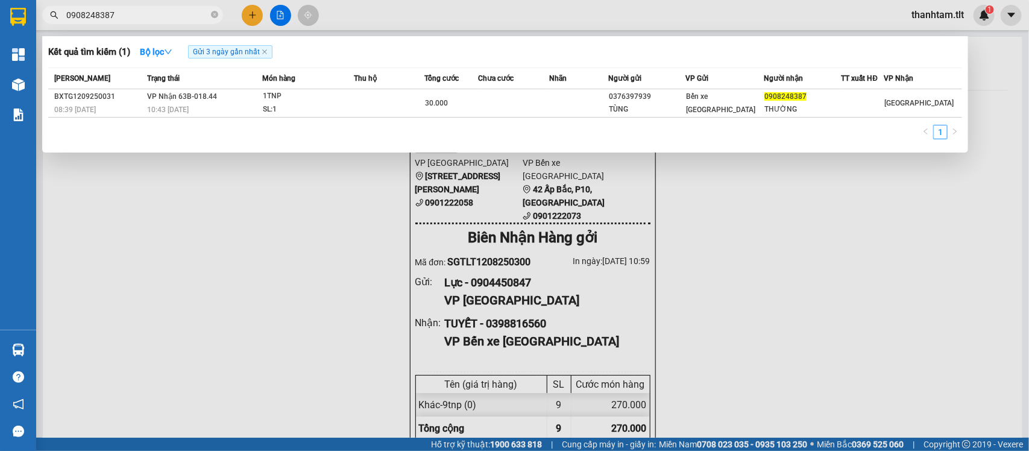
type input "0908248387"
click at [267, 52] on icon "close" at bounding box center [264, 51] width 5 height 5
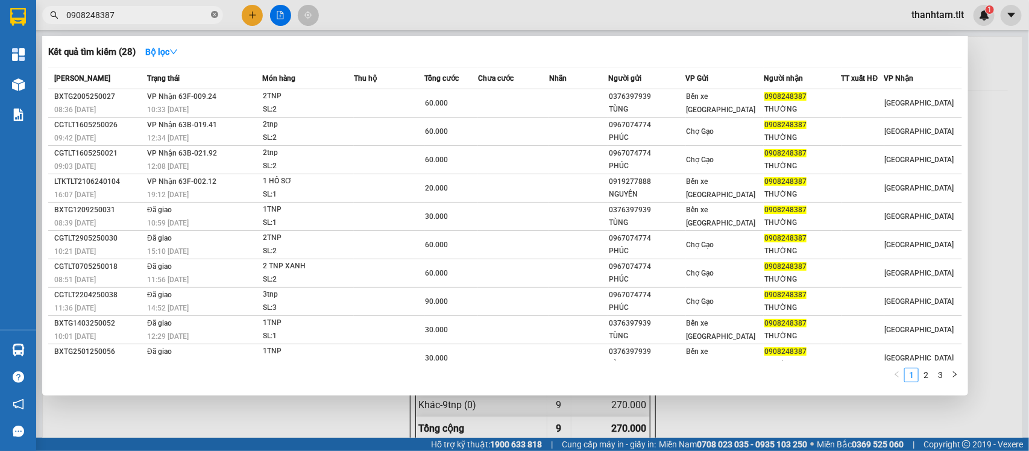
click at [214, 15] on icon "close-circle" at bounding box center [214, 14] width 7 height 7
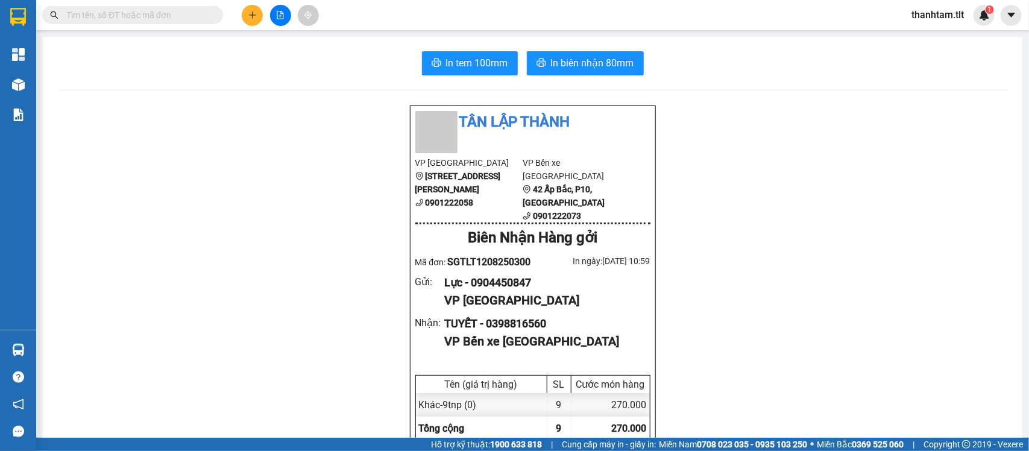
click at [161, 19] on input "text" at bounding box center [137, 14] width 142 height 13
drag, startPoint x: 161, startPoint y: 19, endPoint x: 154, endPoint y: 17, distance: 7.6
click at [161, 19] on input "text" at bounding box center [137, 14] width 142 height 13
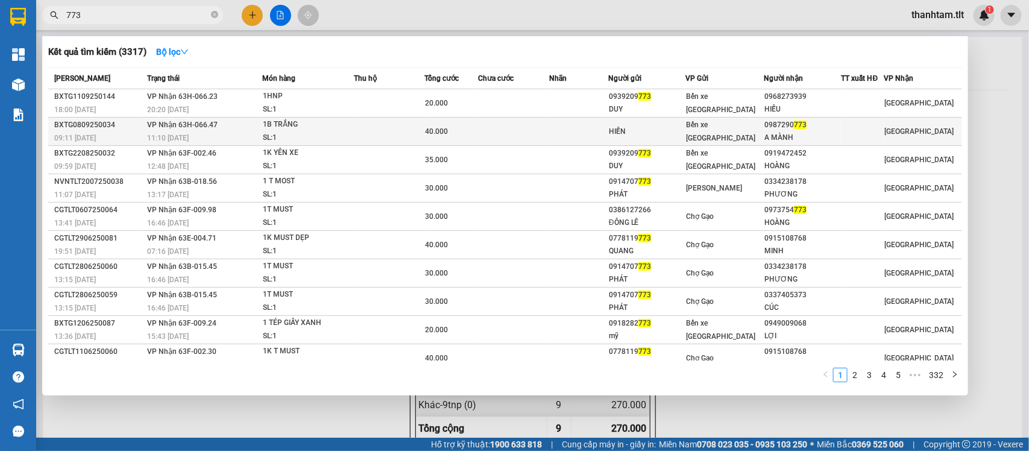
type input "773"
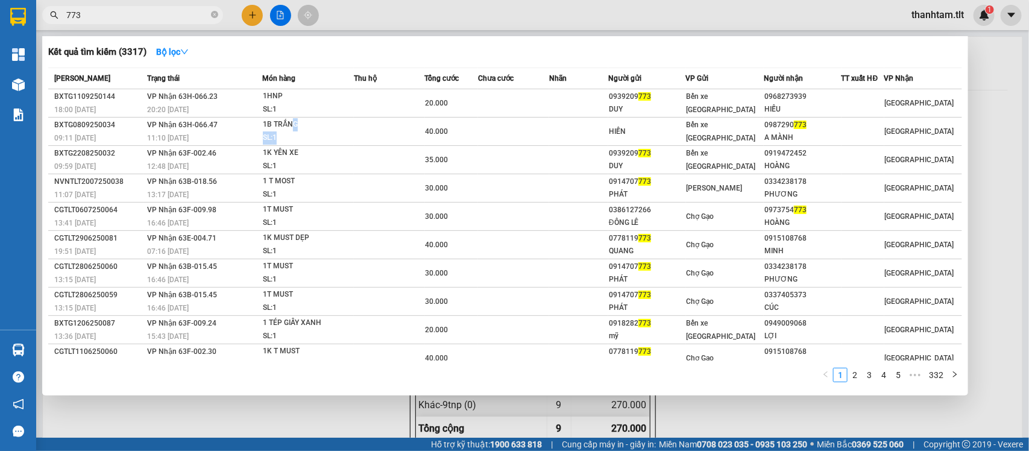
click at [291, 130] on span "1B TRẮNG SL: 1" at bounding box center [308, 131] width 90 height 26
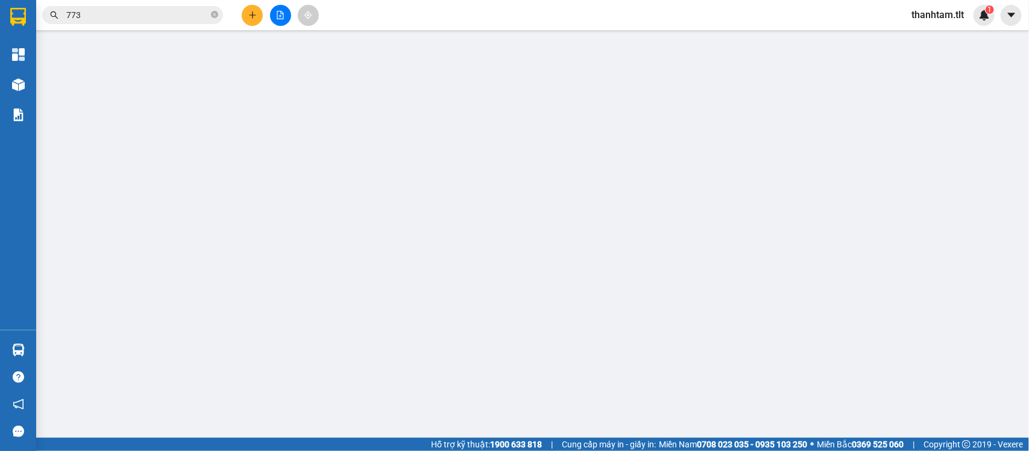
type input "HIỀN"
type input "0987290773"
type input "A MÀNH"
type input "40.000"
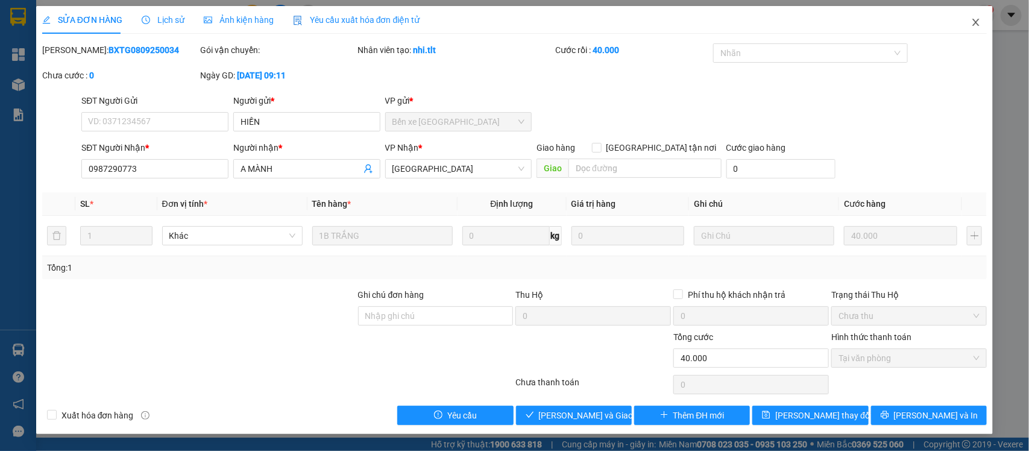
click at [966, 19] on span "Close" at bounding box center [977, 23] width 34 height 34
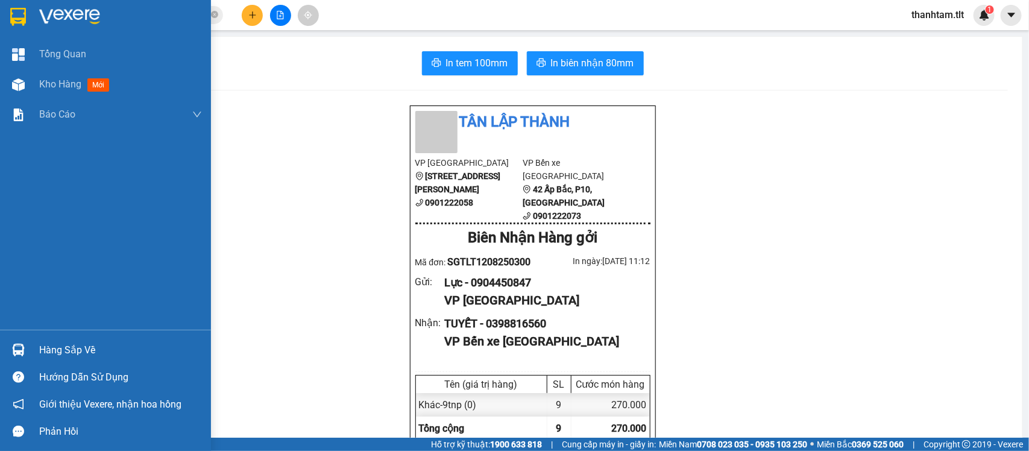
click at [10, 352] on div at bounding box center [18, 350] width 21 height 21
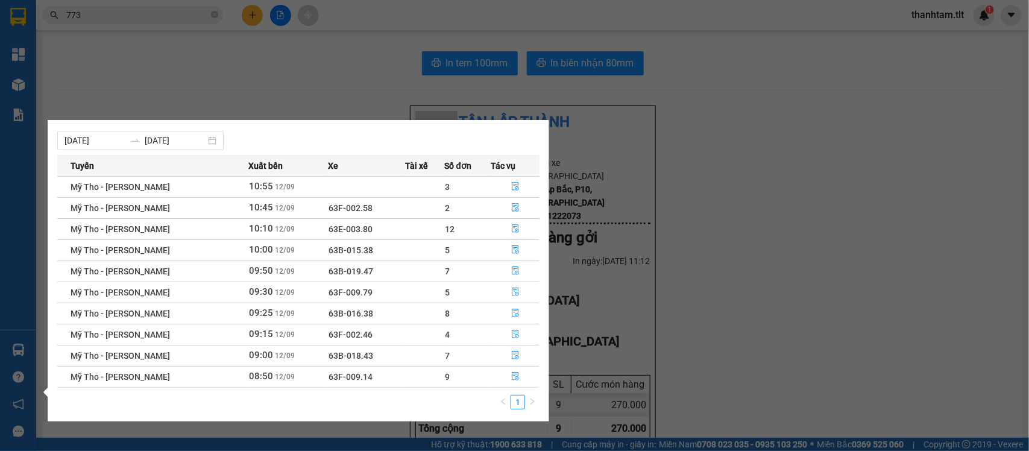
scroll to position [21, 0]
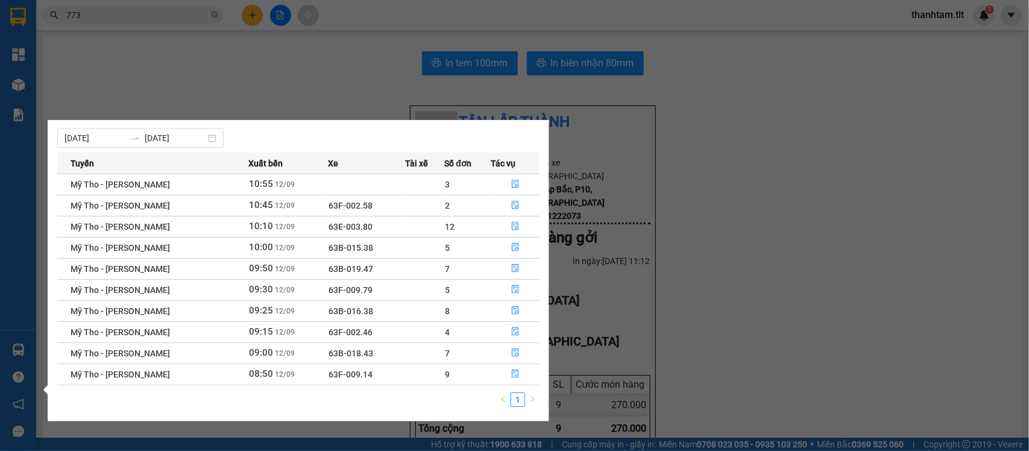
click at [145, 14] on section "Kết quả tìm kiếm ( 3317 ) Bộ lọc Mã ĐH Trạng thái Món hàng Thu hộ Tổng cước Chư…" at bounding box center [514, 225] width 1029 height 451
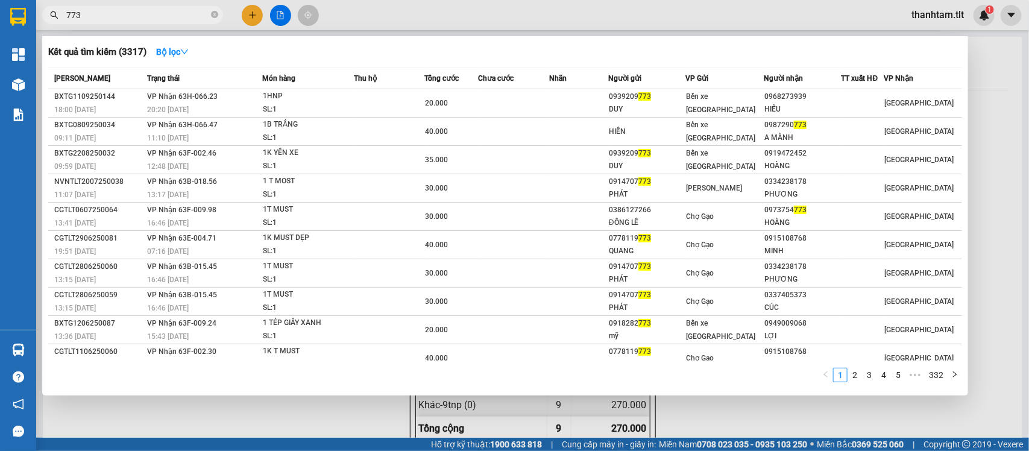
click at [143, 14] on input "773" at bounding box center [137, 14] width 142 height 13
click at [172, 47] on strong "Bộ lọc" at bounding box center [172, 52] width 33 height 10
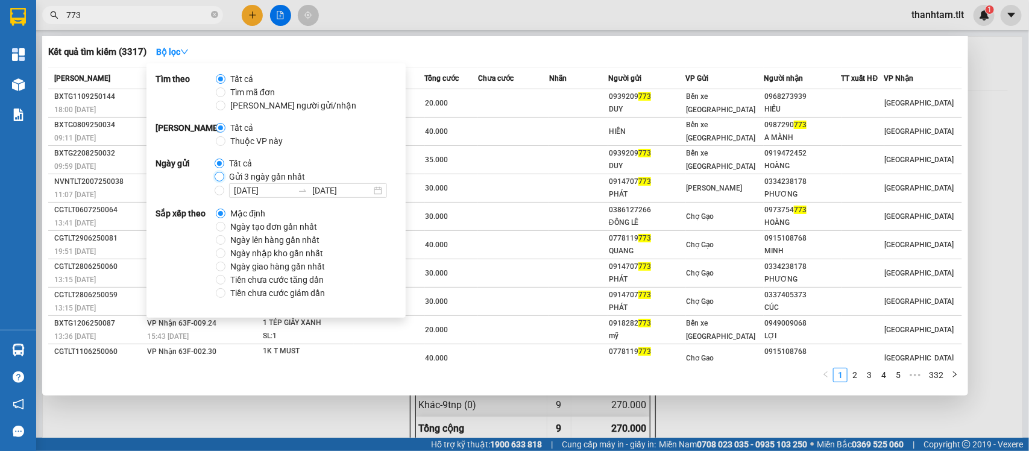
click at [216, 176] on input "Gửi 3 ngày gần nhất" at bounding box center [220, 177] width 10 height 10
radio input "true"
radio input "false"
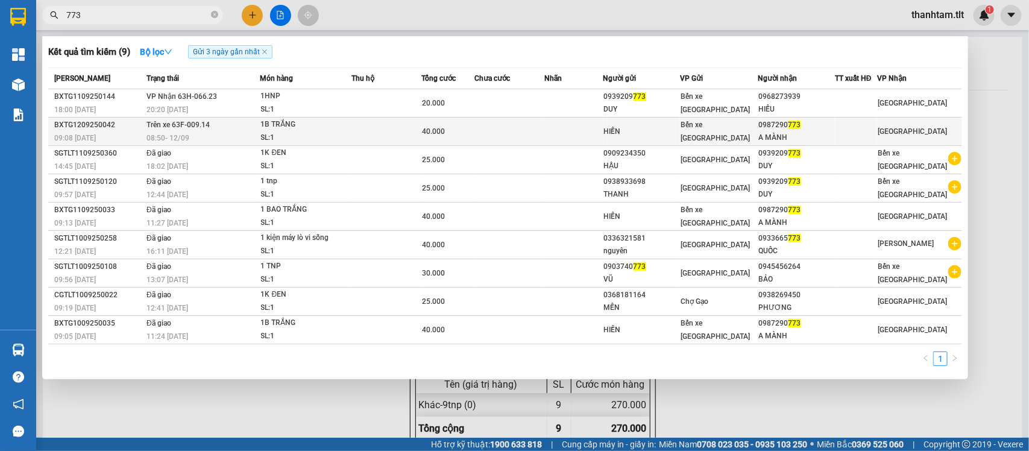
click at [534, 133] on td at bounding box center [510, 132] width 70 height 28
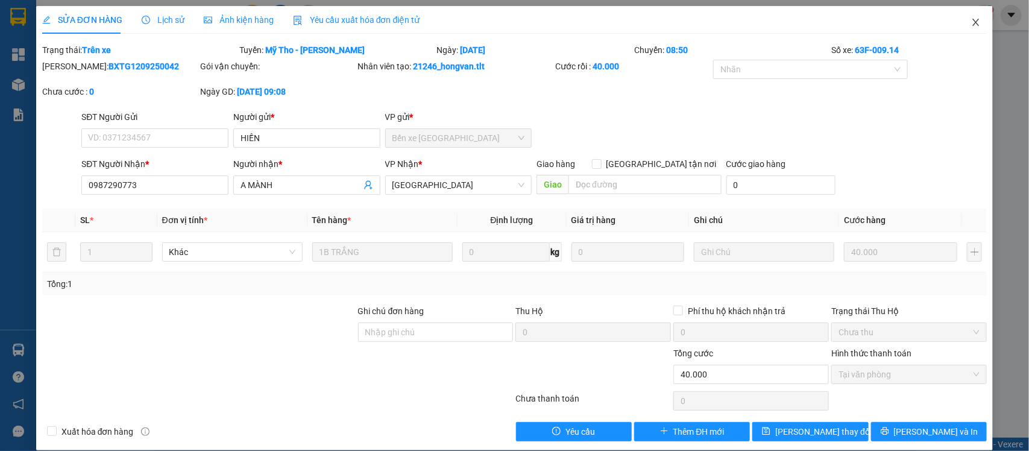
click at [963, 15] on span "Close" at bounding box center [977, 23] width 34 height 34
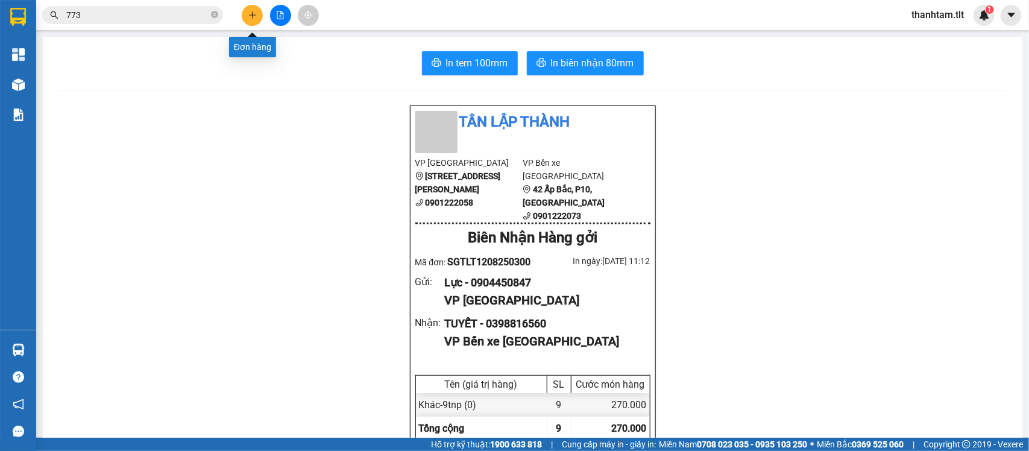
click at [246, 22] on button at bounding box center [252, 15] width 21 height 21
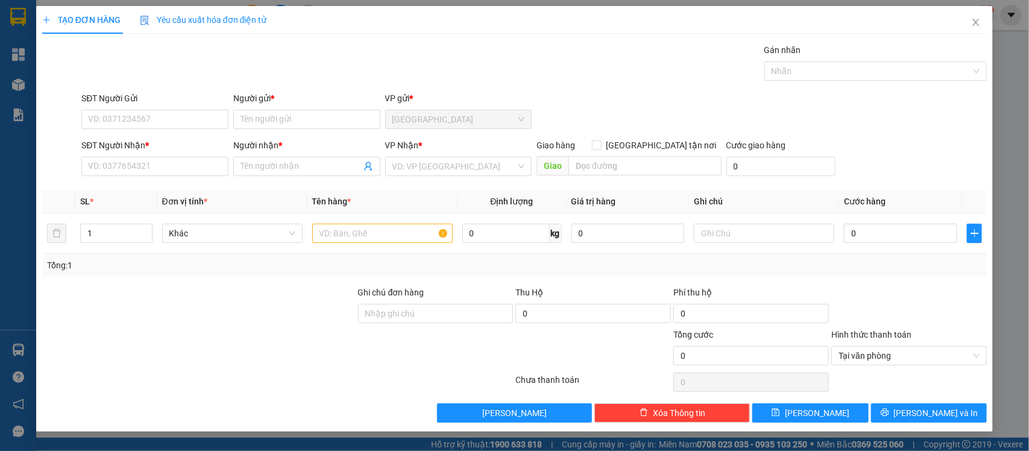
click at [171, 131] on div "SĐT Người Gửi VD: 0371234567" at bounding box center [154, 113] width 147 height 42
click at [188, 121] on input "SĐT Người Gửi" at bounding box center [154, 119] width 147 height 19
click at [155, 146] on div "0901312004 - TRÙM FOOD" at bounding box center [155, 144] width 133 height 13
type input "0901312004"
type input "TRÙM FOOD"
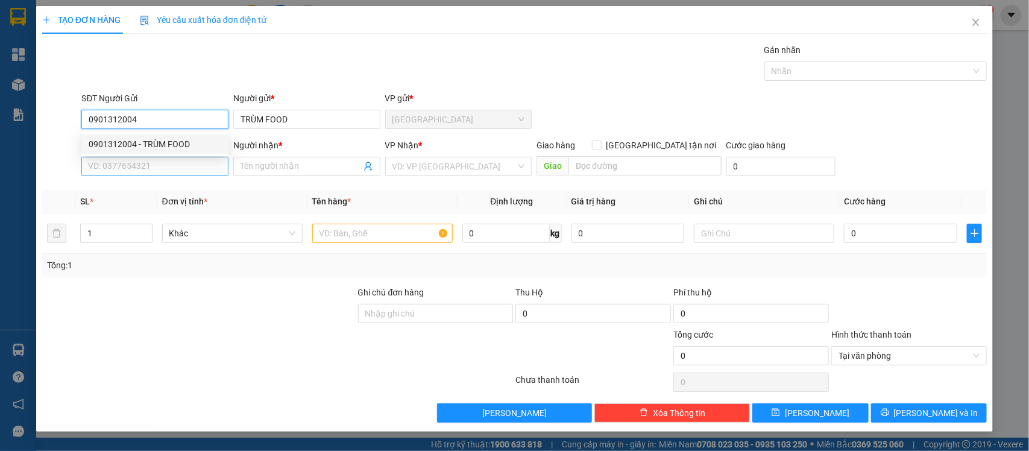
type input "0901312004"
click at [160, 165] on input "SĐT Người Nhận *" at bounding box center [154, 166] width 147 height 19
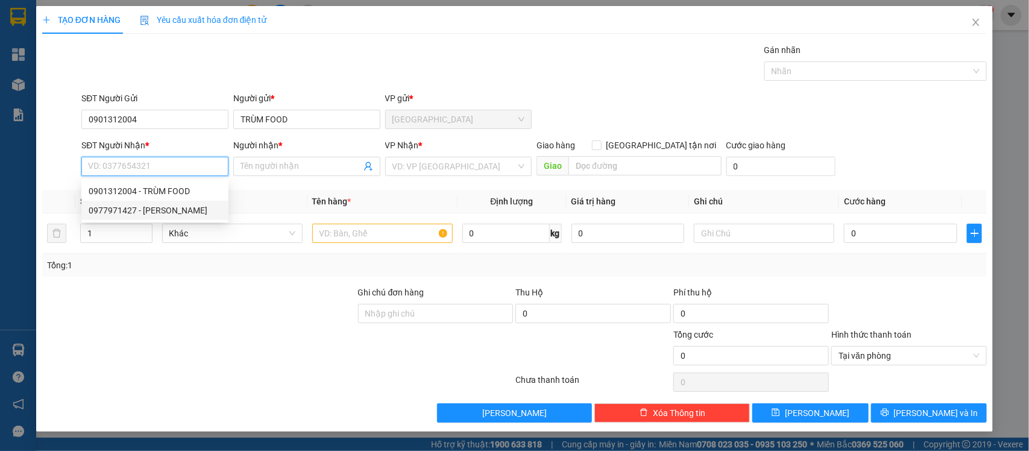
click at [165, 212] on div "0977971427 - THẢO" at bounding box center [155, 210] width 133 height 13
type input "0977971427"
type input "THẢO"
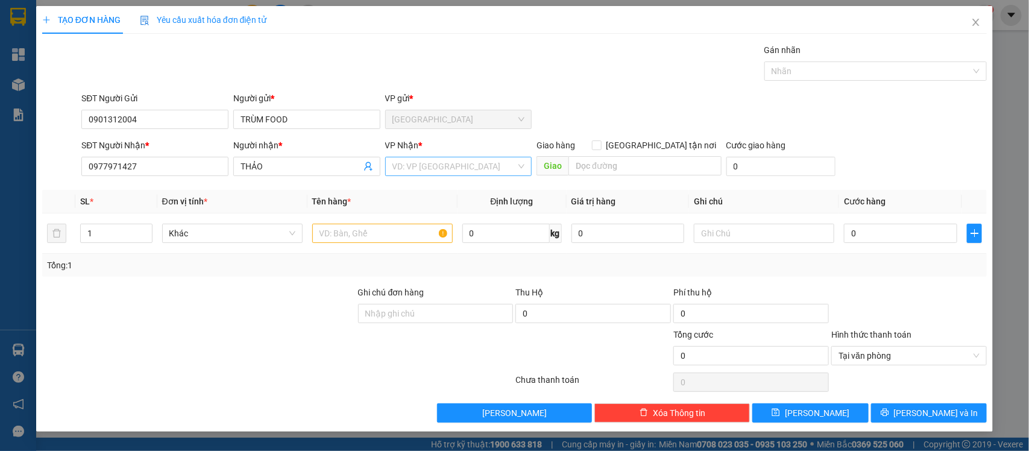
click at [403, 157] on div "VP Nhận * VD: VP [GEOGRAPHIC_DATA]" at bounding box center [458, 160] width 147 height 42
click at [475, 157] on input "search" at bounding box center [455, 166] width 124 height 18
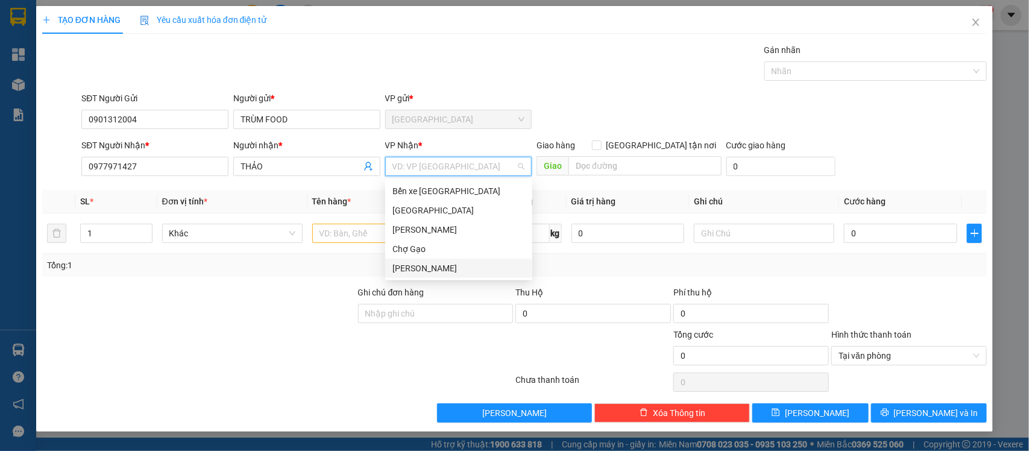
click at [447, 273] on div "[PERSON_NAME]" at bounding box center [459, 268] width 133 height 13
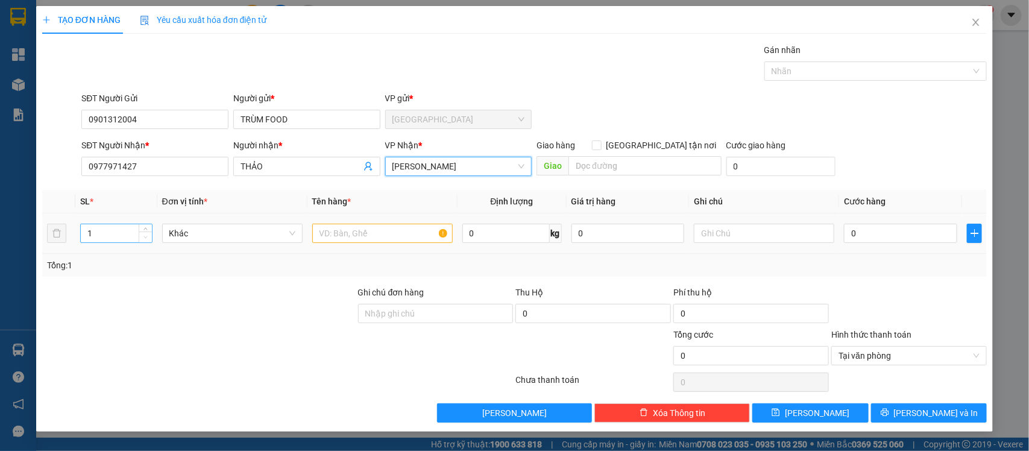
click at [150, 232] on span "Decrease Value" at bounding box center [145, 237] width 13 height 11
type input "2"
click at [145, 230] on icon "up" at bounding box center [146, 231] width 4 height 4
click at [341, 236] on input "text" at bounding box center [382, 233] width 141 height 19
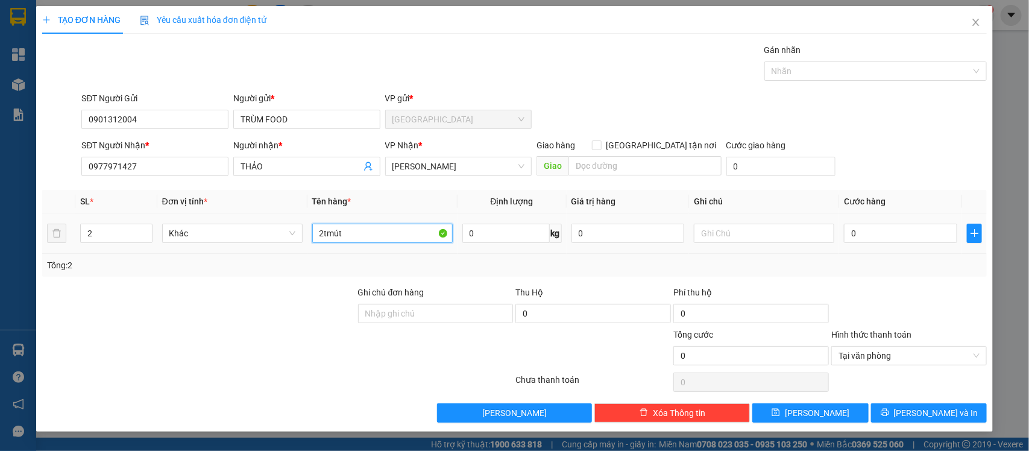
type input "2tmút"
type input "1"
type input "10"
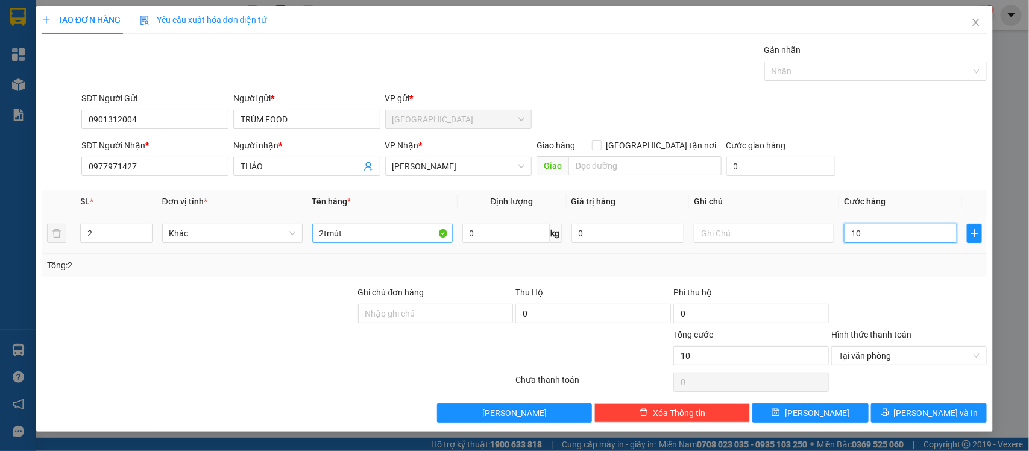
type input "100"
drag, startPoint x: 976, startPoint y: 356, endPoint x: 975, endPoint y: 379, distance: 22.3
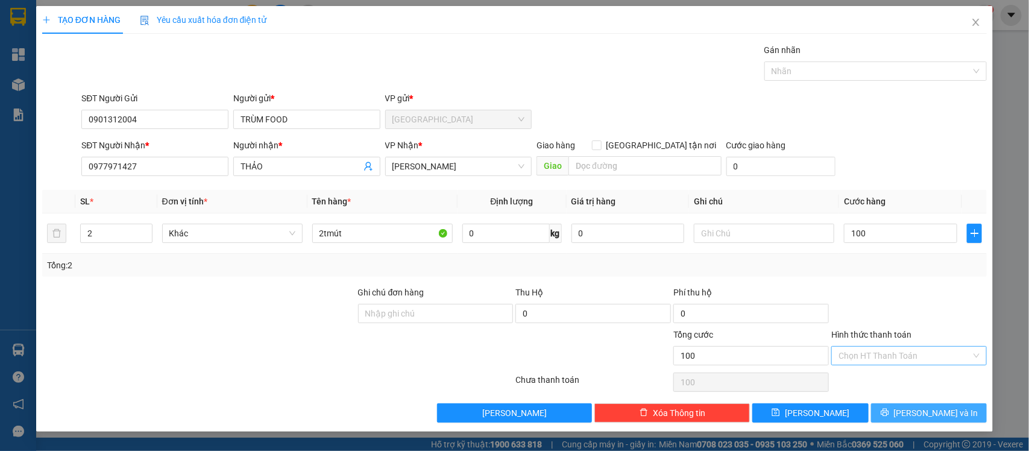
type input "100.000"
click at [942, 410] on span "[PERSON_NAME] và In" at bounding box center [936, 412] width 84 height 13
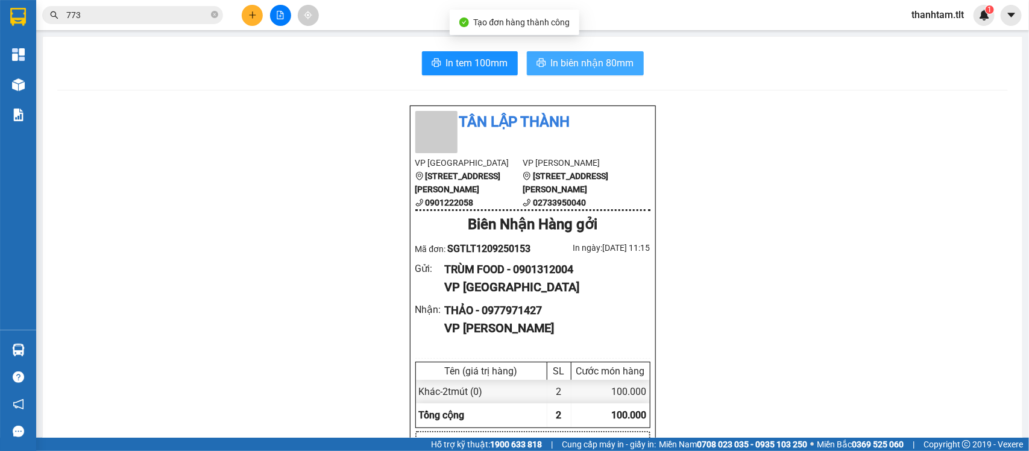
click at [539, 59] on button "In biên nhận 80mm" at bounding box center [585, 63] width 117 height 24
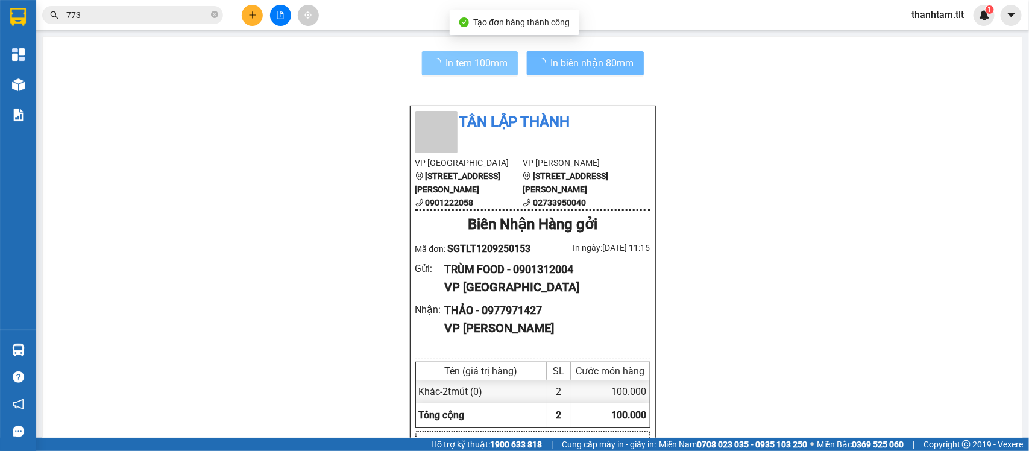
click at [457, 60] on span "In tem 100mm" at bounding box center [477, 62] width 62 height 15
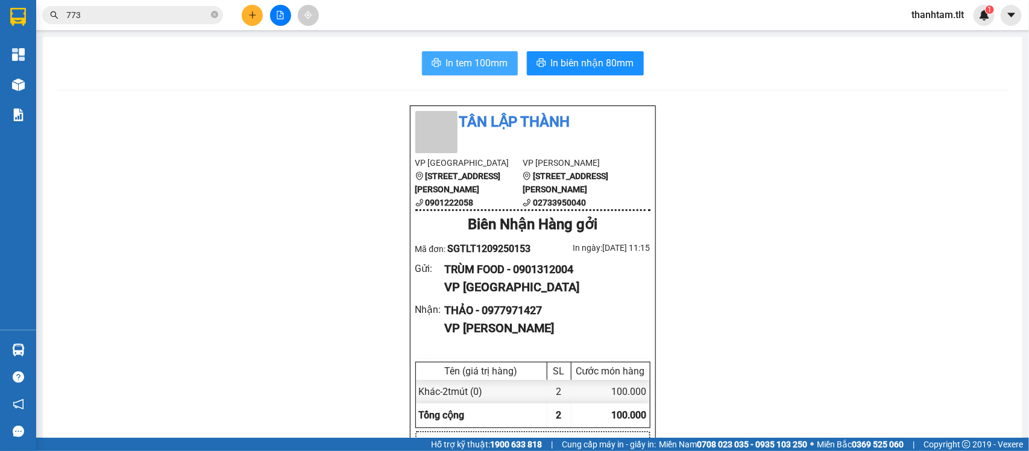
scroll to position [137, 0]
click at [166, 13] on input "773" at bounding box center [137, 14] width 142 height 13
paste input "0913694990"
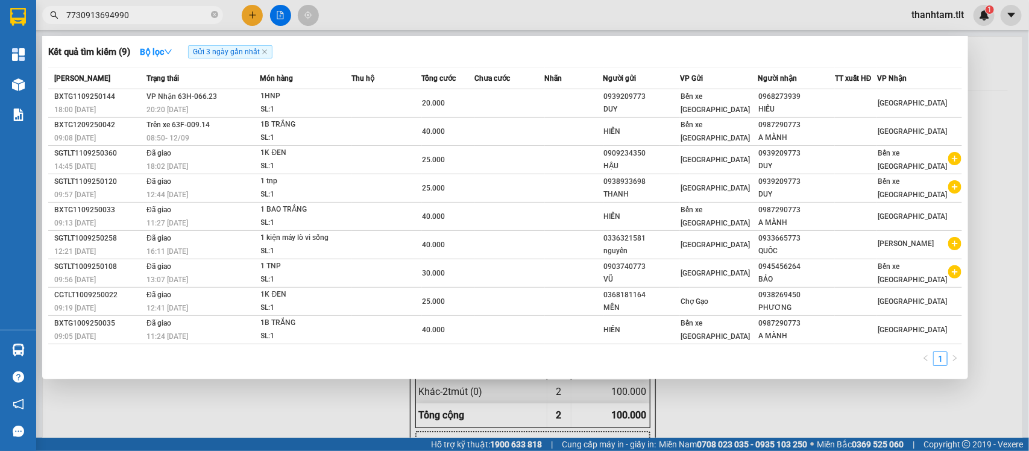
click at [166, 13] on input "7730913694990" at bounding box center [137, 14] width 142 height 13
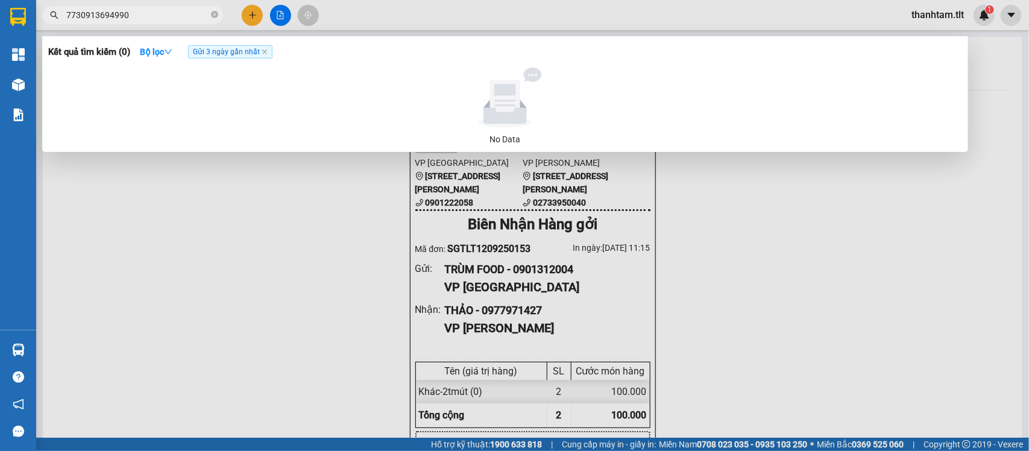
paste input "text"
type input "0913694990"
click at [268, 55] on icon "close" at bounding box center [265, 52] width 6 height 6
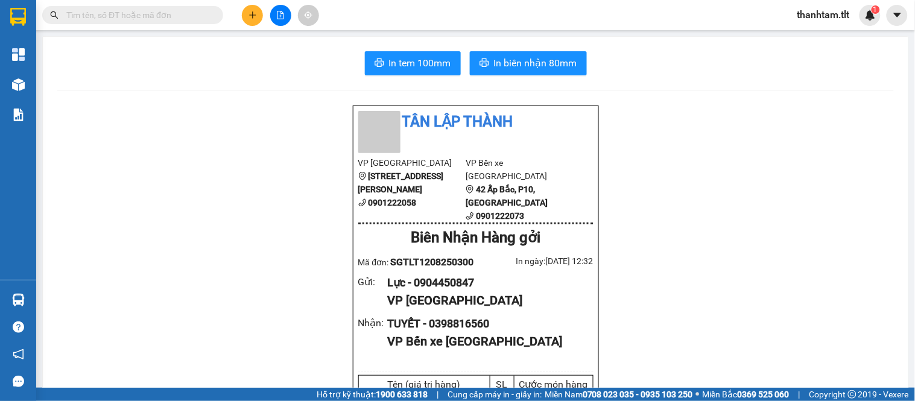
click at [136, 13] on input "text" at bounding box center [137, 14] width 142 height 13
click at [143, 13] on input "text" at bounding box center [137, 14] width 142 height 13
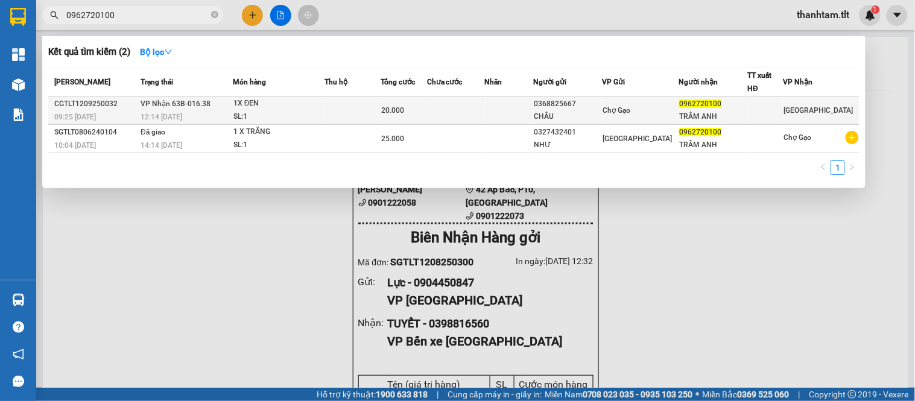
type input "0962720100"
click at [214, 113] on div "12:14 [DATE]" at bounding box center [187, 116] width 92 height 13
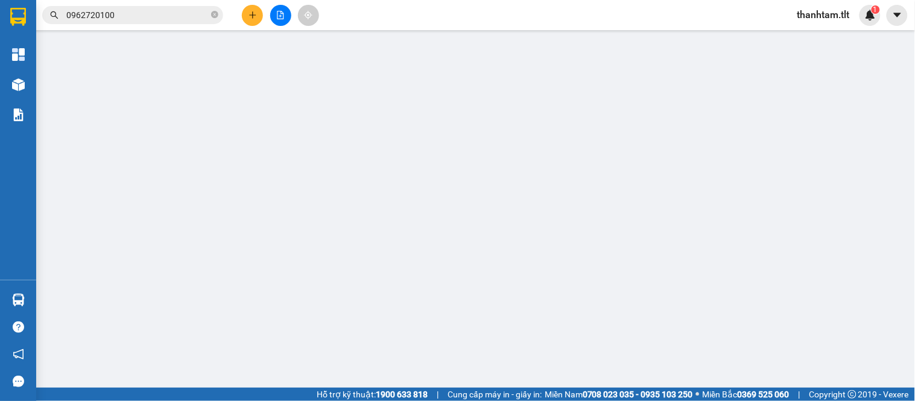
type input "0368825667"
type input "CHÂU"
type input "0962720100"
type input "TRÂM ANH"
type input "20.000"
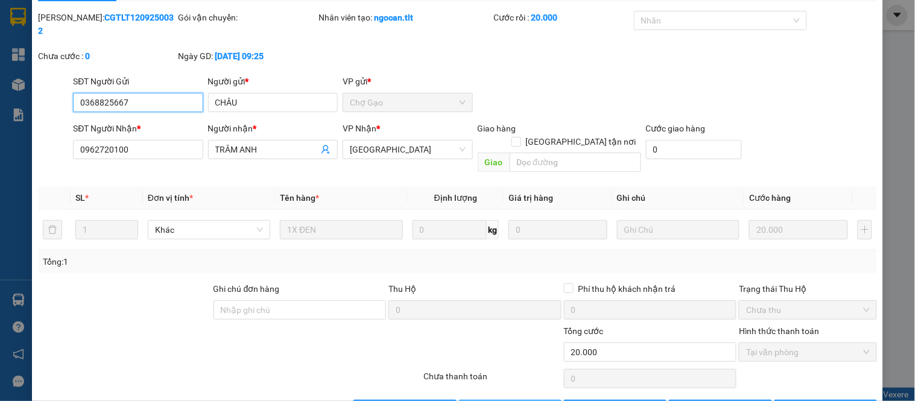
scroll to position [47, 0]
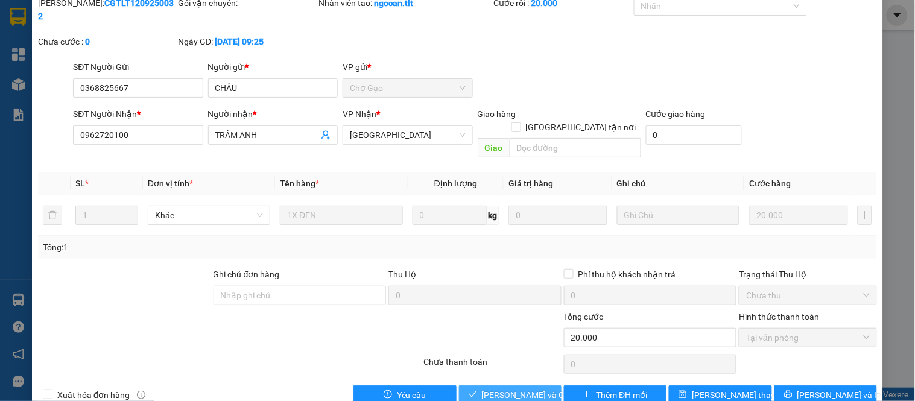
click at [532, 385] on button "[PERSON_NAME] và Giao hàng" at bounding box center [510, 394] width 103 height 19
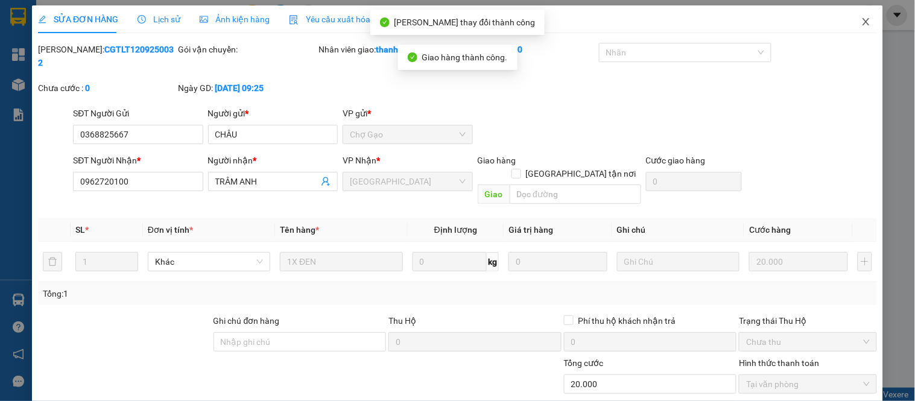
scroll to position [0, 0]
click at [861, 19] on icon "close" at bounding box center [866, 22] width 10 height 10
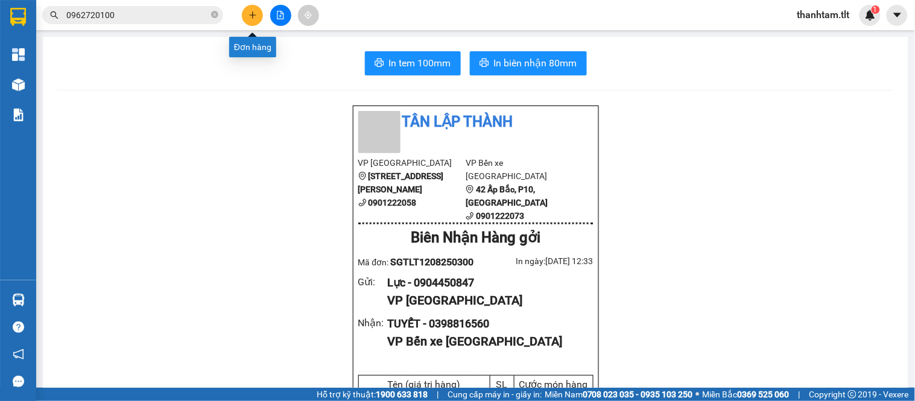
click at [253, 16] on icon "plus" at bounding box center [252, 15] width 8 height 8
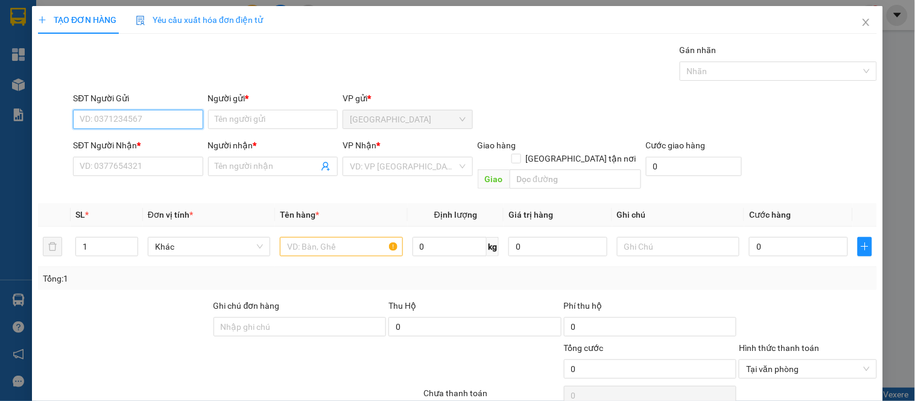
drag, startPoint x: 124, startPoint y: 118, endPoint x: 147, endPoint y: 113, distance: 23.4
click at [128, 118] on input "SĐT Người Gửi" at bounding box center [138, 119] width 130 height 19
click at [127, 141] on div "0963806340 - [PERSON_NAME]" at bounding box center [139, 143] width 119 height 13
type input "0963806340"
type input "[PERSON_NAME]"
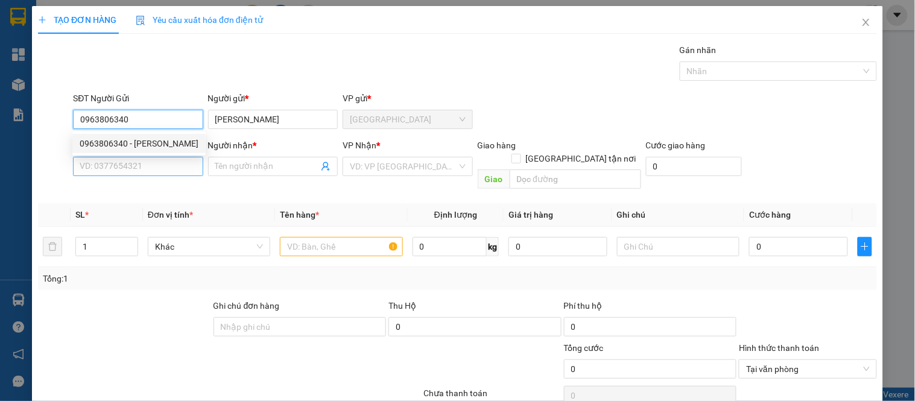
type input "0963806340"
click at [130, 160] on input "SĐT Người Nhận *" at bounding box center [138, 166] width 130 height 19
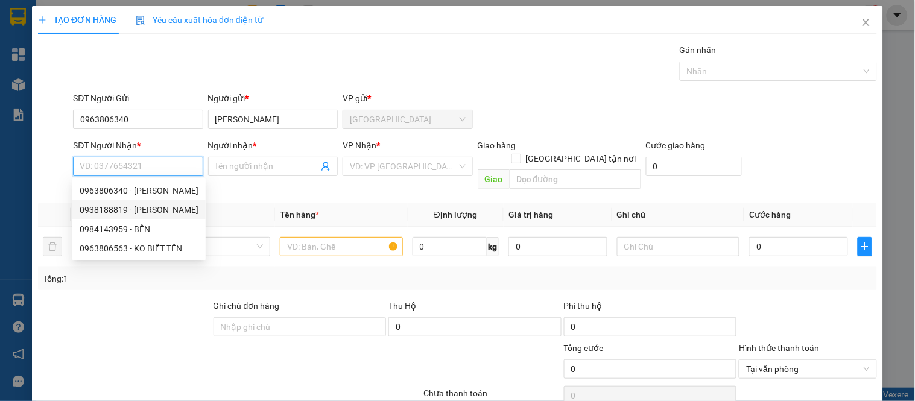
click at [124, 212] on div "0938188819 - [PERSON_NAME]" at bounding box center [139, 209] width 119 height 13
type input "0938188819"
type input "Xuân ANh"
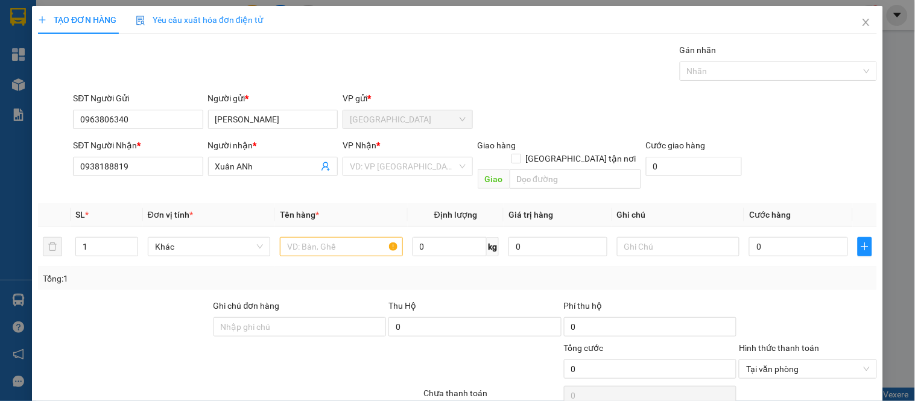
click at [408, 176] on div "VP Nhận * VD: VP [GEOGRAPHIC_DATA]" at bounding box center [408, 160] width 130 height 42
click at [417, 168] on input "search" at bounding box center [403, 166] width 107 height 18
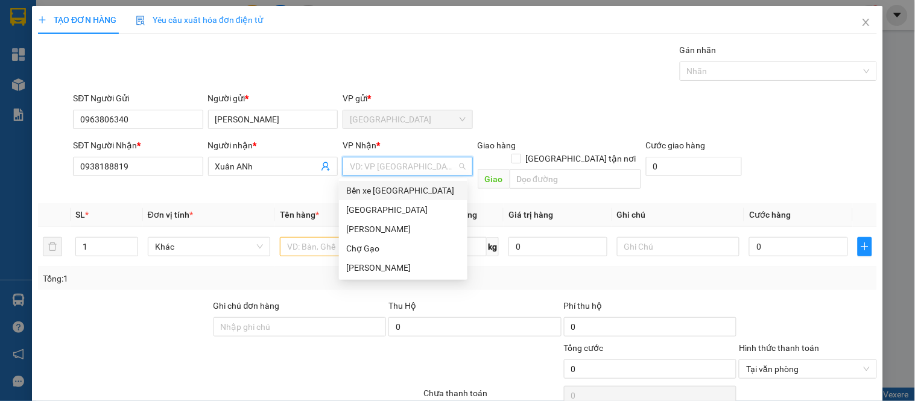
click at [390, 189] on div "Bến xe [GEOGRAPHIC_DATA]" at bounding box center [403, 190] width 114 height 13
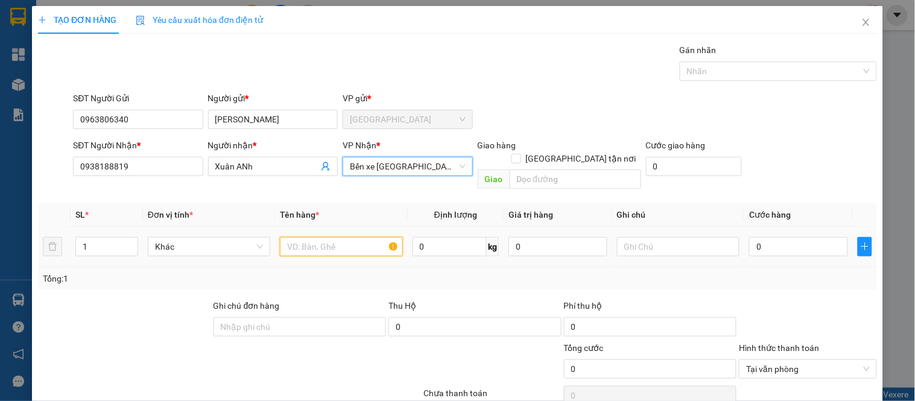
click at [314, 237] on input "text" at bounding box center [341, 246] width 122 height 19
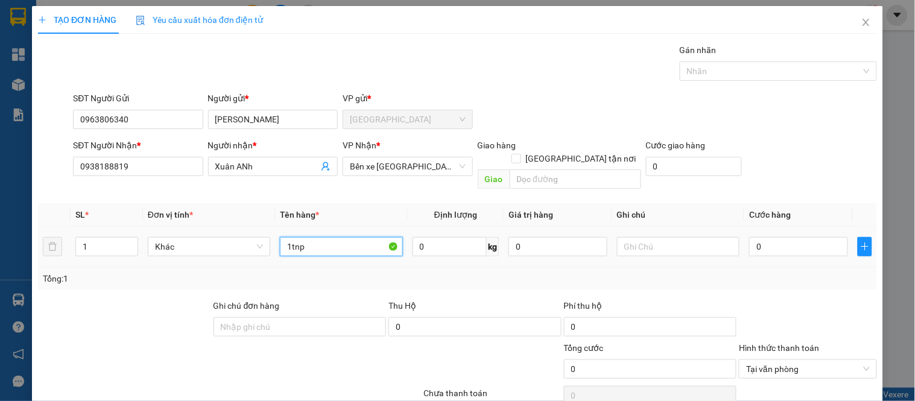
type input "1tnp"
type input "3"
type input "30"
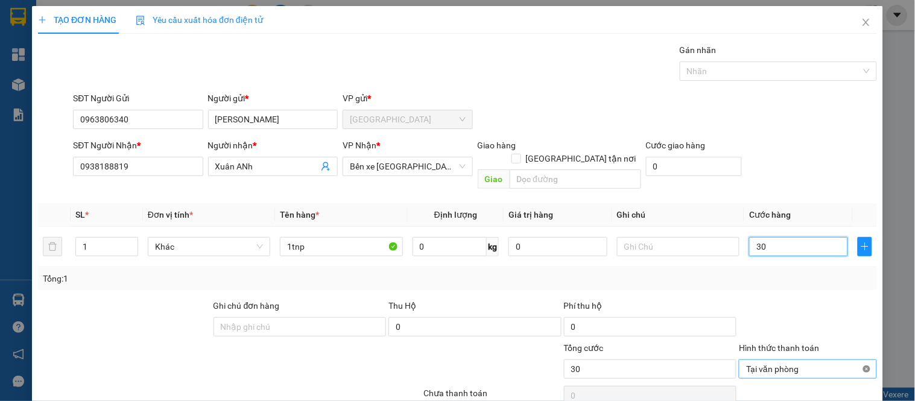
type input "30"
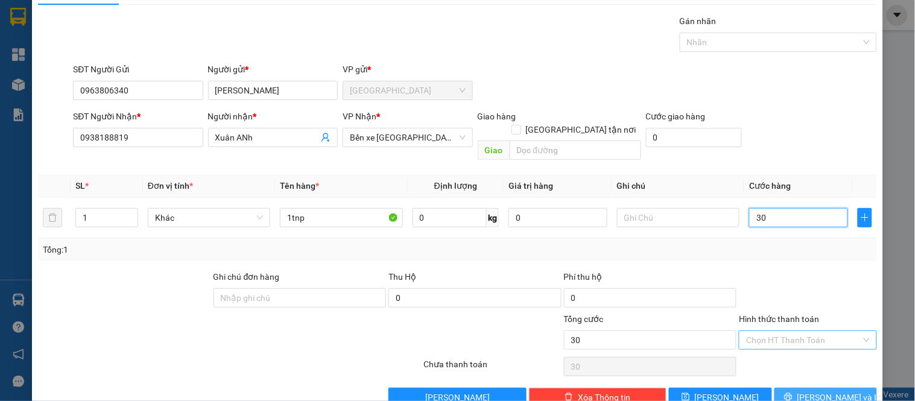
scroll to position [45, 0]
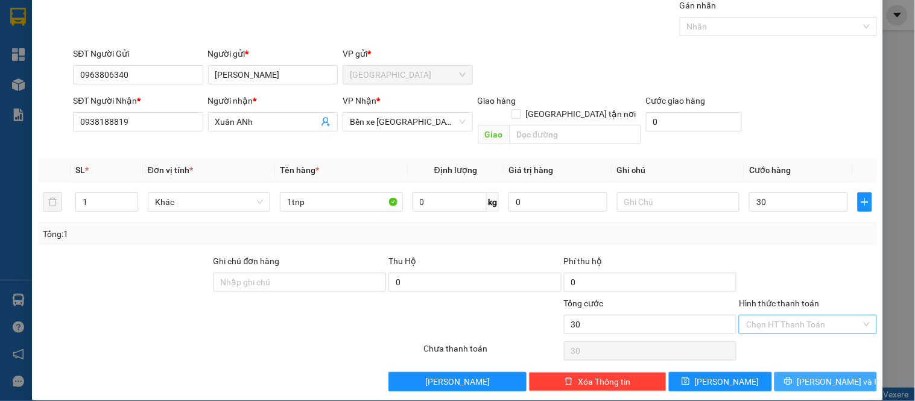
type input "30.000"
click at [782, 372] on button "[PERSON_NAME] và In" at bounding box center [825, 381] width 103 height 19
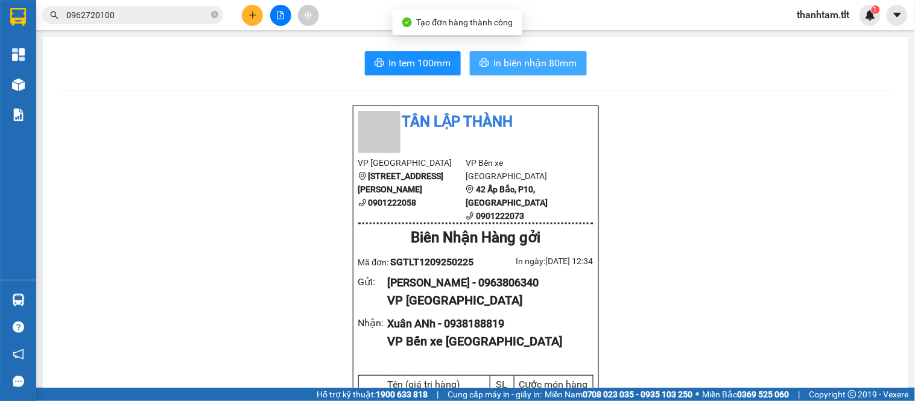
click at [529, 63] on span "In biên nhận 80mm" at bounding box center [535, 62] width 83 height 15
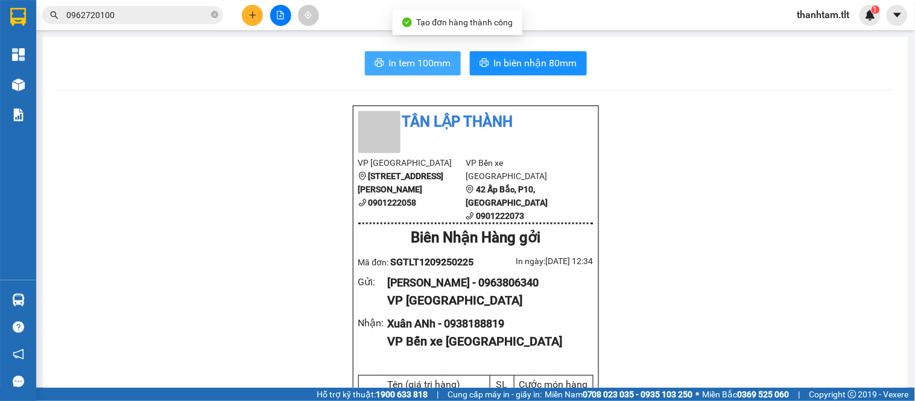
click at [423, 59] on span "In tem 100mm" at bounding box center [420, 62] width 62 height 15
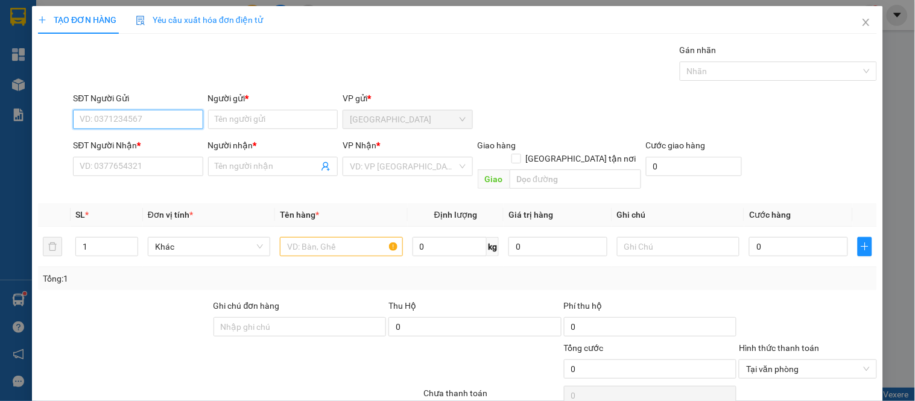
click at [174, 112] on input "SĐT Người Gửi" at bounding box center [138, 119] width 130 height 19
type input "0947858704"
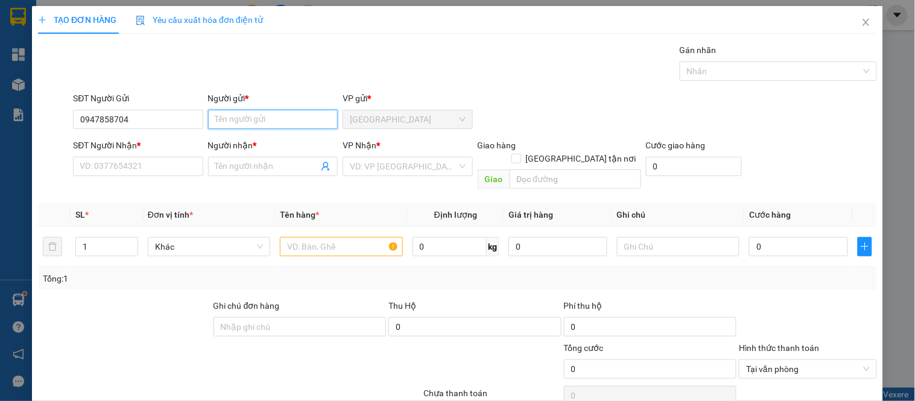
click at [245, 119] on input "Người gửi *" at bounding box center [273, 119] width 130 height 19
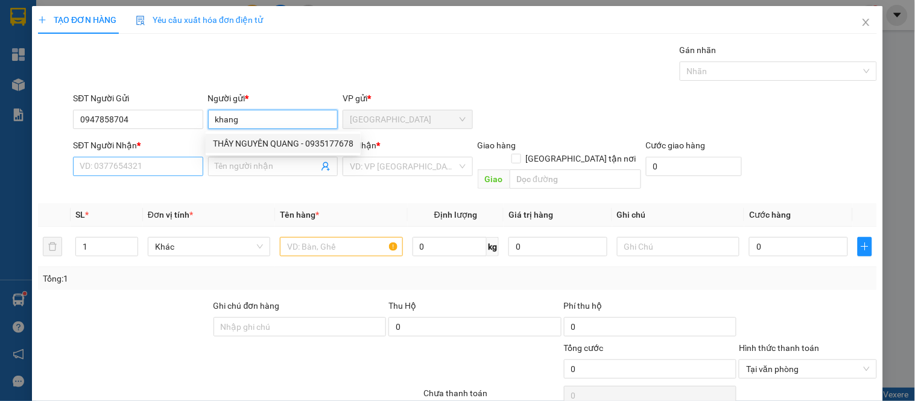
type input "khang"
click at [101, 162] on input "SĐT Người Nhận *" at bounding box center [138, 166] width 130 height 19
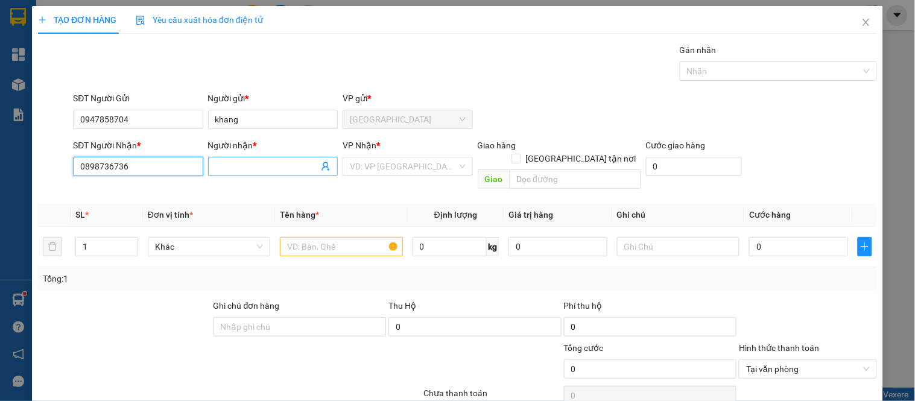
type input "0898736736"
click at [287, 167] on input "Người nhận *" at bounding box center [266, 166] width 103 height 13
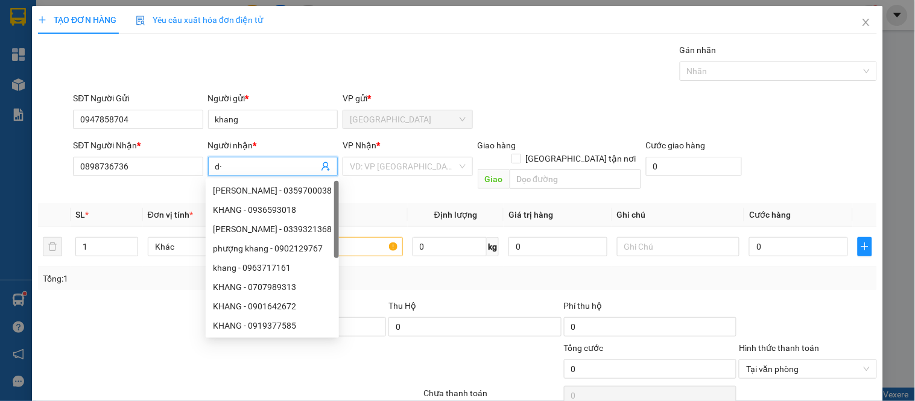
type input "d"
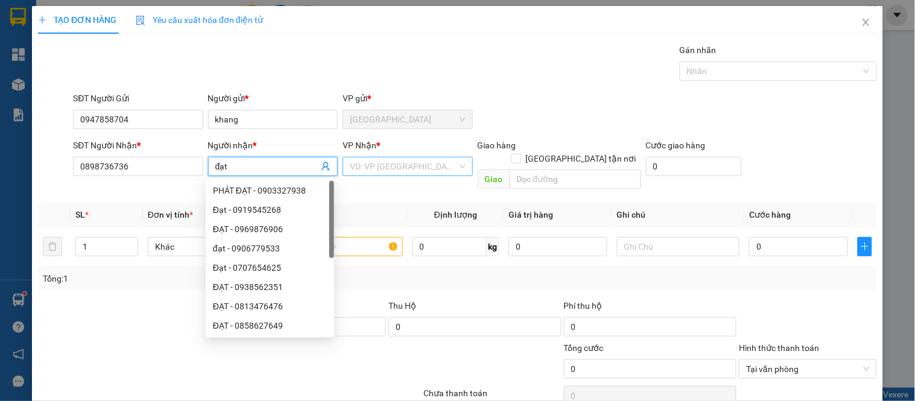
type input "đạt"
click at [380, 169] on input "search" at bounding box center [403, 166] width 107 height 18
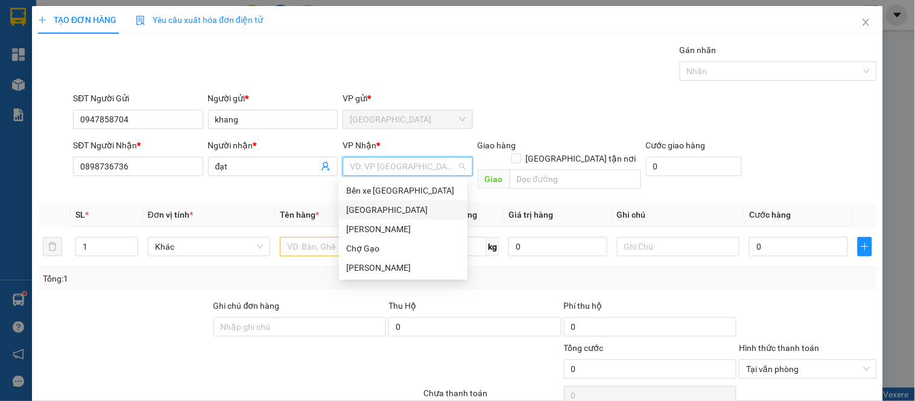
click at [372, 194] on div "Bến xe [GEOGRAPHIC_DATA]" at bounding box center [403, 190] width 114 height 13
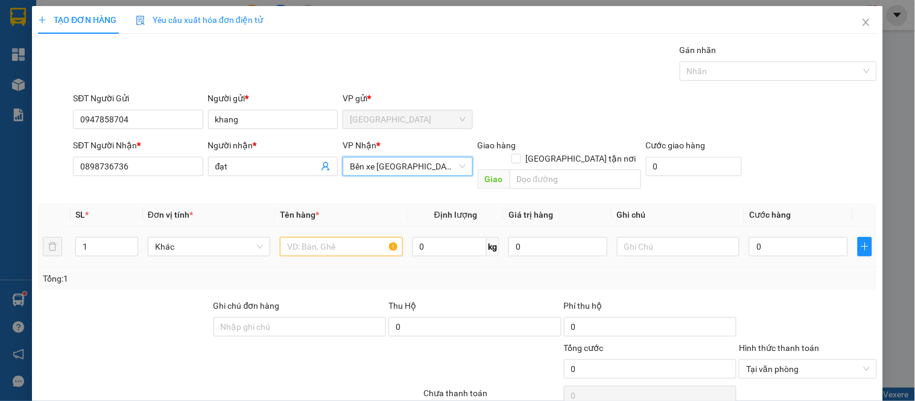
click at [312, 242] on div at bounding box center [341, 247] width 122 height 24
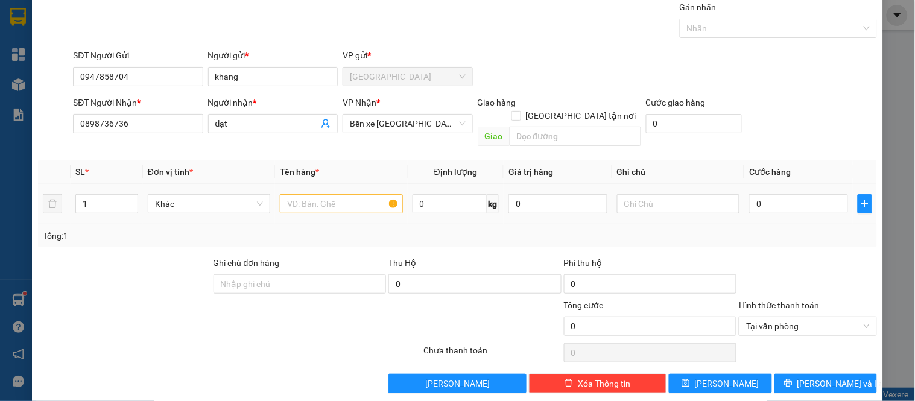
scroll to position [45, 0]
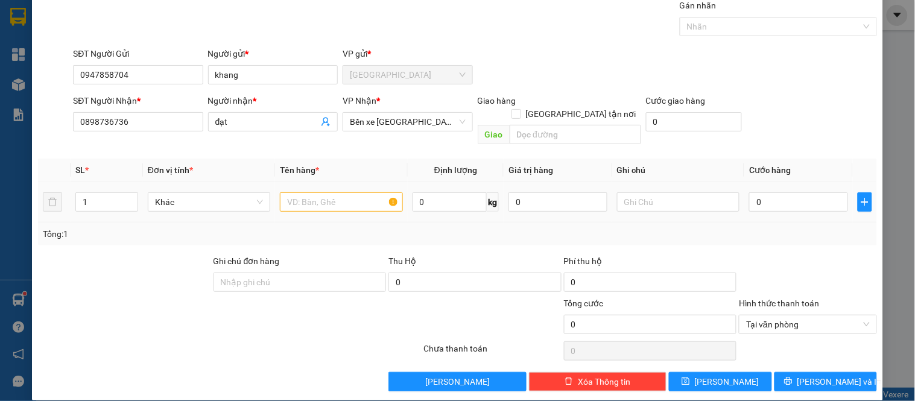
click at [326, 192] on input "text" at bounding box center [341, 201] width 122 height 19
type input "1k trong"
type input "3"
type input "30"
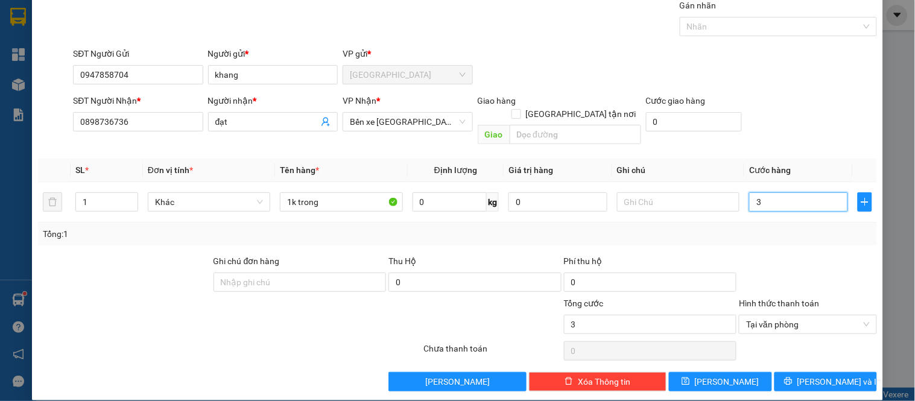
type input "30"
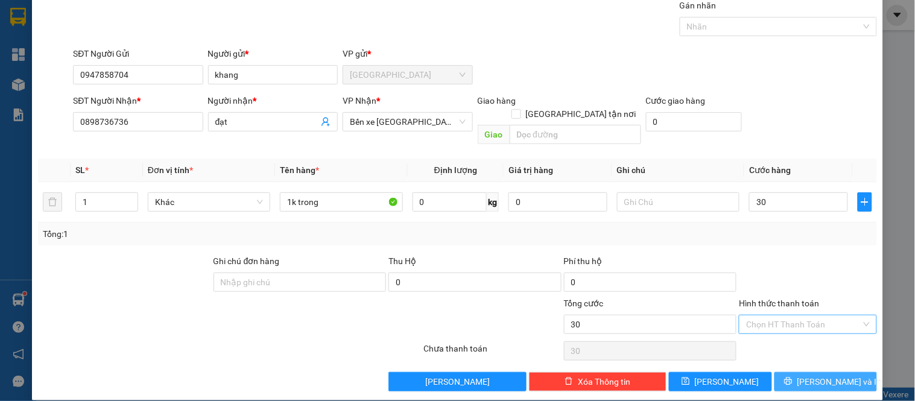
type input "30.000"
click at [840, 372] on button "Lưu và In" at bounding box center [825, 381] width 103 height 19
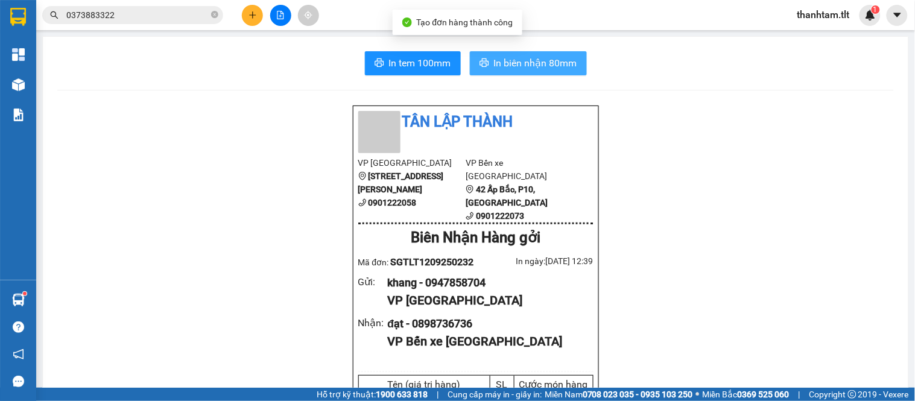
click at [543, 64] on span "In biên nhận 80mm" at bounding box center [535, 62] width 83 height 15
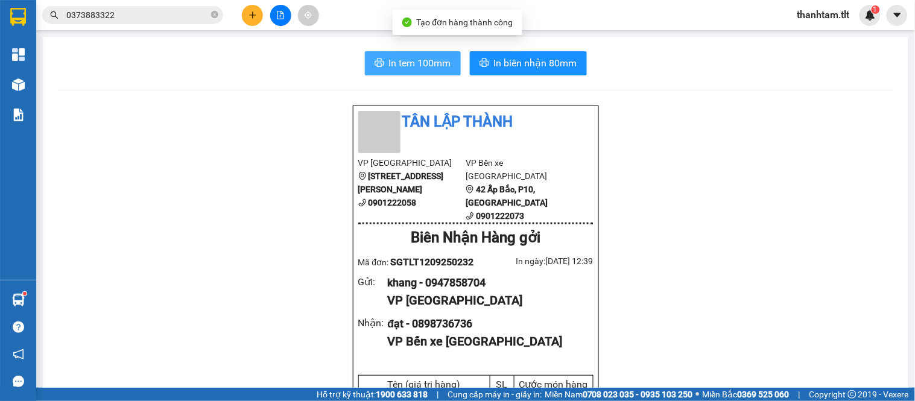
click at [404, 65] on span "In tem 100mm" at bounding box center [420, 62] width 62 height 15
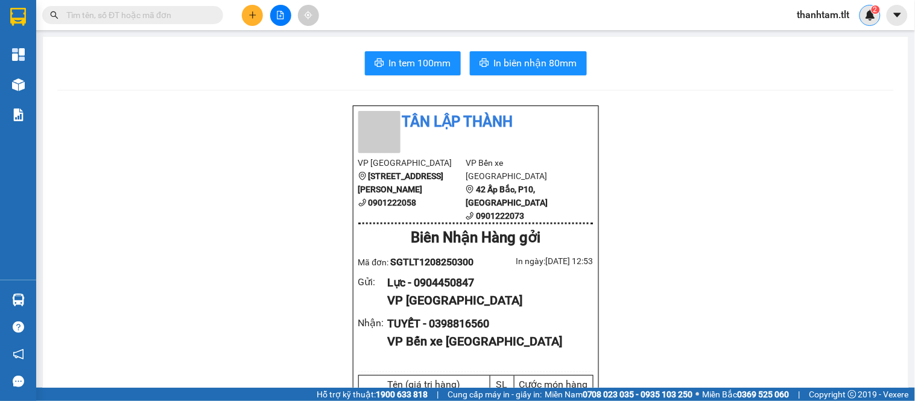
click at [878, 16] on div "2" at bounding box center [869, 15] width 21 height 21
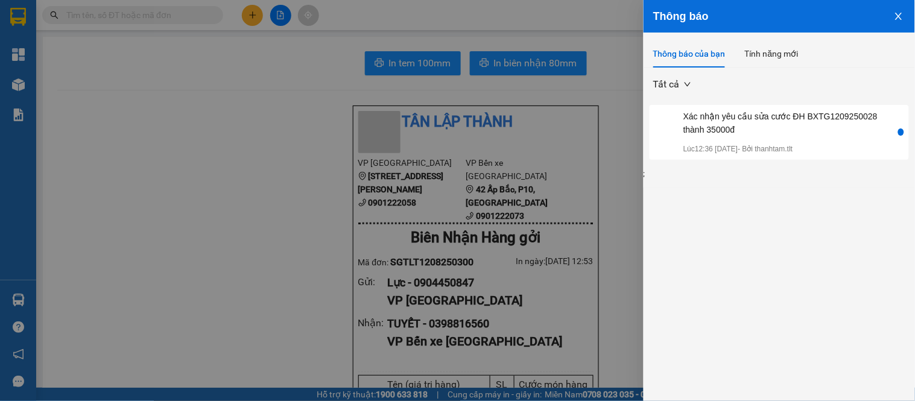
click at [785, 135] on div "Xác nhận yêu cầu sửa cước ĐH BXTG1209250028 thành 35000đ" at bounding box center [788, 123] width 210 height 27
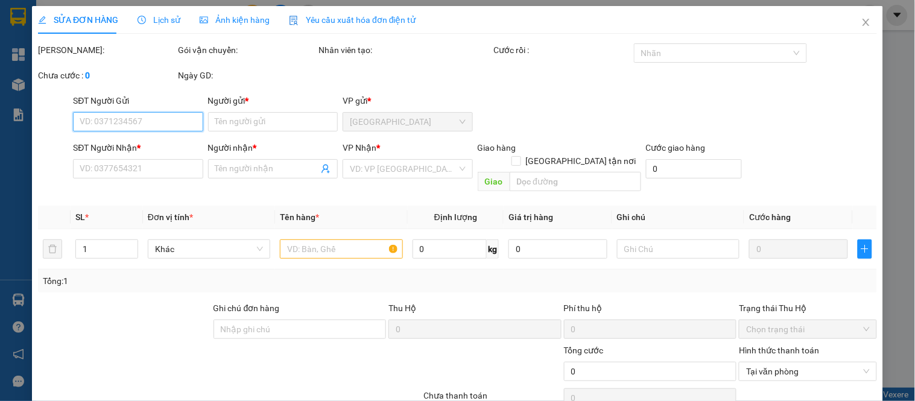
type input "0365886557"
type input "HƯƠNG"
type input "0373883322"
type input "LINH"
type input "35.000"
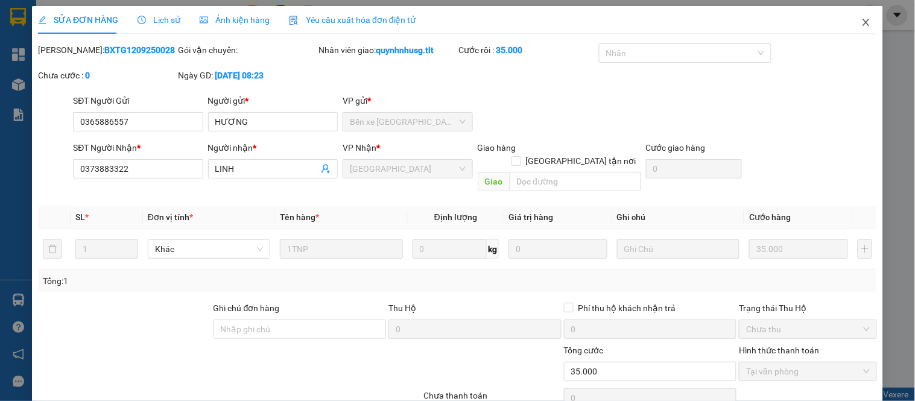
click at [861, 22] on icon "close" at bounding box center [866, 22] width 10 height 10
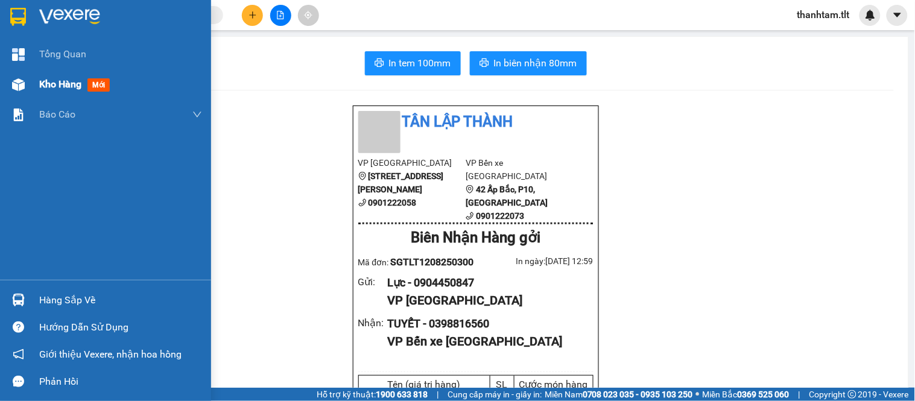
click at [22, 94] on div at bounding box center [18, 84] width 21 height 21
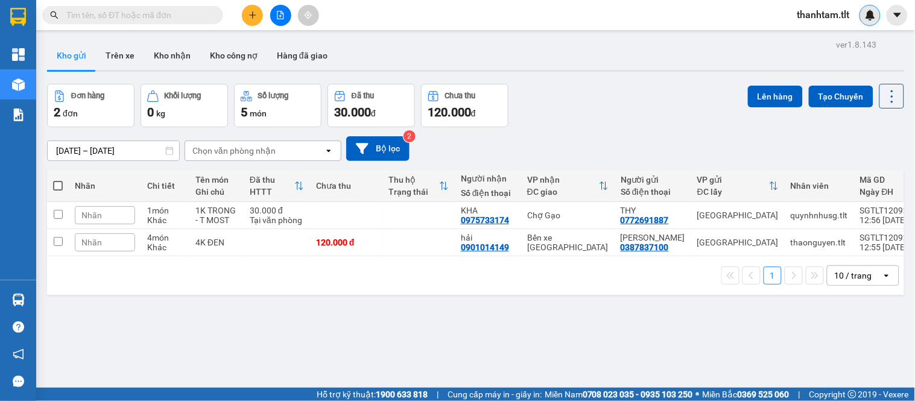
click at [868, 22] on div at bounding box center [869, 15] width 21 height 21
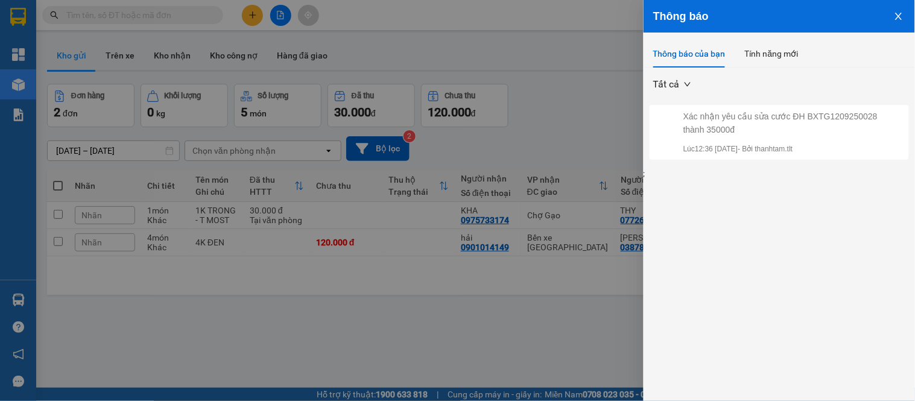
drag, startPoint x: 890, startPoint y: 28, endPoint x: 906, endPoint y: 19, distance: 18.1
click at [900, 21] on button "Close" at bounding box center [898, 15] width 33 height 31
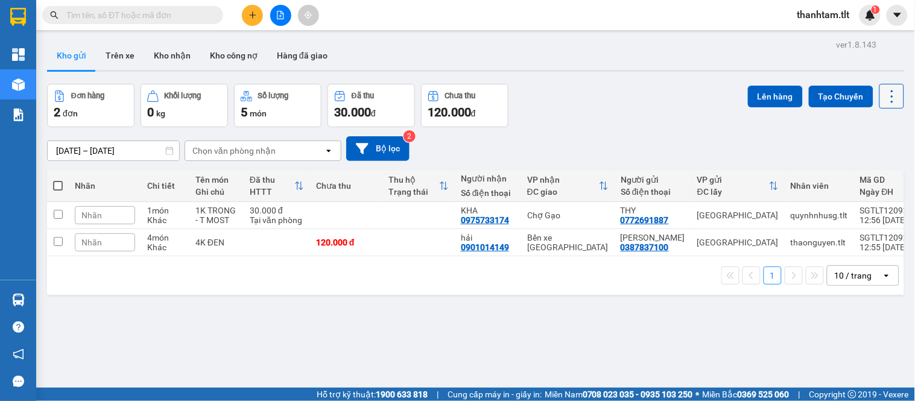
click at [891, 95] on icon at bounding box center [892, 96] width 2 height 13
click at [866, 169] on span "Làm mới" at bounding box center [864, 172] width 33 height 12
click at [870, 280] on div "10 / trang" at bounding box center [854, 275] width 54 height 19
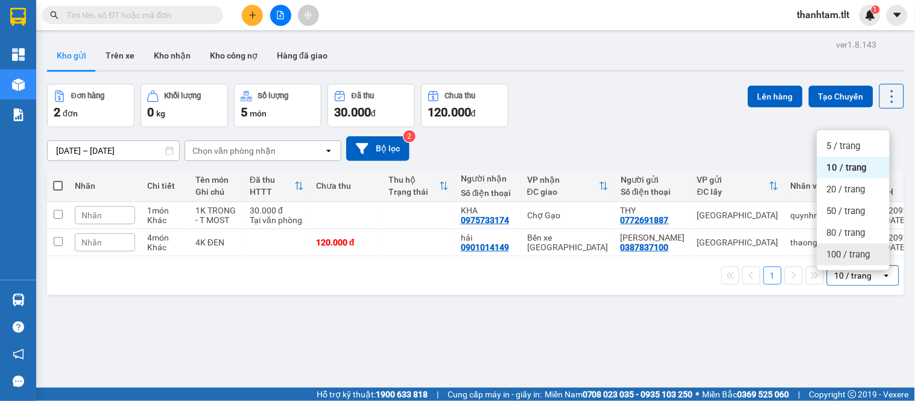
click at [842, 255] on span "100 / trang" at bounding box center [848, 254] width 43 height 12
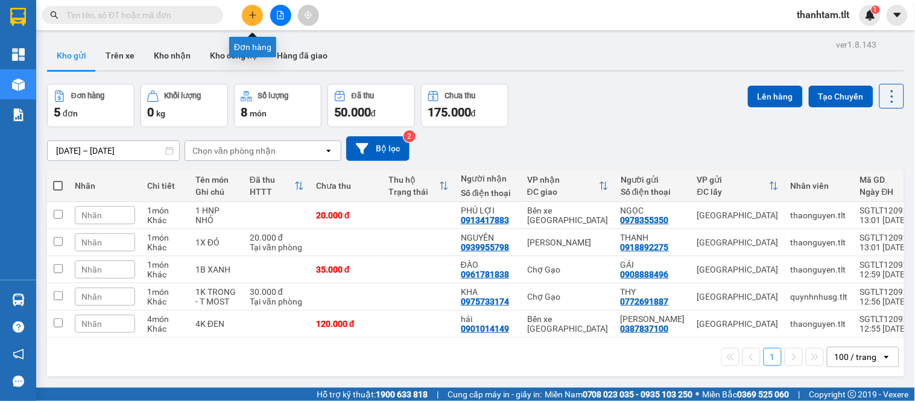
click at [253, 16] on icon "plus" at bounding box center [252, 15] width 8 height 8
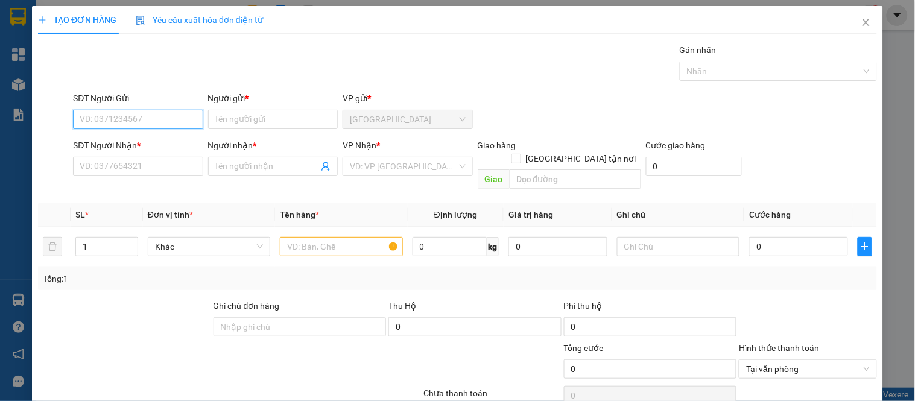
click at [171, 121] on input "SĐT Người Gửi" at bounding box center [138, 119] width 130 height 19
click at [133, 140] on div "0338463308 - DIỄM" at bounding box center [137, 143] width 114 height 13
type input "0338463308"
type input "DIỄM"
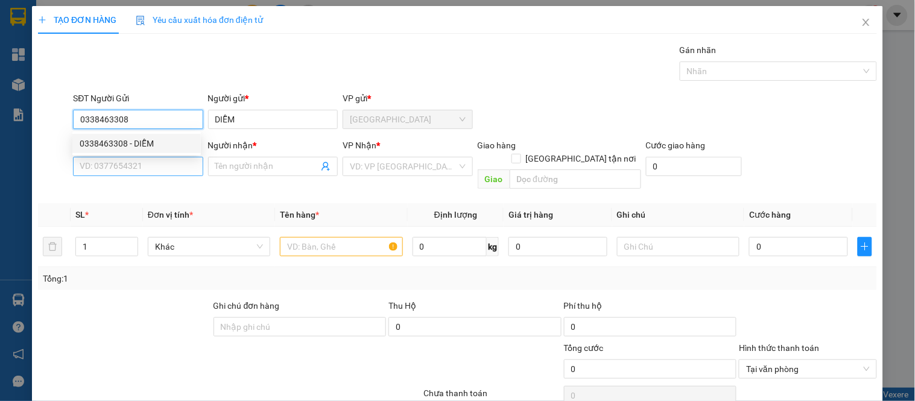
type input "0338463308"
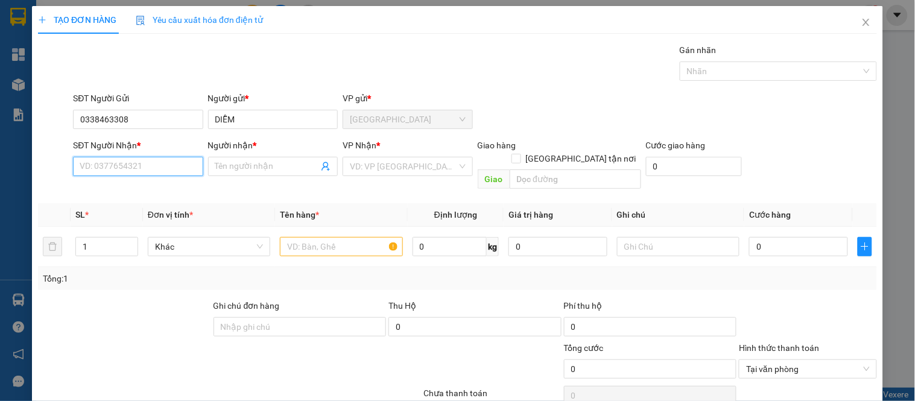
click at [179, 172] on input "SĐT Người Nhận *" at bounding box center [138, 166] width 130 height 19
click at [195, 211] on div "0796806778 - PHỤNG" at bounding box center [136, 209] width 128 height 19
type input "0796806778"
type input "PHỤNG"
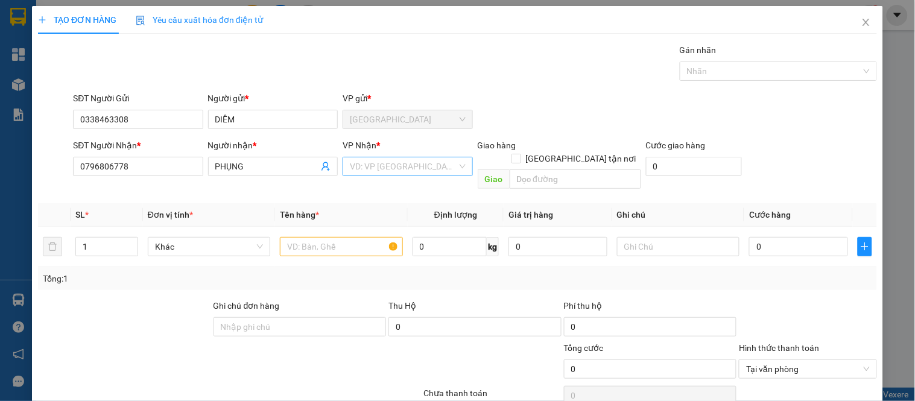
click at [355, 170] on input "search" at bounding box center [403, 166] width 107 height 18
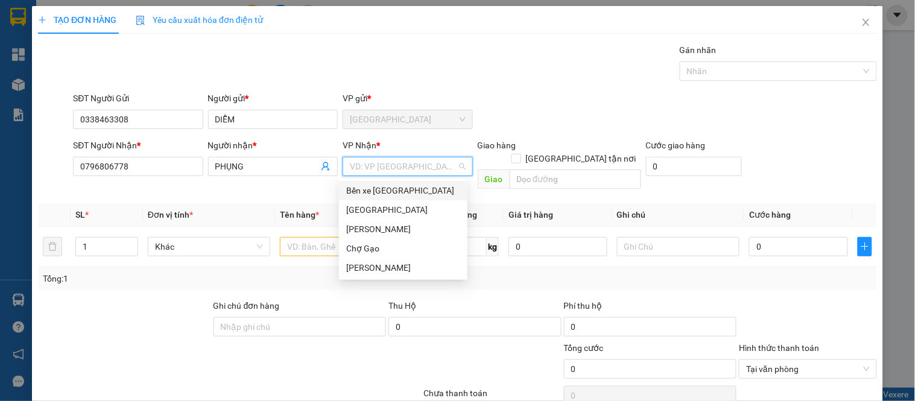
click at [370, 197] on div "Bến xe [GEOGRAPHIC_DATA]" at bounding box center [403, 190] width 114 height 13
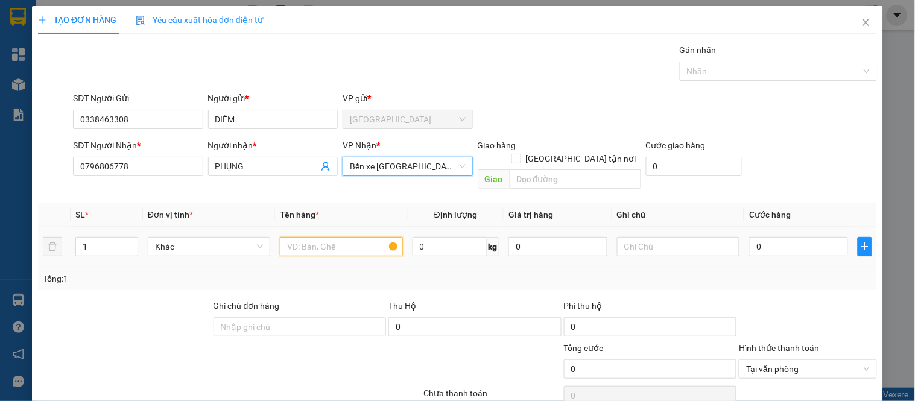
click at [353, 237] on input "text" at bounding box center [341, 246] width 122 height 19
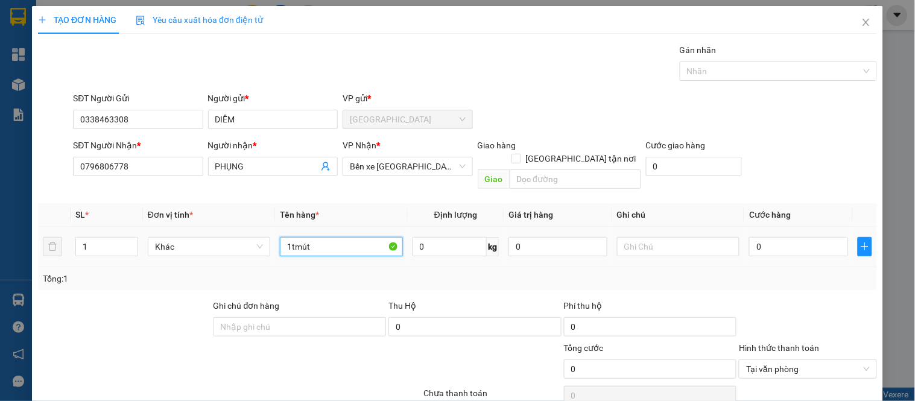
type input "1tmút"
type input "4"
type input "40"
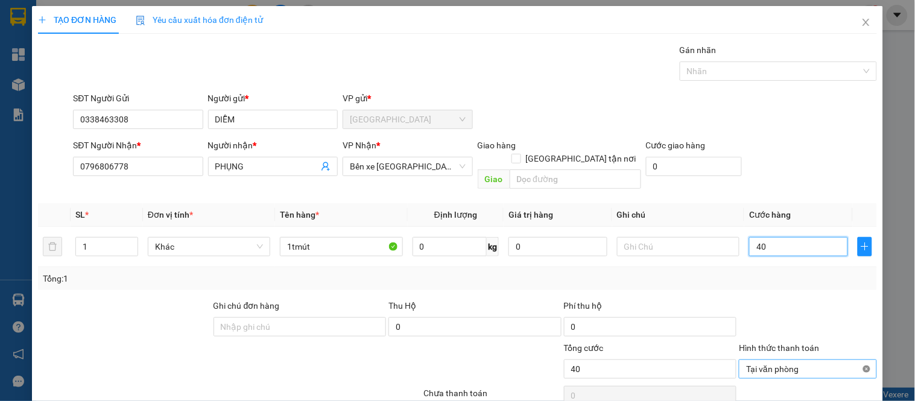
type input "40"
type input "40.000"
click at [833, 388] on div at bounding box center [808, 396] width 140 height 24
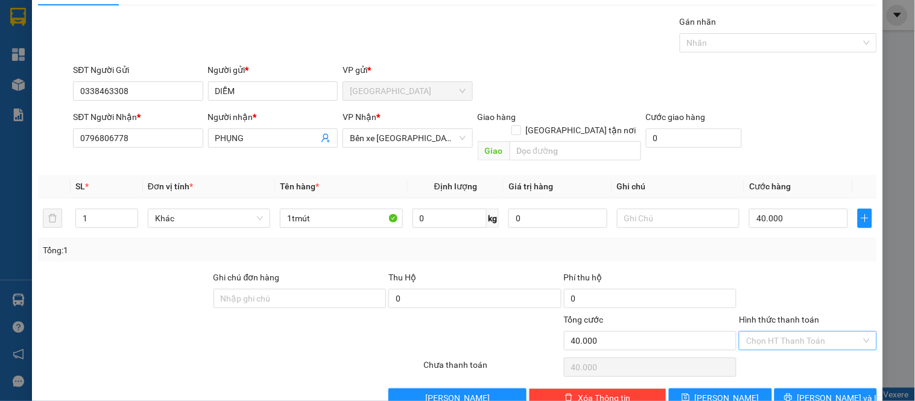
scroll to position [45, 0]
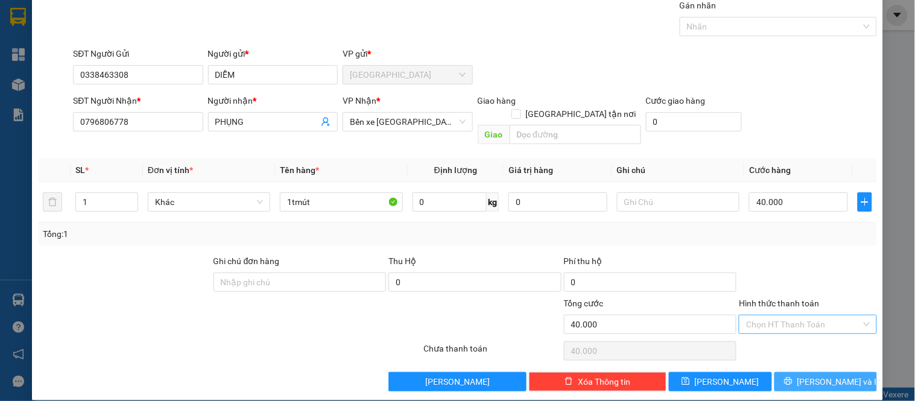
click at [802, 372] on button "[PERSON_NAME] và In" at bounding box center [825, 381] width 103 height 19
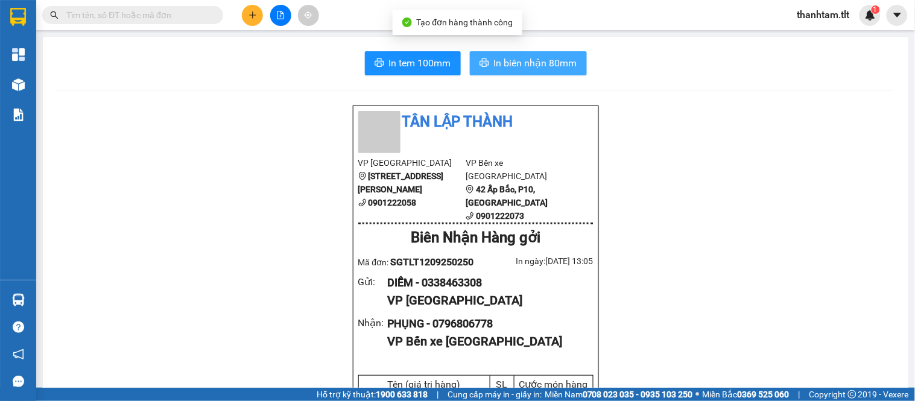
click at [563, 69] on span "In biên nhận 80mm" at bounding box center [535, 62] width 83 height 15
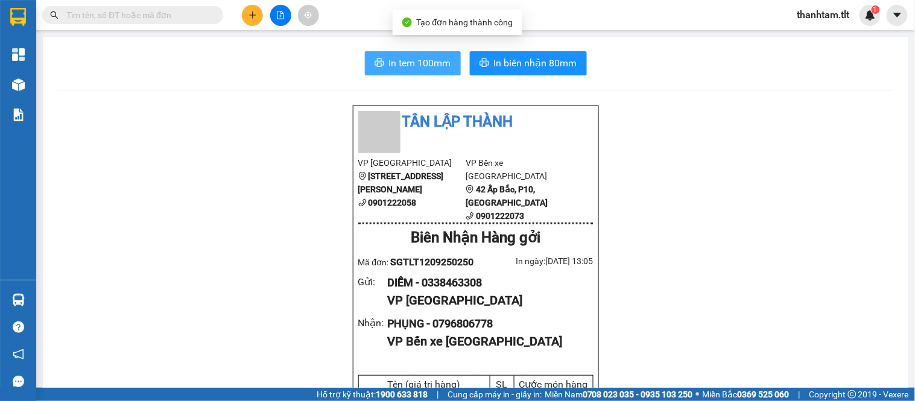
click at [446, 63] on button "In tem 100mm" at bounding box center [413, 63] width 96 height 24
click at [851, 10] on span "thanhtam.tlt" at bounding box center [824, 14] width 72 height 15
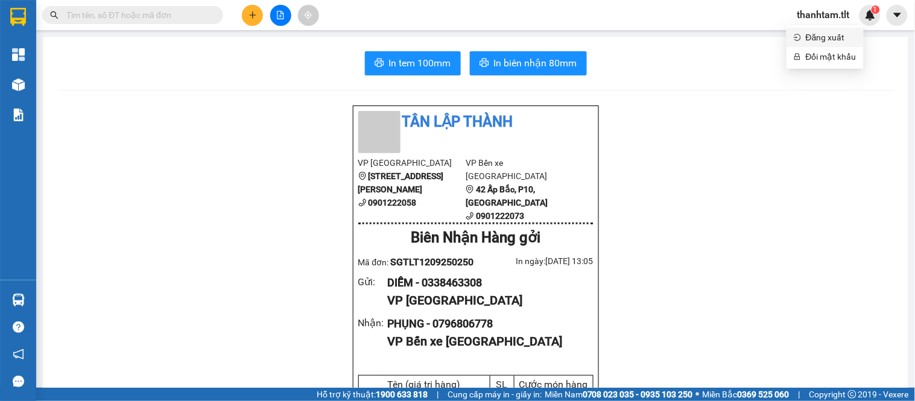
click at [835, 39] on span "Đăng xuất" at bounding box center [831, 37] width 51 height 13
